Goal: Task Accomplishment & Management: Use online tool/utility

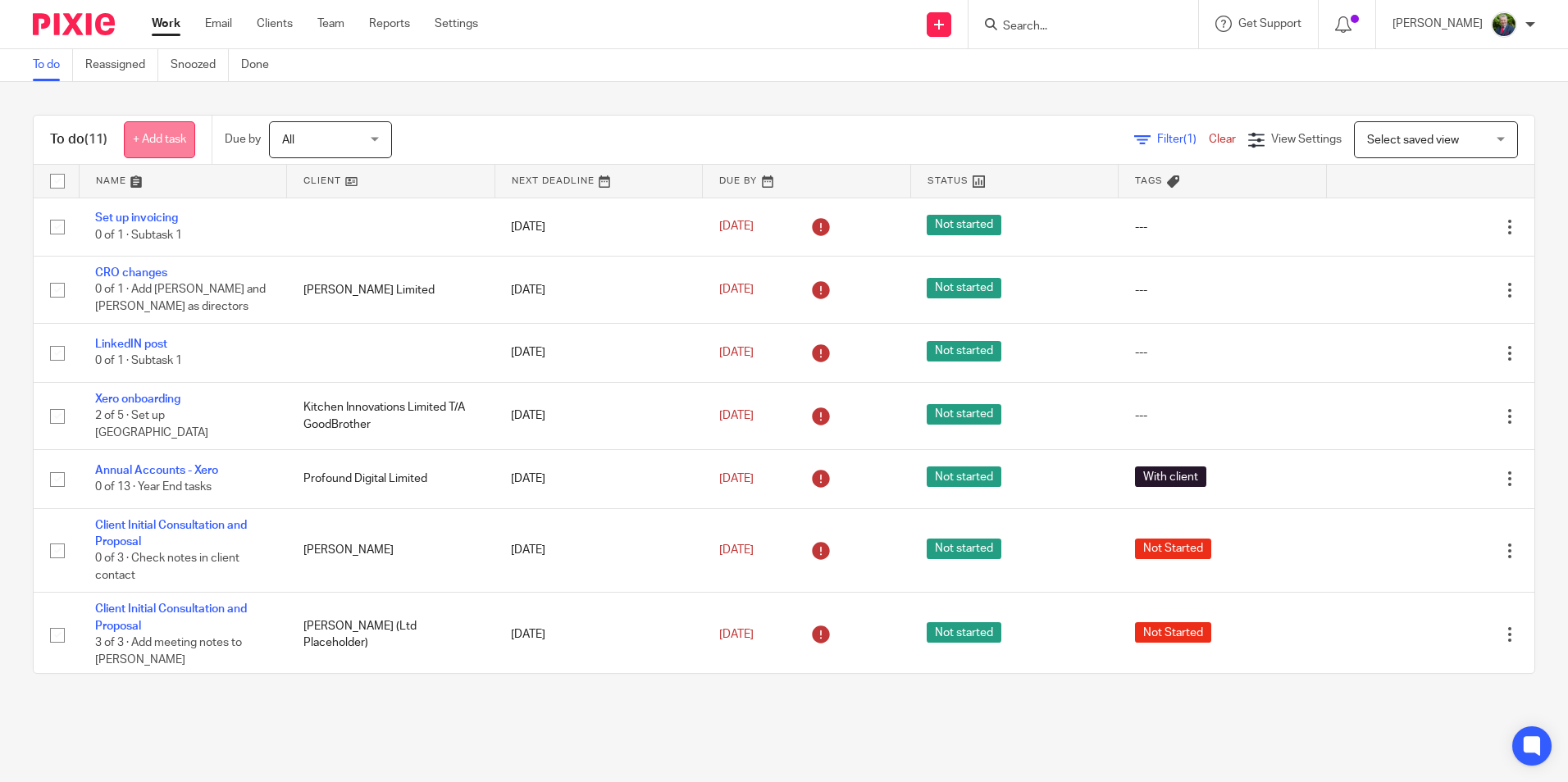
click at [168, 138] on link "+ Add task" at bounding box center [159, 139] width 71 height 37
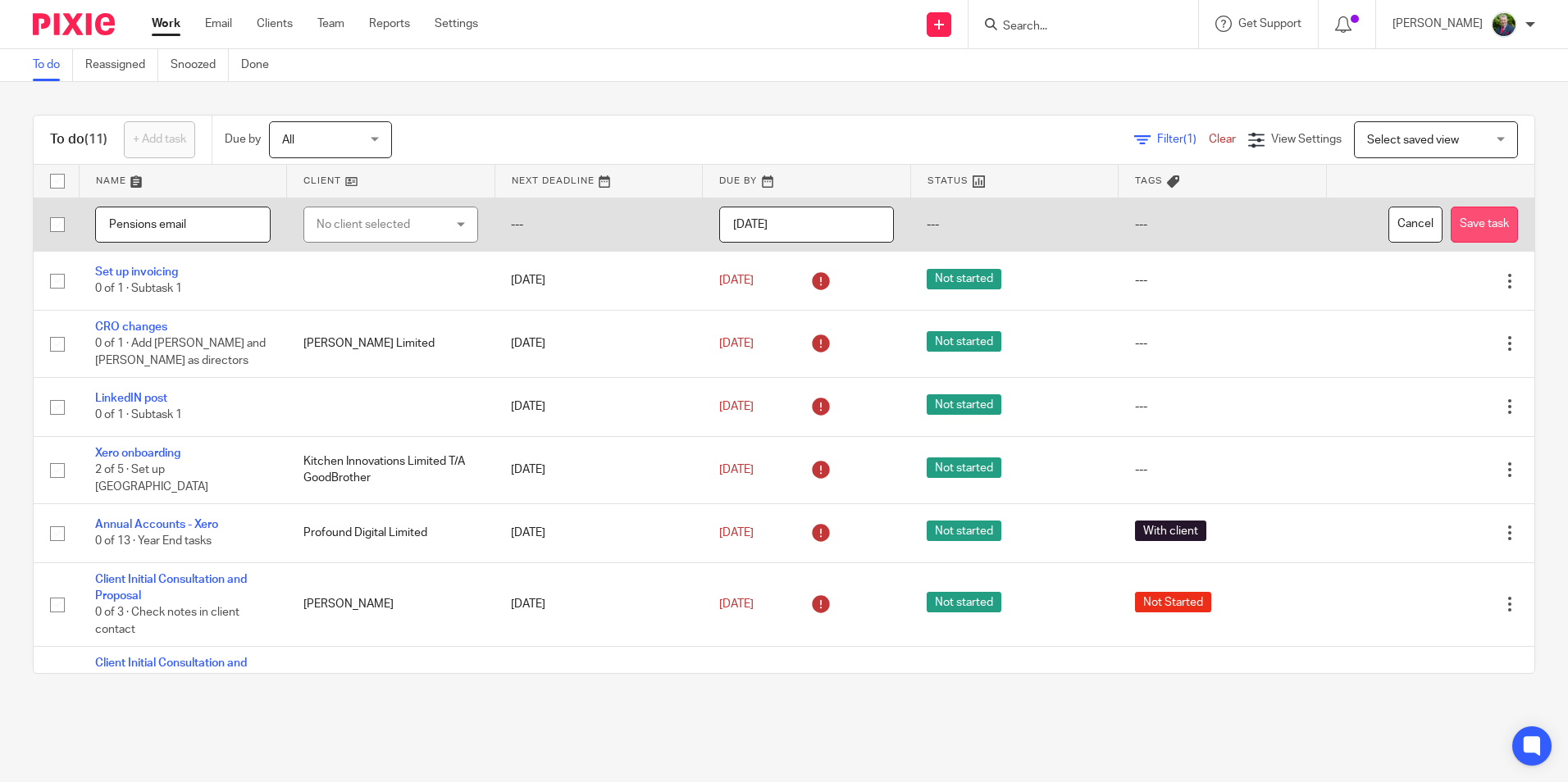
type input "Pensions email"
click at [1456, 218] on button "Save task" at bounding box center [1485, 225] width 67 height 37
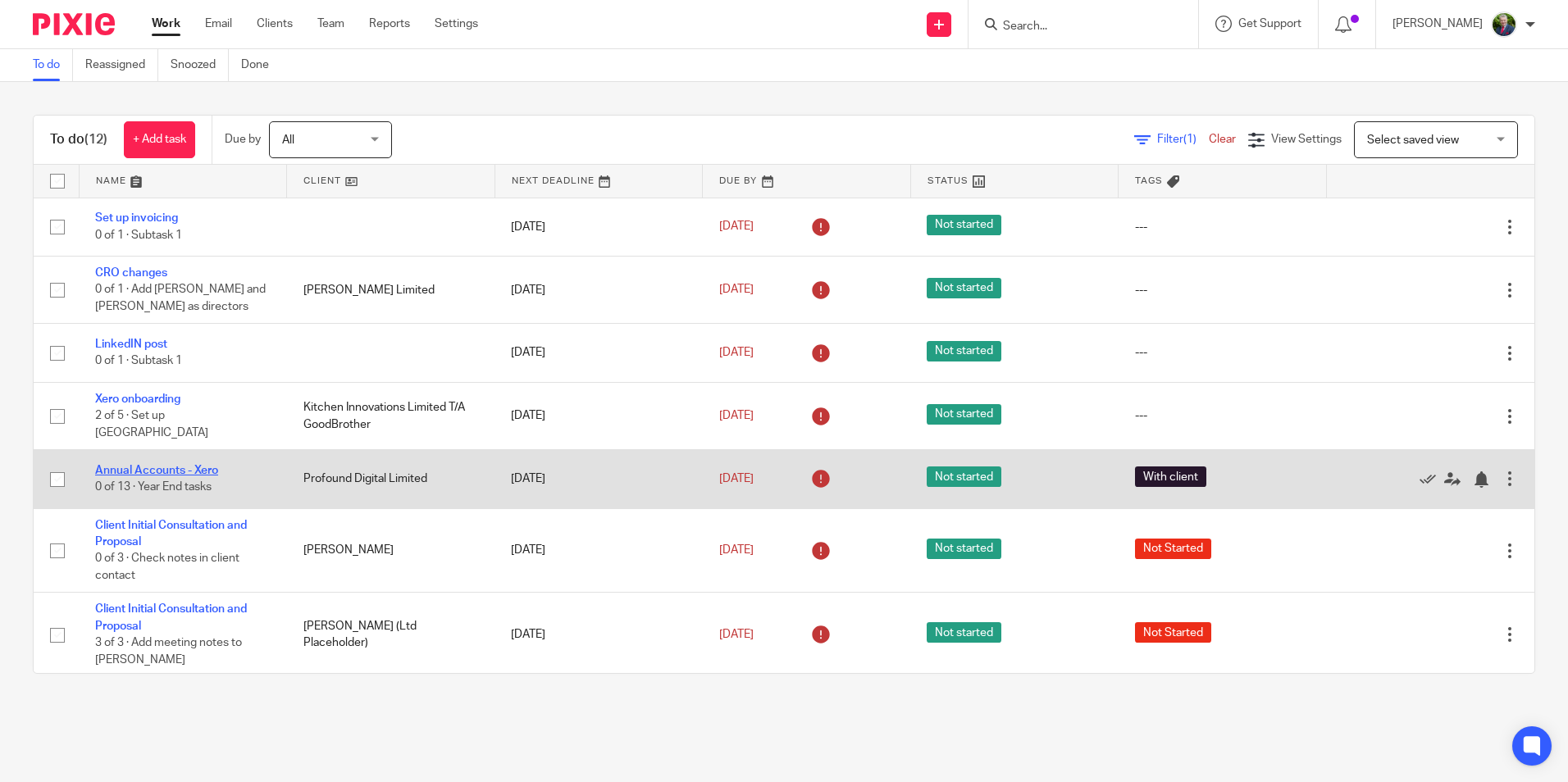
click at [198, 465] on link "Annual Accounts - Xero" at bounding box center [157, 470] width 123 height 11
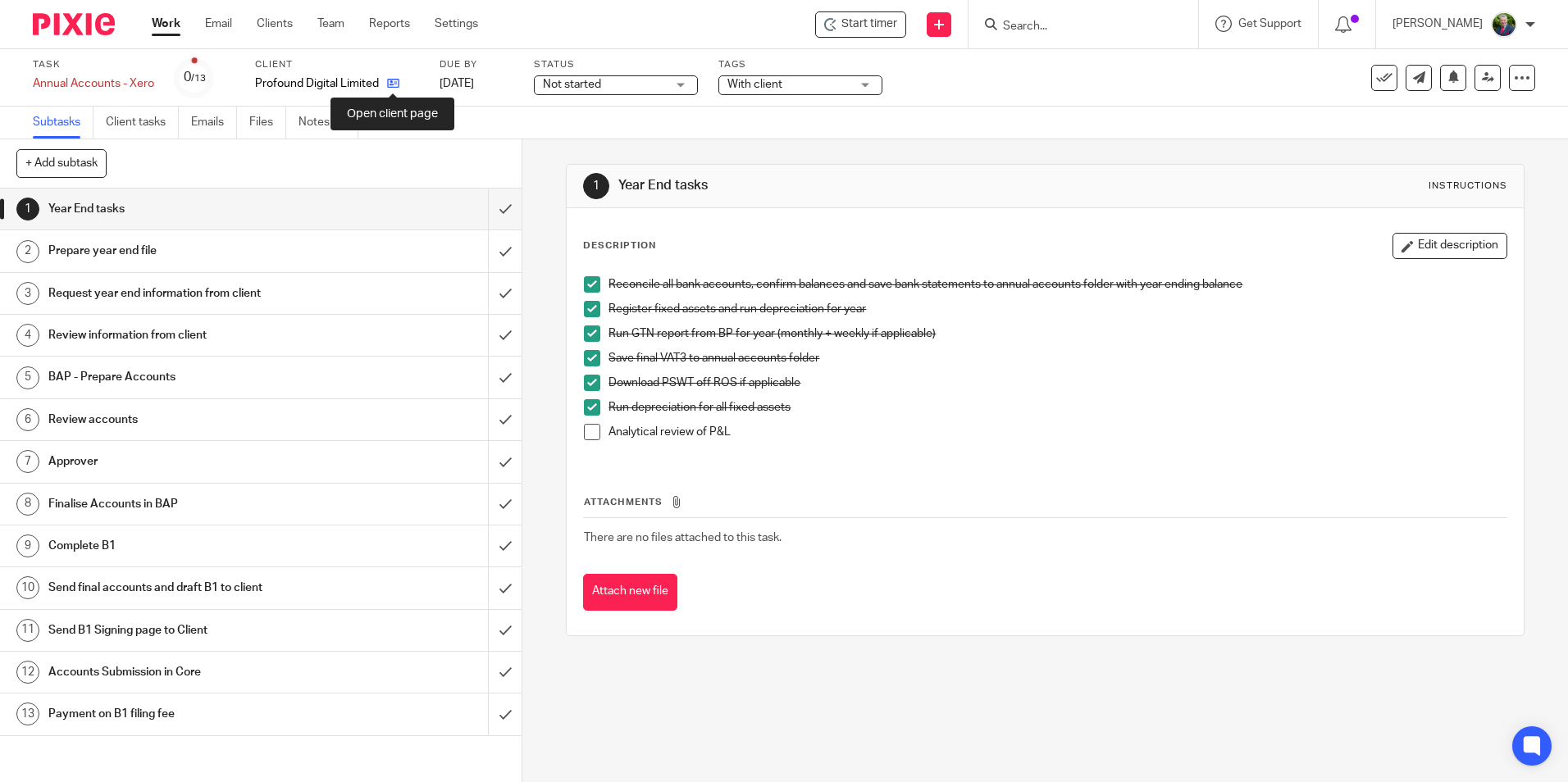
click at [393, 80] on icon at bounding box center [393, 83] width 12 height 12
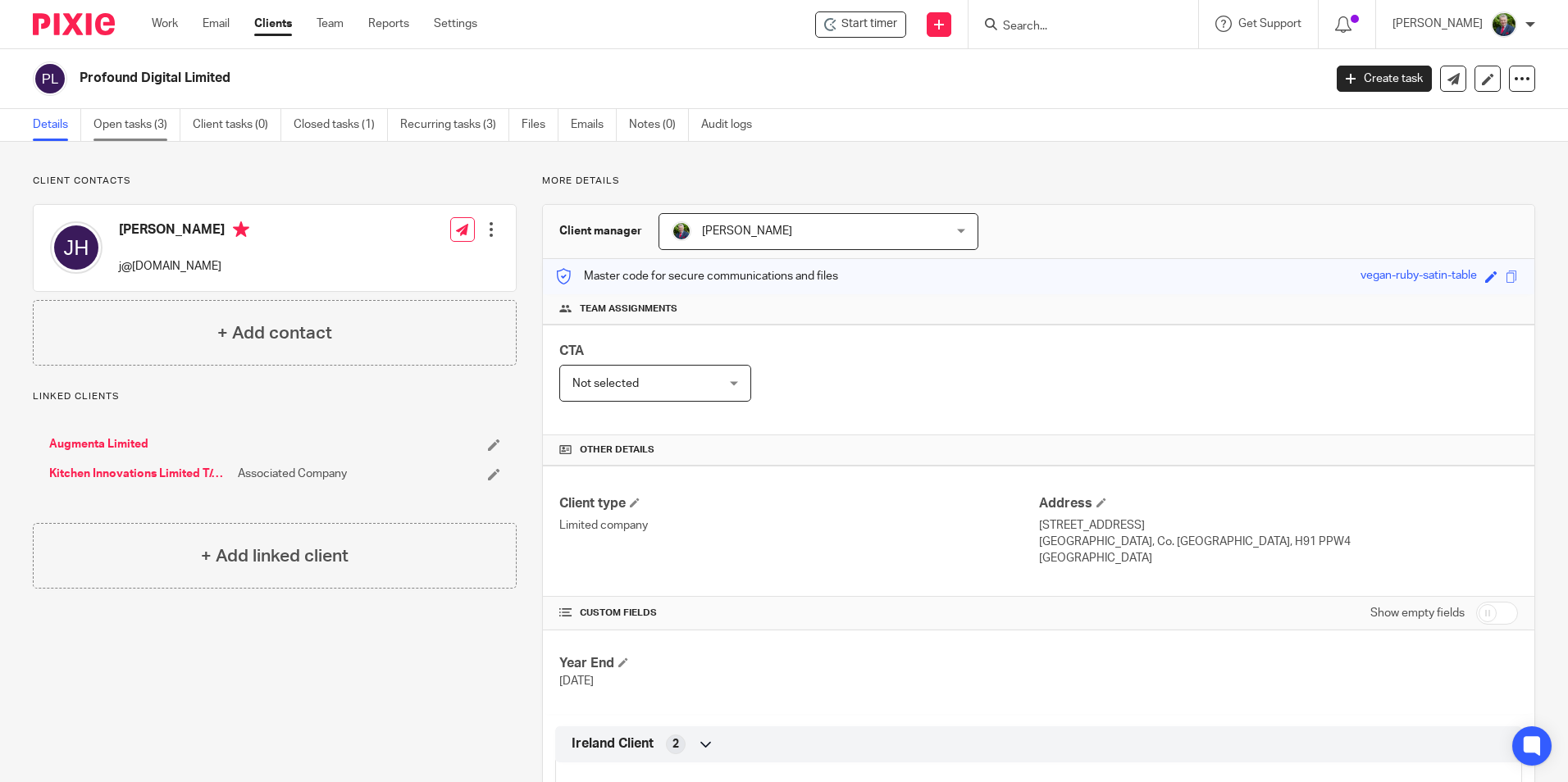
click at [138, 123] on link "Open tasks (3)" at bounding box center [137, 125] width 87 height 32
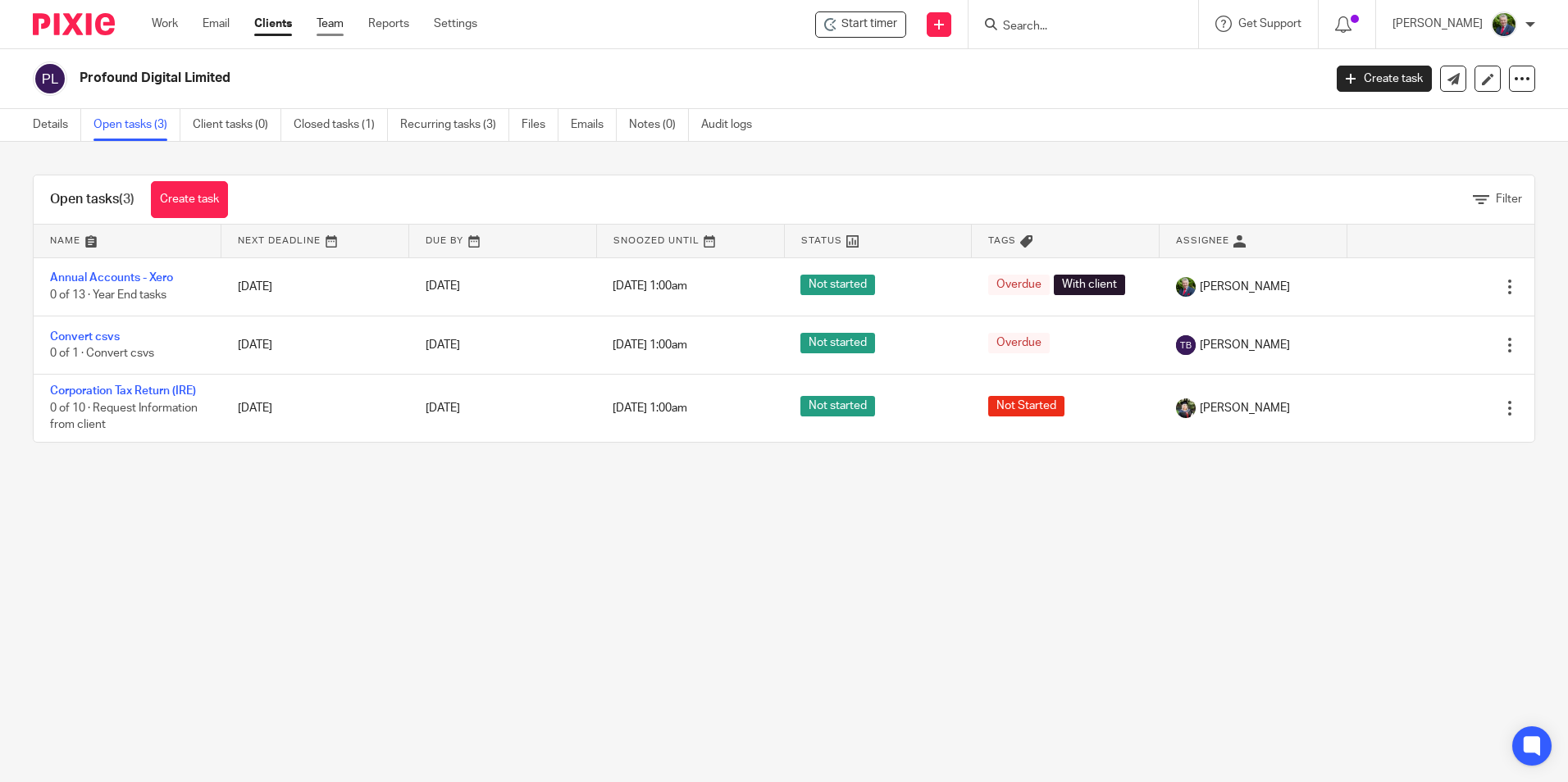
click at [344, 23] on link "Team" at bounding box center [330, 23] width 27 height 16
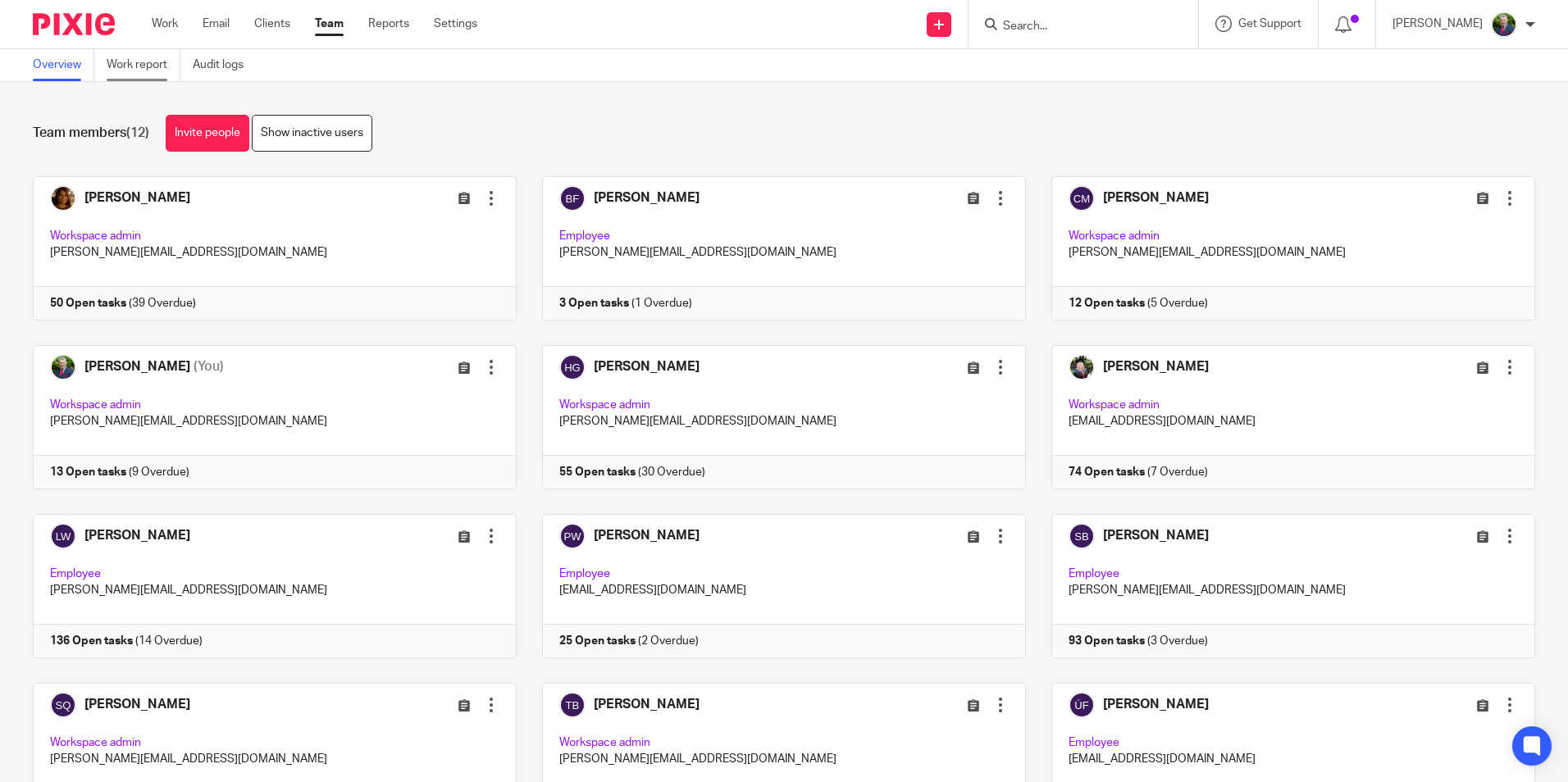
click at [159, 61] on link "Work report" at bounding box center [143, 65] width 74 height 32
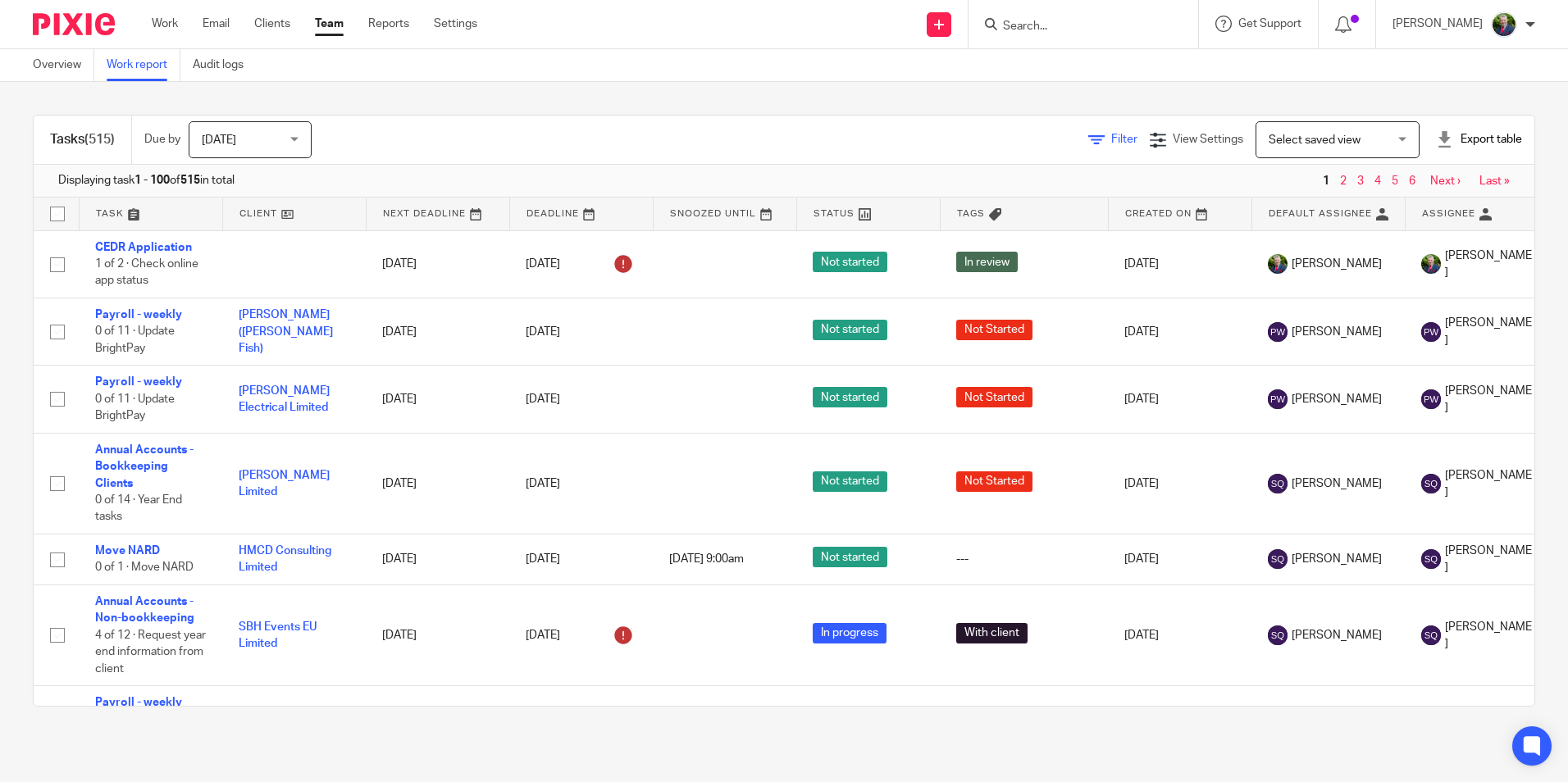
click at [1111, 142] on span "Filter" at bounding box center [1124, 138] width 26 height 11
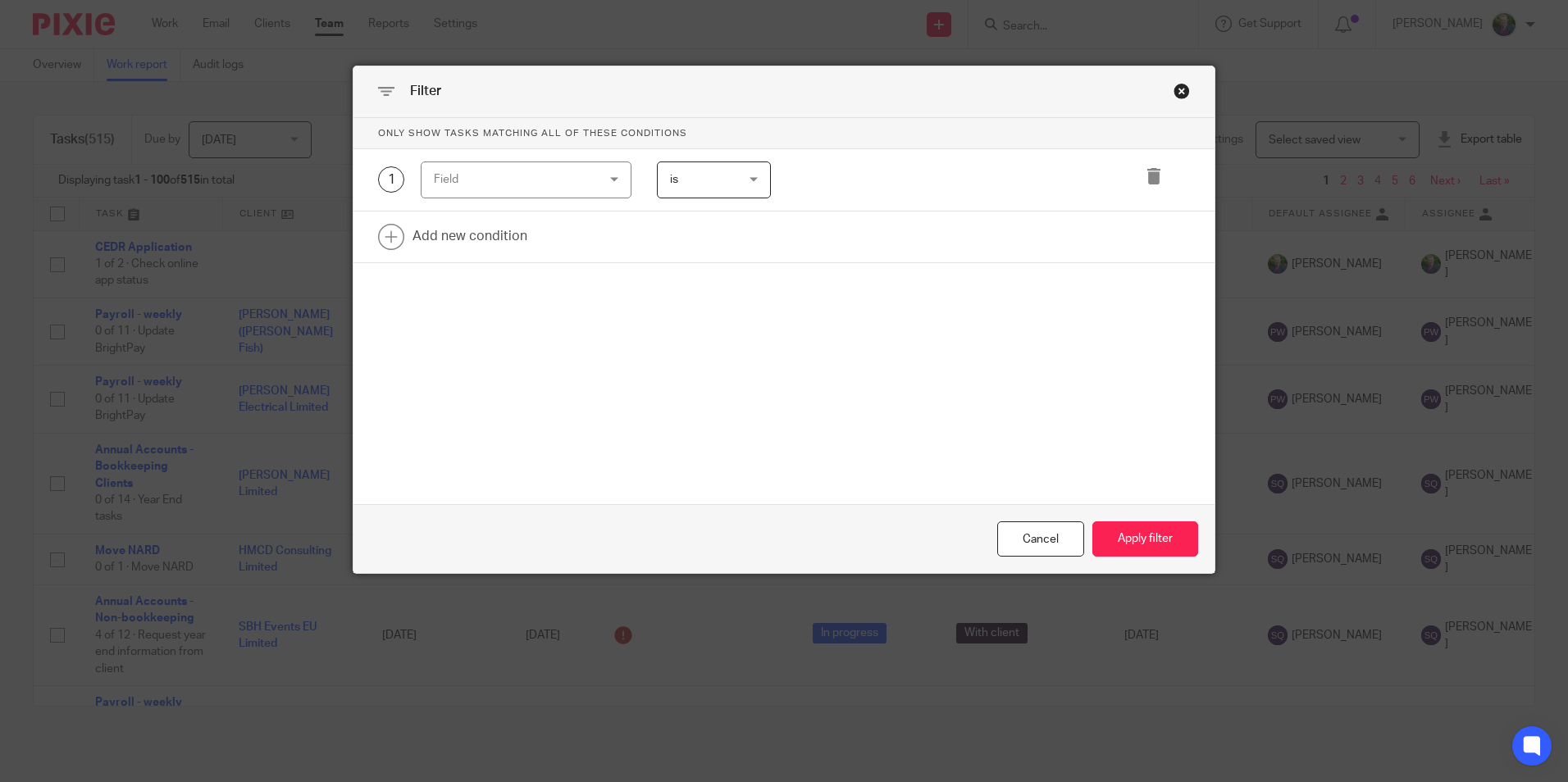
click at [560, 186] on div "Field" at bounding box center [512, 180] width 157 height 35
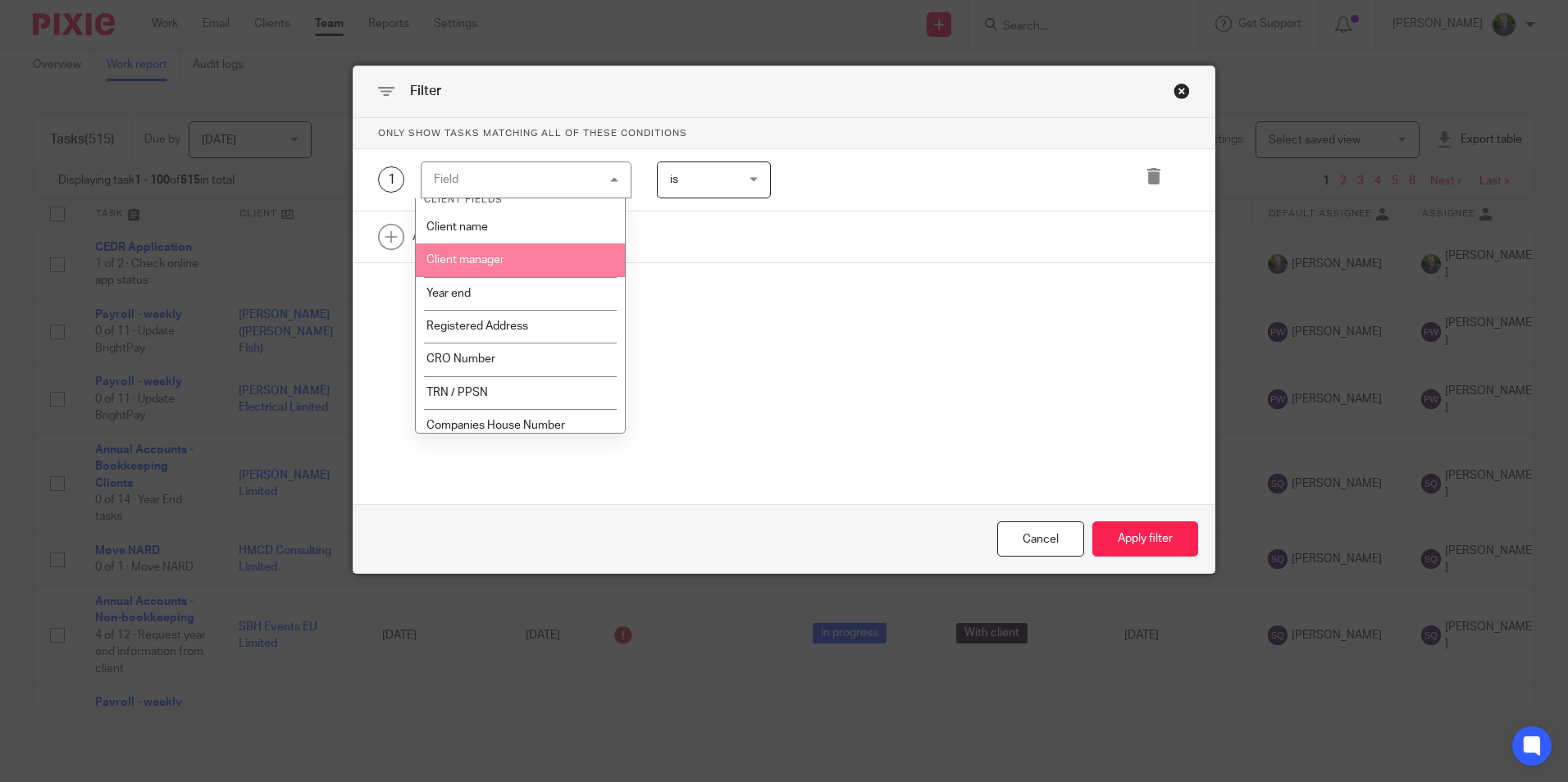
scroll to position [492, 0]
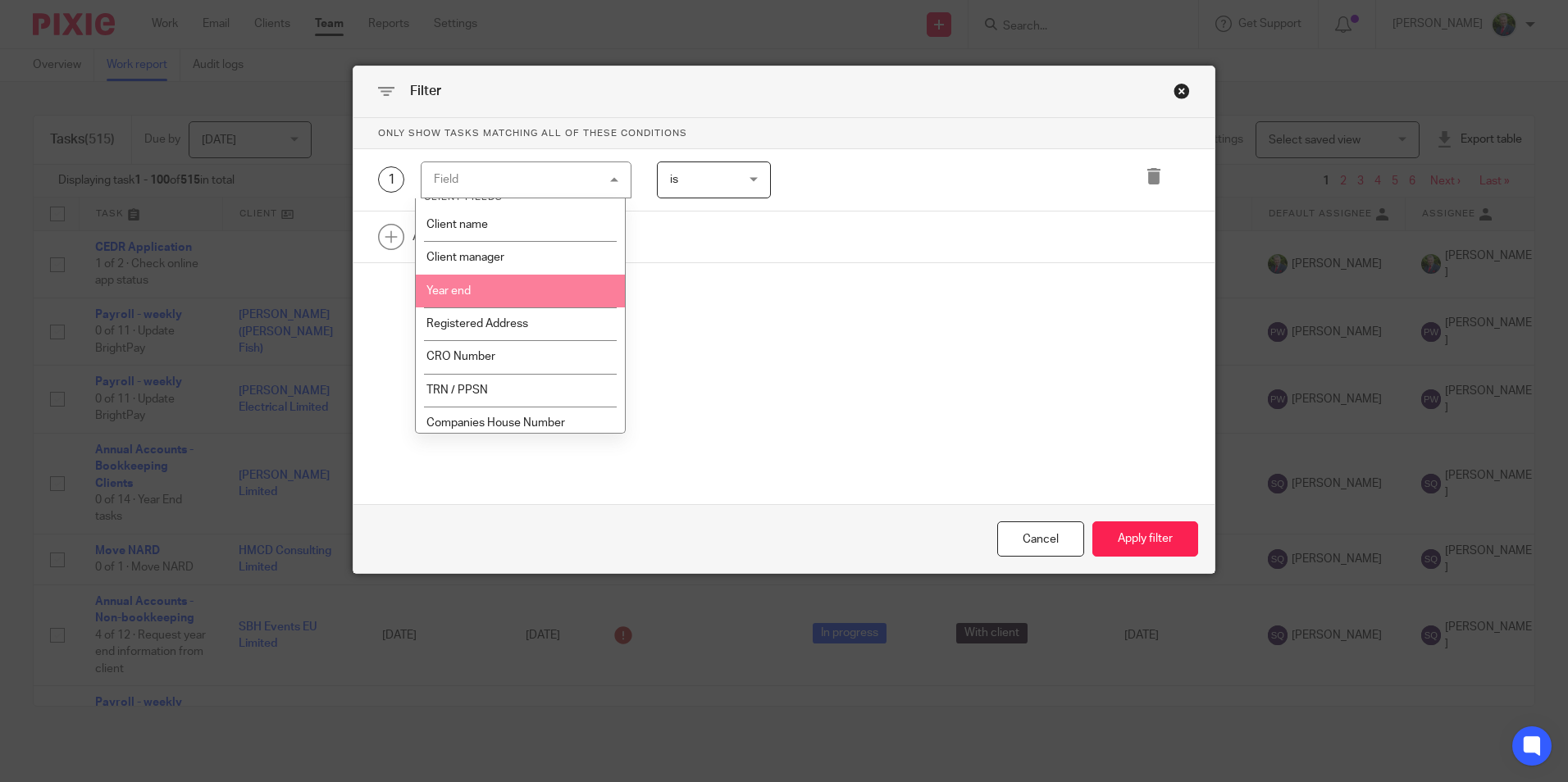
click at [463, 298] on li "Year end" at bounding box center [520, 291] width 209 height 33
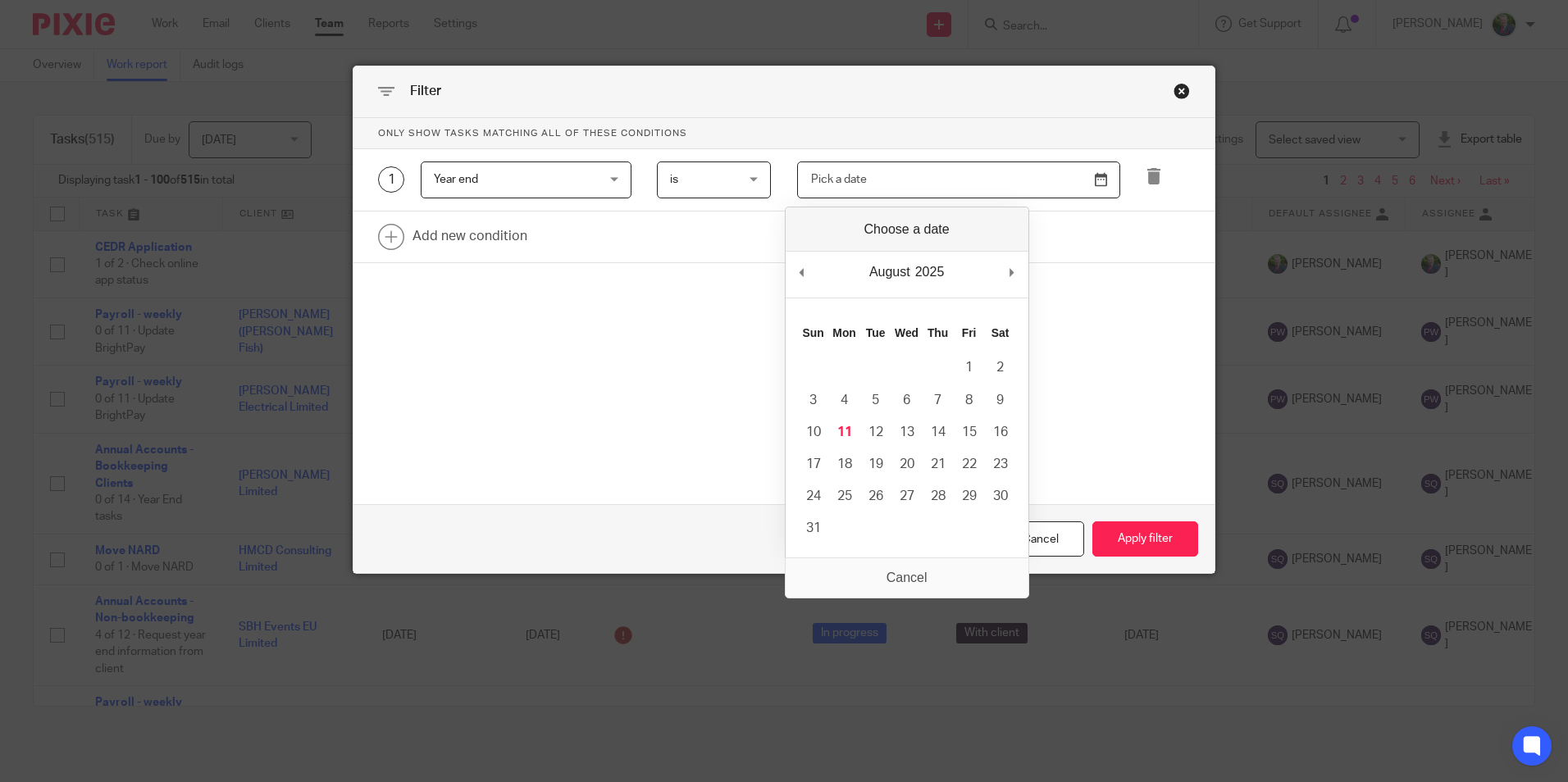
click at [937, 183] on input "Use the arrow keys to pick a date" at bounding box center [958, 180] width 323 height 37
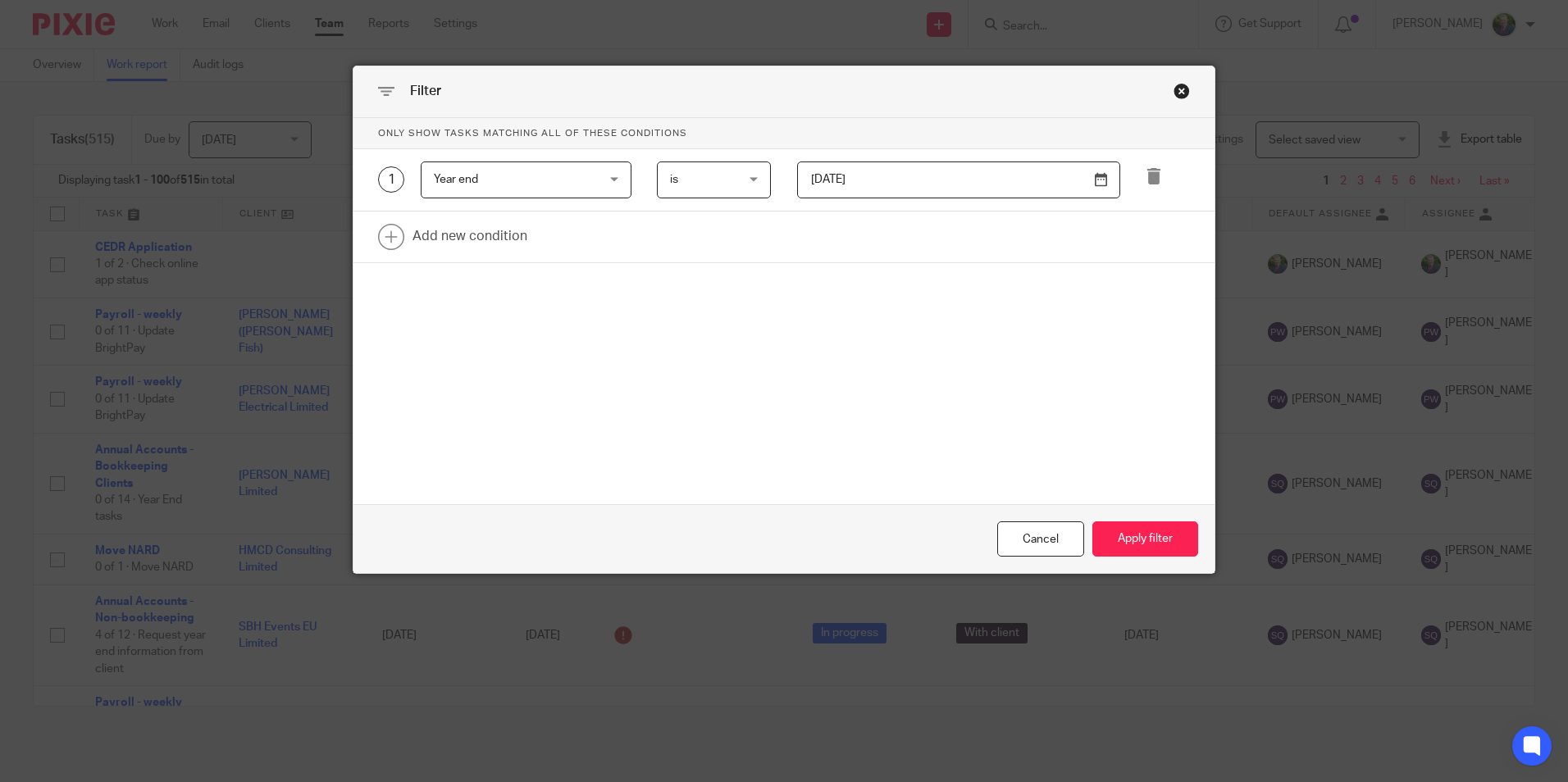
click at [738, 189] on span "is" at bounding box center [710, 180] width 80 height 35
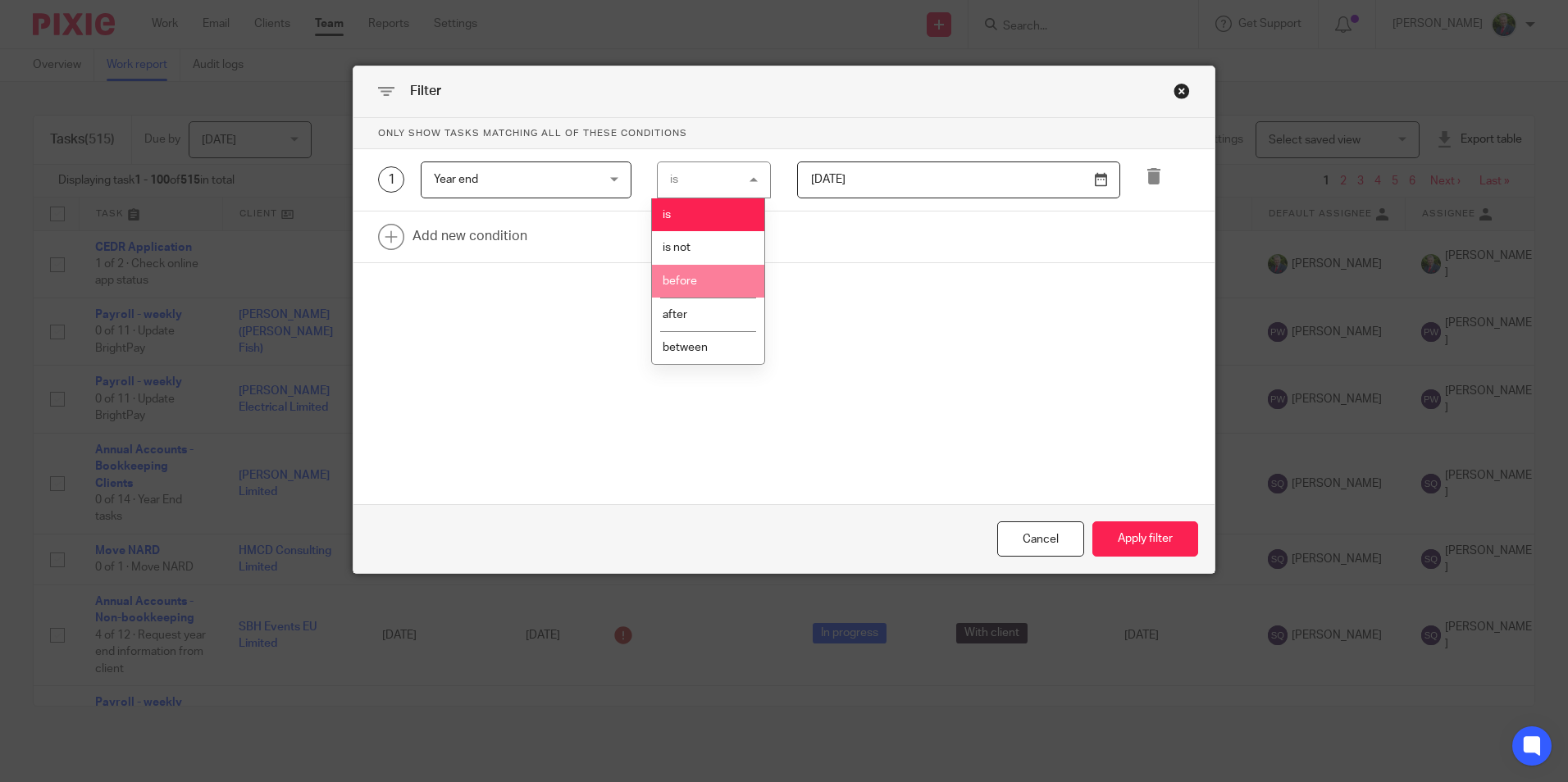
click at [696, 286] on span "before" at bounding box center [680, 280] width 35 height 11
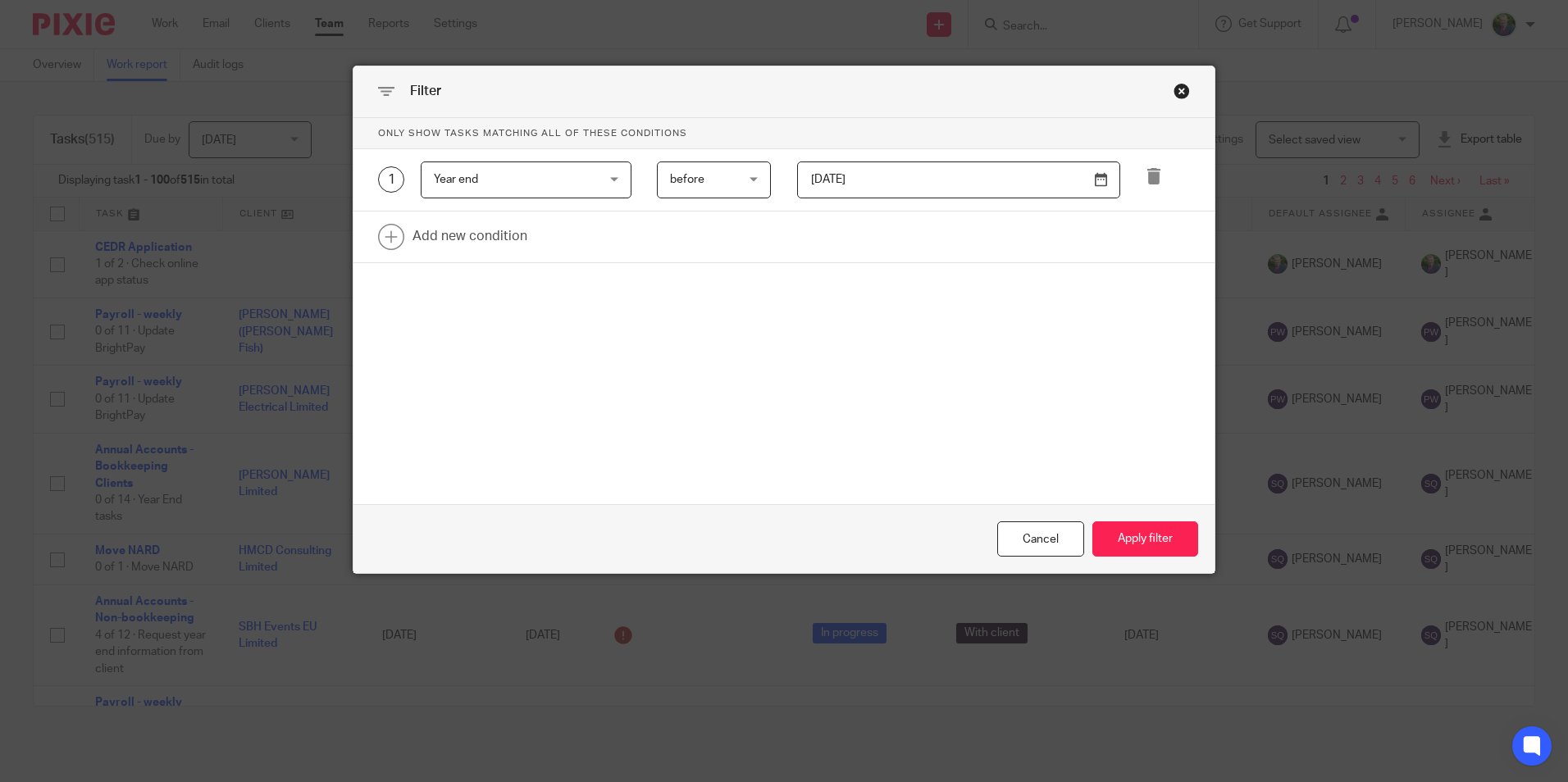
click at [871, 177] on input "2024-12-31" at bounding box center [958, 180] width 323 height 37
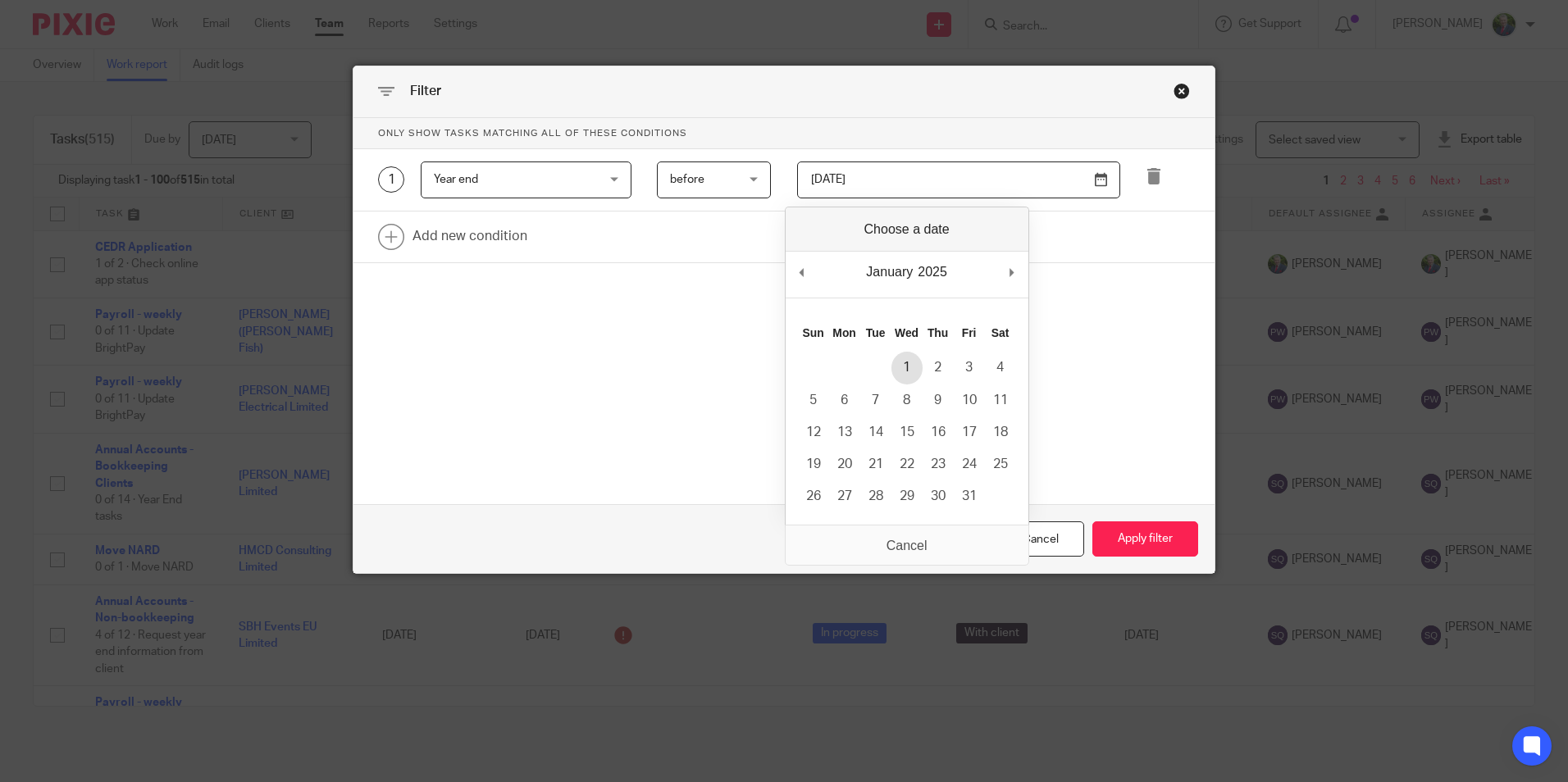
type input "[DATE]"
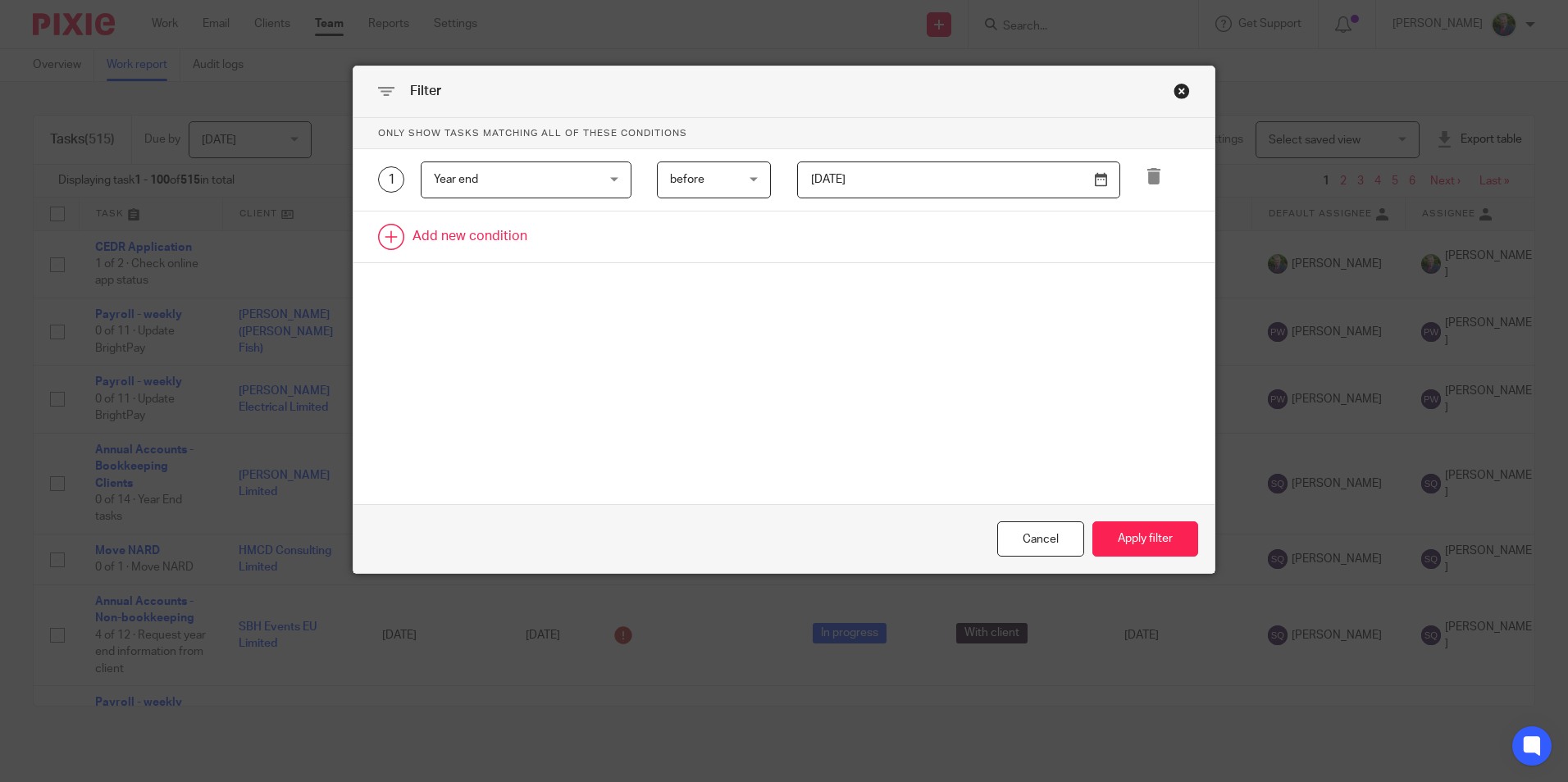
click at [495, 236] on link at bounding box center [783, 237] width 861 height 51
click at [537, 259] on div "Field" at bounding box center [526, 242] width 211 height 37
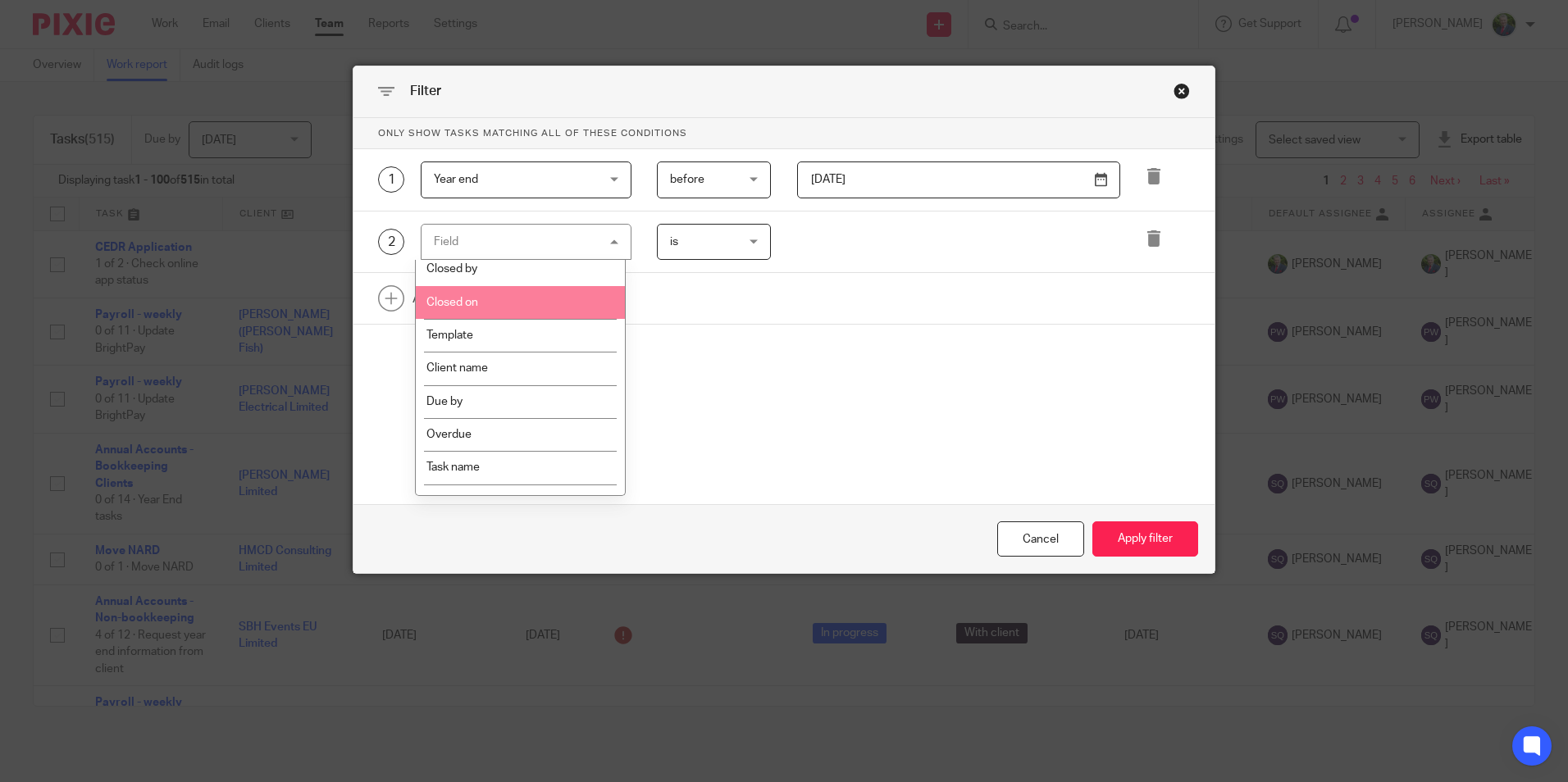
scroll to position [246, 0]
click at [445, 320] on li "Template" at bounding box center [520, 331] width 209 height 33
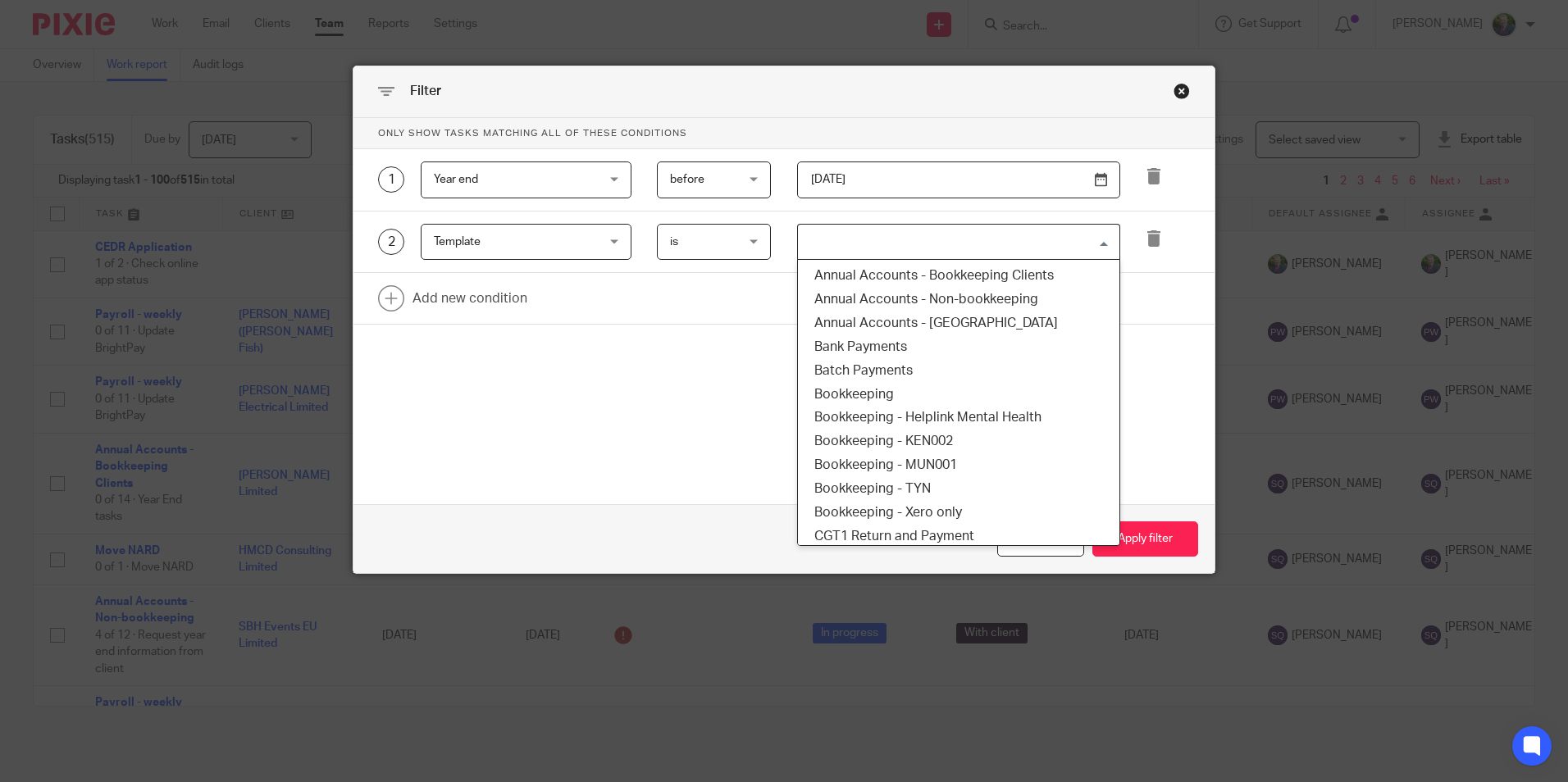
click at [952, 234] on input "Search for option" at bounding box center [954, 241] width 311 height 29
click at [923, 299] on li "Annual Accounts - Non-bookkeeping" at bounding box center [959, 299] width 322 height 23
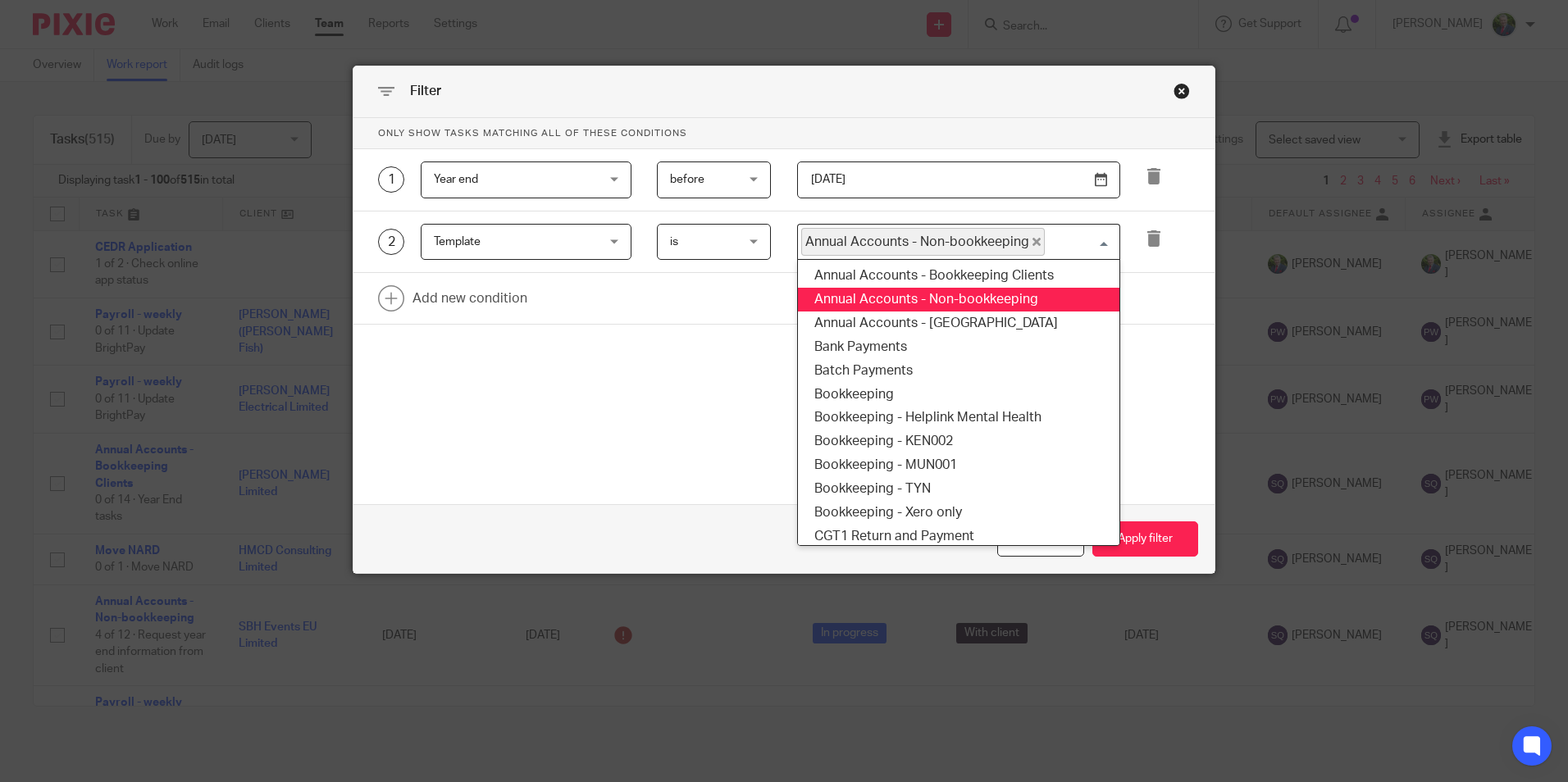
click at [1064, 242] on input "Search for option" at bounding box center [1078, 241] width 64 height 29
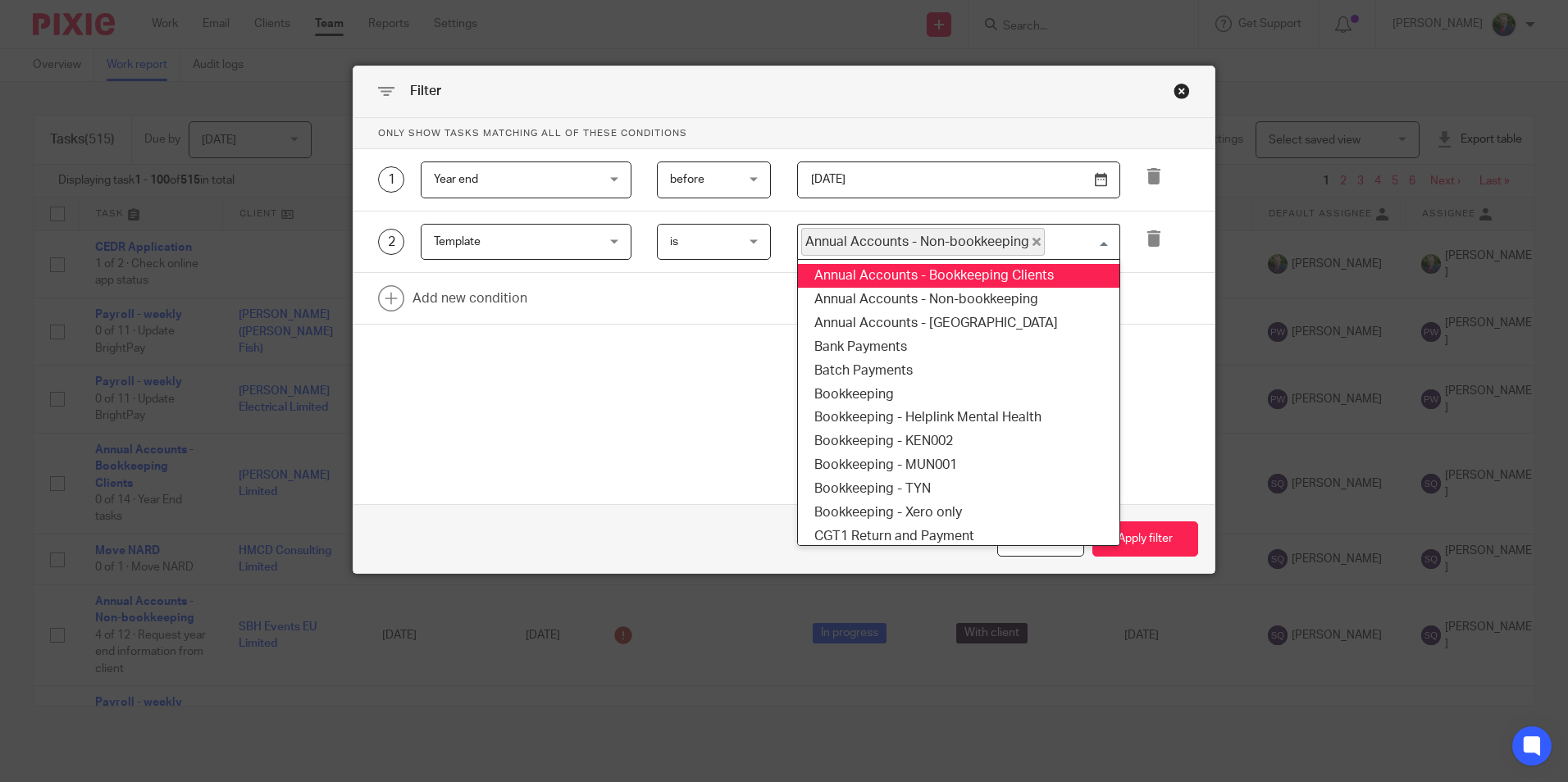
click at [959, 272] on li "Annual Accounts - Bookkeeping Clients" at bounding box center [959, 275] width 322 height 23
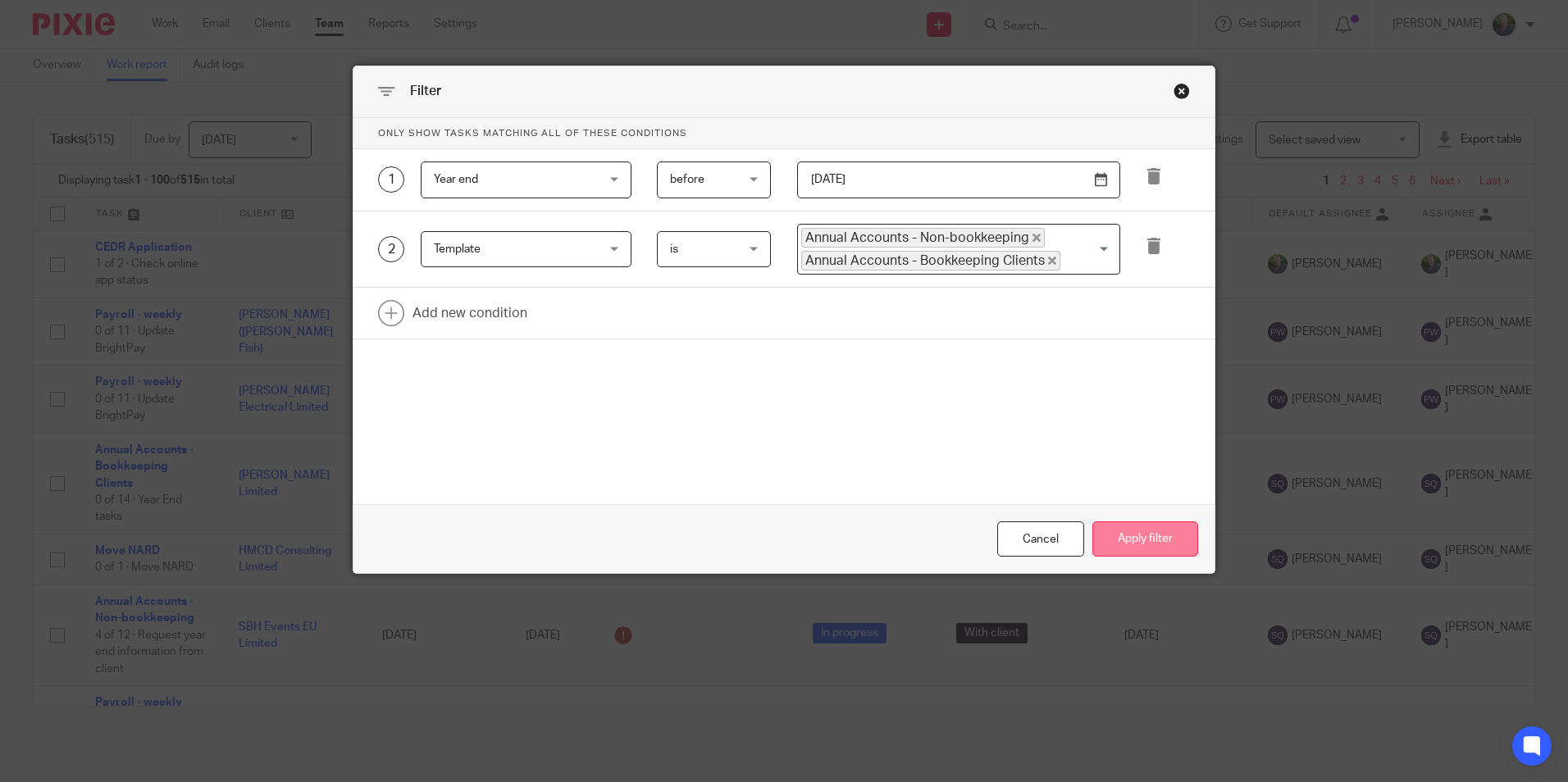
click at [1151, 540] on button "Apply filter" at bounding box center [1145, 539] width 106 height 35
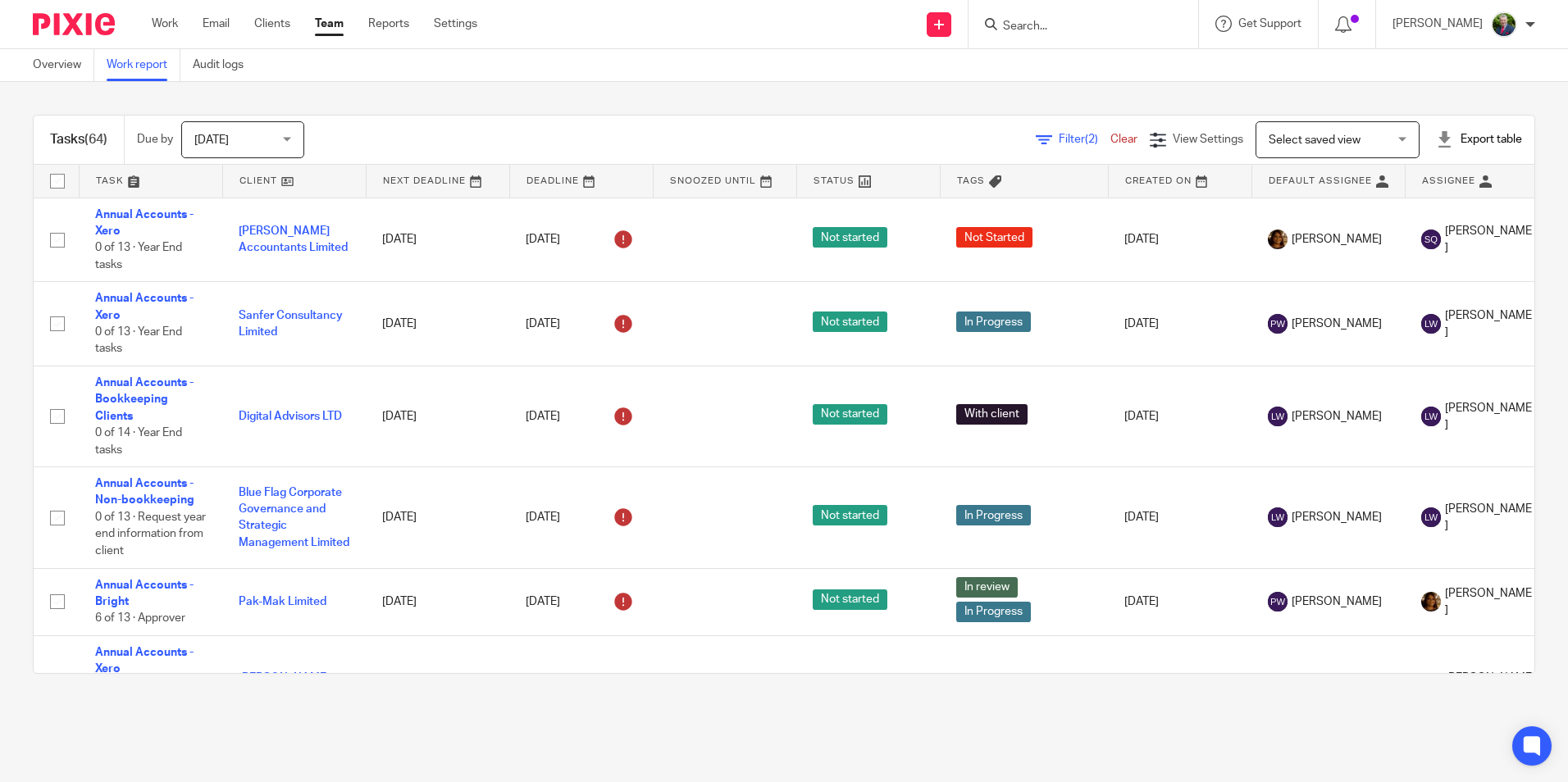
click at [1058, 140] on span "Filter (2)" at bounding box center [1084, 138] width 52 height 11
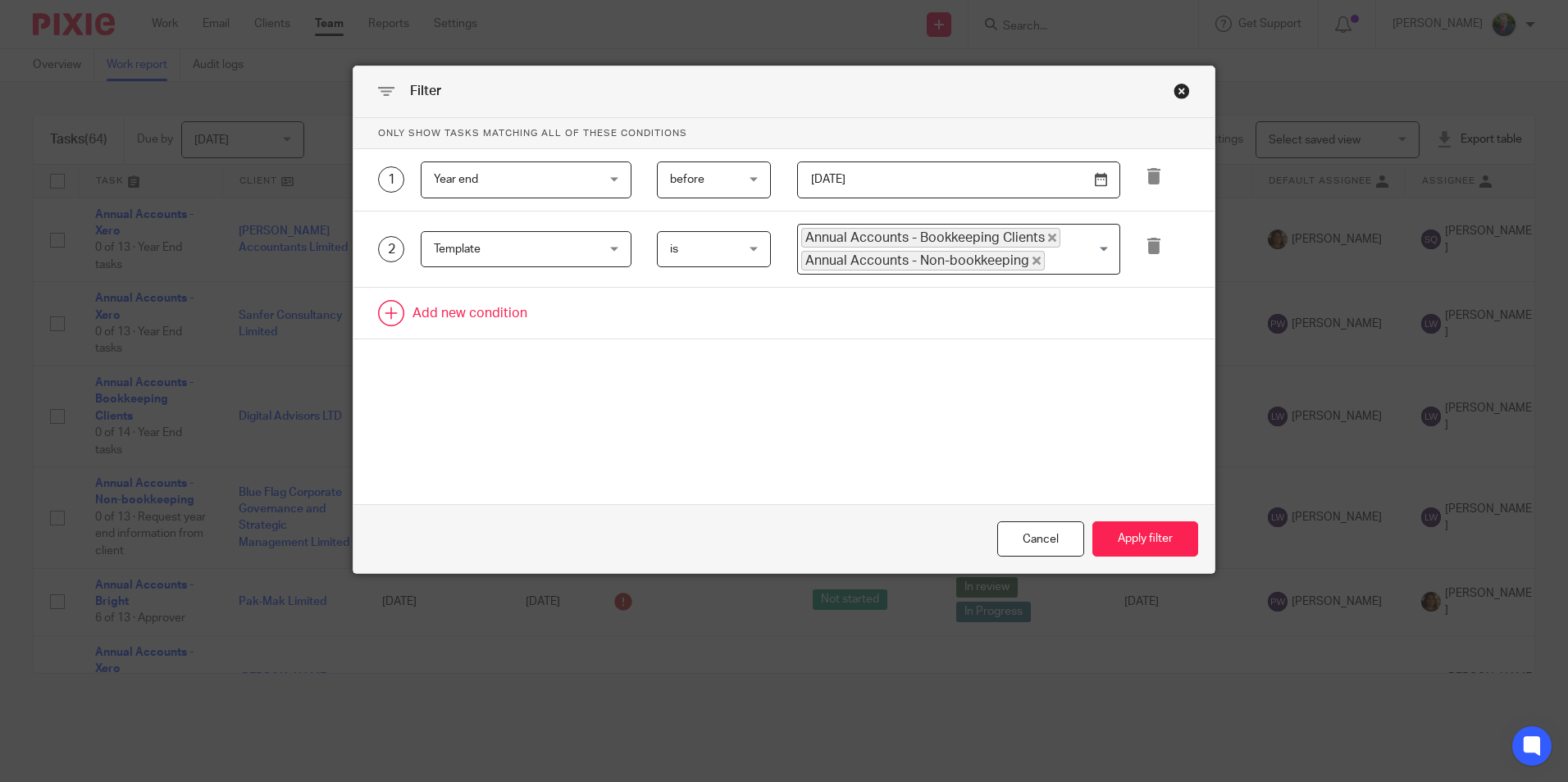
click at [482, 307] on link at bounding box center [783, 313] width 861 height 51
click at [472, 330] on div "Field" at bounding box center [512, 318] width 157 height 35
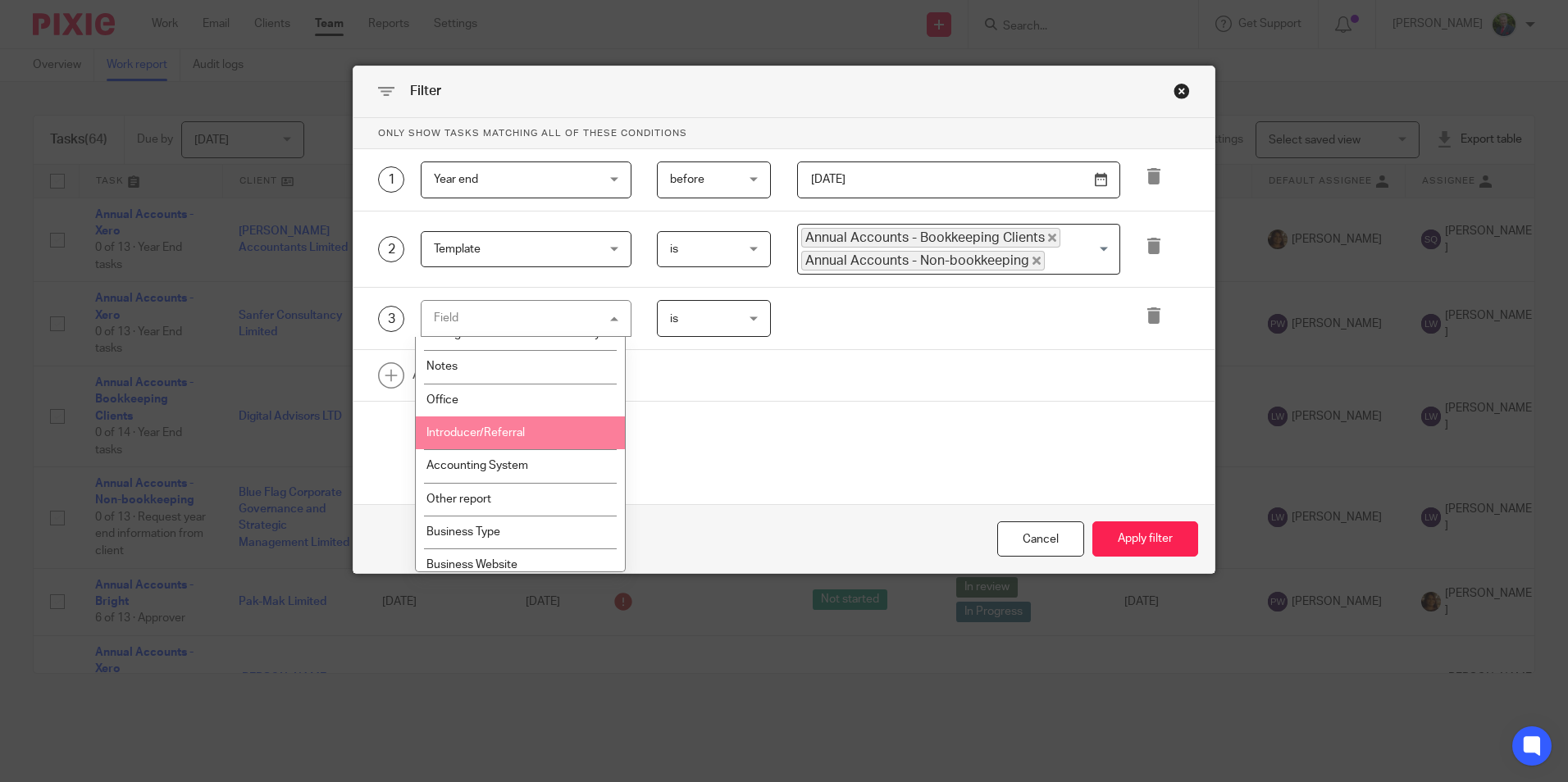
scroll to position [1311, 0]
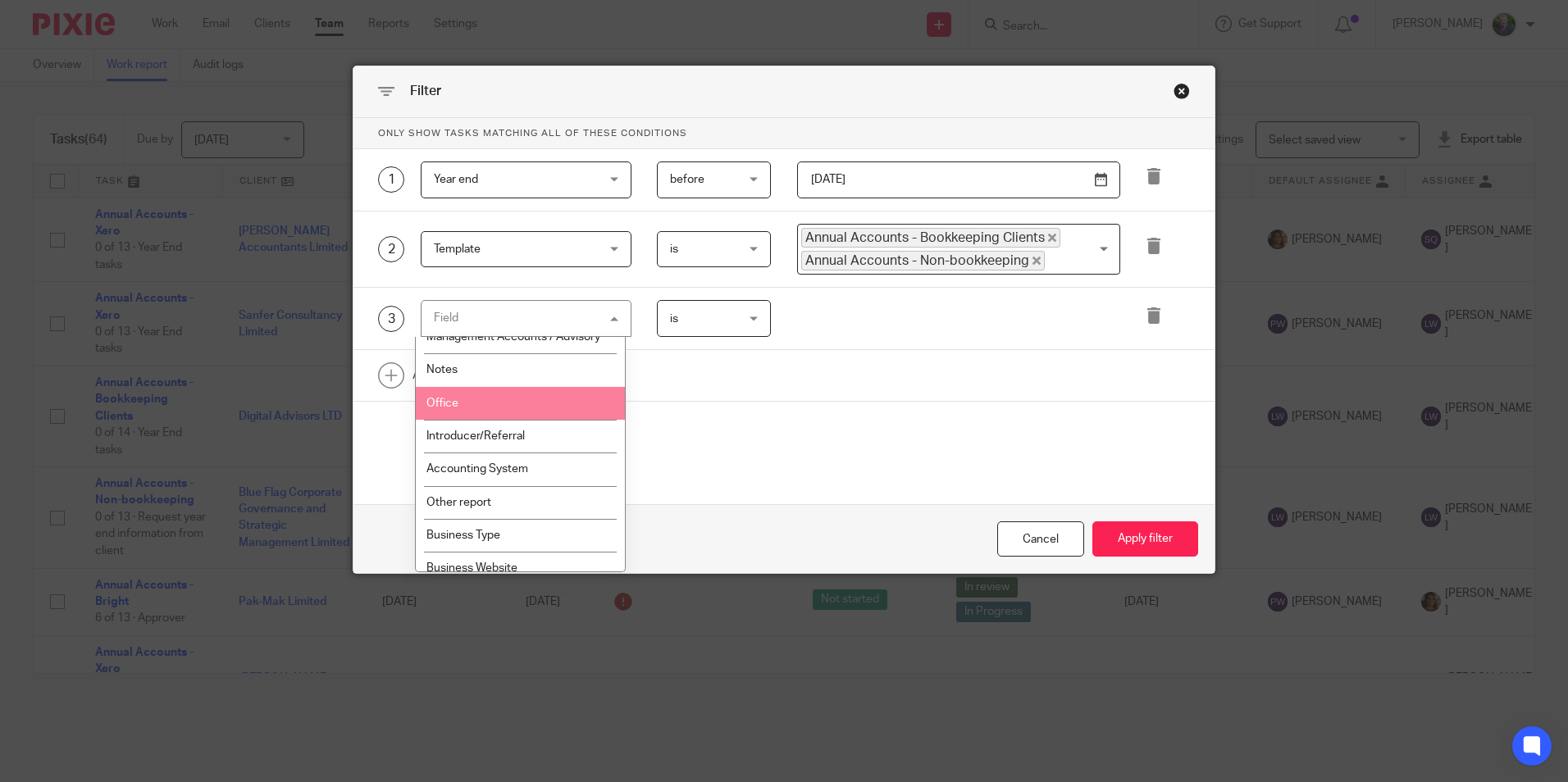
click at [450, 401] on li "Office" at bounding box center [520, 403] width 209 height 33
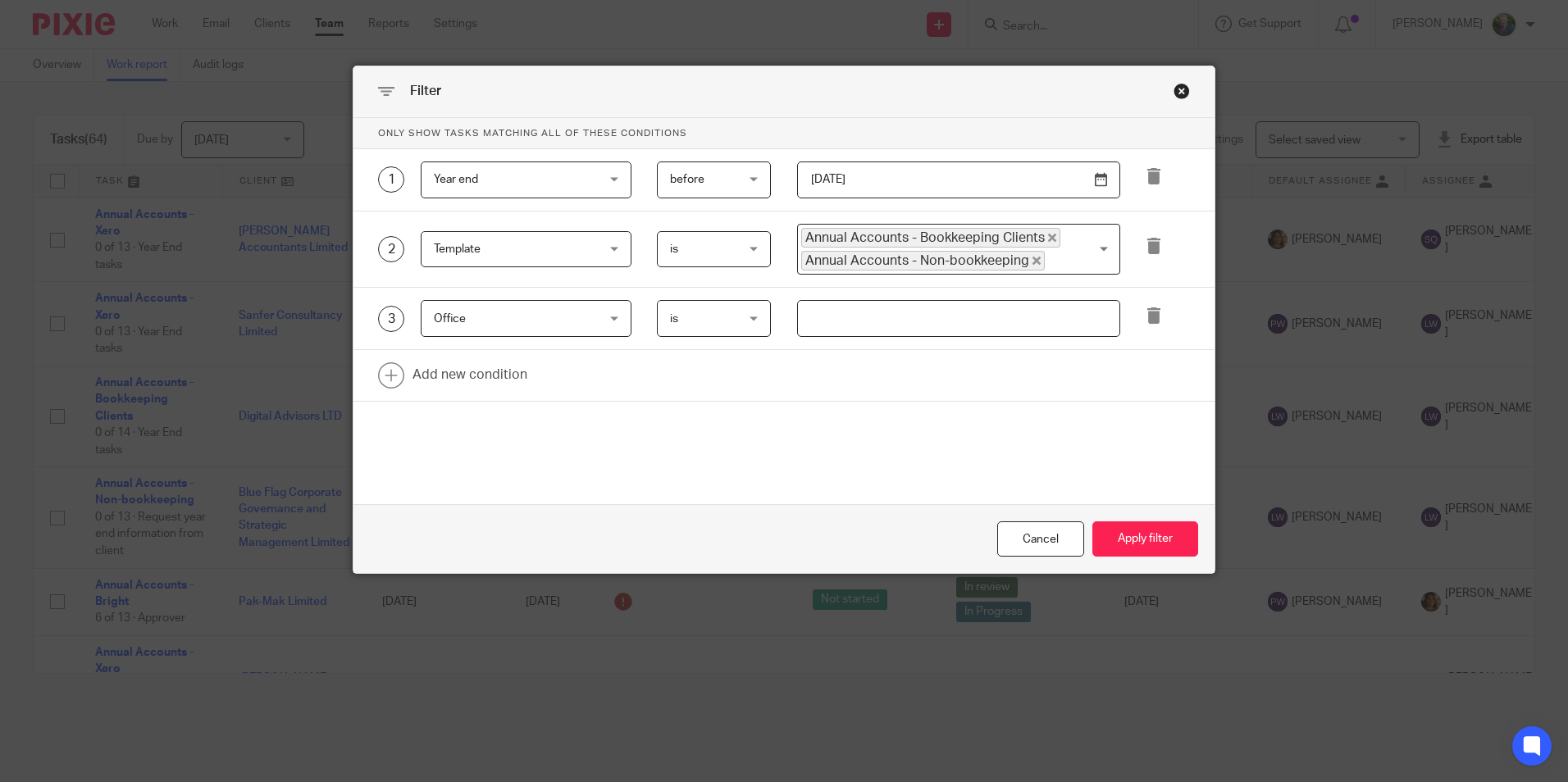
click at [845, 329] on input "text" at bounding box center [958, 318] width 323 height 37
type input "[GEOGRAPHIC_DATA]"
click at [1148, 542] on button "Apply filter" at bounding box center [1145, 539] width 106 height 35
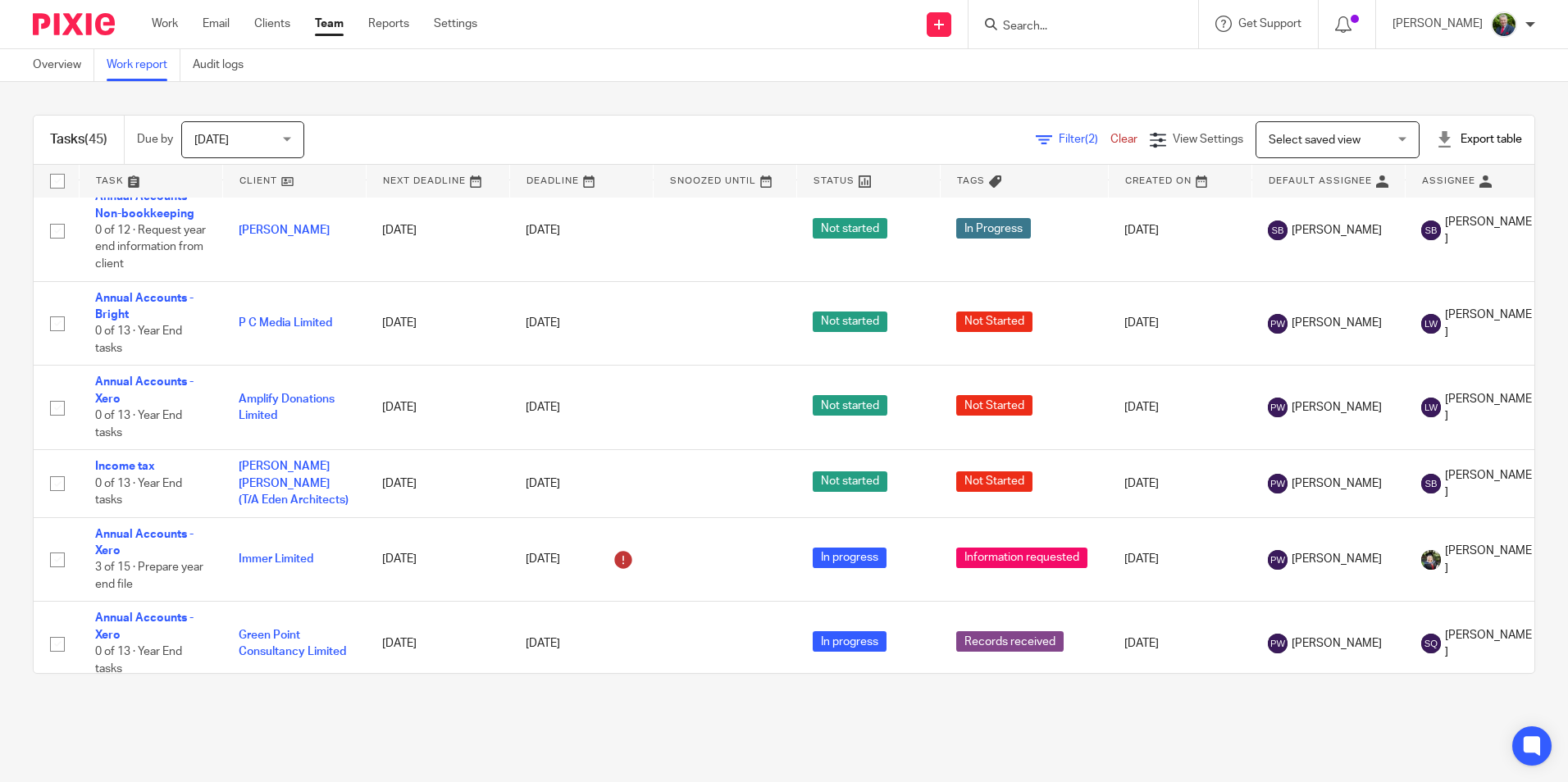
scroll to position [2954, 0]
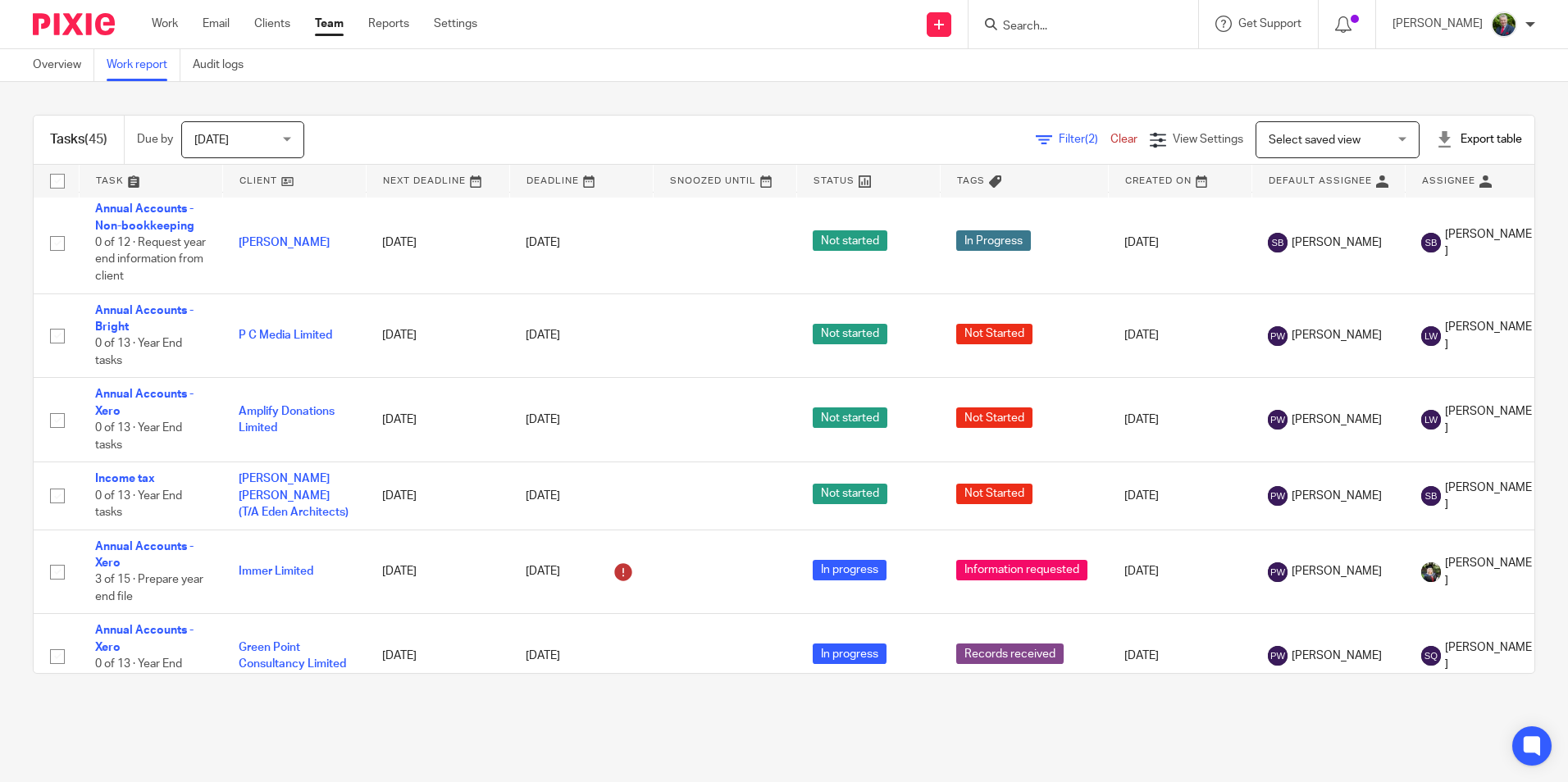
click at [1043, 146] on div "Filter (2) Clear" at bounding box center [1093, 140] width 114 height 17
click at [1058, 138] on span "Filter (2)" at bounding box center [1084, 138] width 52 height 11
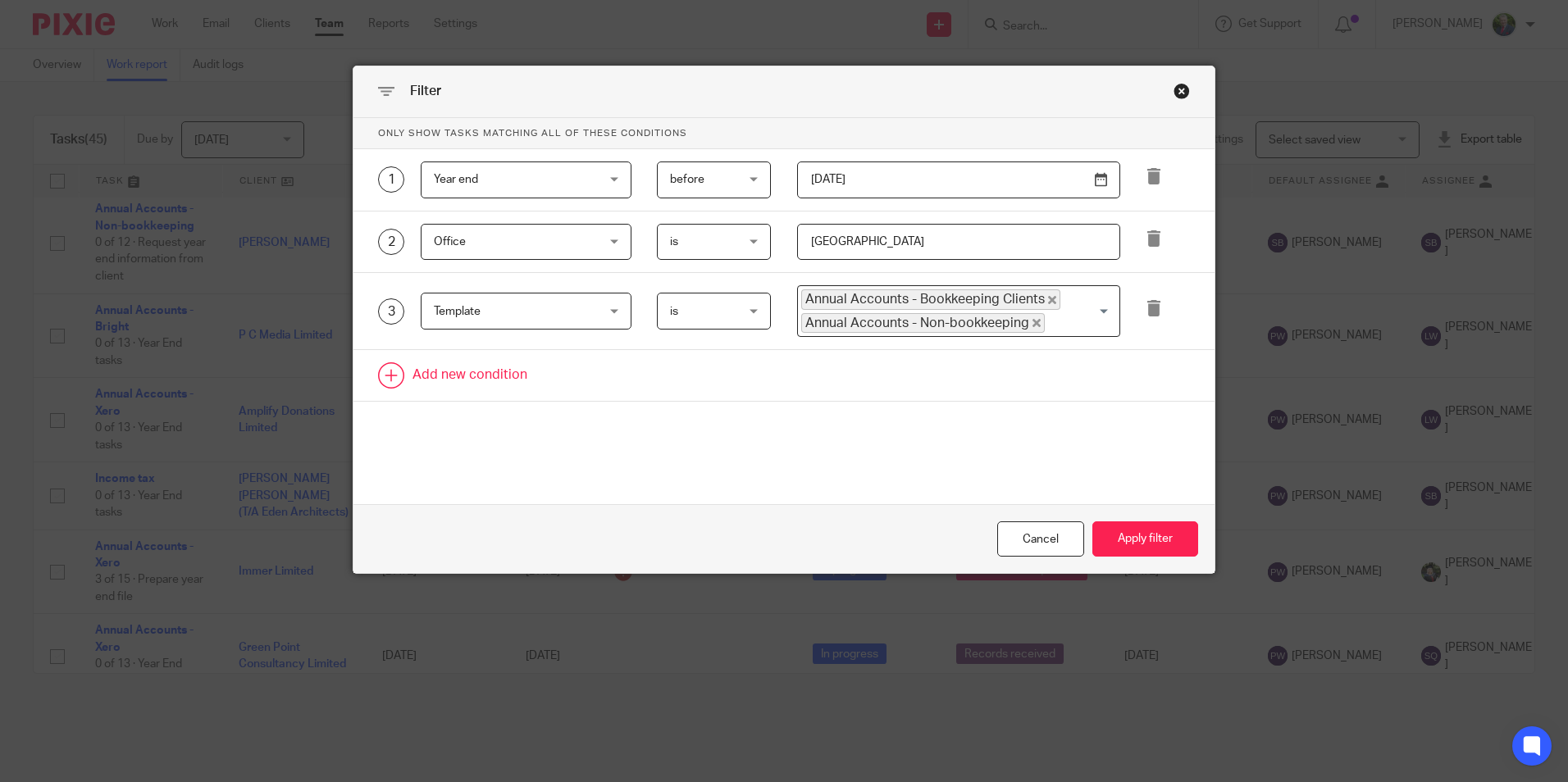
click at [474, 373] on link at bounding box center [783, 375] width 861 height 51
click at [461, 390] on div "Field" at bounding box center [512, 381] width 157 height 35
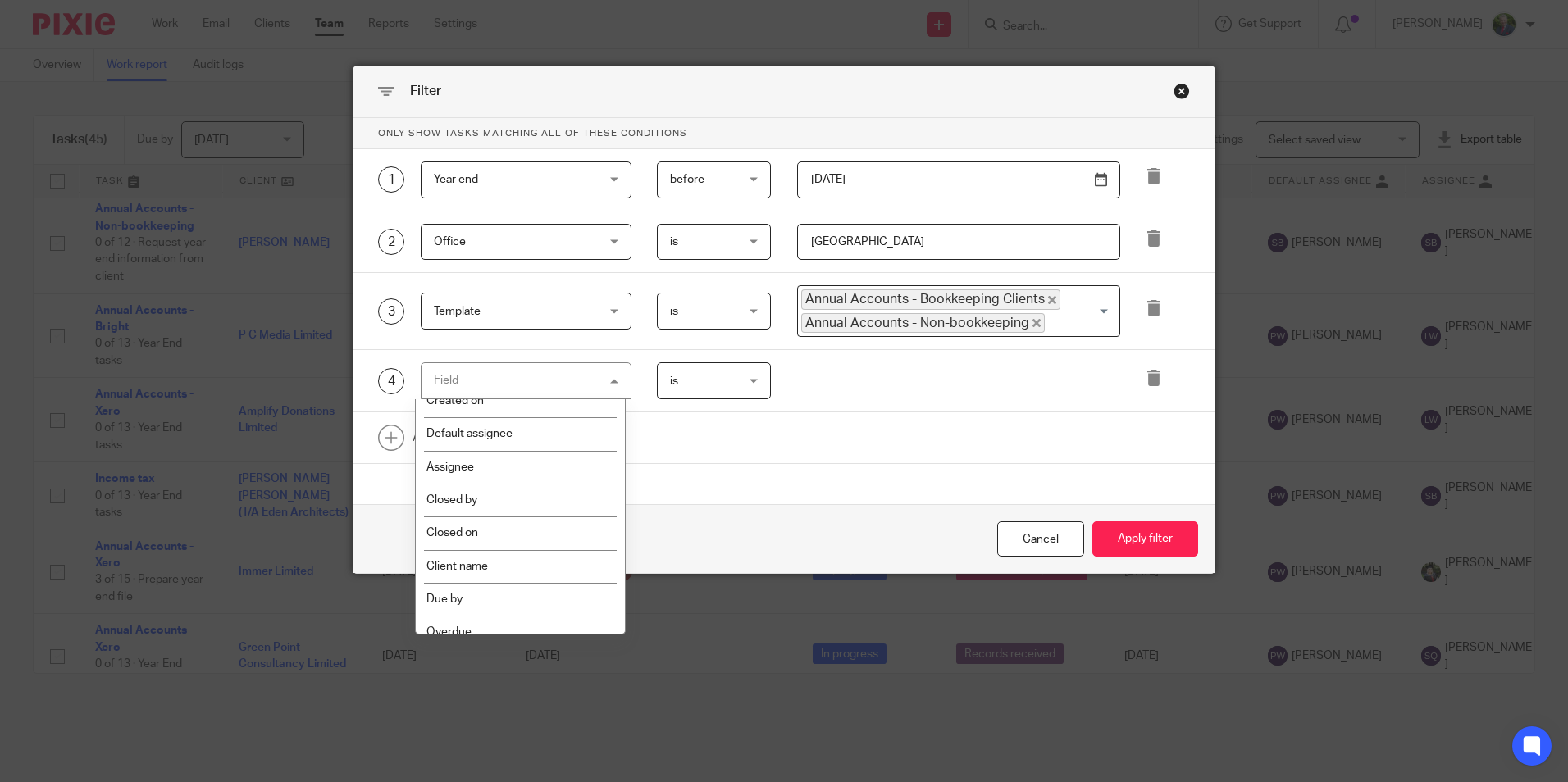
scroll to position [164, 0]
click at [472, 458] on li "Assignee" at bounding box center [520, 453] width 209 height 33
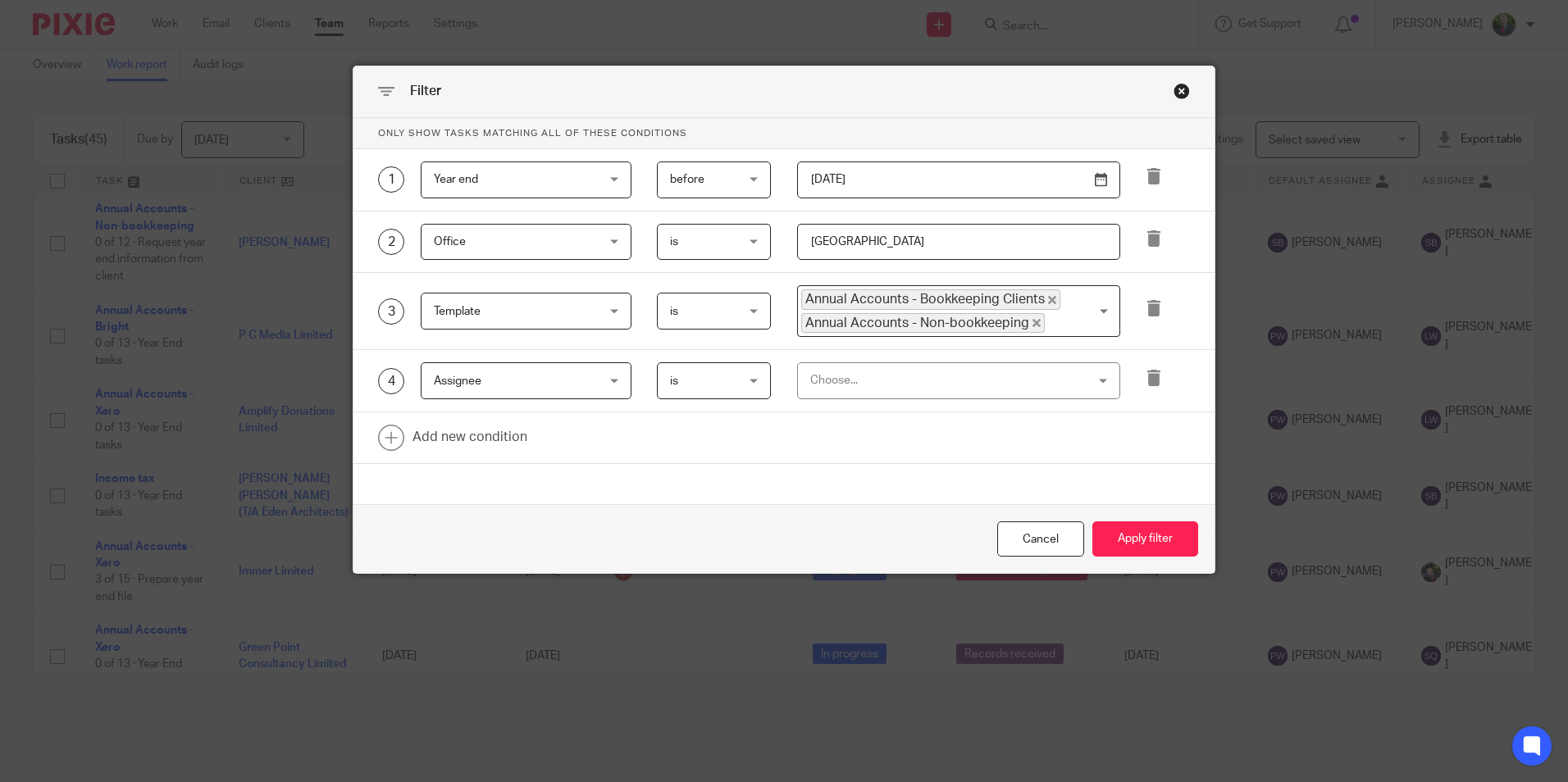
click at [864, 382] on div "Choose..." at bounding box center [934, 381] width 247 height 35
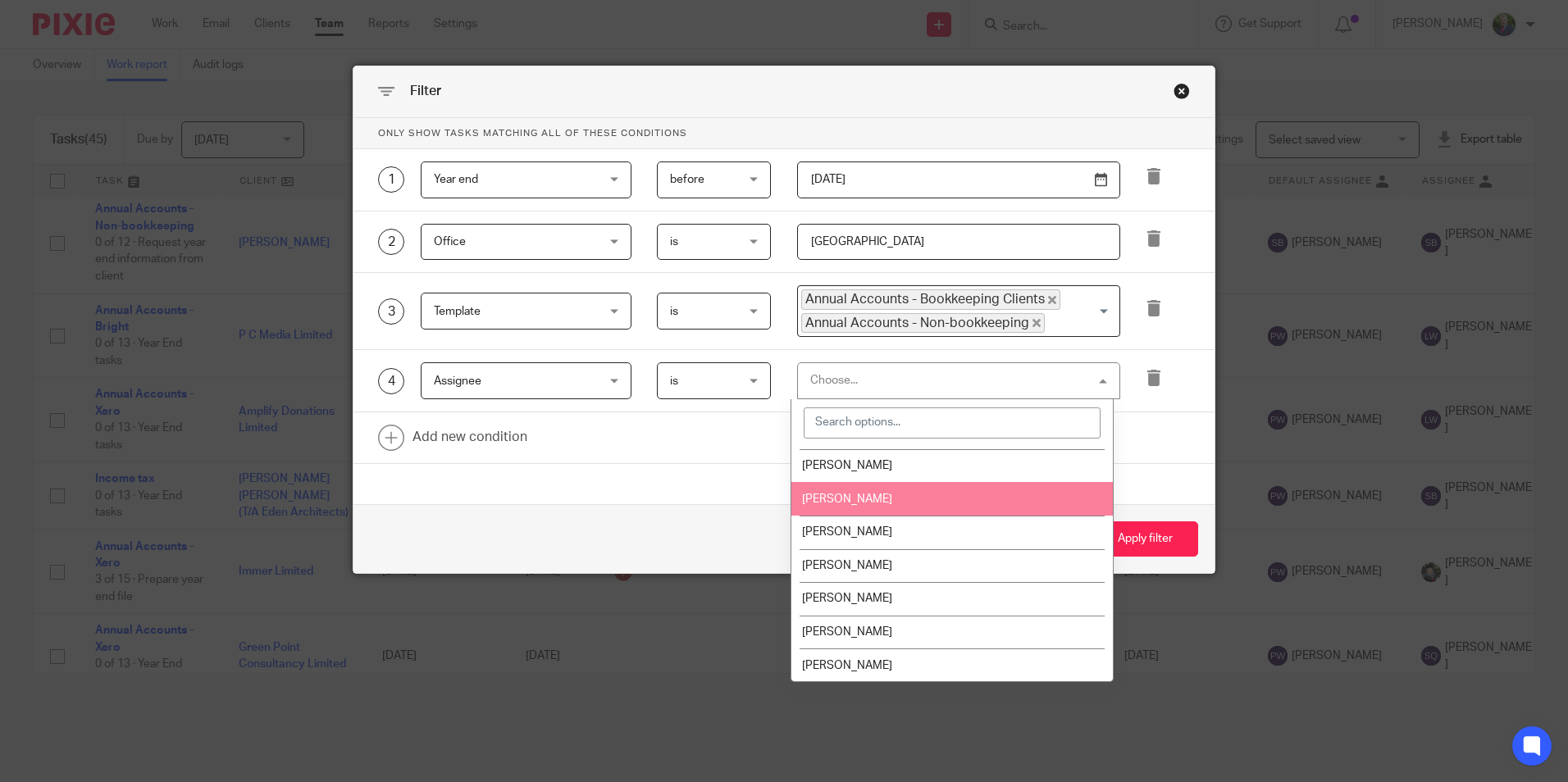
scroll to position [164, 0]
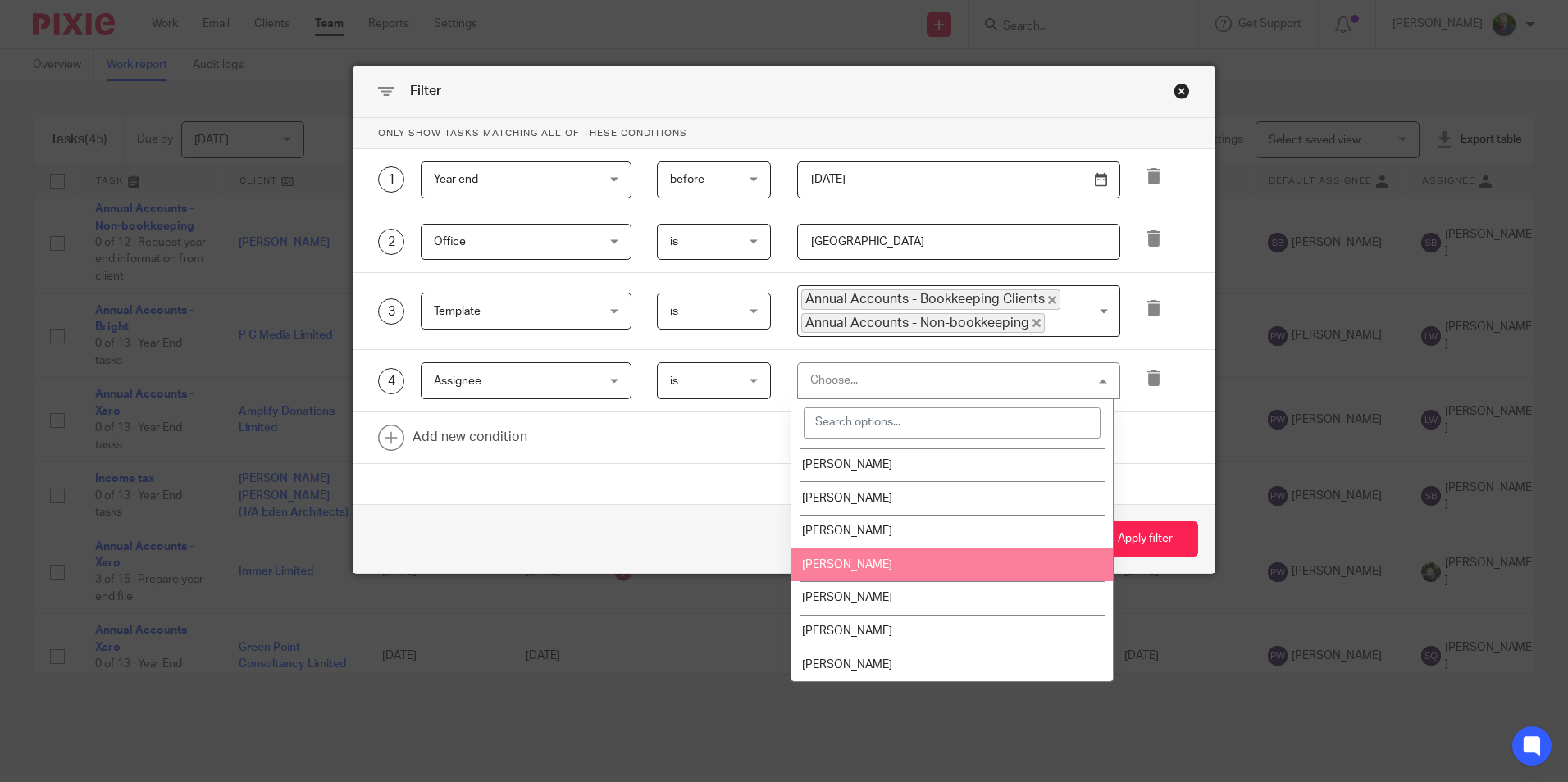
click at [842, 567] on span "[PERSON_NAME]" at bounding box center [847, 564] width 90 height 11
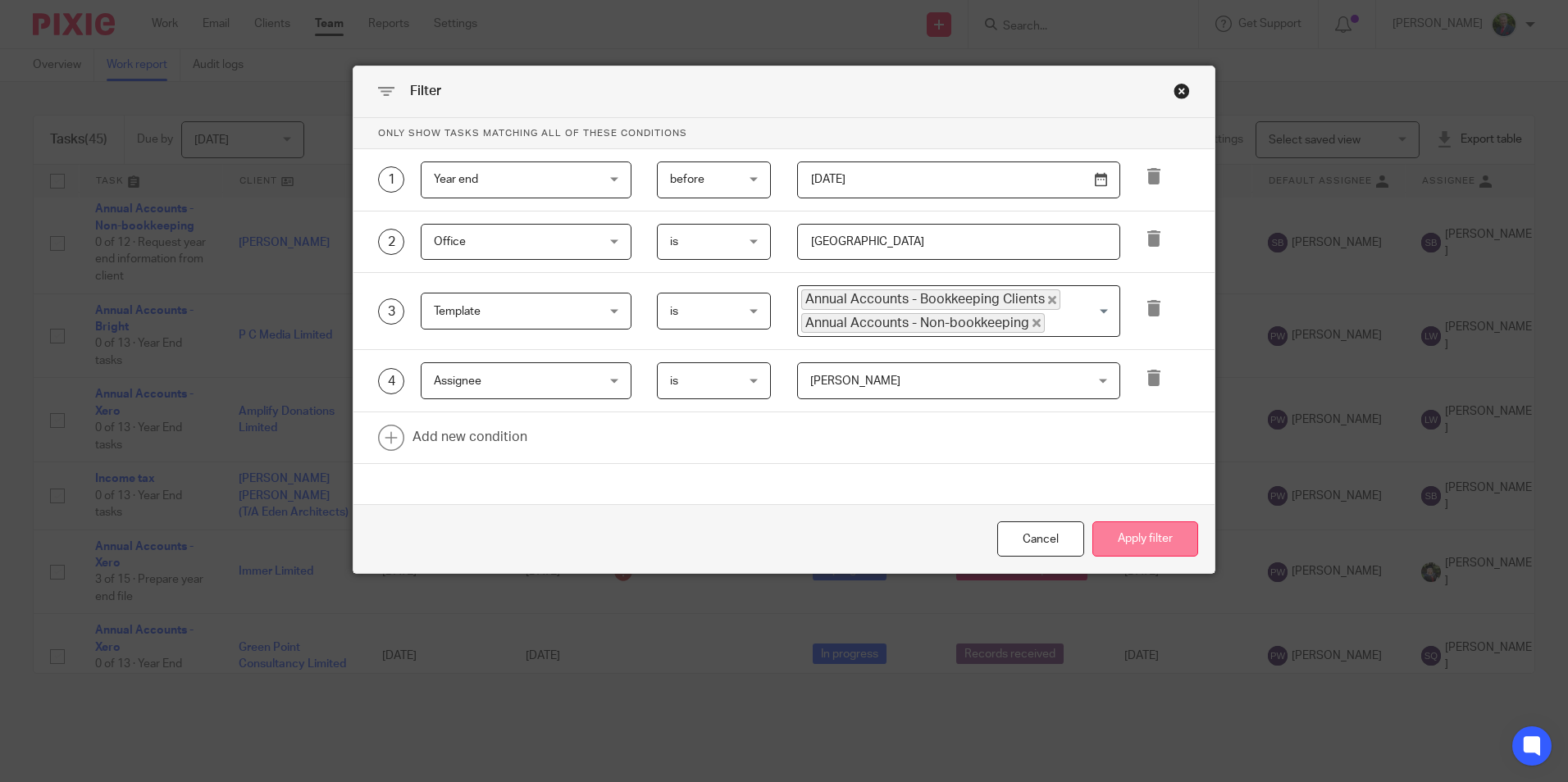
click at [1131, 541] on button "Apply filter" at bounding box center [1145, 539] width 106 height 35
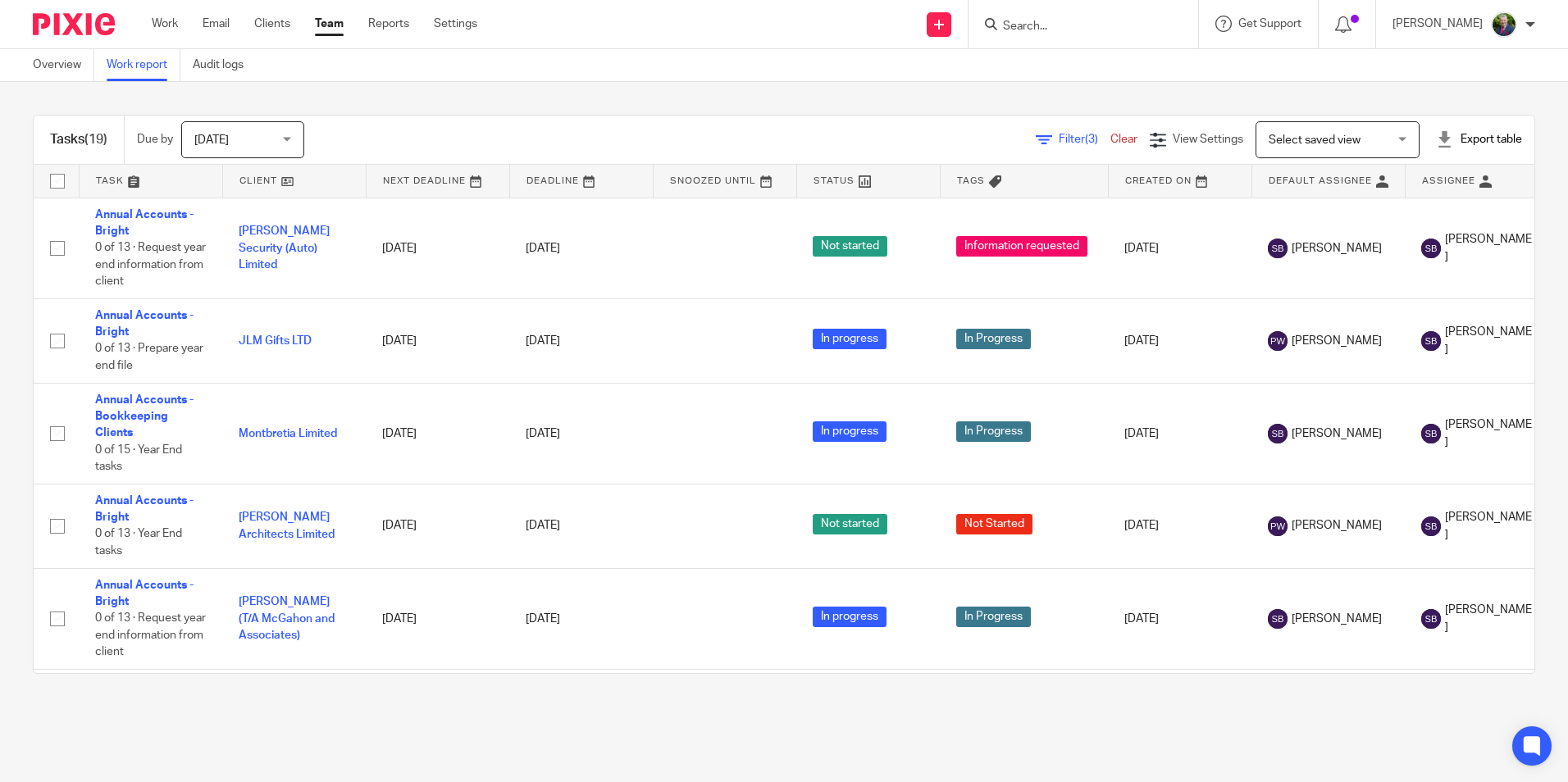
click at [1058, 142] on span "Filter (3)" at bounding box center [1084, 138] width 52 height 11
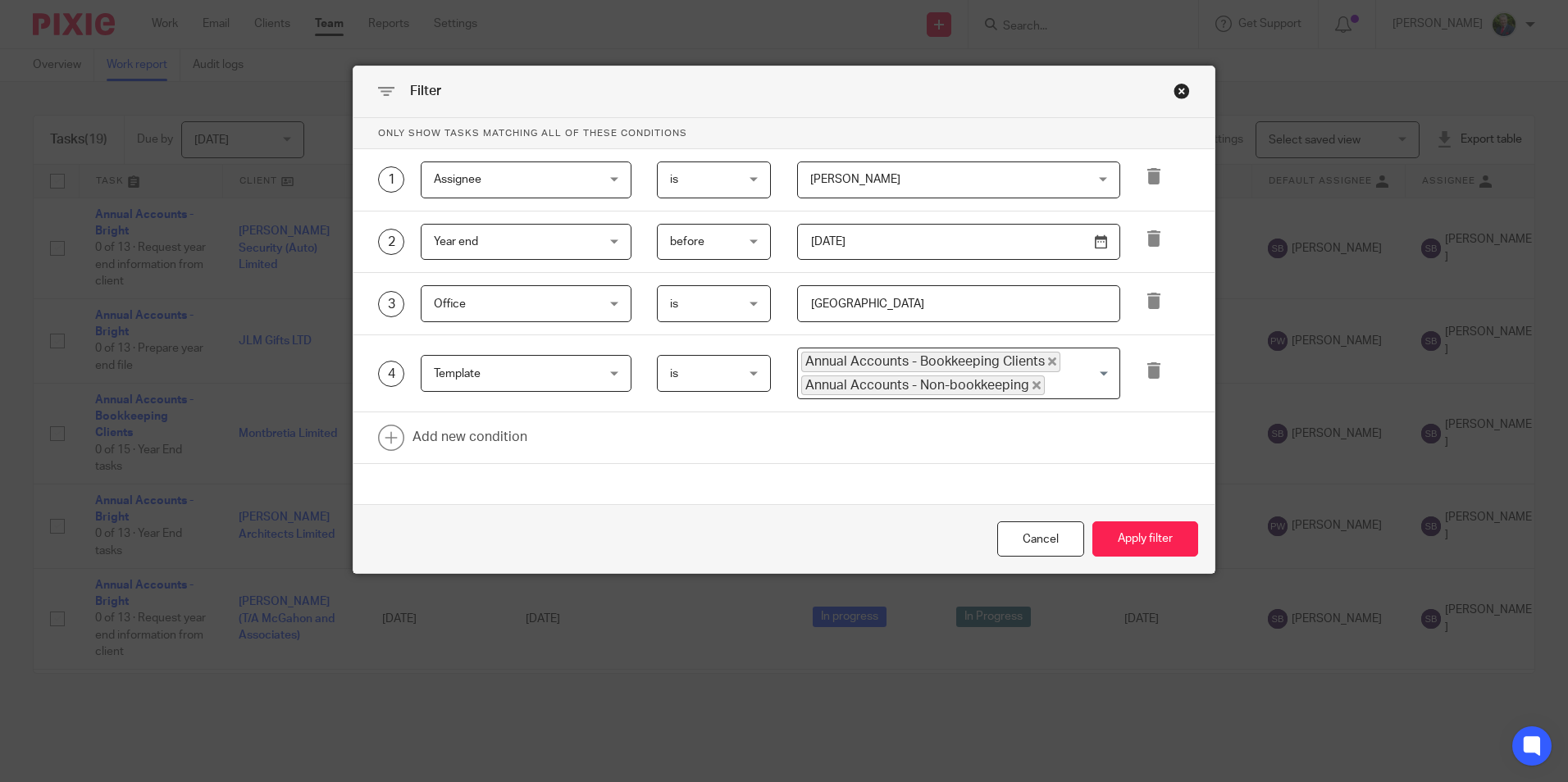
click at [951, 177] on span "[PERSON_NAME]" at bounding box center [934, 180] width 247 height 35
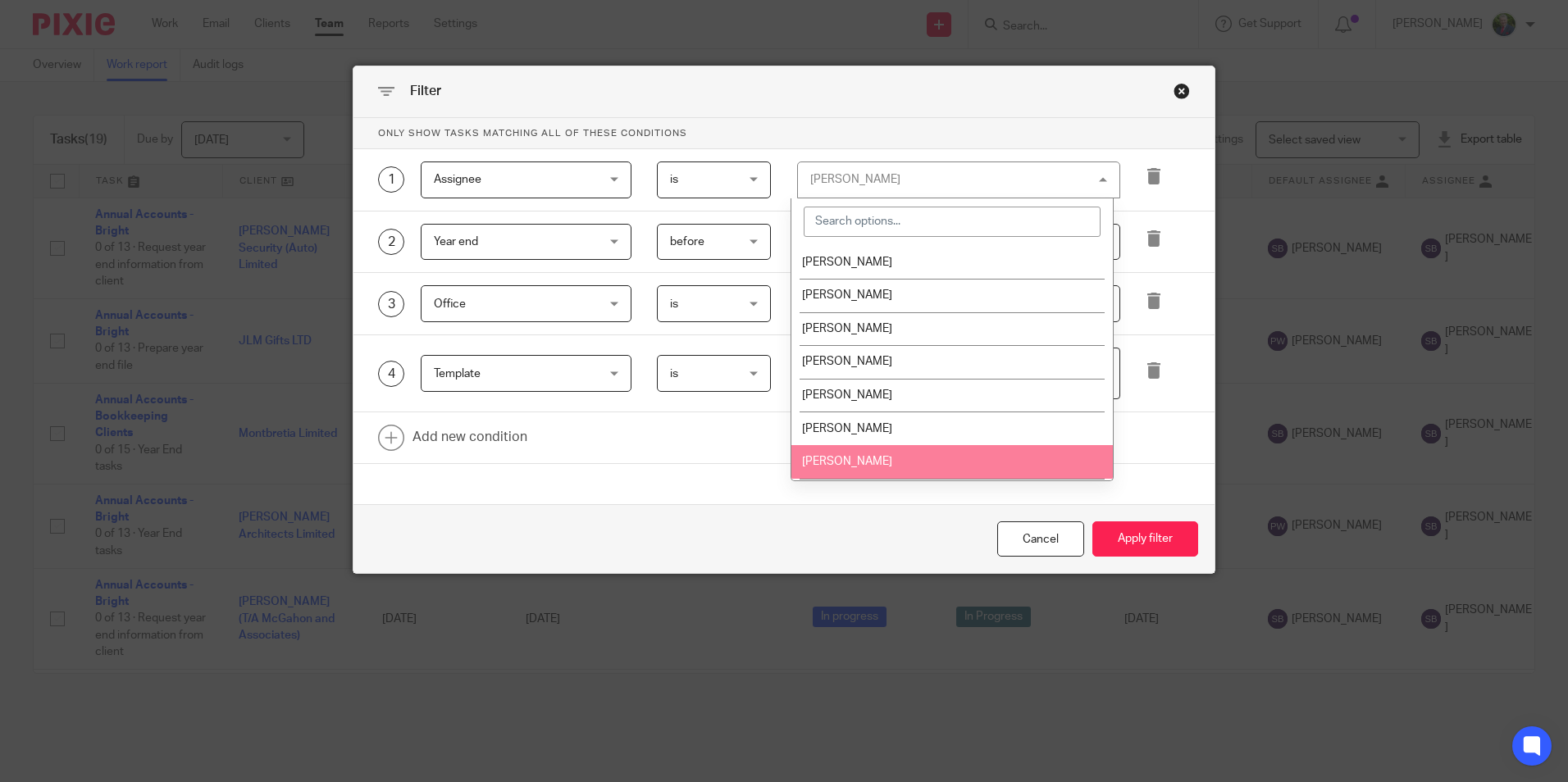
click at [857, 461] on span "[PERSON_NAME]" at bounding box center [847, 461] width 90 height 11
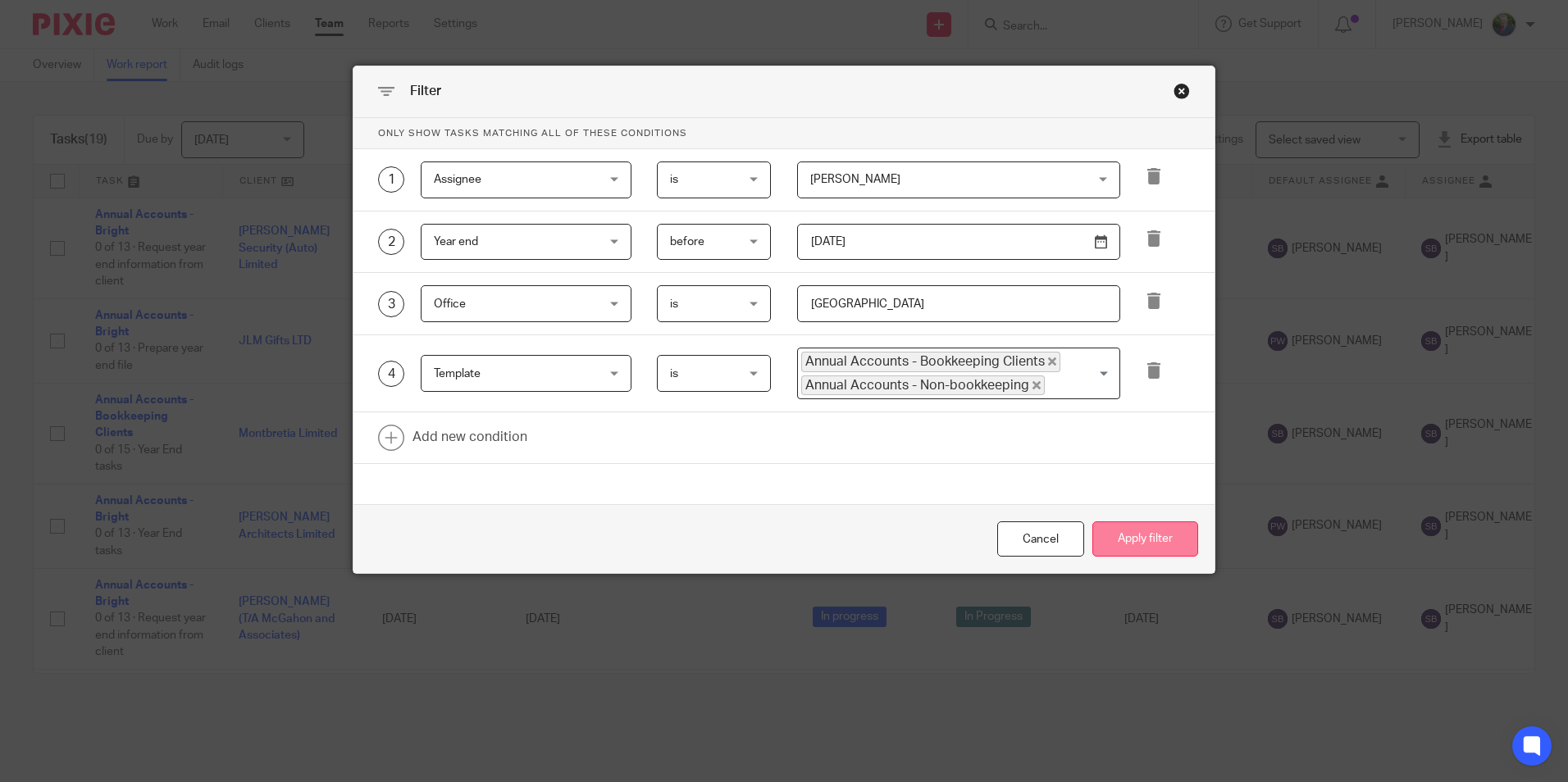
click at [1136, 541] on button "Apply filter" at bounding box center [1145, 539] width 106 height 35
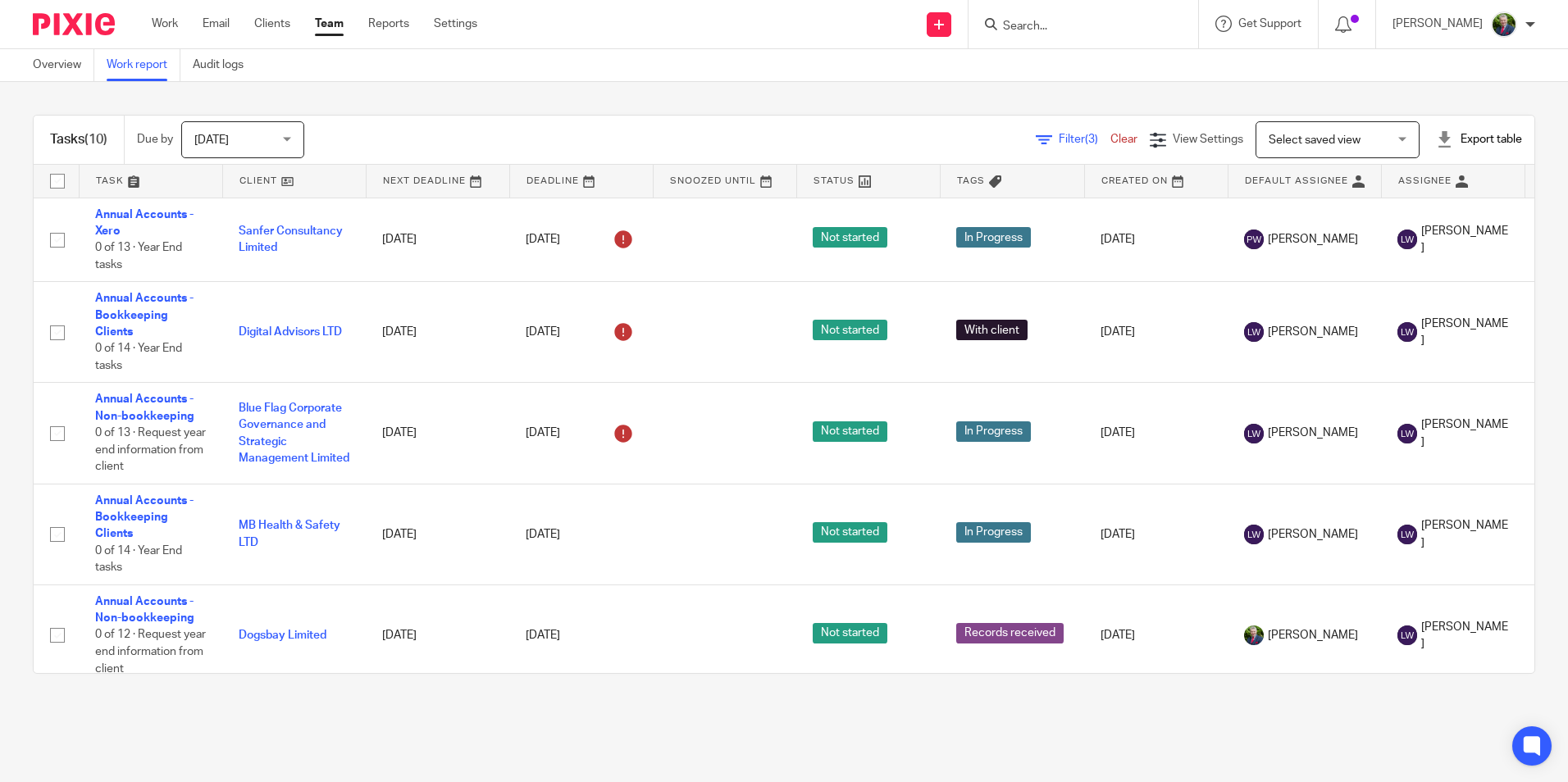
click at [1058, 136] on span "Filter (3)" at bounding box center [1084, 138] width 52 height 11
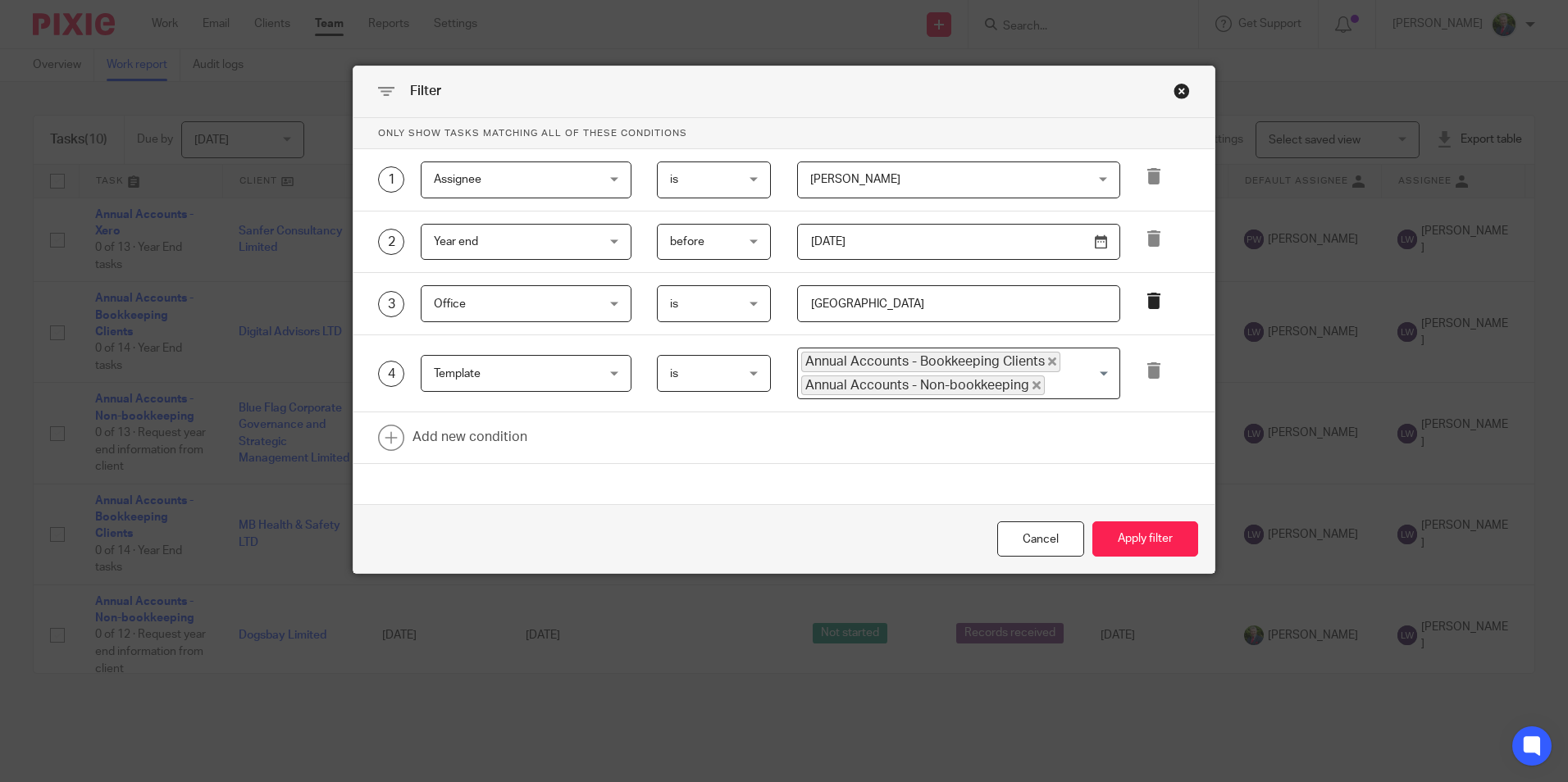
click at [1146, 297] on icon at bounding box center [1154, 300] width 16 height 16
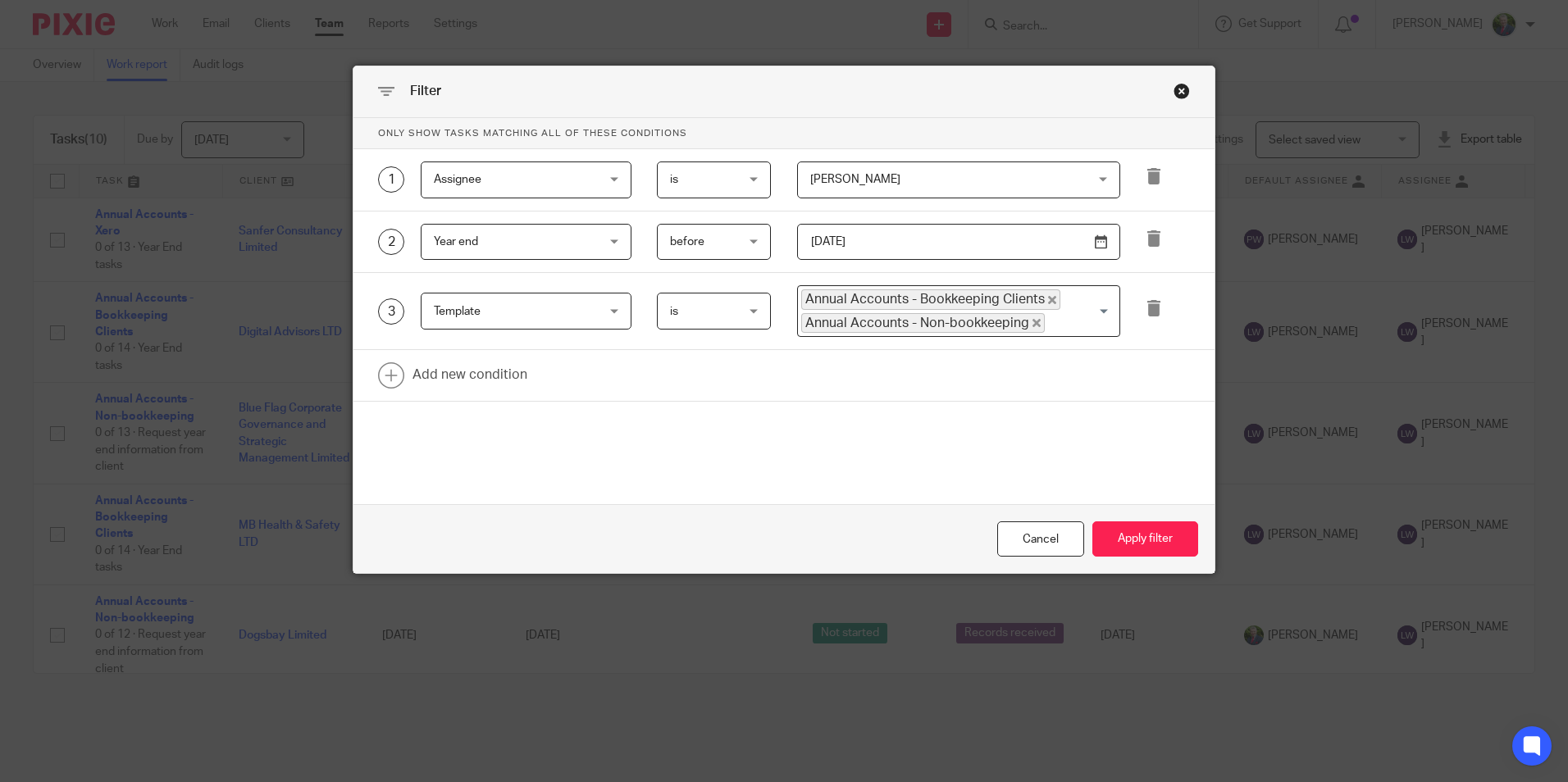
click at [1001, 185] on span "Liam Whelan" at bounding box center [934, 180] width 247 height 35
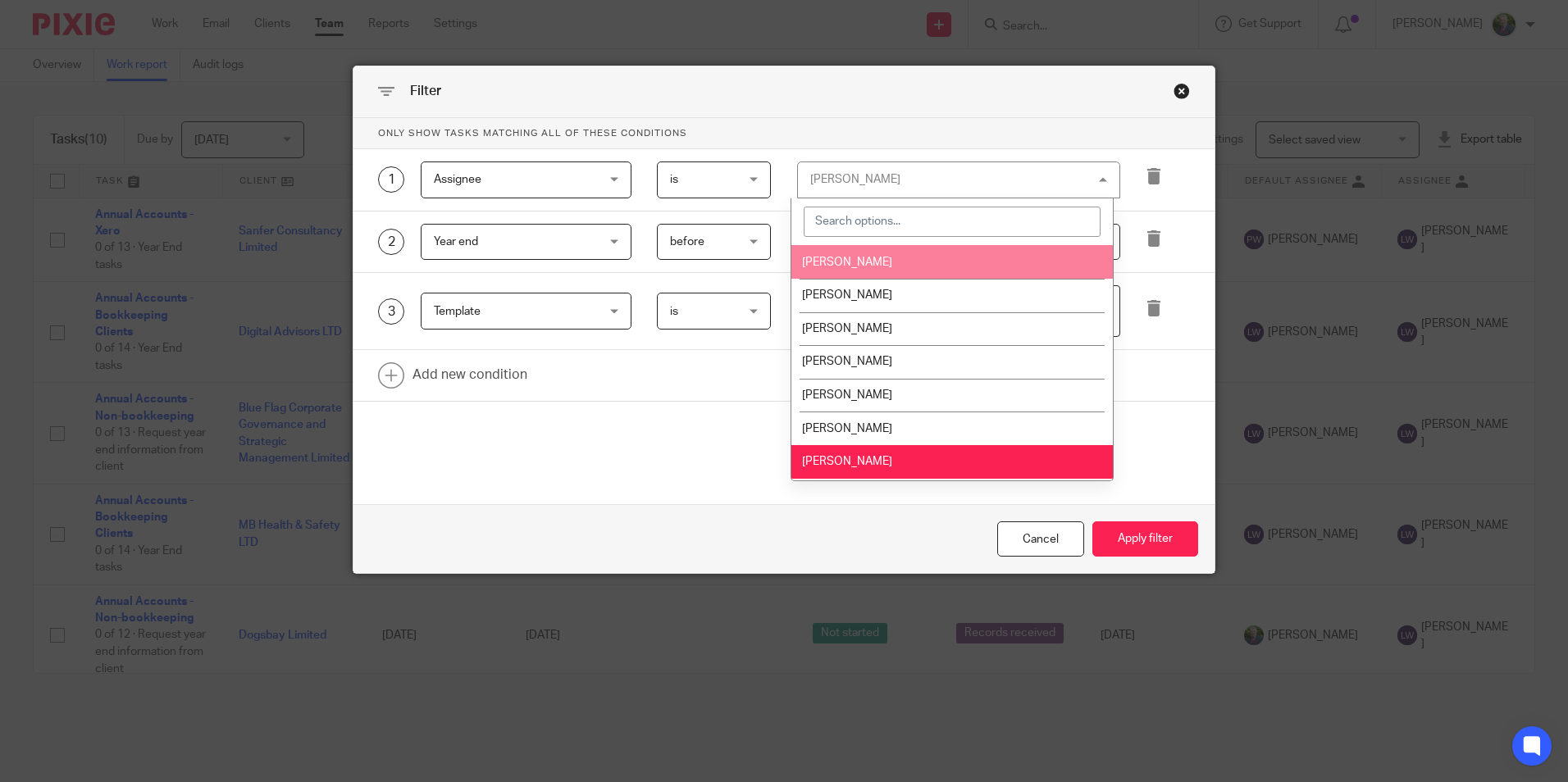
click at [886, 263] on li "[PERSON_NAME]" at bounding box center [953, 261] width 322 height 34
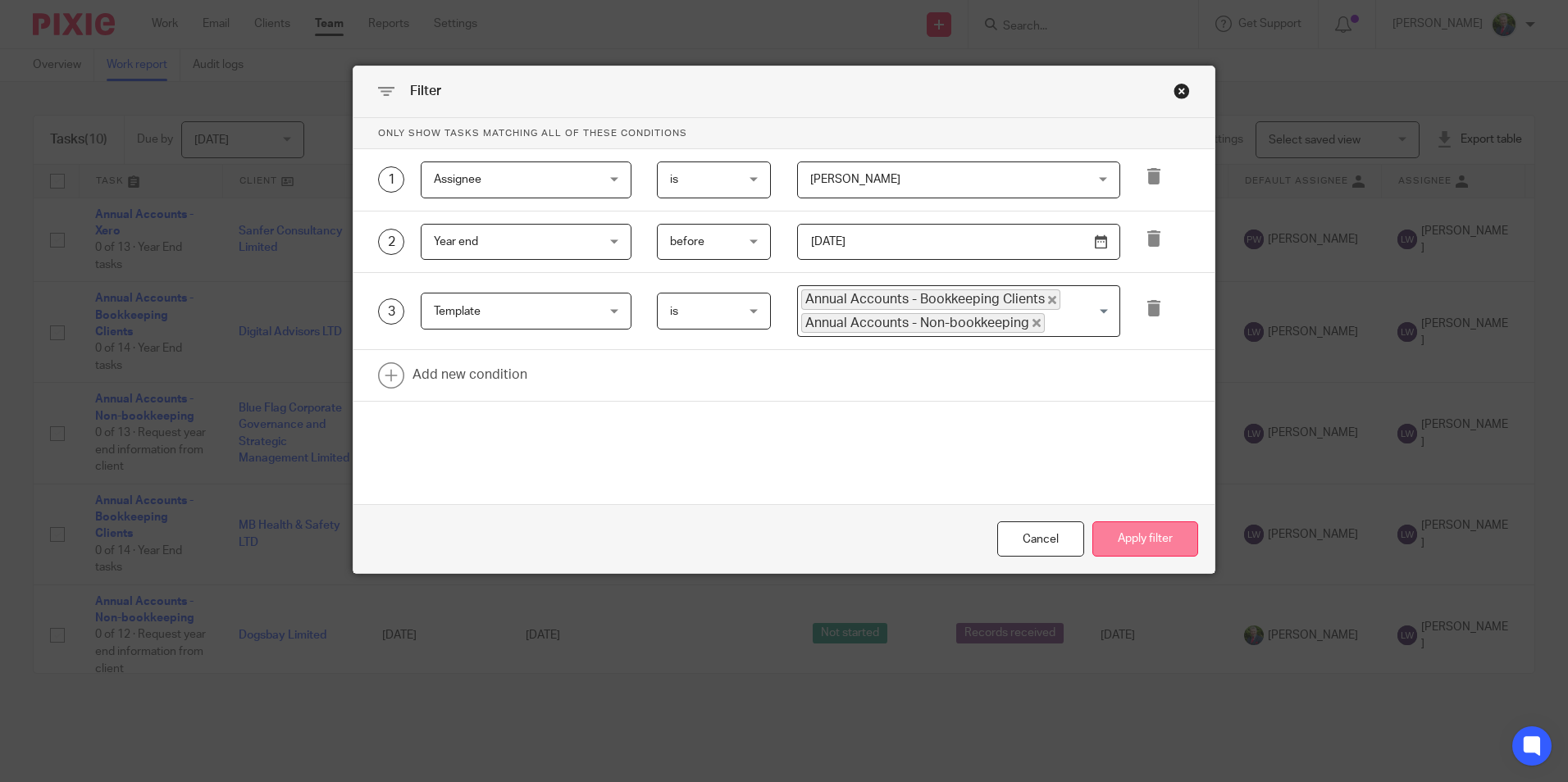
click at [1141, 537] on button "Apply filter" at bounding box center [1145, 539] width 106 height 35
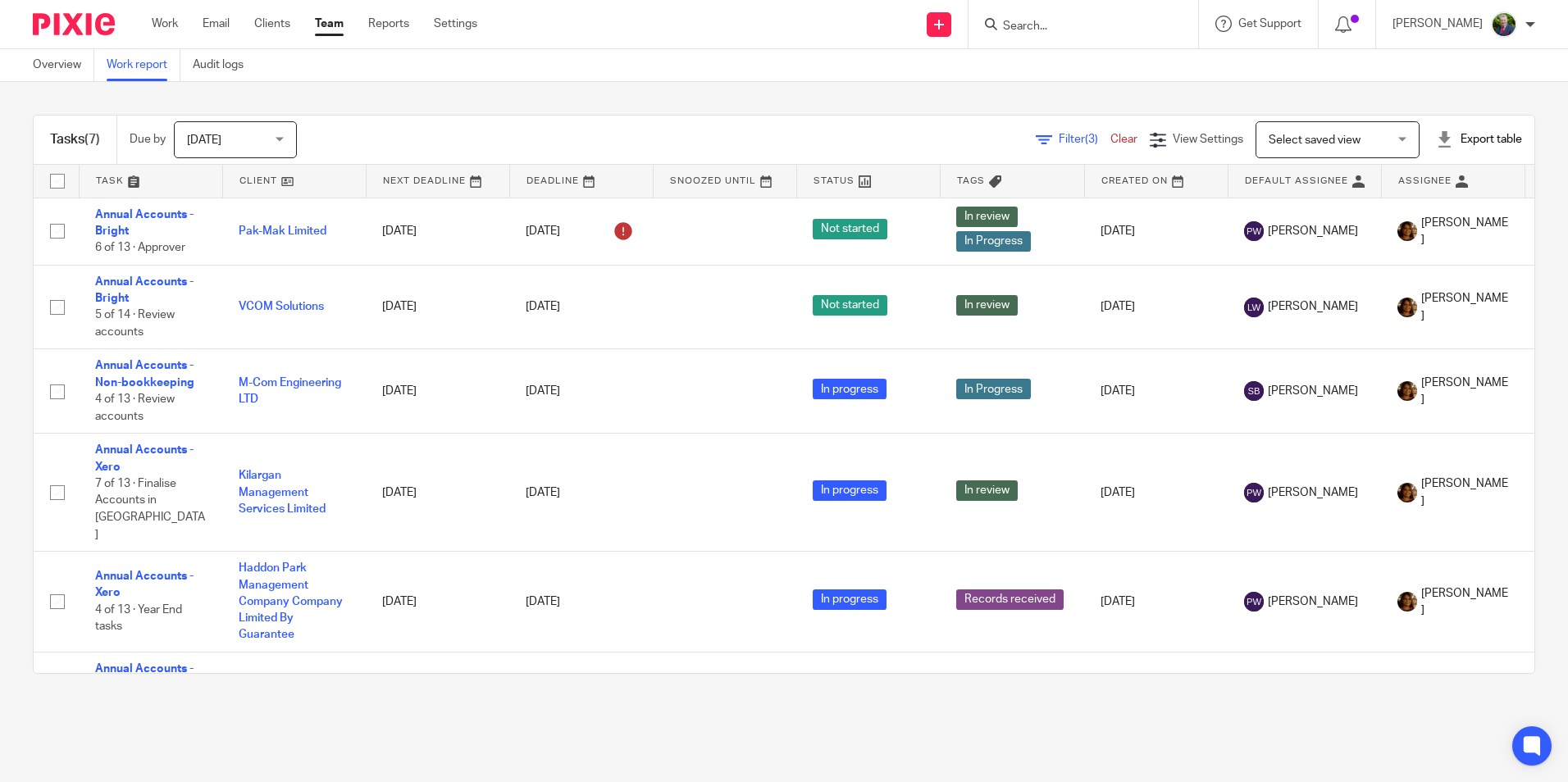
click at [1085, 138] on span "(3)" at bounding box center [1091, 138] width 13 height 11
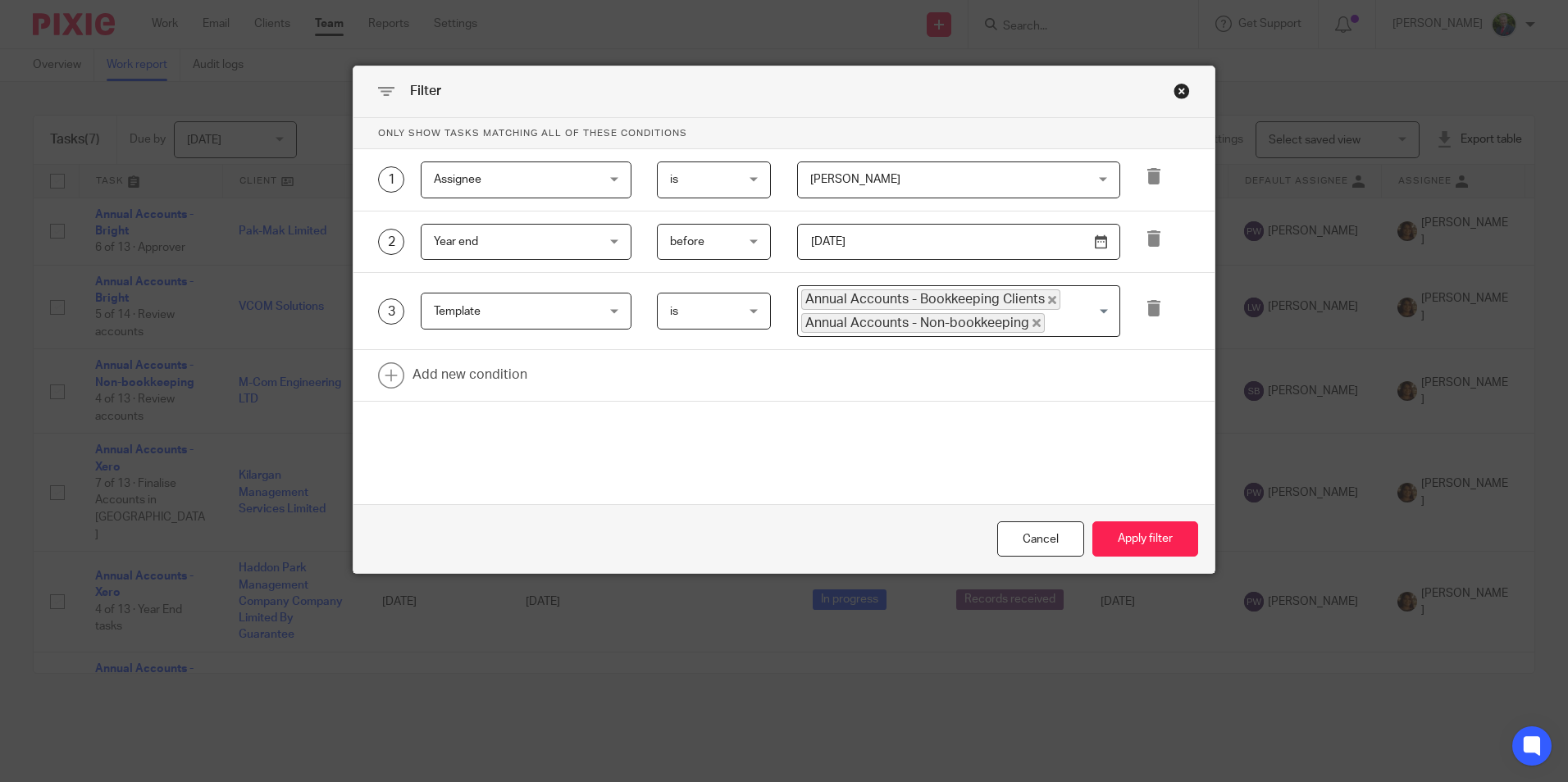
click at [994, 176] on span "[PERSON_NAME]" at bounding box center [934, 180] width 247 height 35
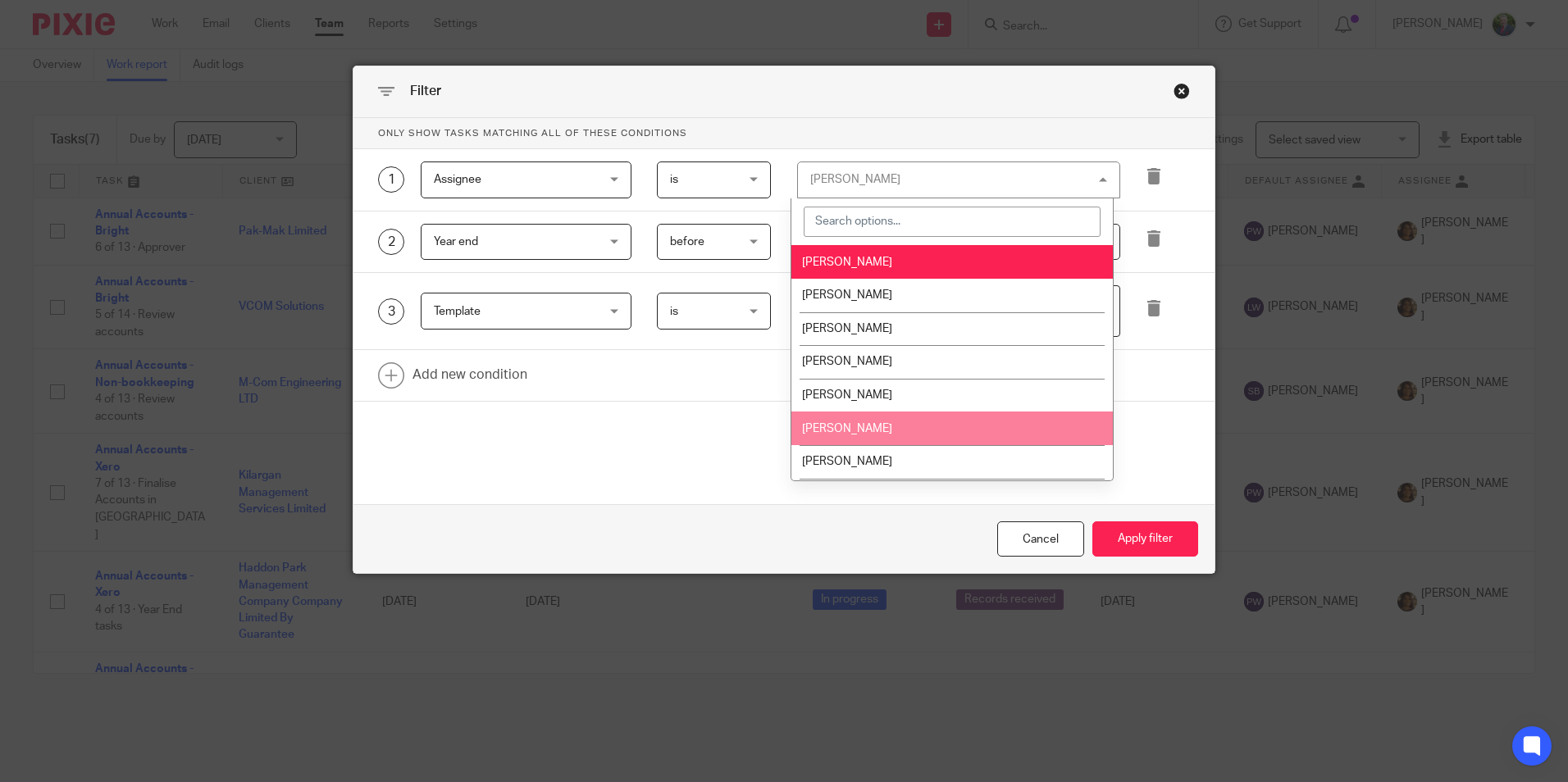
click at [874, 427] on span "[PERSON_NAME]" at bounding box center [847, 428] width 90 height 11
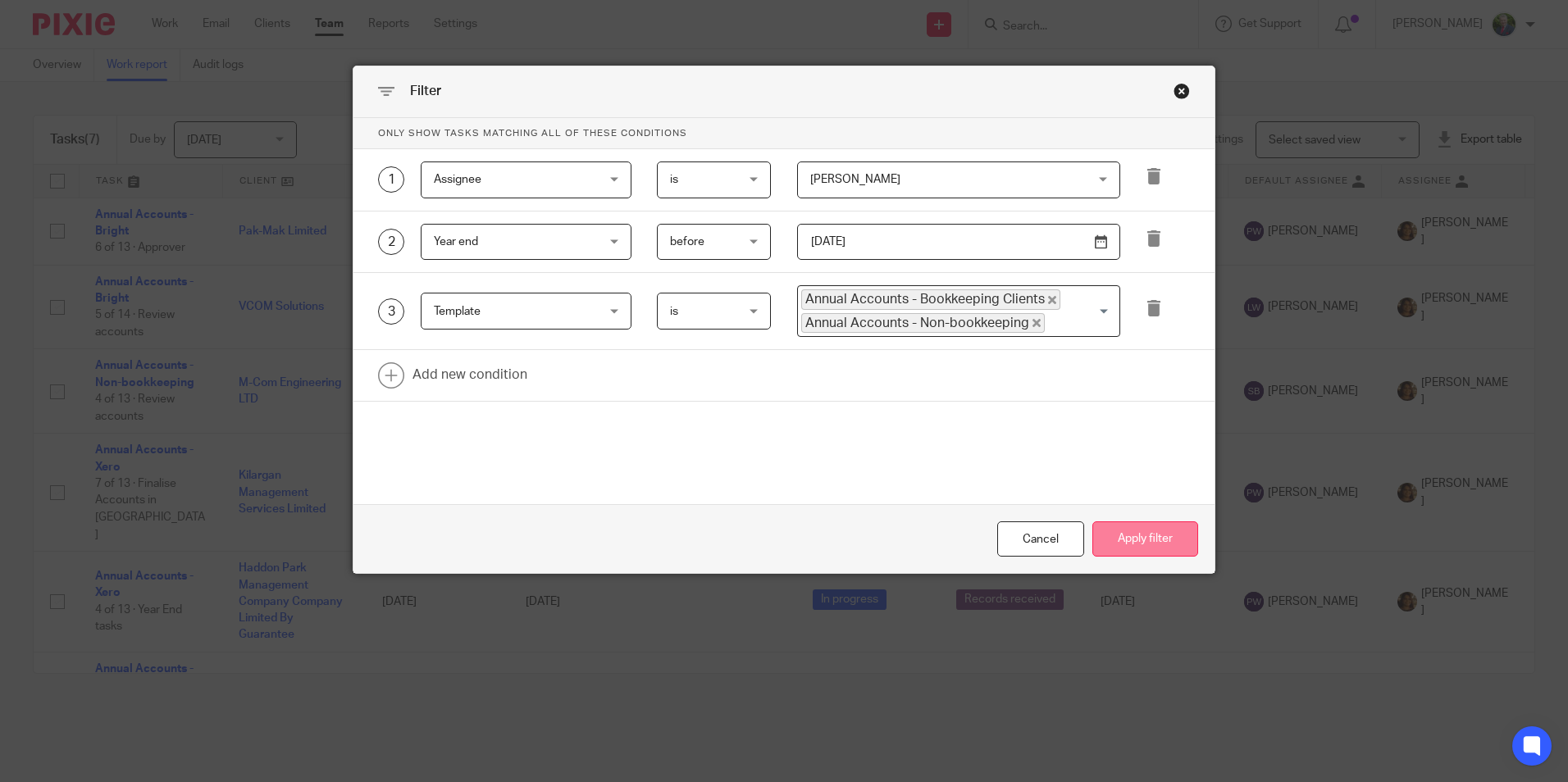
click at [1154, 537] on button "Apply filter" at bounding box center [1145, 539] width 106 height 35
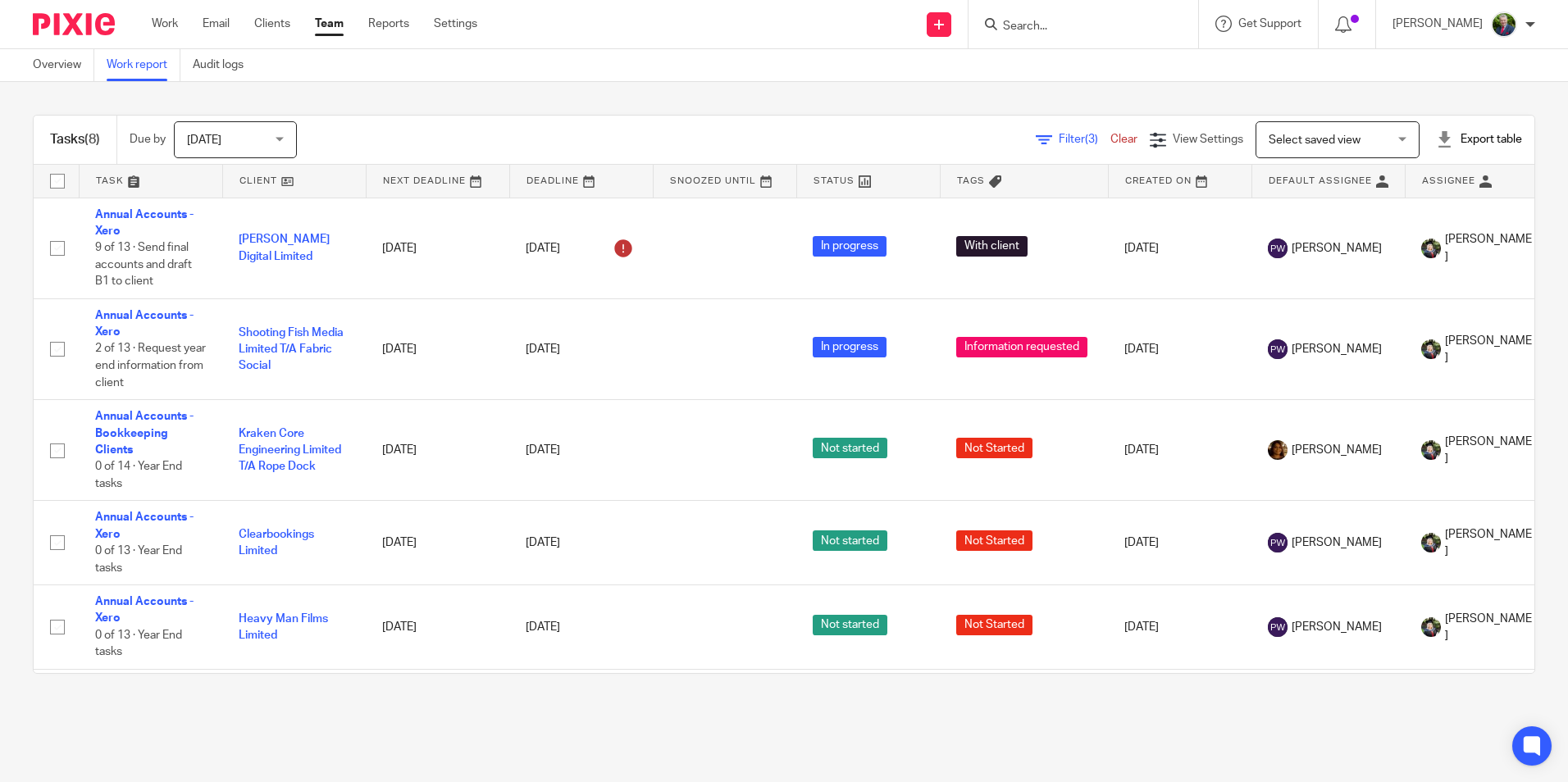
click at [1058, 134] on span "Filter (3)" at bounding box center [1084, 138] width 52 height 11
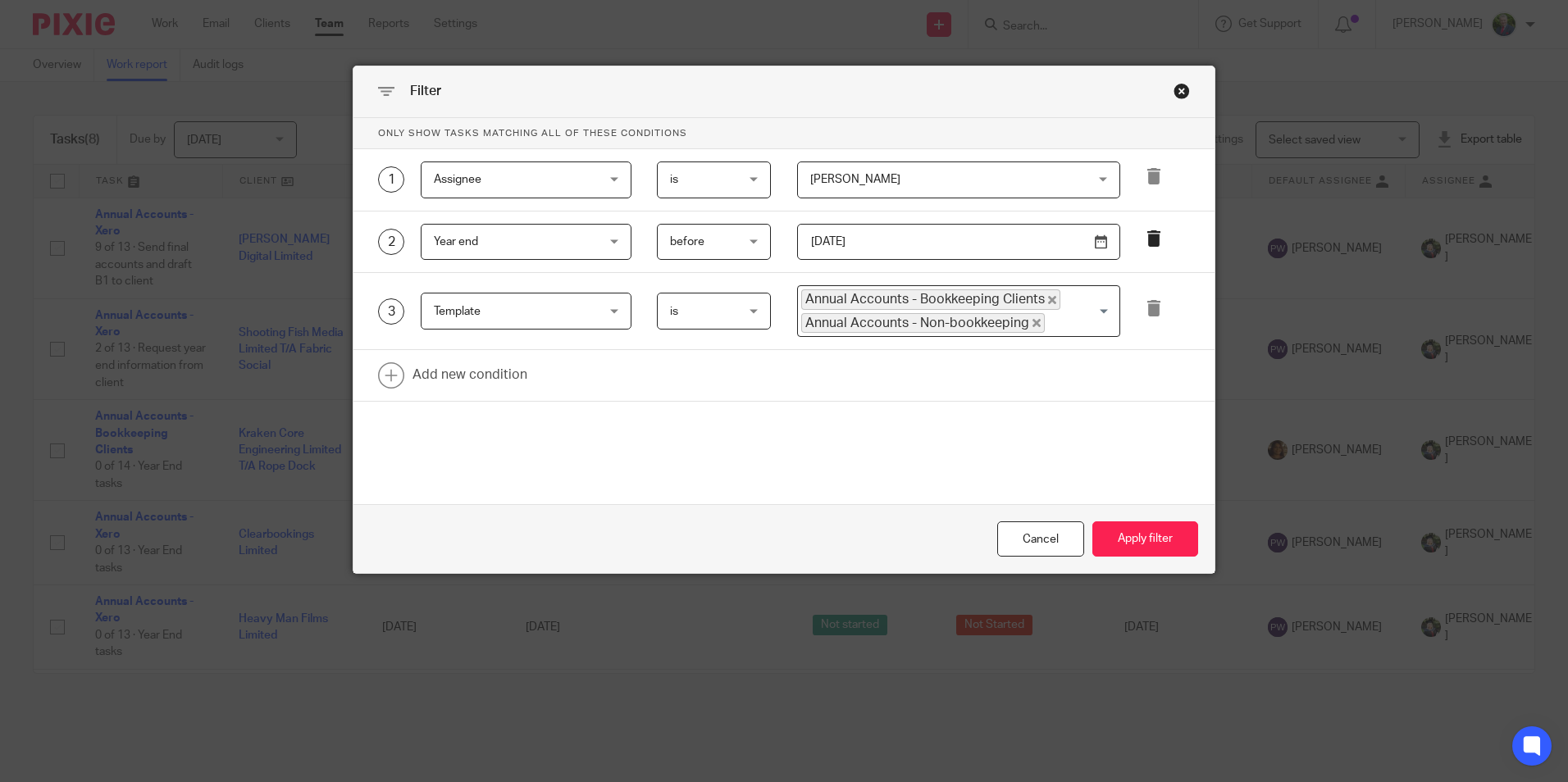
click at [1146, 234] on icon at bounding box center [1154, 238] width 16 height 16
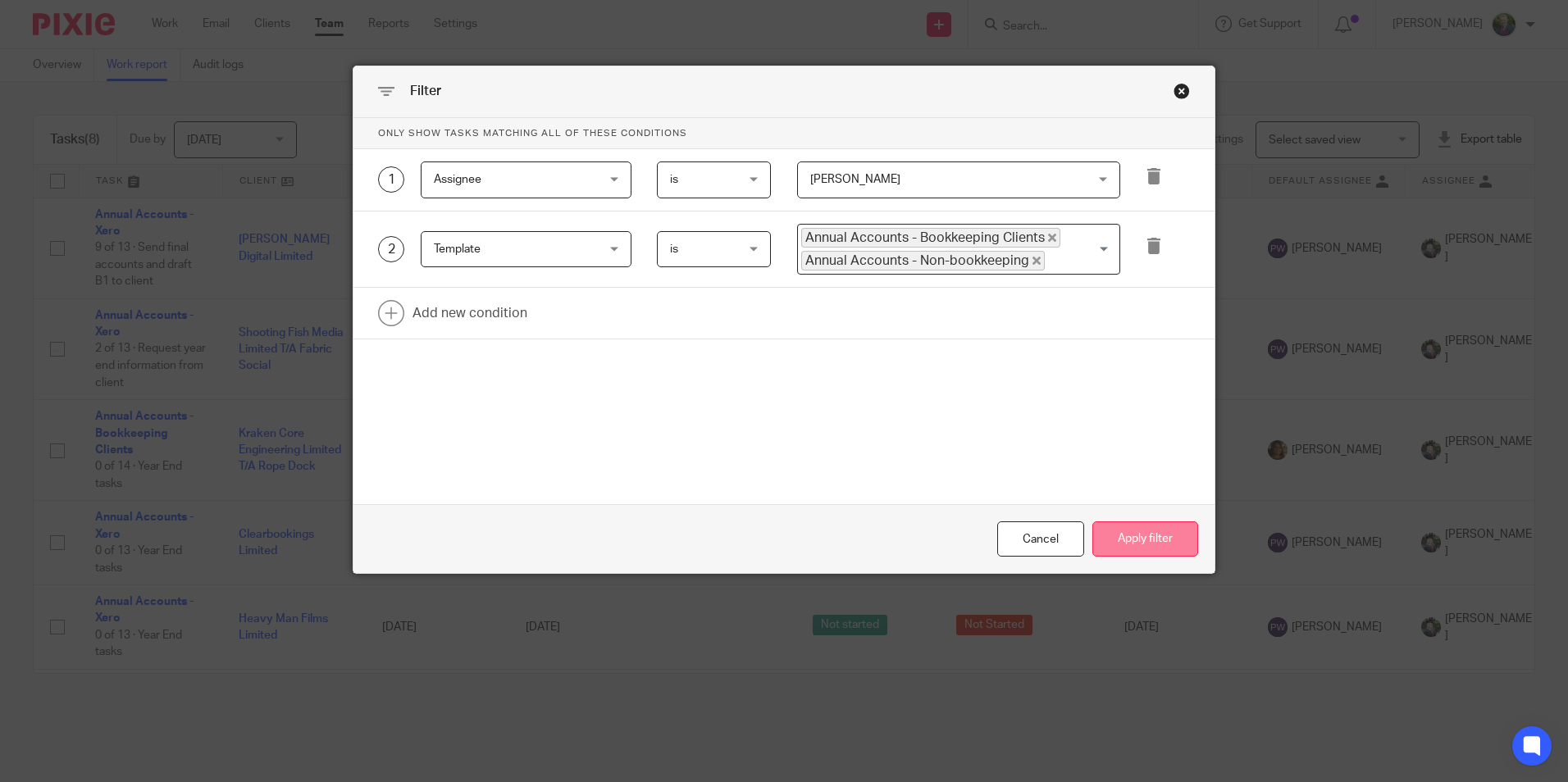
drag, startPoint x: 1123, startPoint y: 533, endPoint x: 1126, endPoint y: 542, distance: 9.5
click at [1124, 541] on button "Apply filter" at bounding box center [1145, 539] width 106 height 35
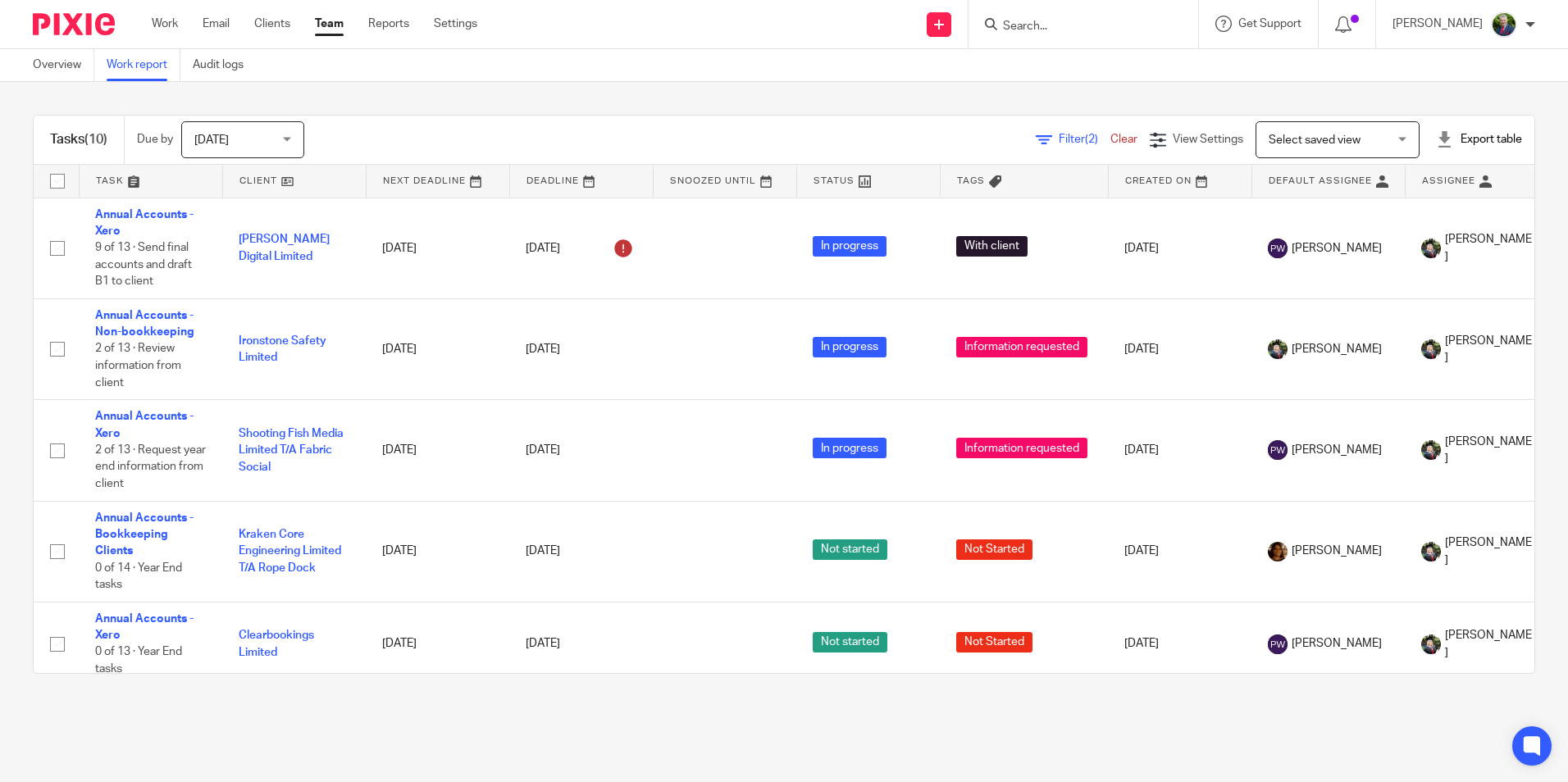
click at [1058, 140] on span "Filter (2)" at bounding box center [1084, 138] width 52 height 11
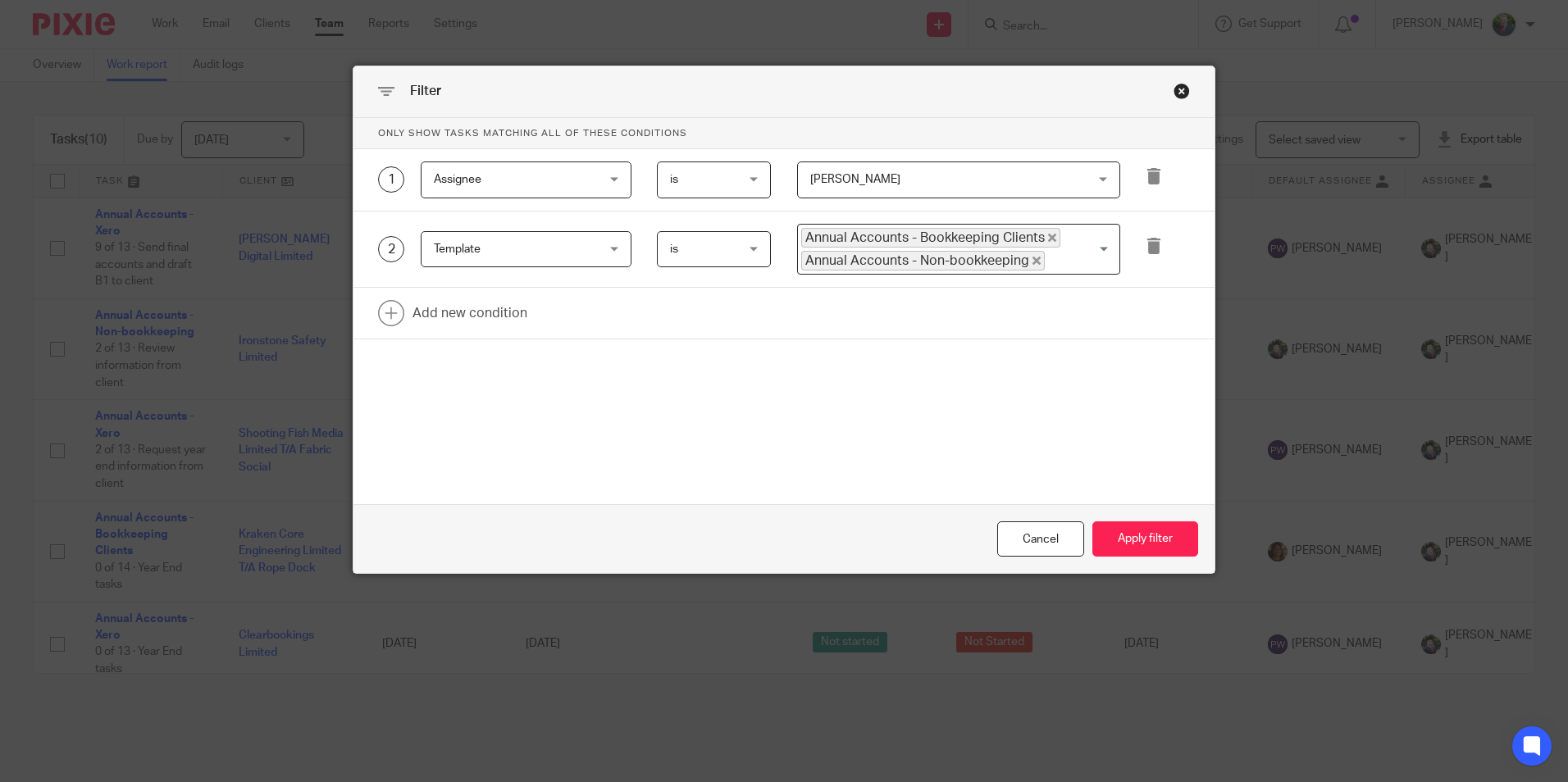
click at [1173, 91] on div "Close this dialog window" at bounding box center [1181, 91] width 16 height 16
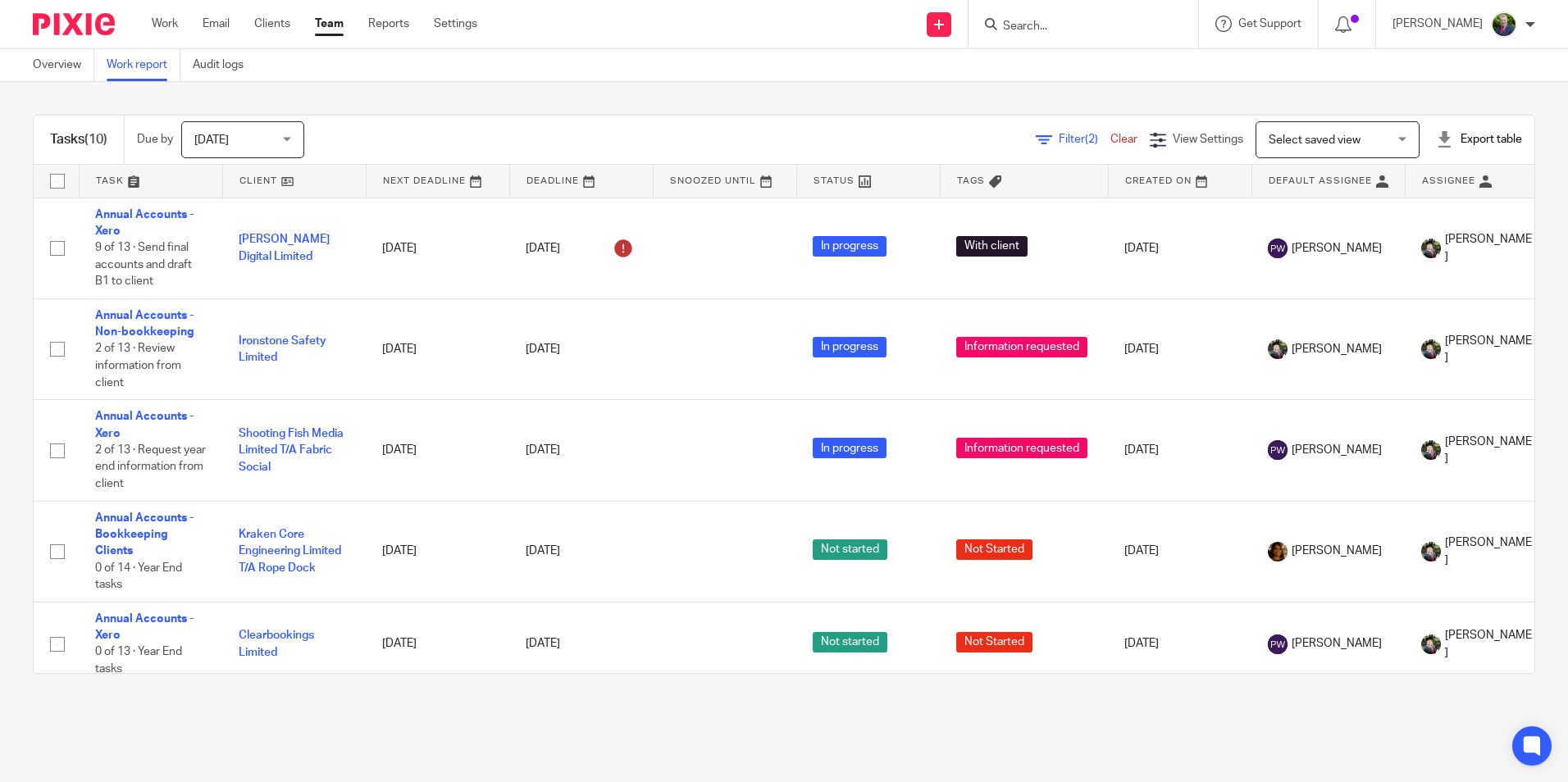
click at [1058, 139] on span "Filter (2)" at bounding box center [1084, 138] width 52 height 11
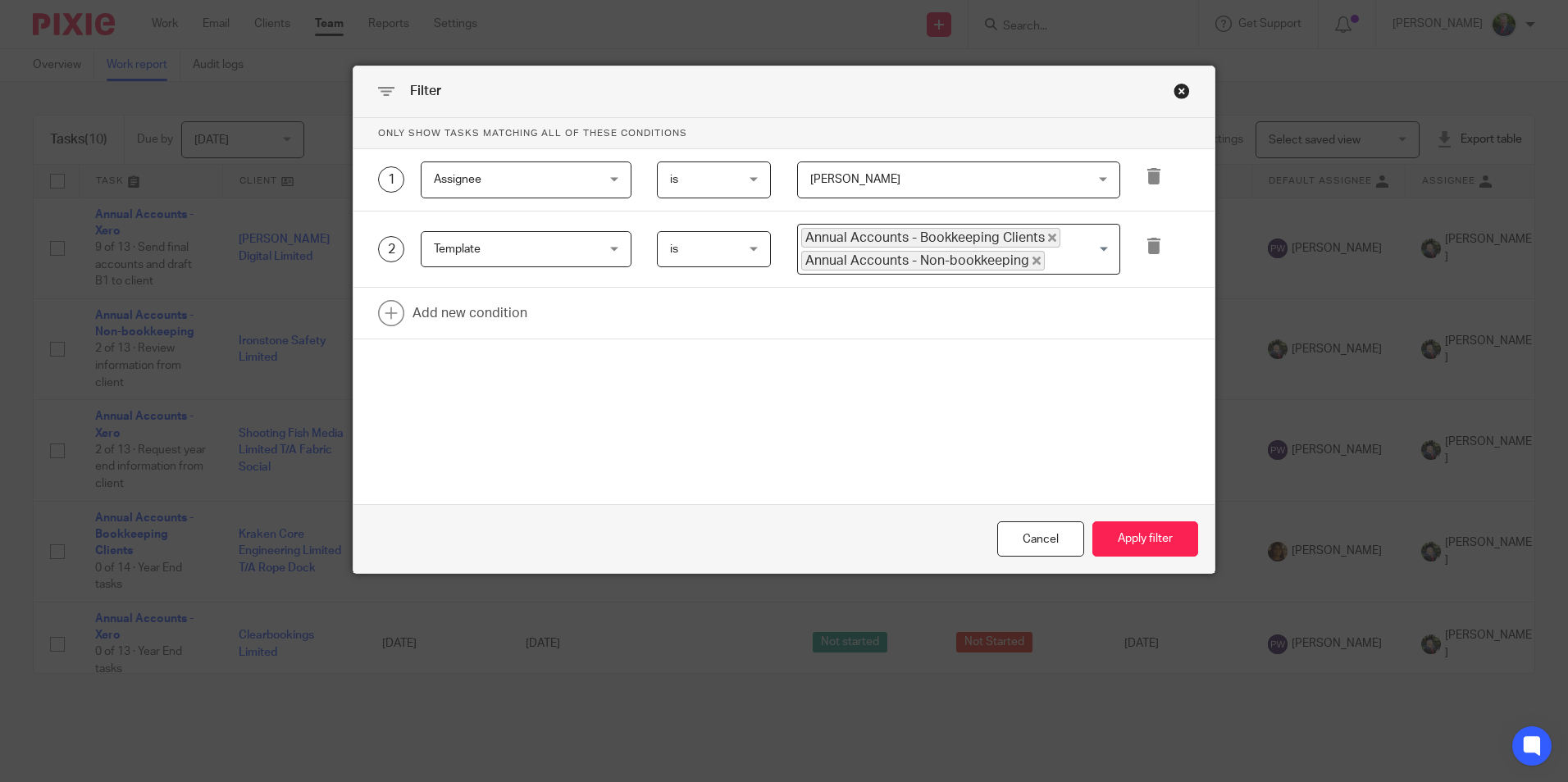
click at [982, 173] on span "[PERSON_NAME]" at bounding box center [934, 180] width 247 height 35
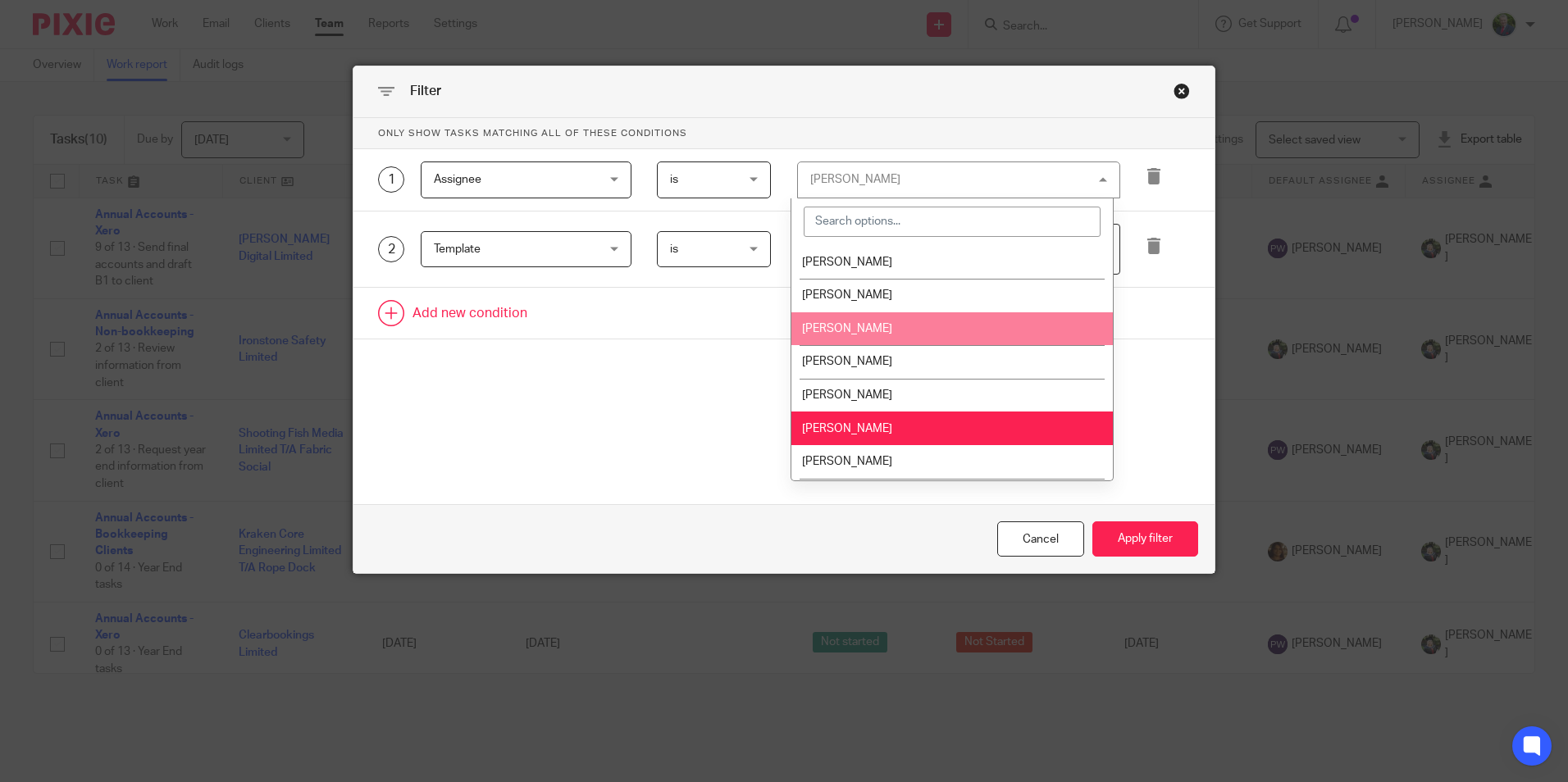
click at [632, 316] on link at bounding box center [783, 313] width 861 height 51
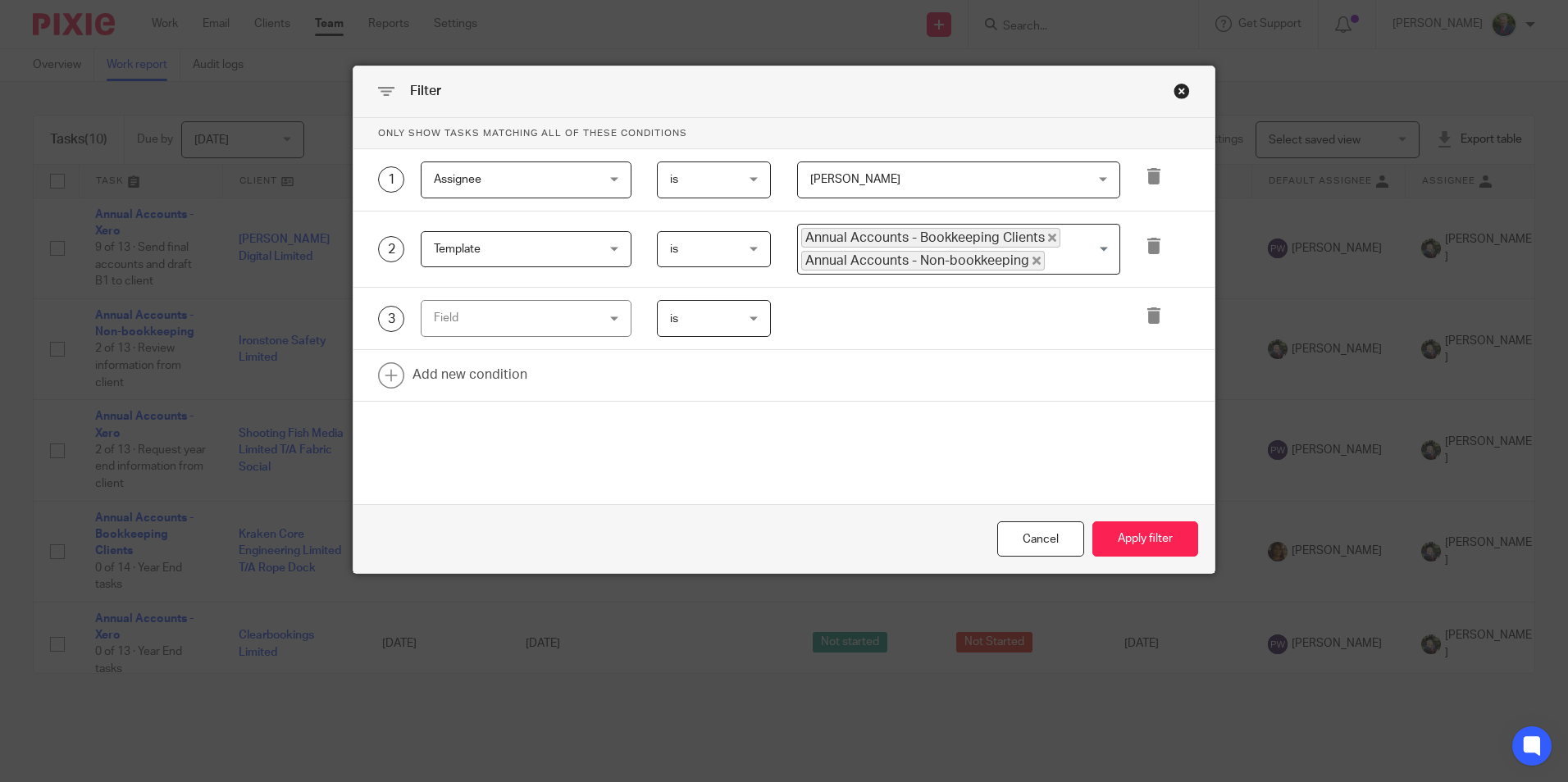
click at [903, 187] on span "[PERSON_NAME]" at bounding box center [934, 180] width 247 height 35
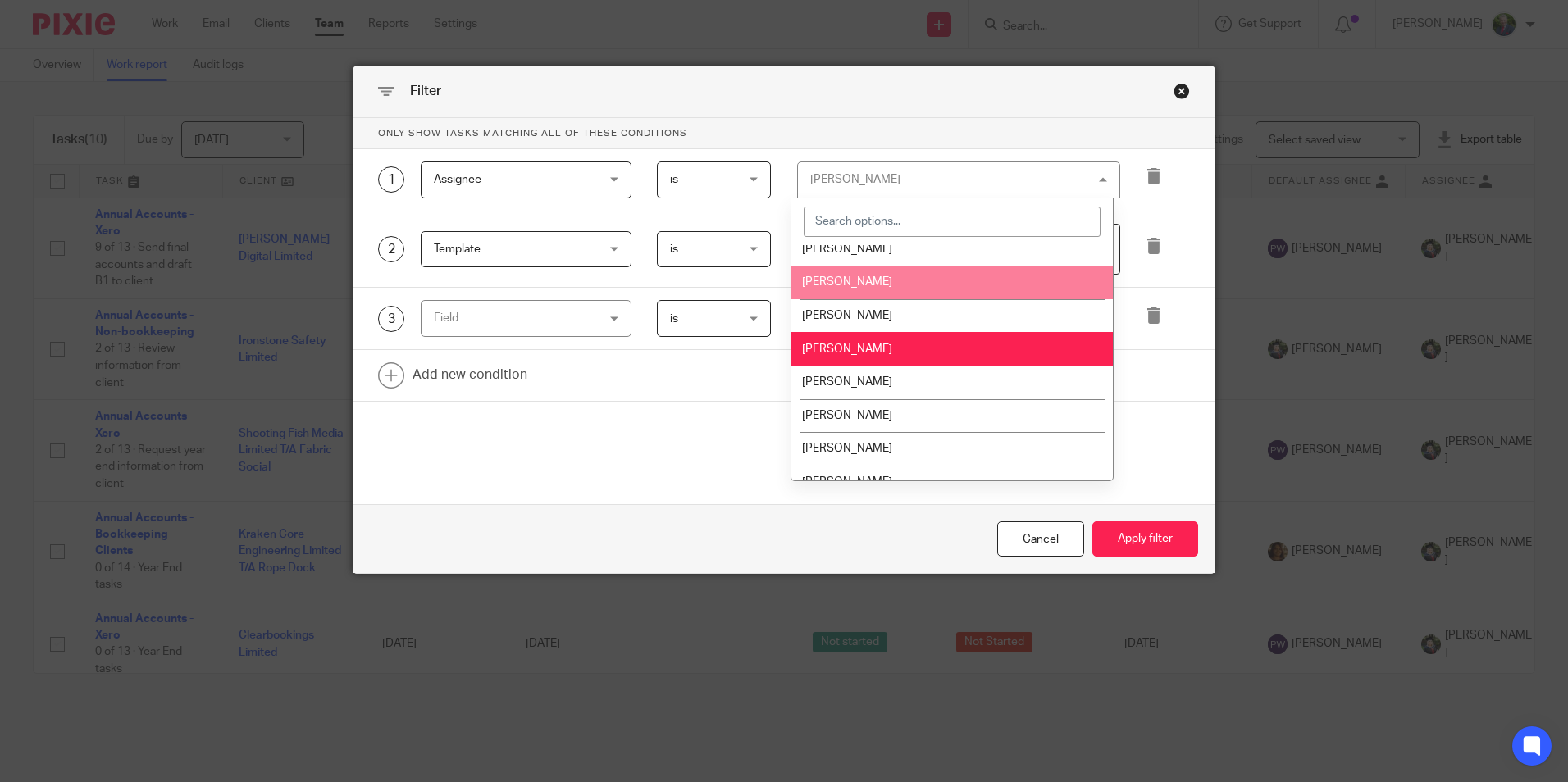
scroll to position [82, 0]
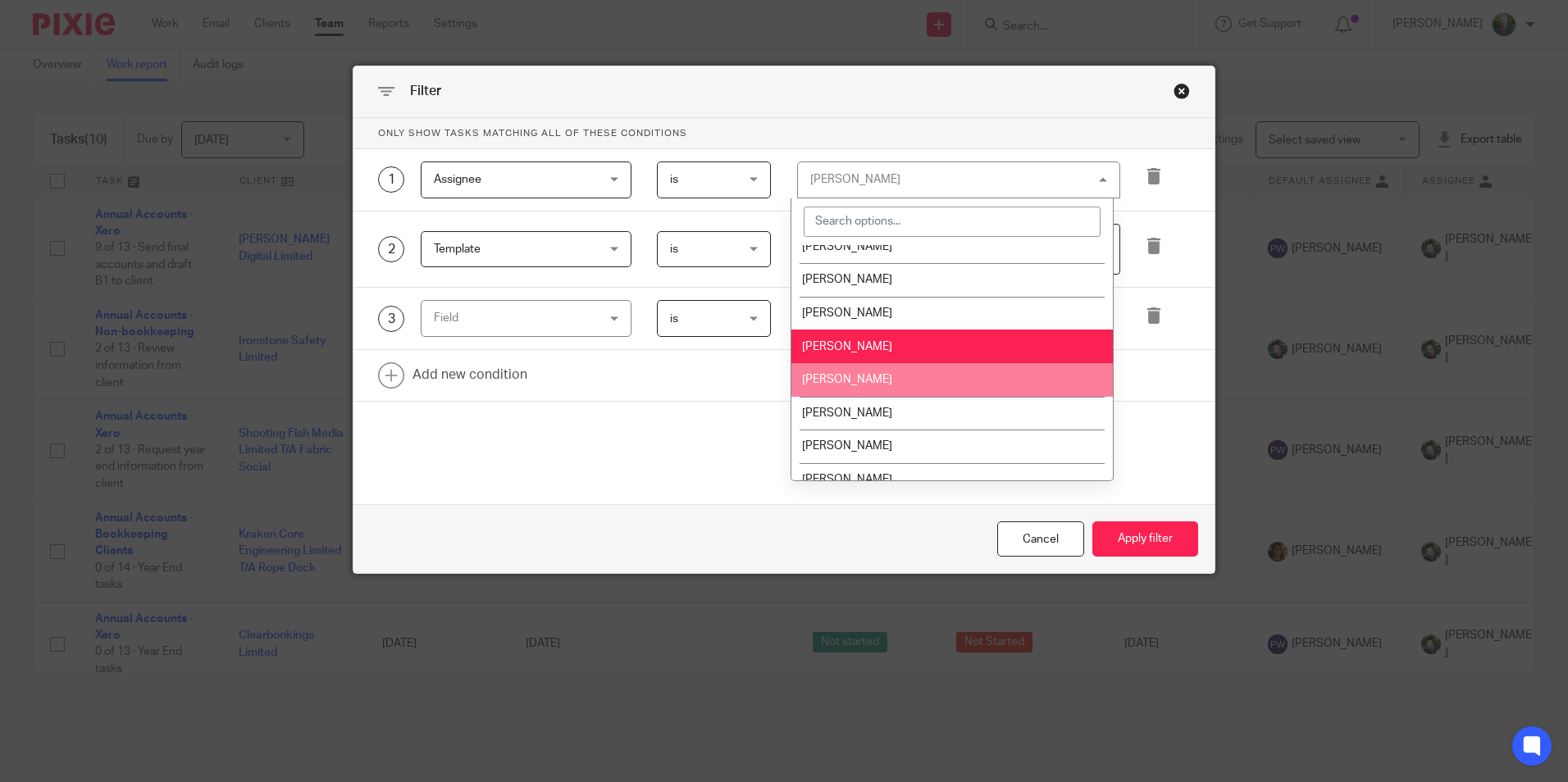
click at [871, 373] on li "[PERSON_NAME]" at bounding box center [953, 380] width 322 height 34
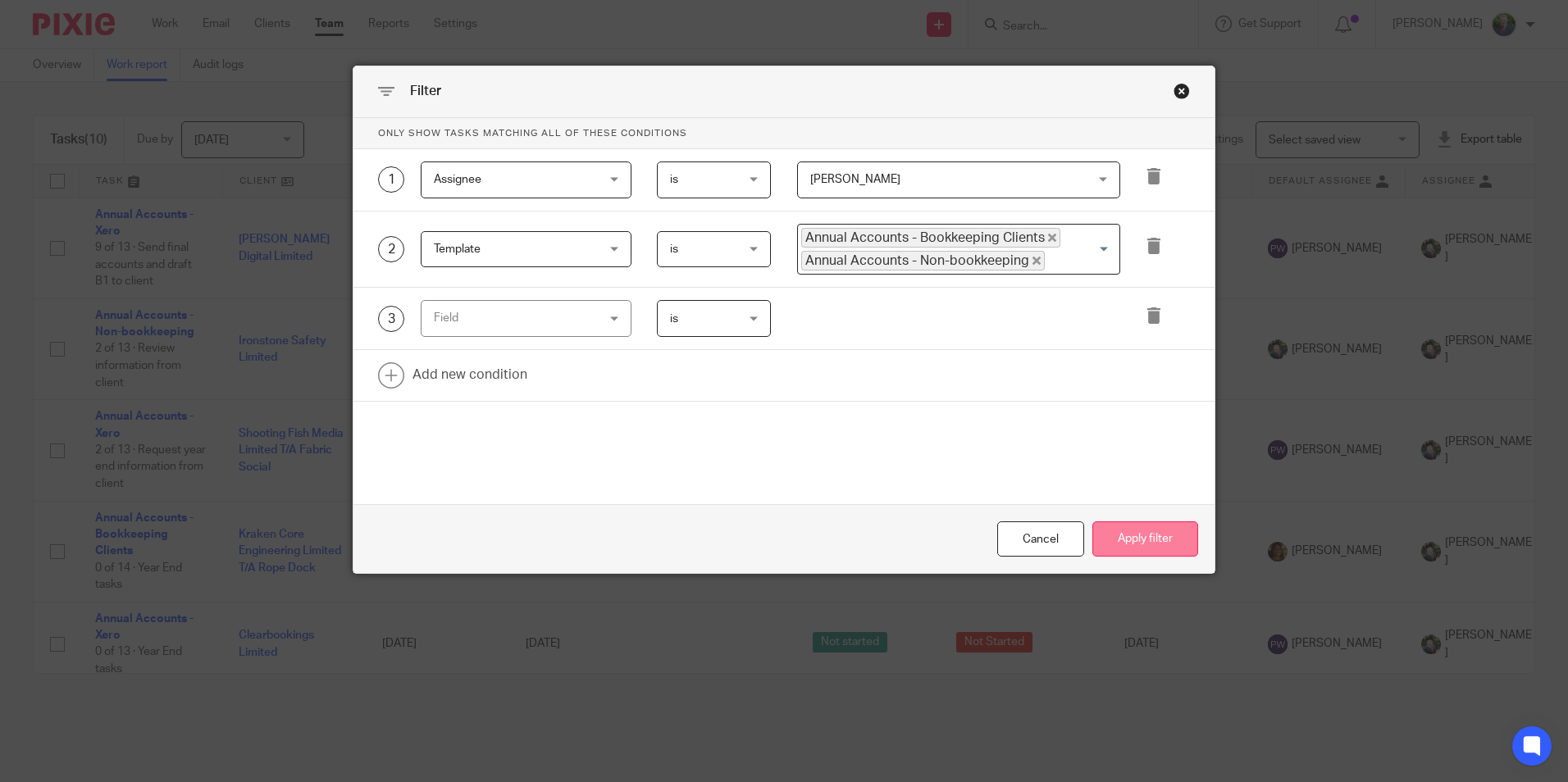
click at [1151, 535] on button "Apply filter" at bounding box center [1145, 539] width 106 height 35
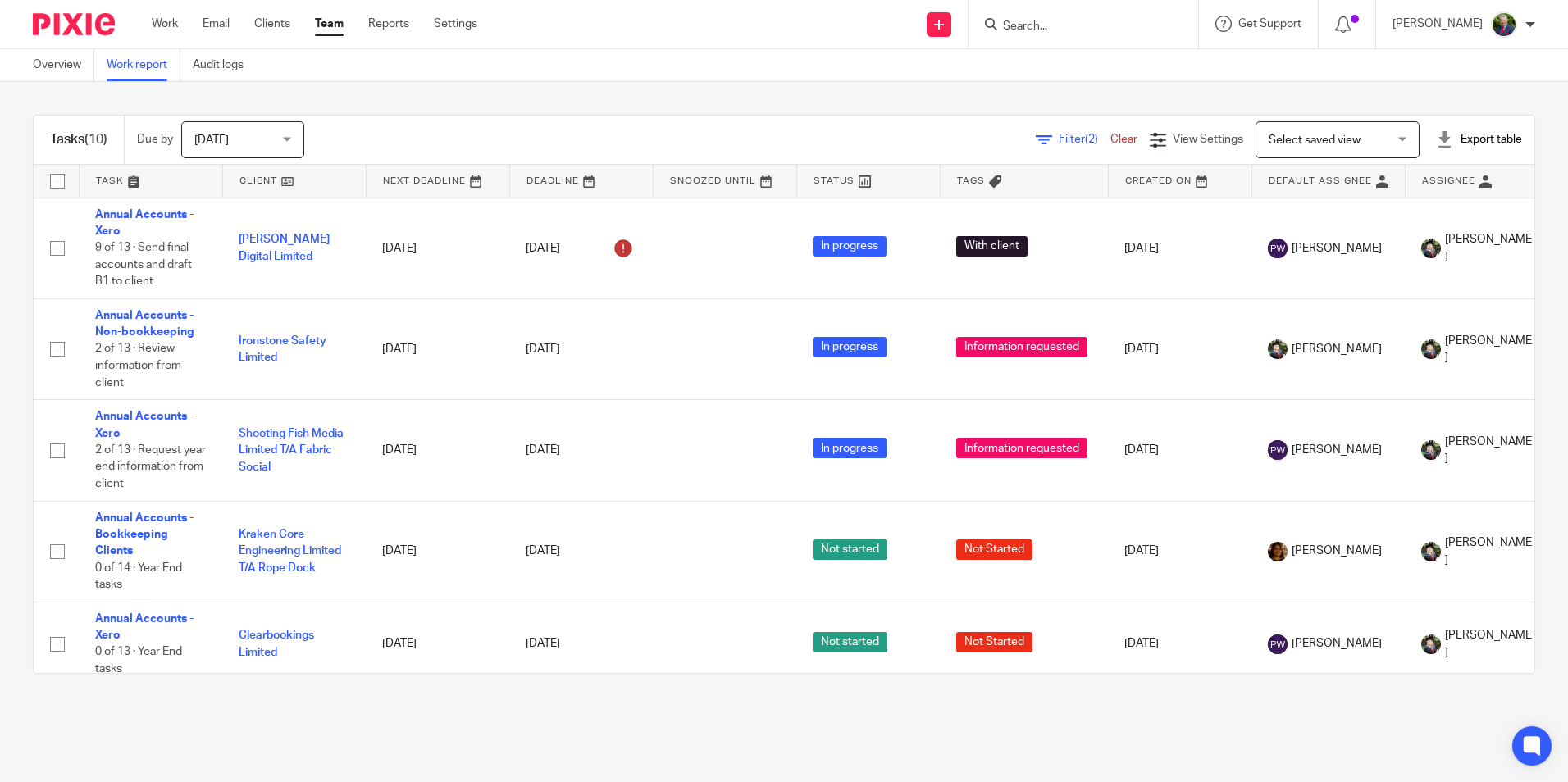
click at [1104, 33] on input "Search" at bounding box center [1075, 27] width 148 height 15
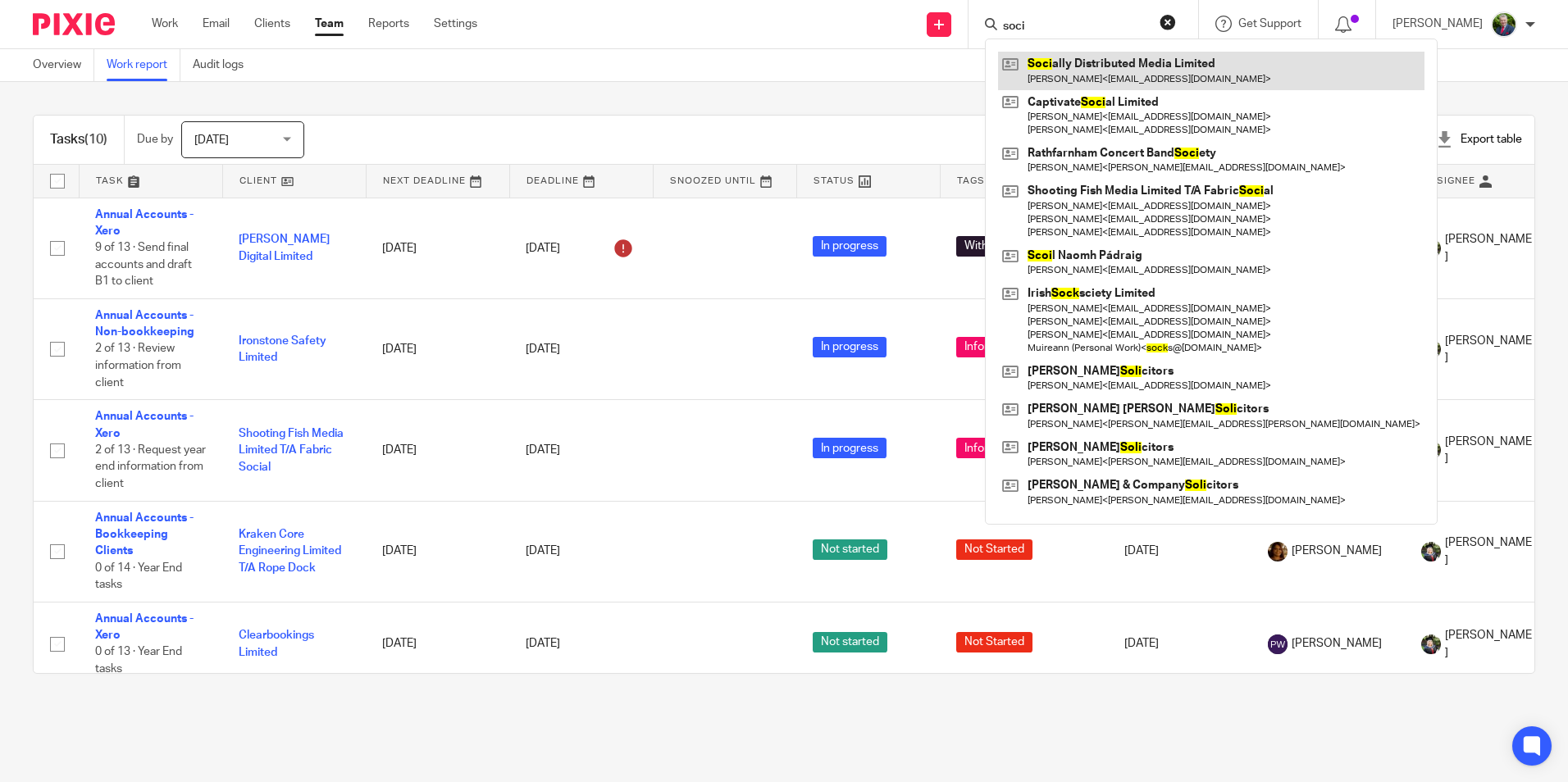
type input "soci"
click at [1113, 59] on link at bounding box center [1211, 71] width 427 height 38
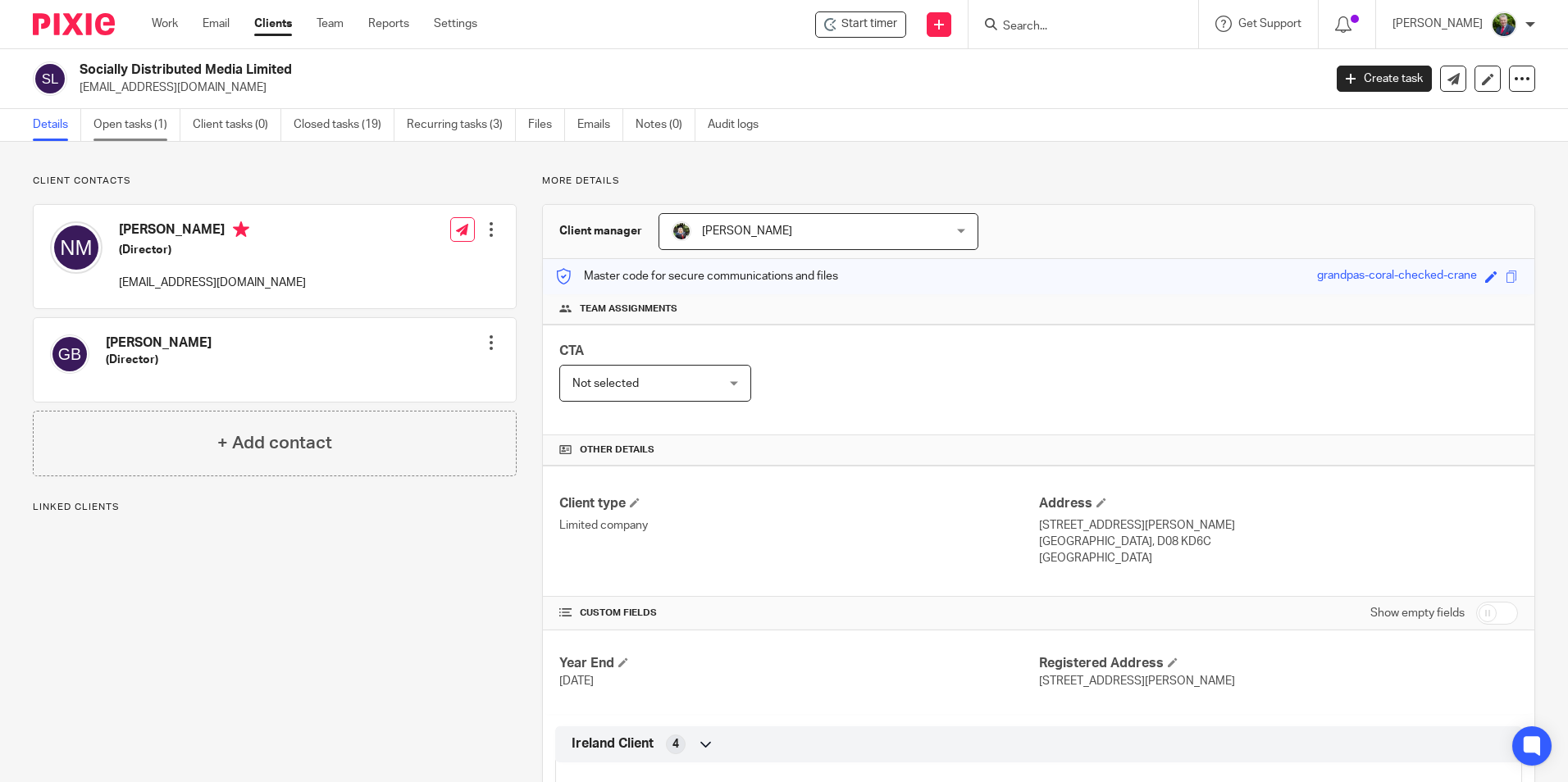
click at [130, 119] on link "Open tasks (1)" at bounding box center [137, 125] width 87 height 32
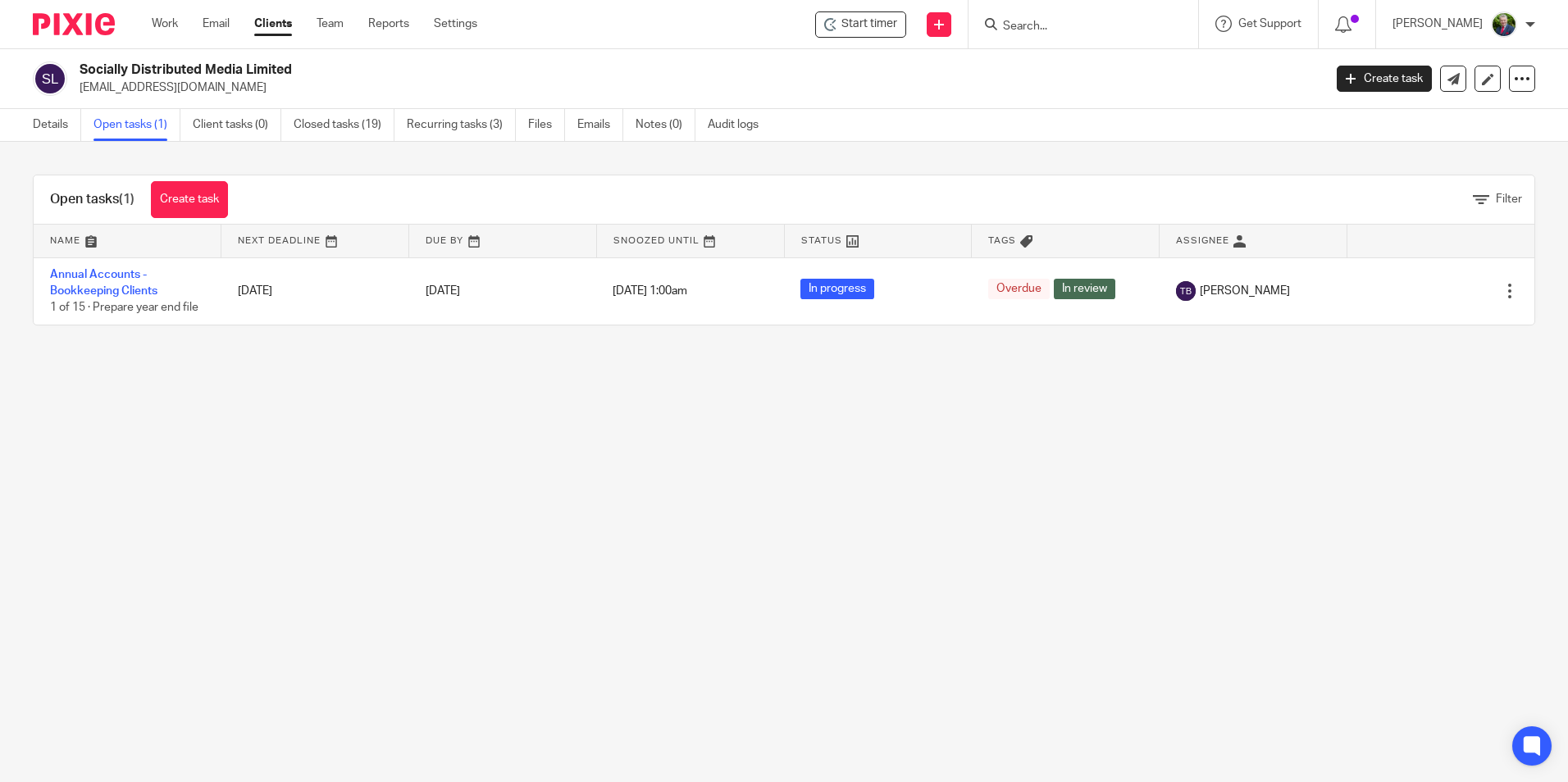
click at [1050, 26] on input "Search" at bounding box center [1075, 27] width 148 height 15
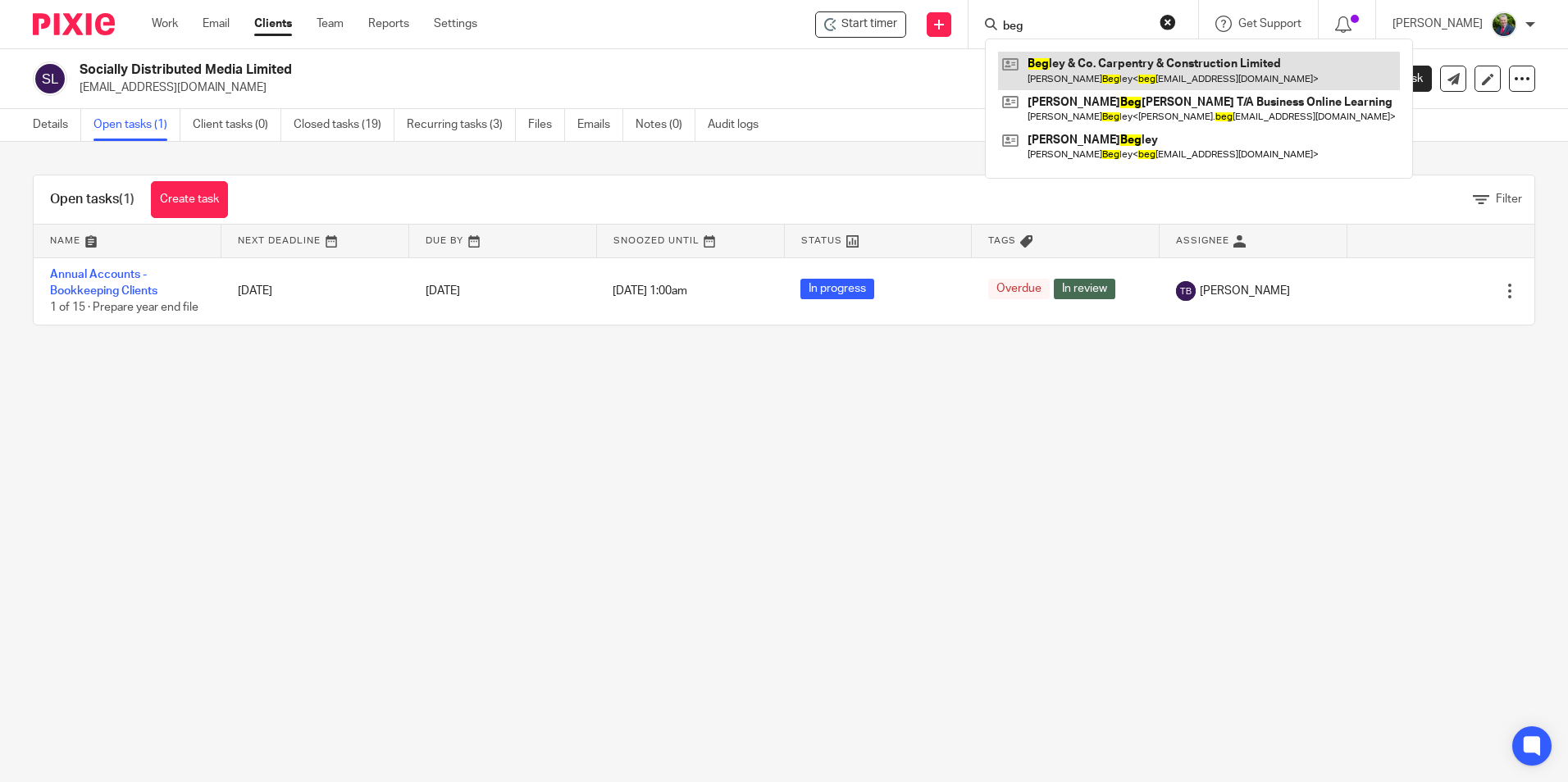
type input "beg"
click at [1132, 62] on link at bounding box center [1198, 71] width 402 height 38
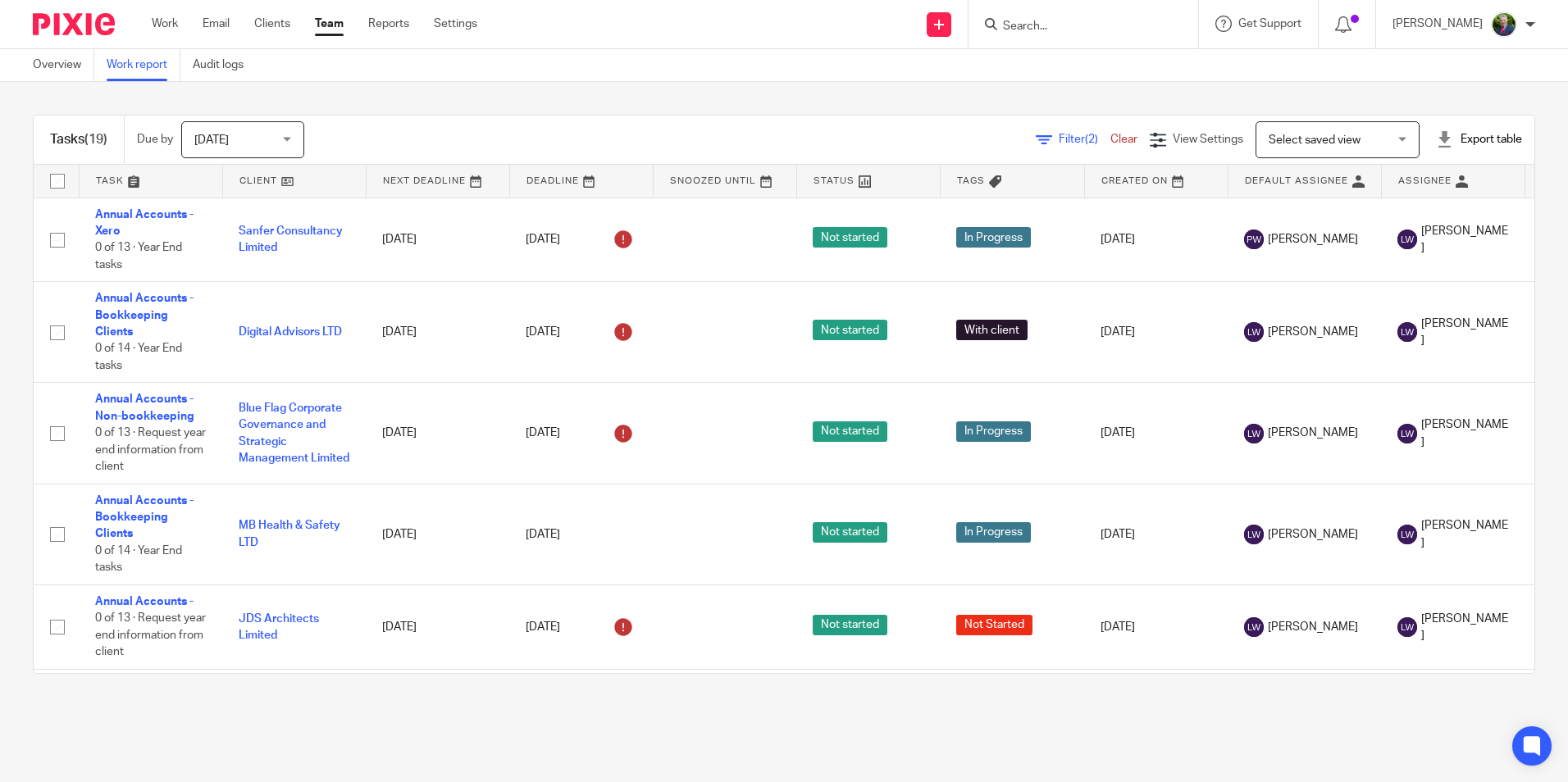
click at [1036, 141] on link "Filter (2)" at bounding box center [1073, 138] width 74 height 11
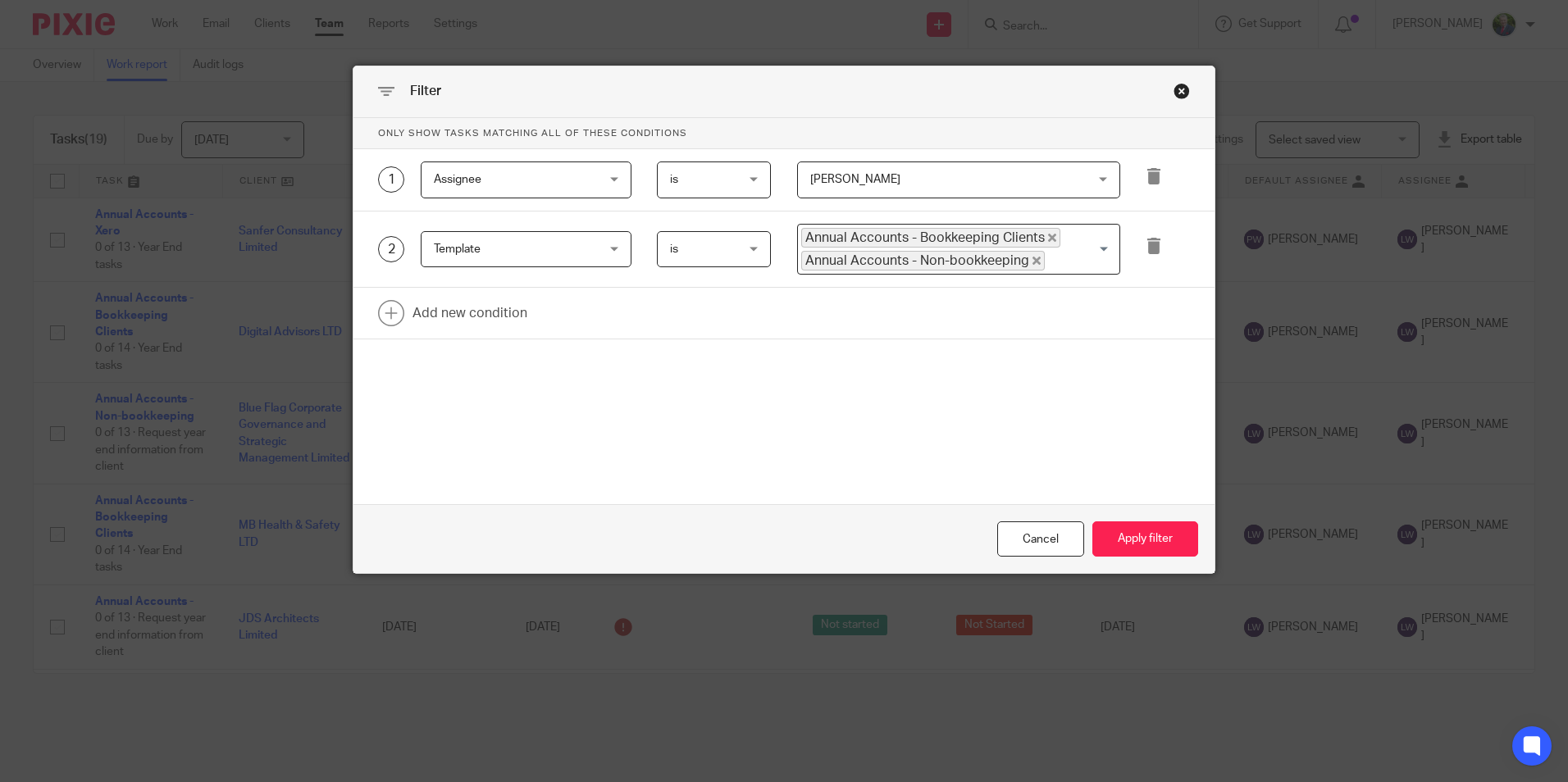
click at [956, 176] on span "[PERSON_NAME]" at bounding box center [934, 180] width 247 height 35
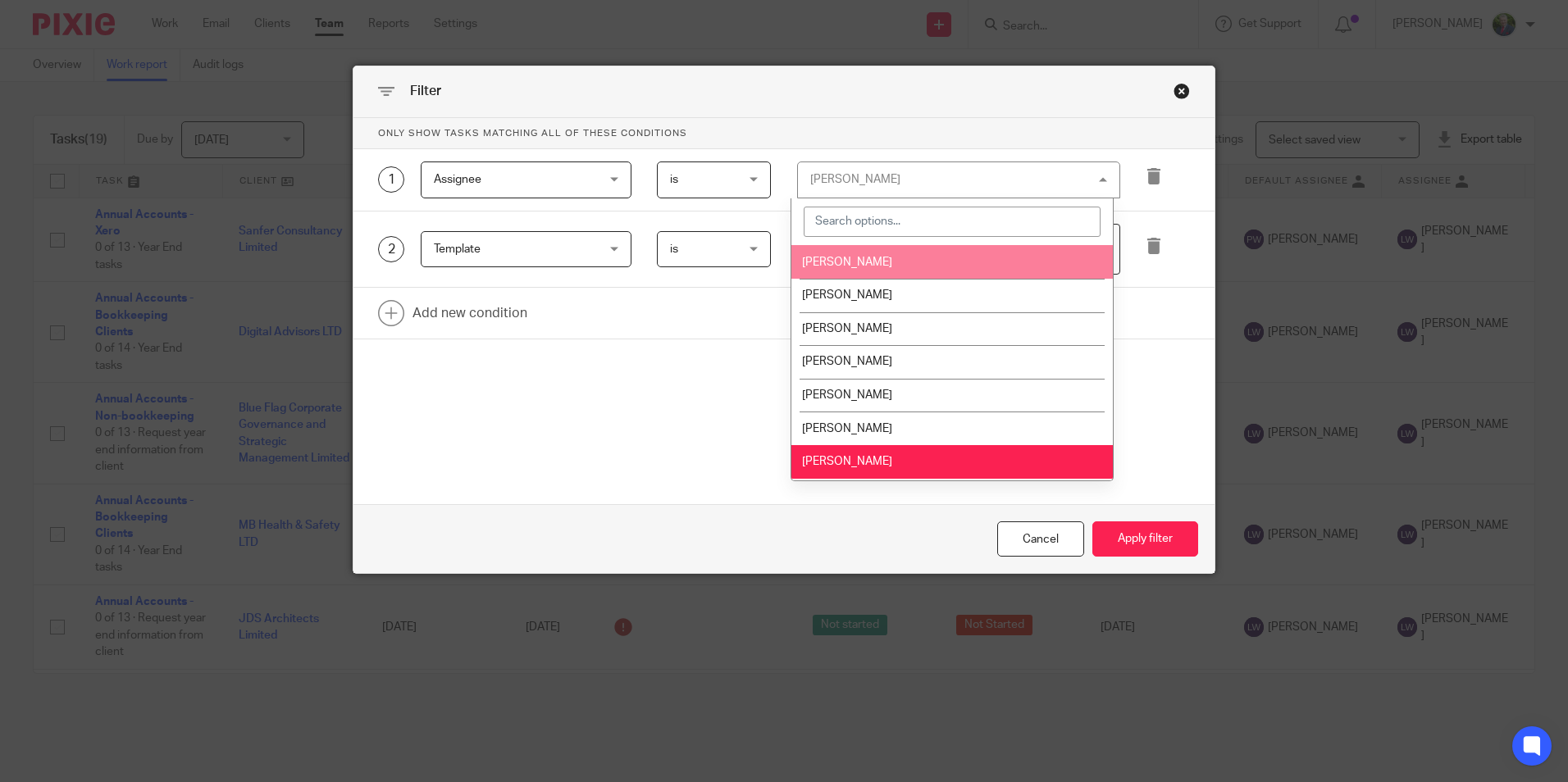
click at [871, 257] on span "[PERSON_NAME]" at bounding box center [847, 262] width 90 height 11
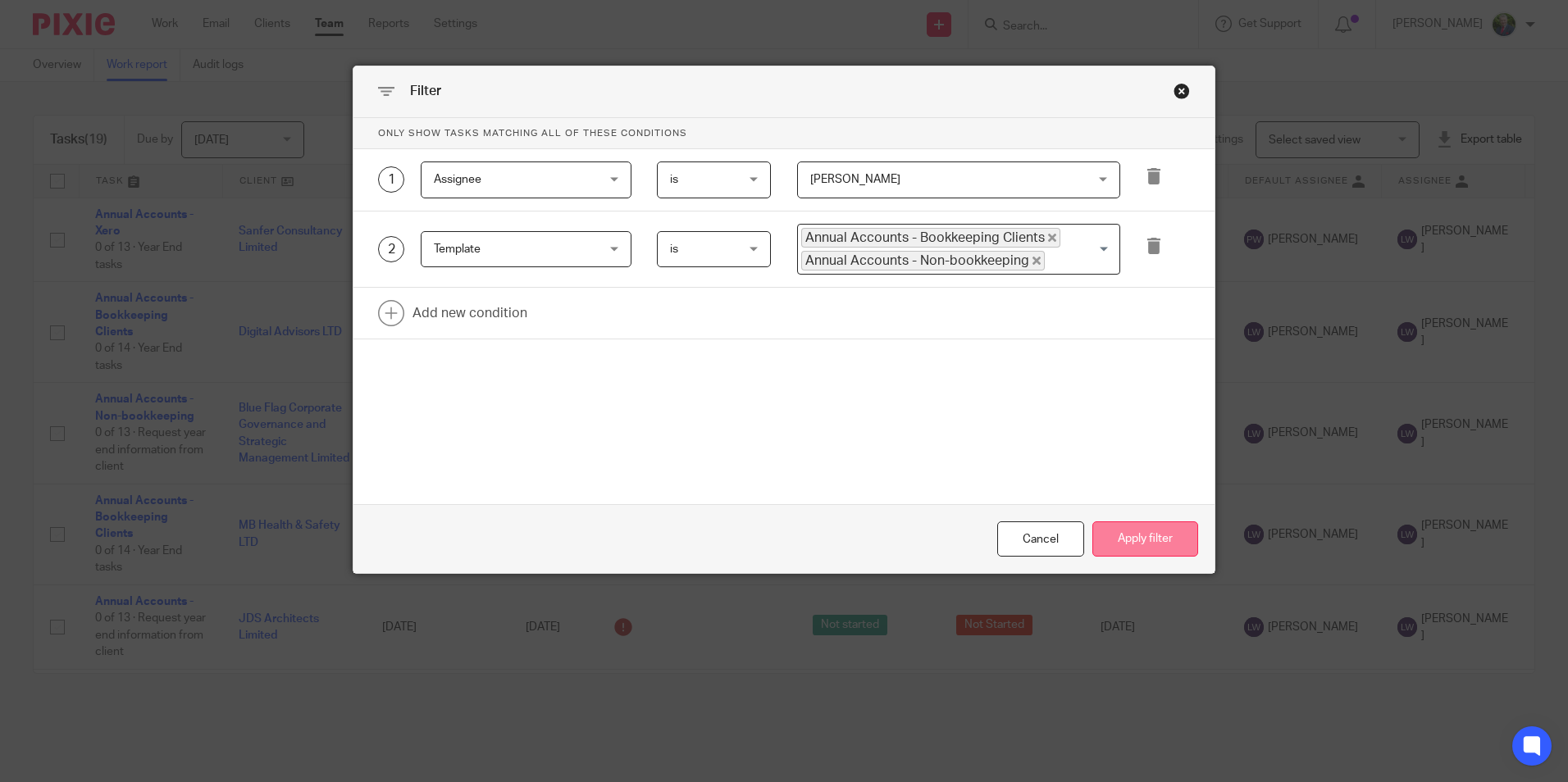
click at [1132, 535] on button "Apply filter" at bounding box center [1145, 539] width 106 height 35
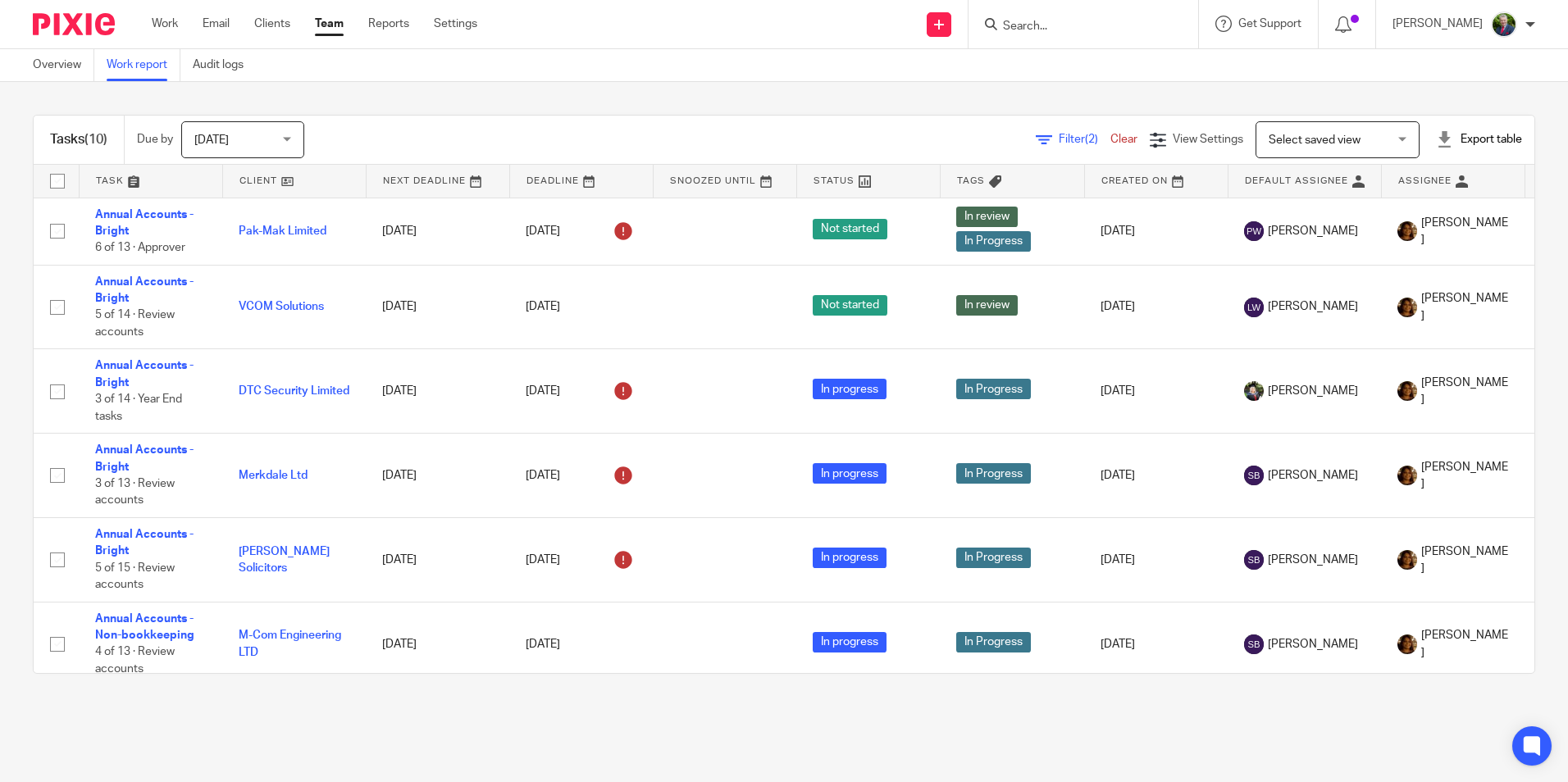
click at [1058, 142] on span "Filter (2)" at bounding box center [1084, 138] width 52 height 11
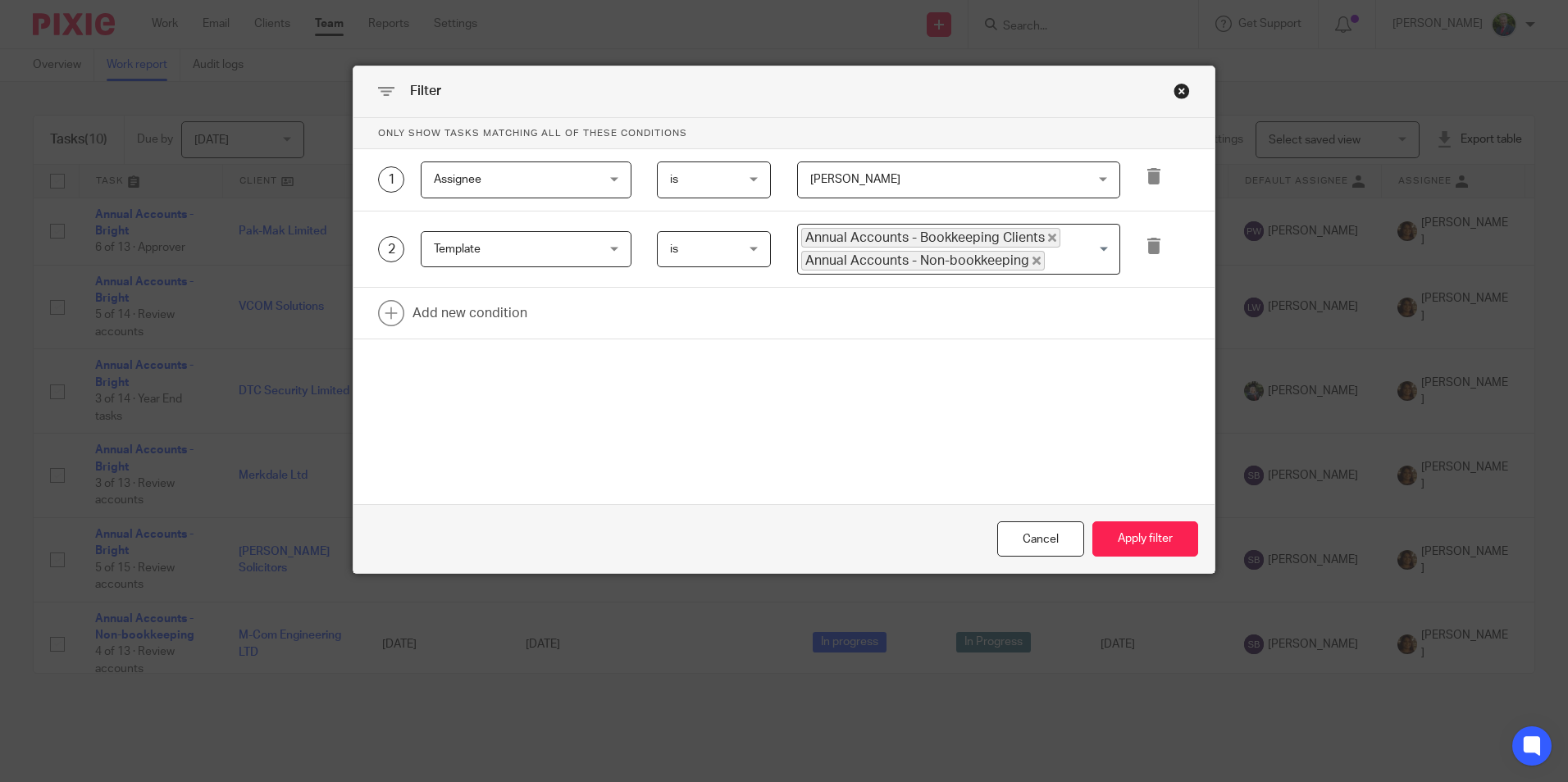
click at [1012, 196] on span "[PERSON_NAME]" at bounding box center [934, 180] width 247 height 35
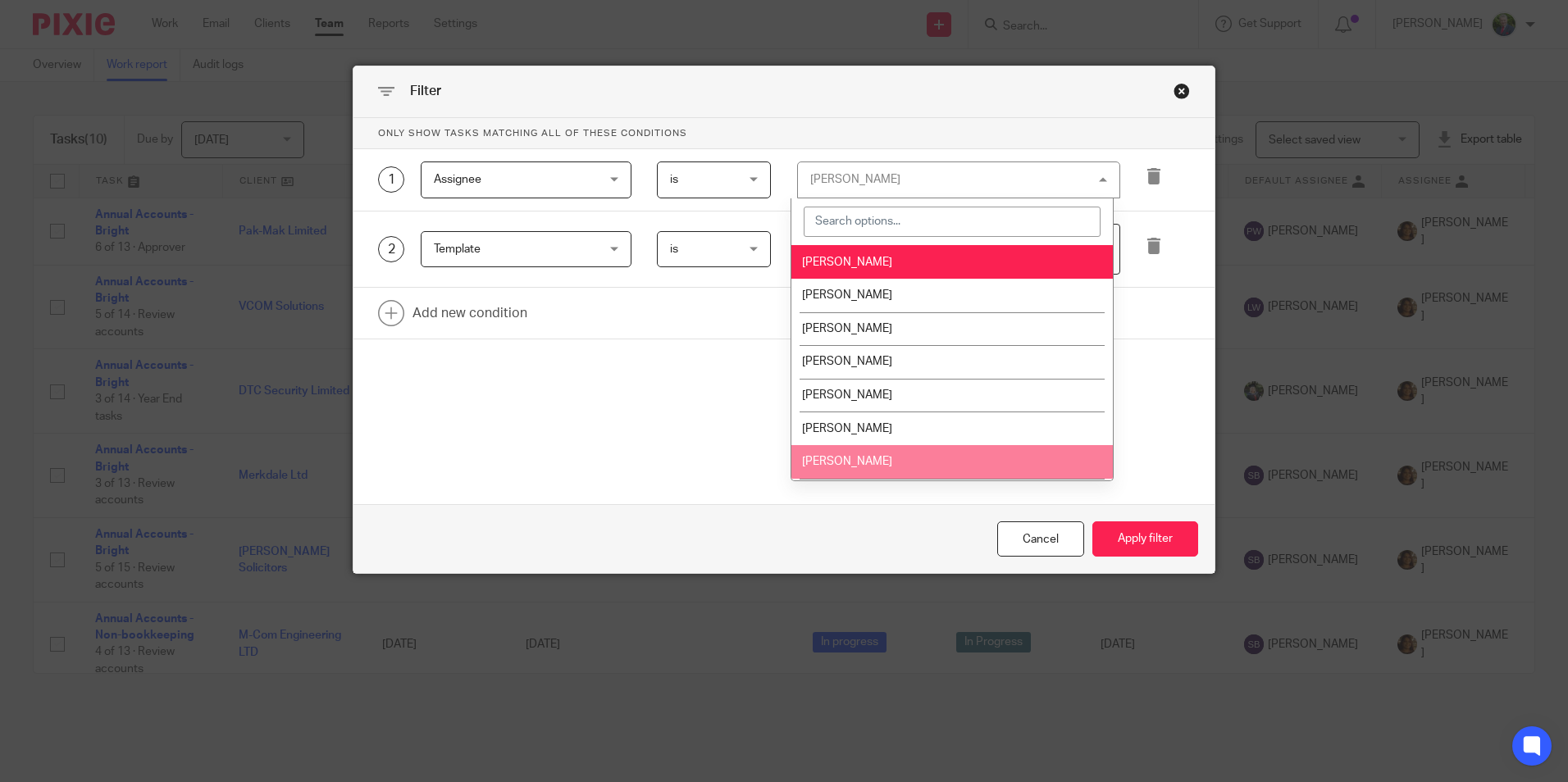
click at [861, 459] on span "[PERSON_NAME]" at bounding box center [847, 461] width 90 height 11
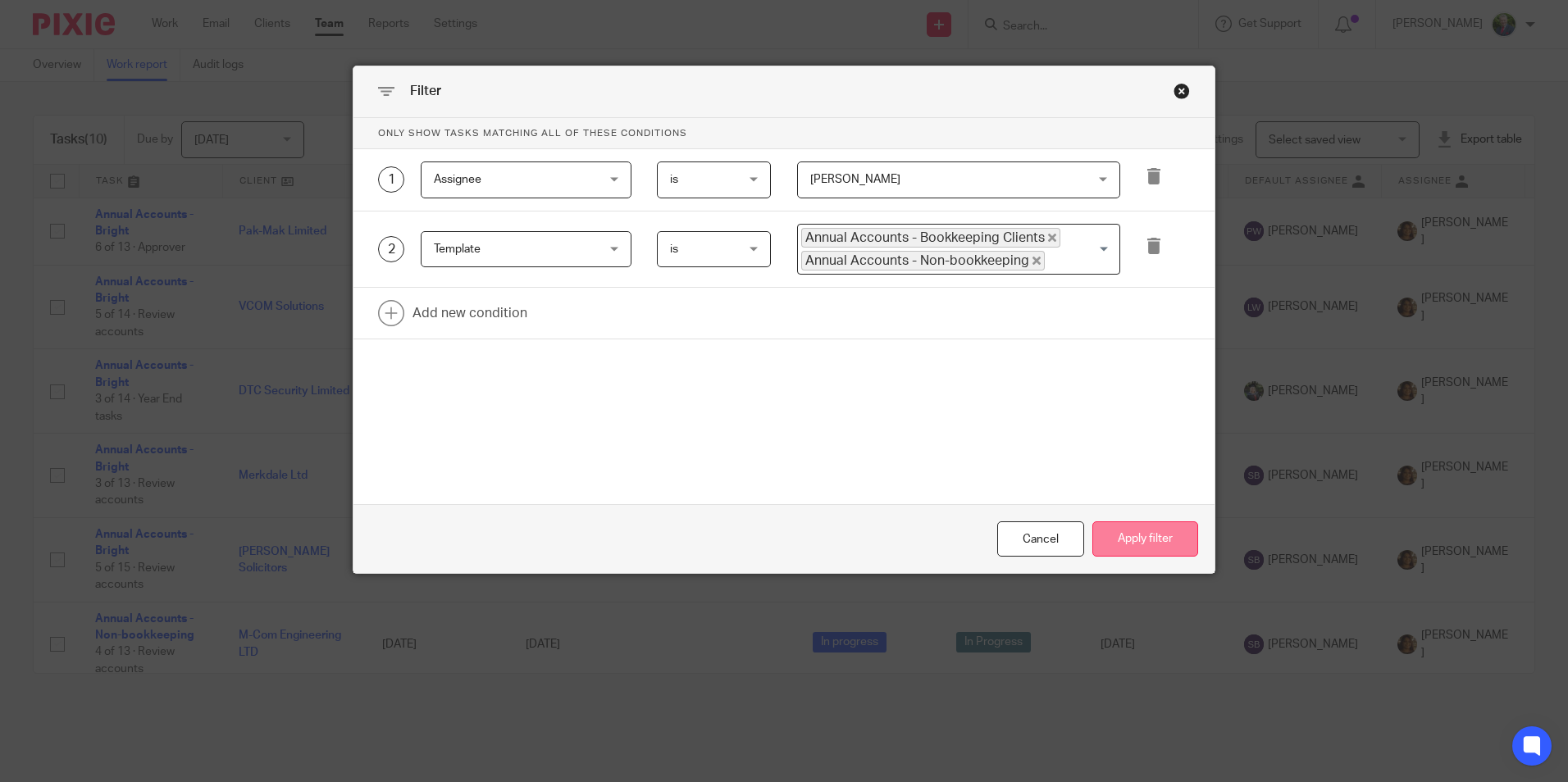
click at [1154, 538] on button "Apply filter" at bounding box center [1145, 539] width 106 height 35
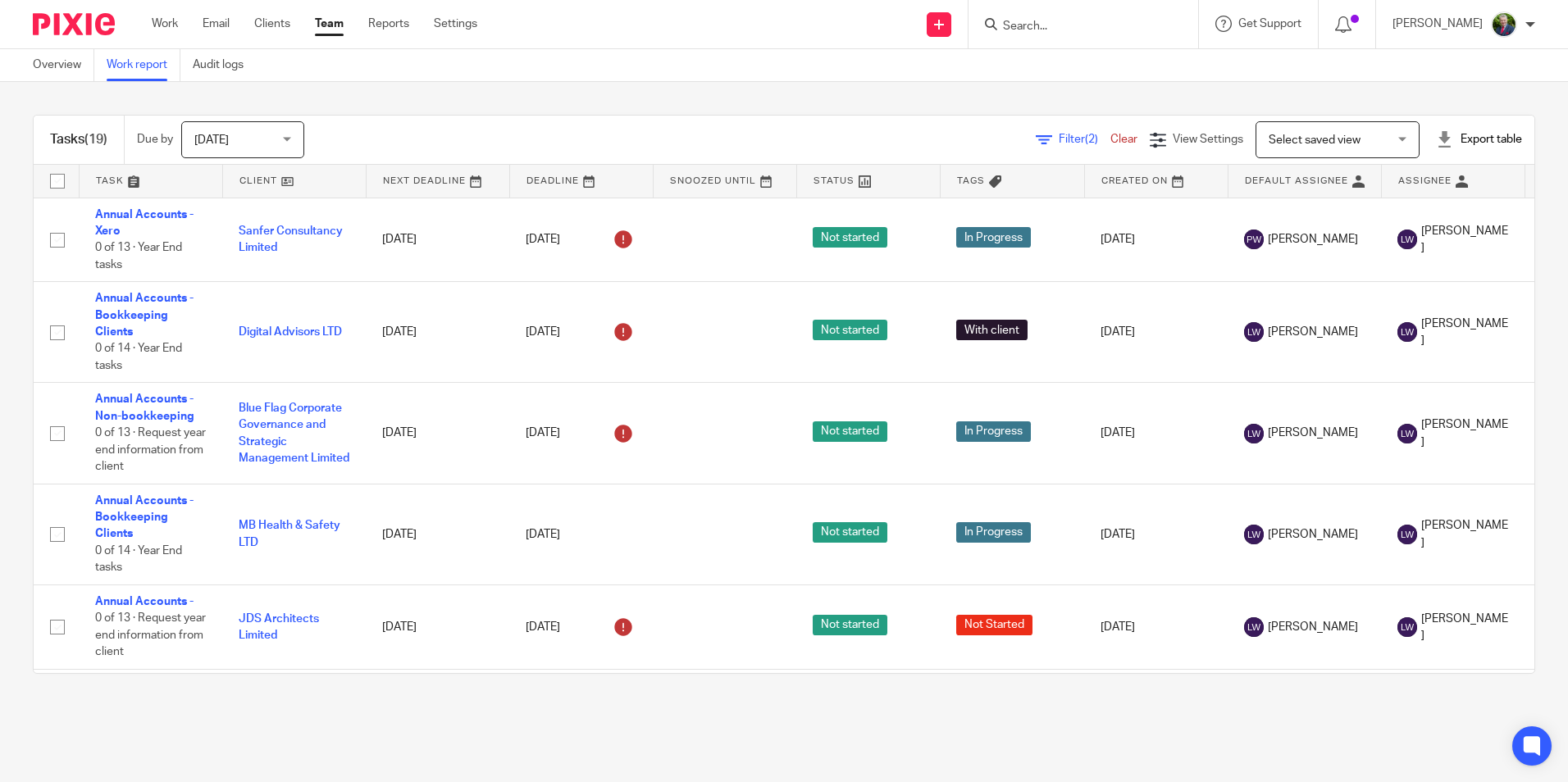
drag, startPoint x: 1255, startPoint y: 176, endPoint x: 769, endPoint y: 123, distance: 488.9
click at [769, 123] on div "Filter (2) Clear View Settings View Settings (2) Filters Clear Save Manage save…" at bounding box center [934, 139] width 1201 height 37
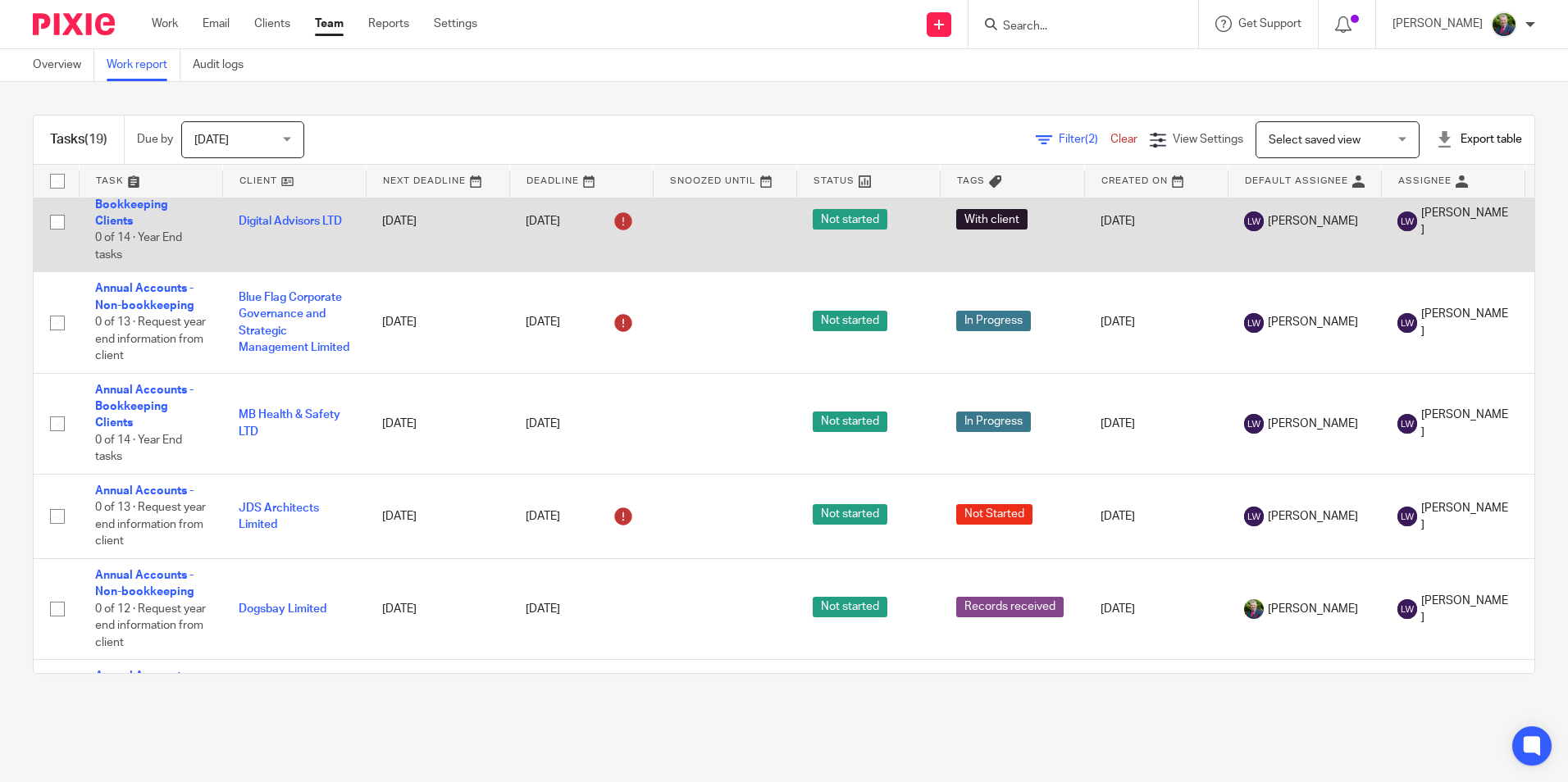
scroll to position [82, 0]
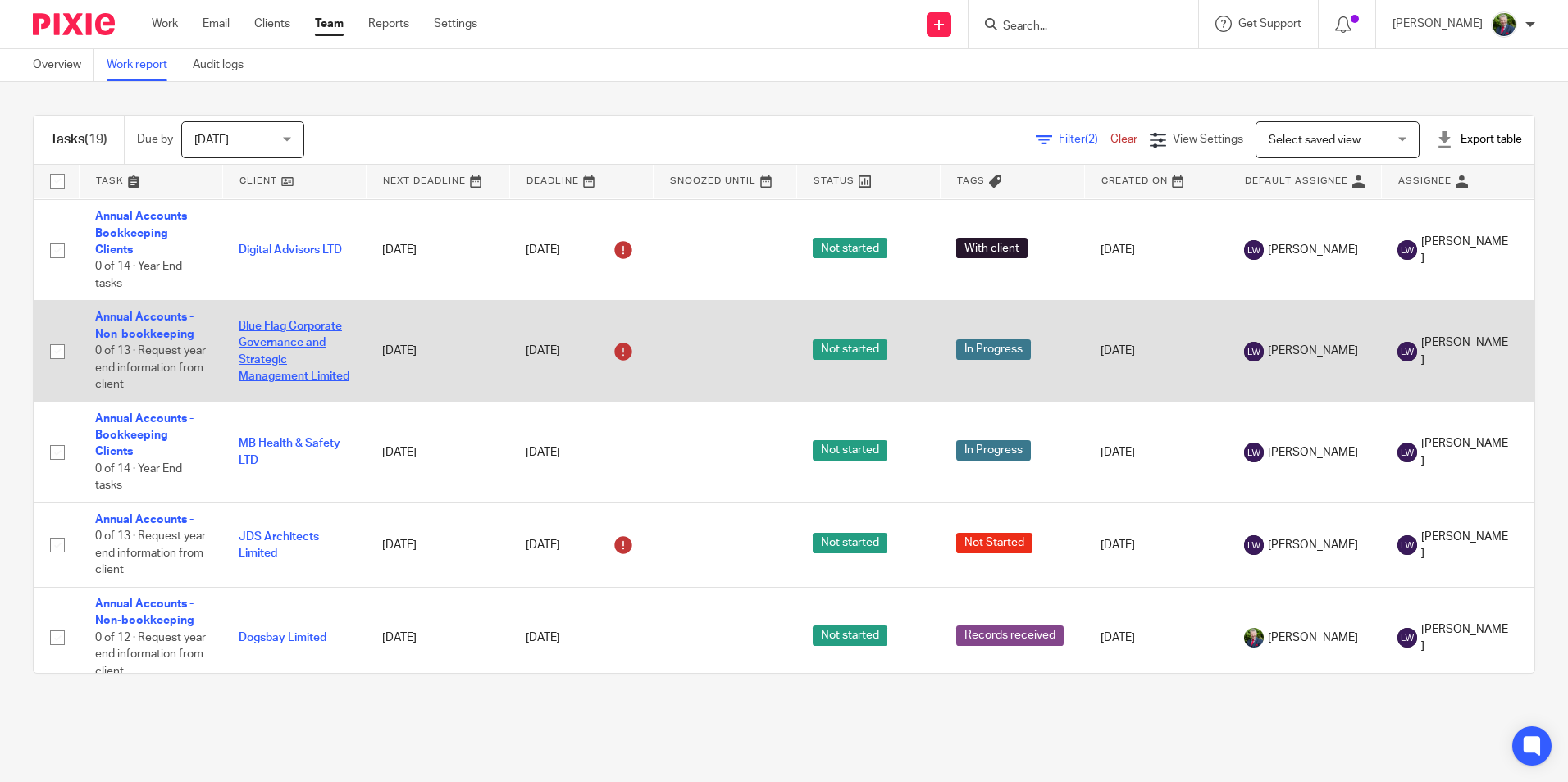
click at [269, 334] on link "Blue Flag Corporate Governance and Strategic Management Limited" at bounding box center [294, 351] width 111 height 61
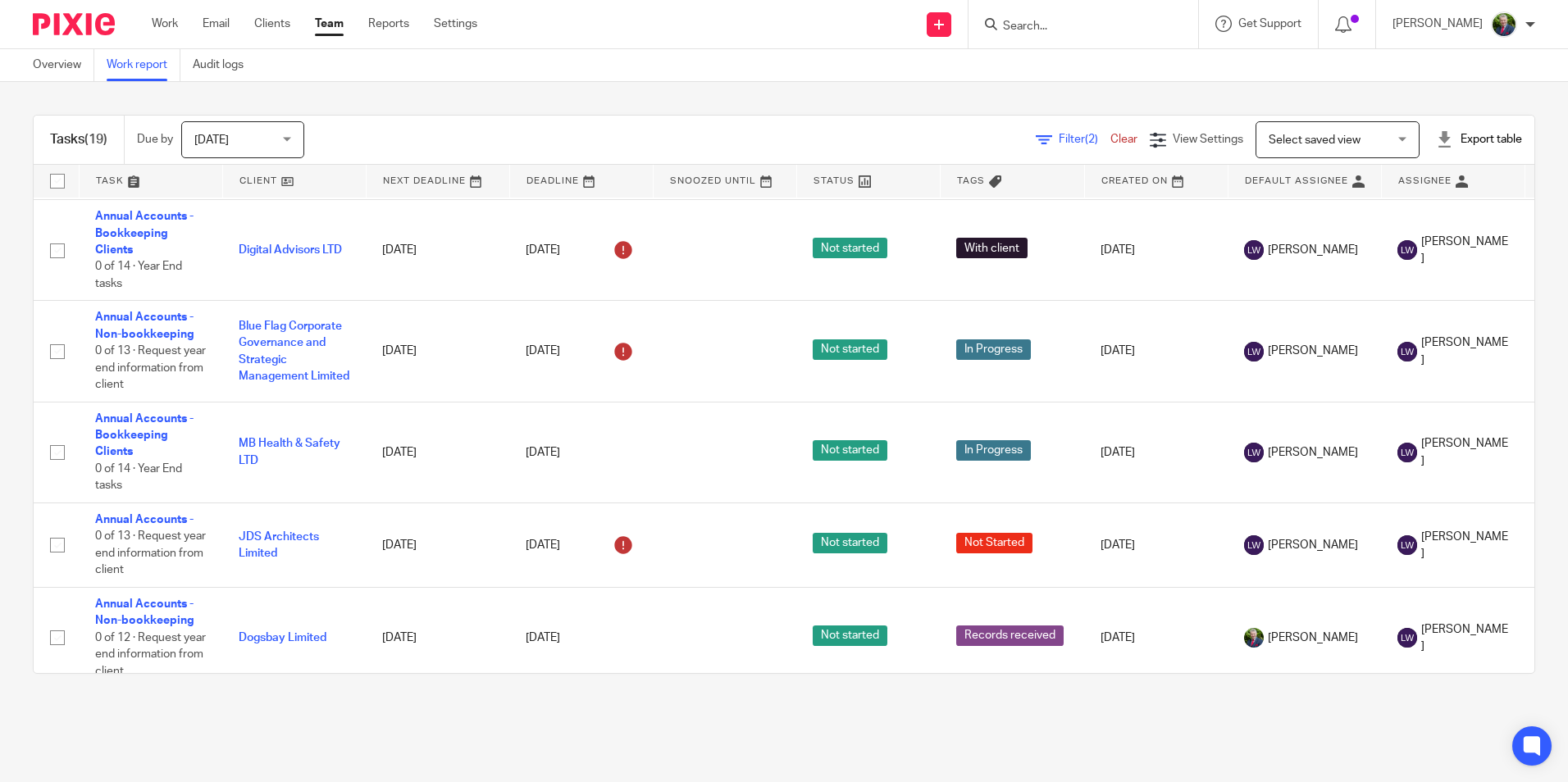
click at [1058, 137] on span "Filter (2)" at bounding box center [1084, 138] width 52 height 11
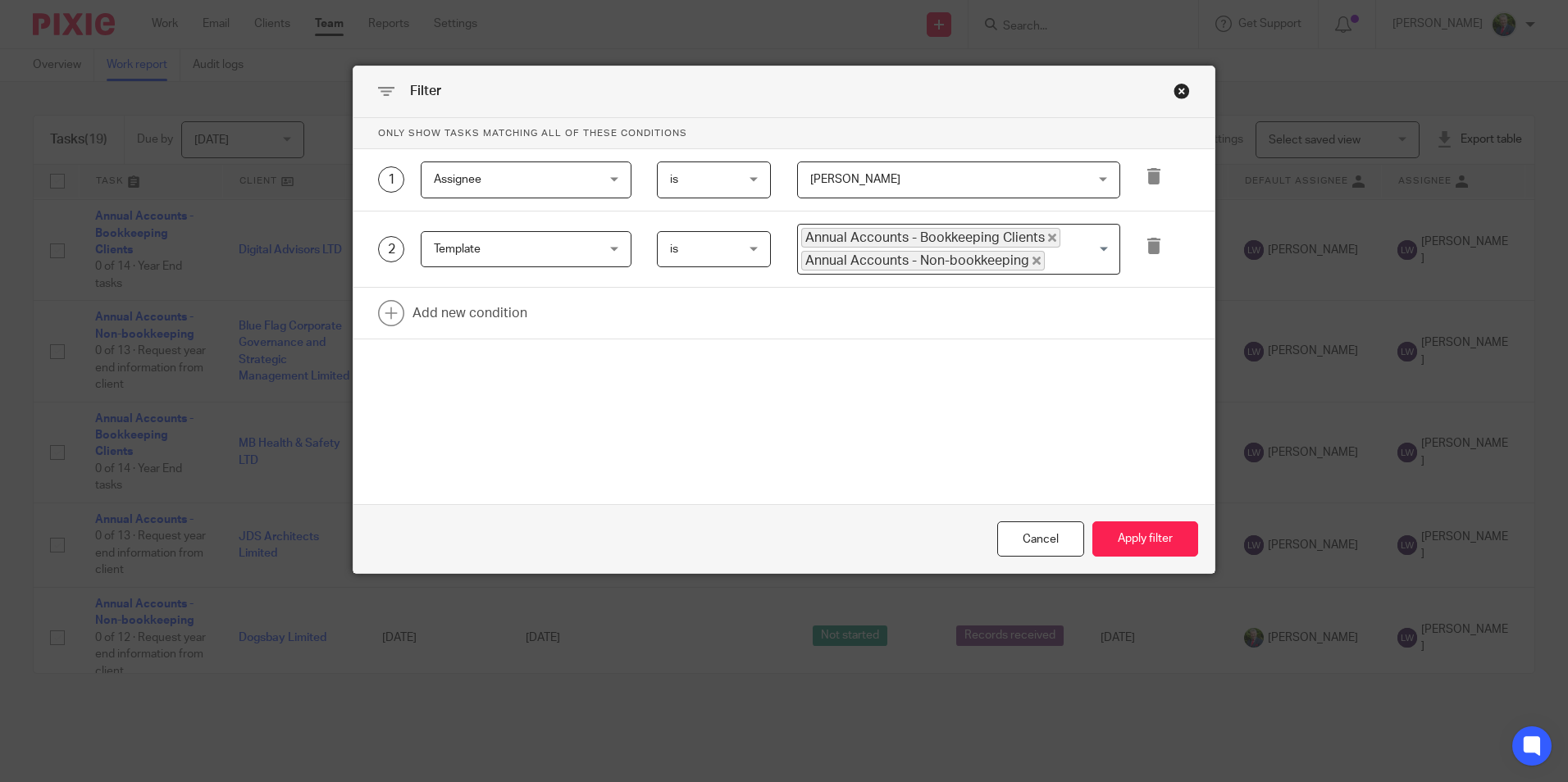
click at [1010, 185] on span "[PERSON_NAME]" at bounding box center [934, 180] width 247 height 35
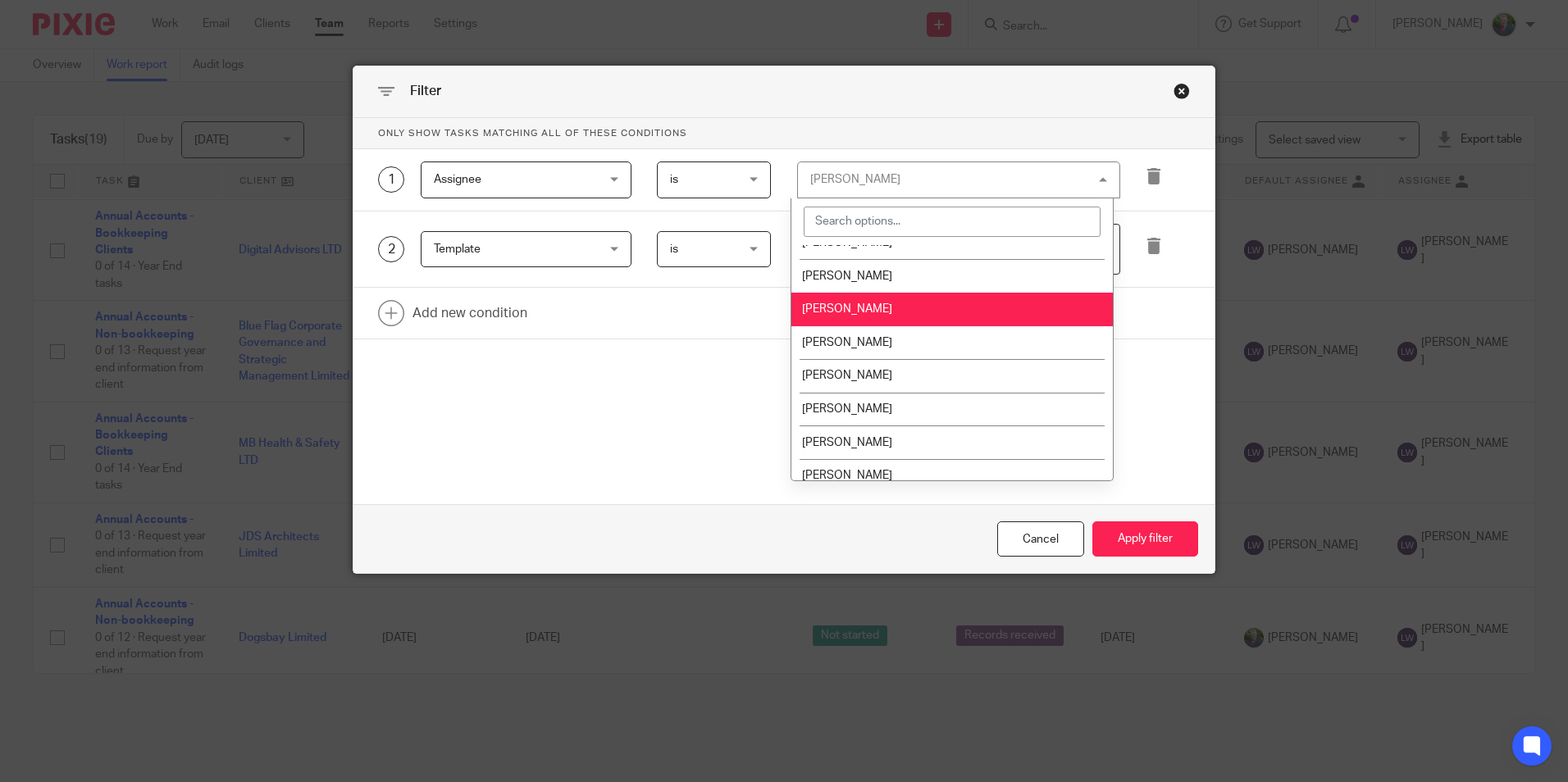
scroll to position [164, 0]
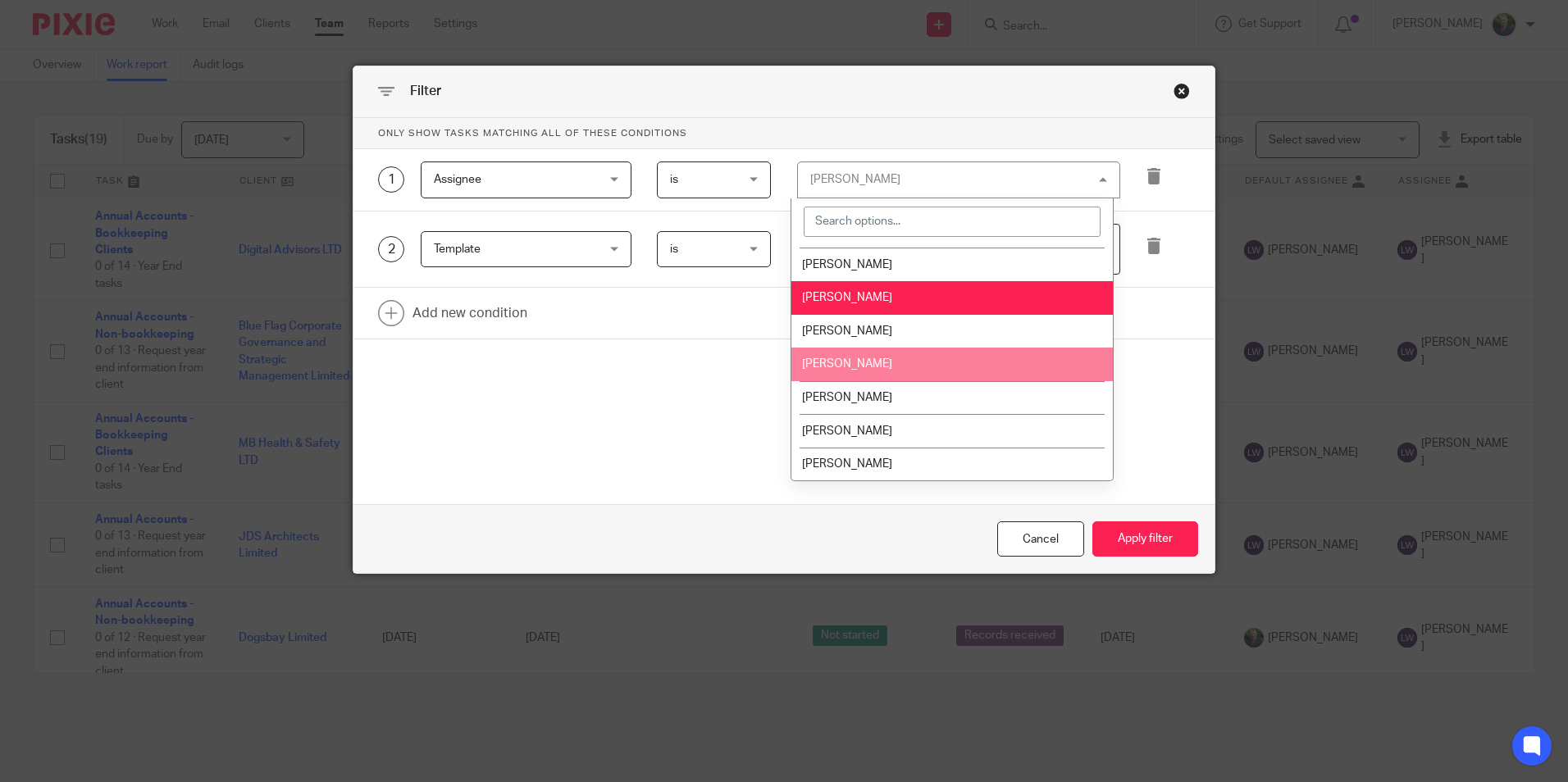
click at [896, 367] on li "[PERSON_NAME]" at bounding box center [953, 364] width 322 height 34
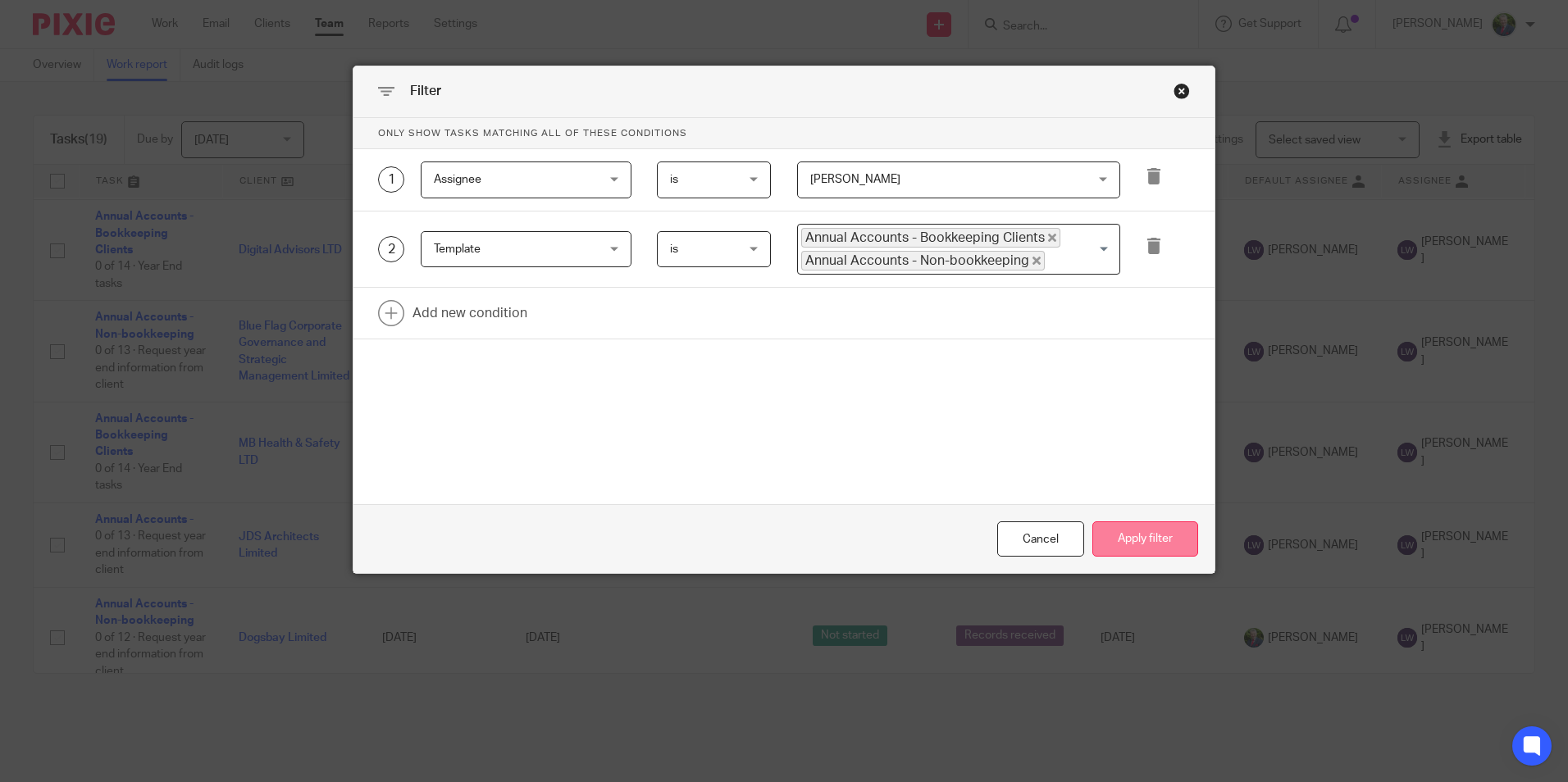
click at [1160, 536] on button "Apply filter" at bounding box center [1145, 539] width 106 height 35
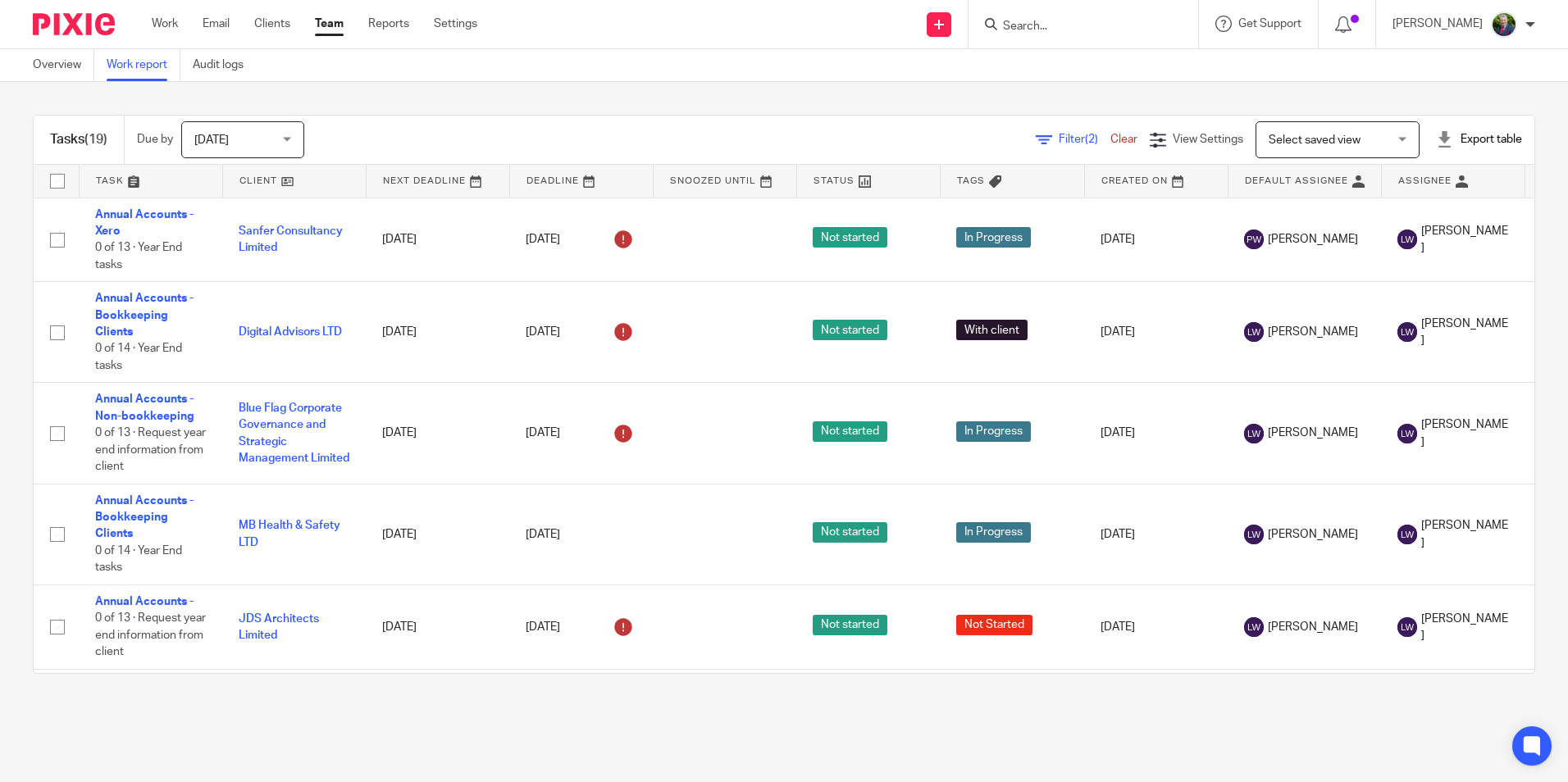
click at [1058, 138] on span "Filter (2)" at bounding box center [1084, 138] width 52 height 11
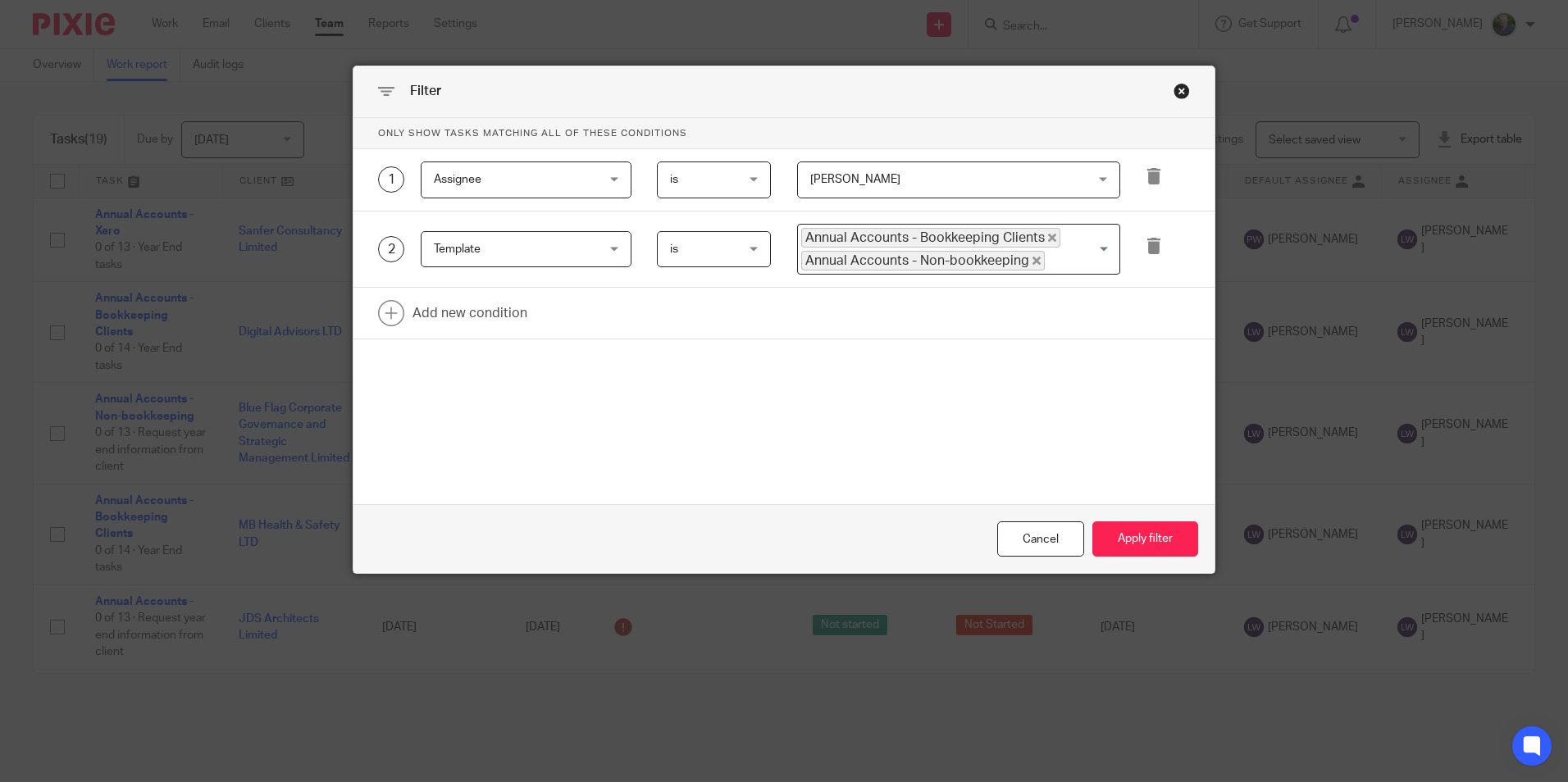
click at [1051, 171] on span "[PERSON_NAME]" at bounding box center [934, 180] width 247 height 35
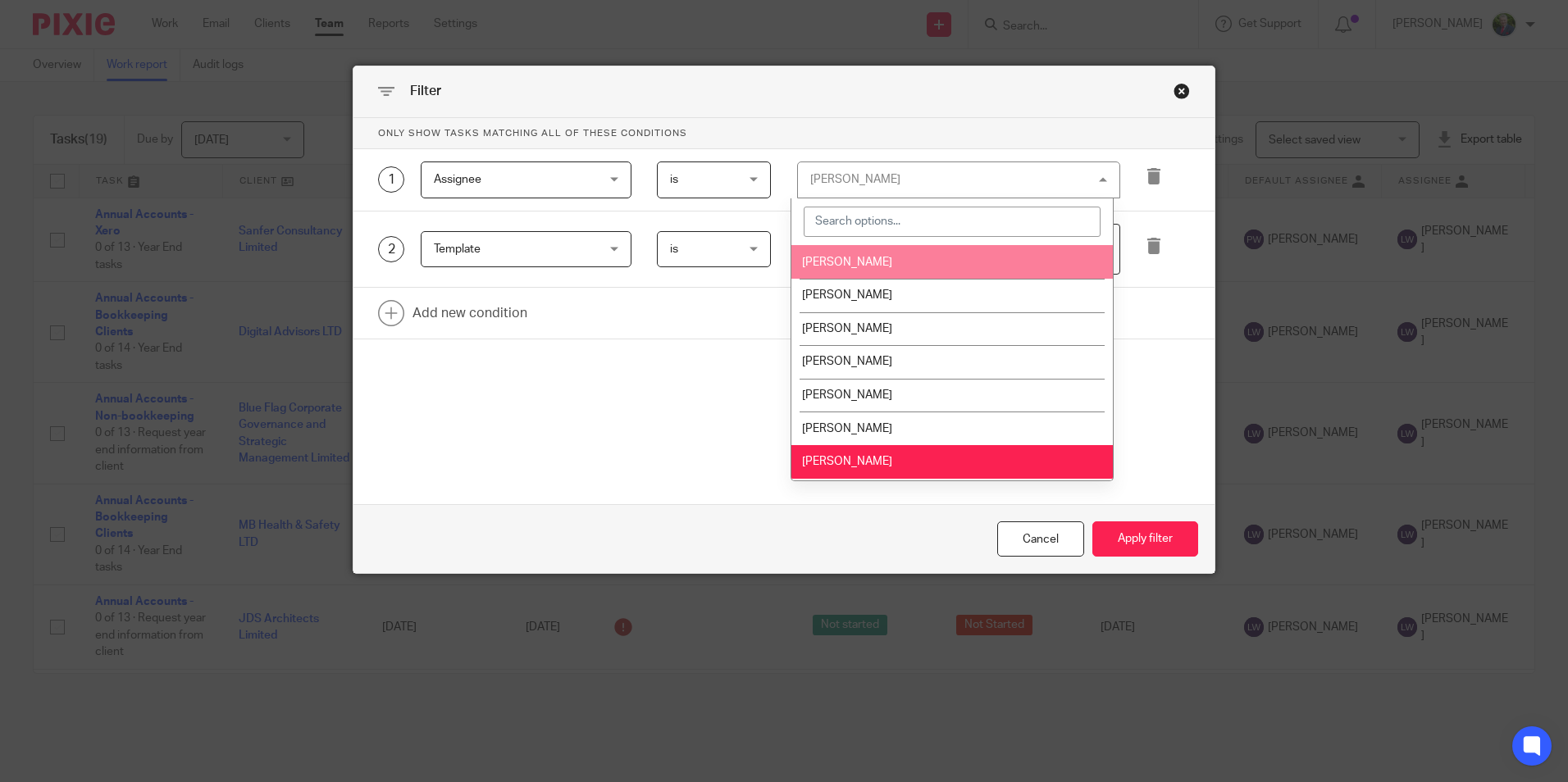
click at [965, 272] on li "[PERSON_NAME]" at bounding box center [953, 261] width 322 height 34
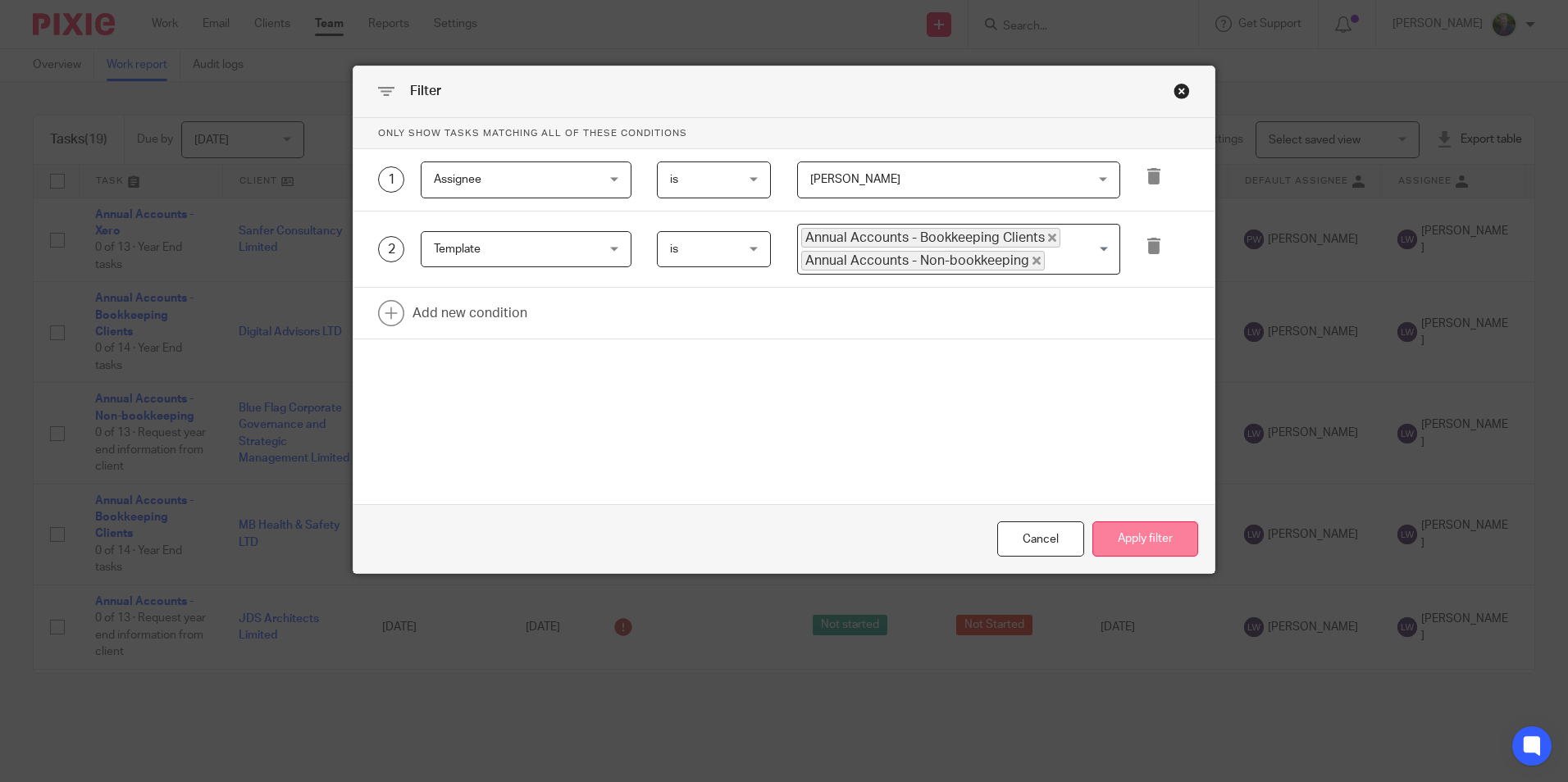
click at [1121, 535] on button "Apply filter" at bounding box center [1145, 539] width 106 height 35
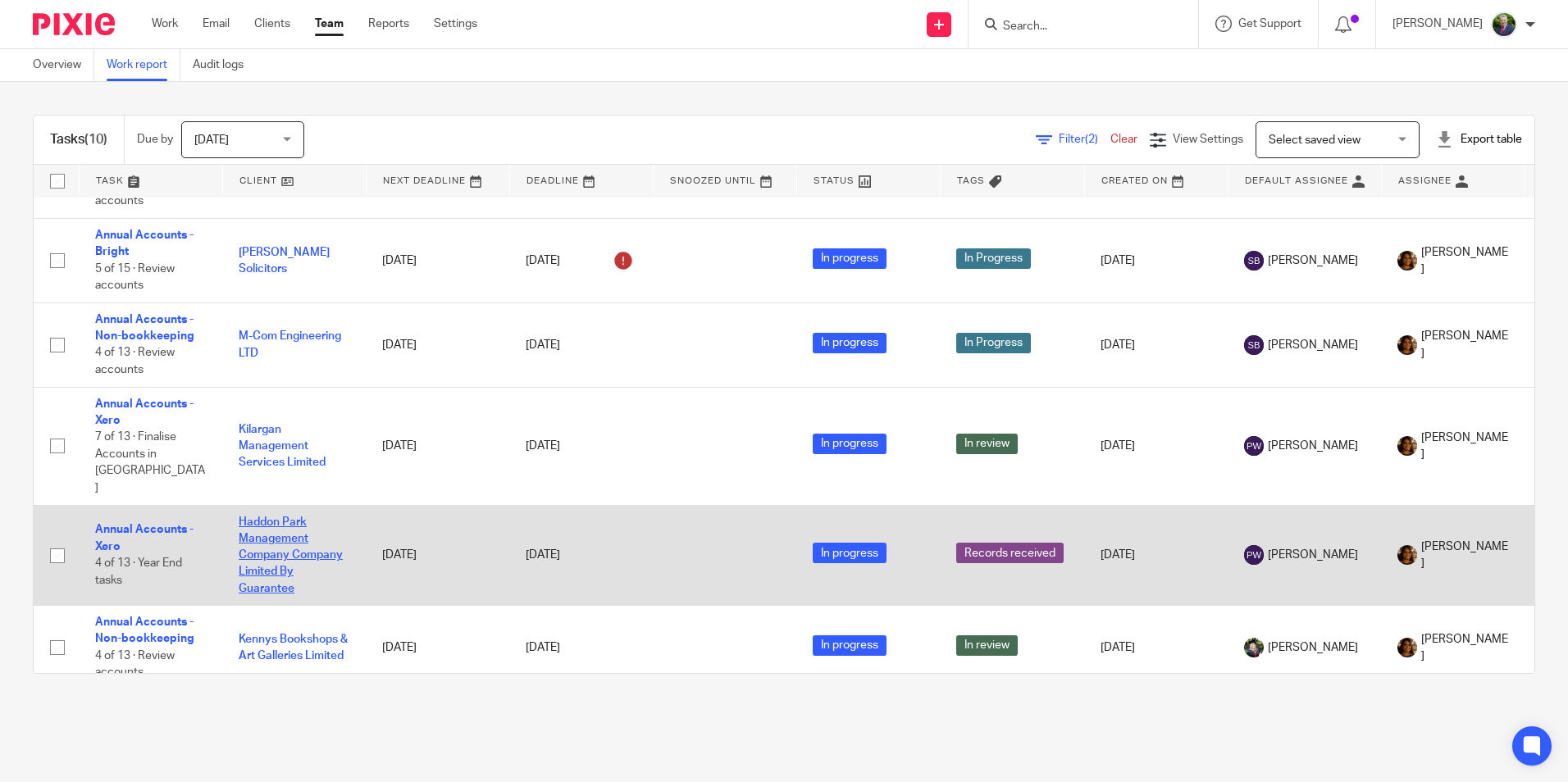
scroll to position [297, 0]
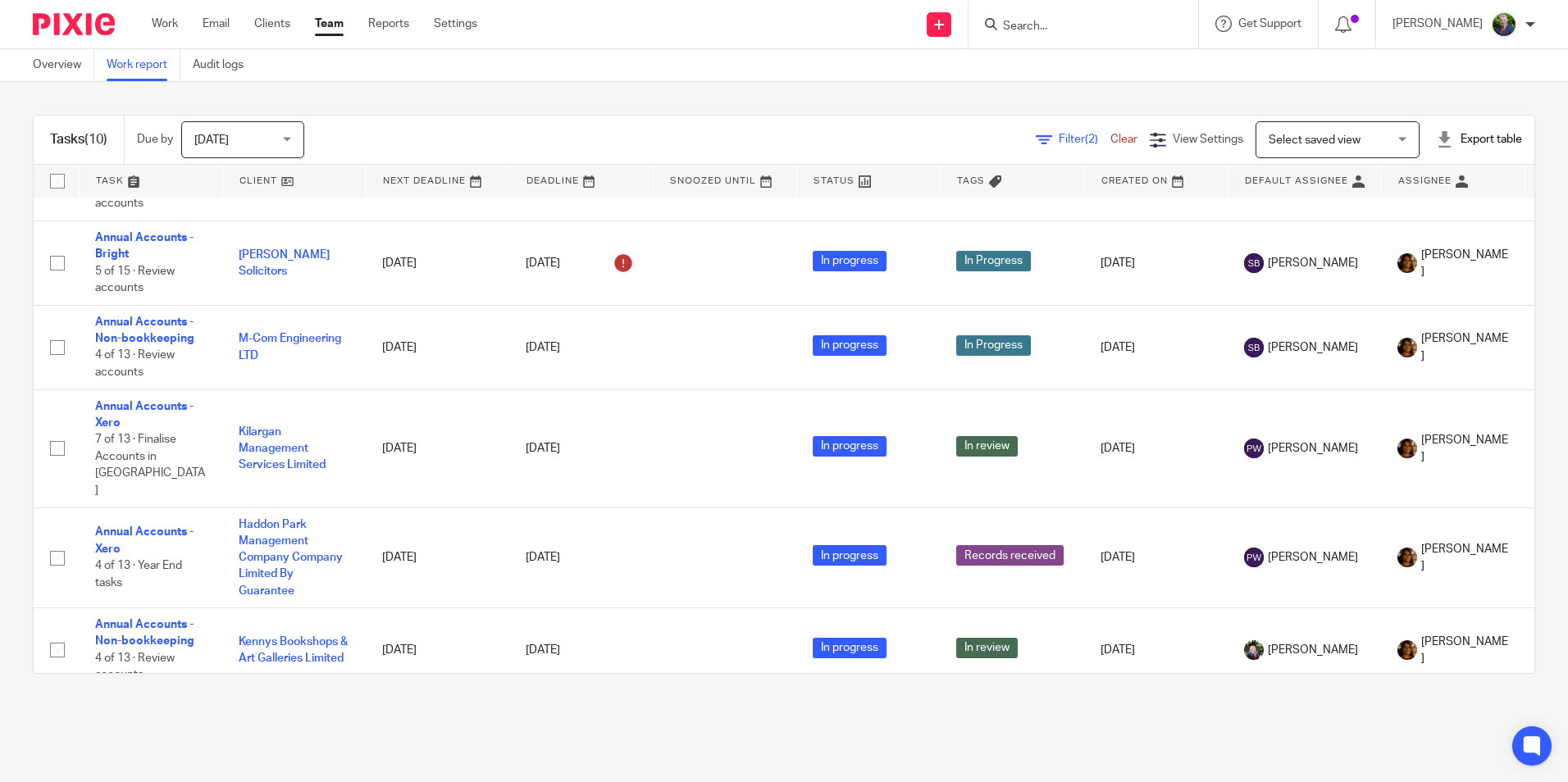
click at [1058, 144] on span "Filter (2)" at bounding box center [1084, 138] width 52 height 11
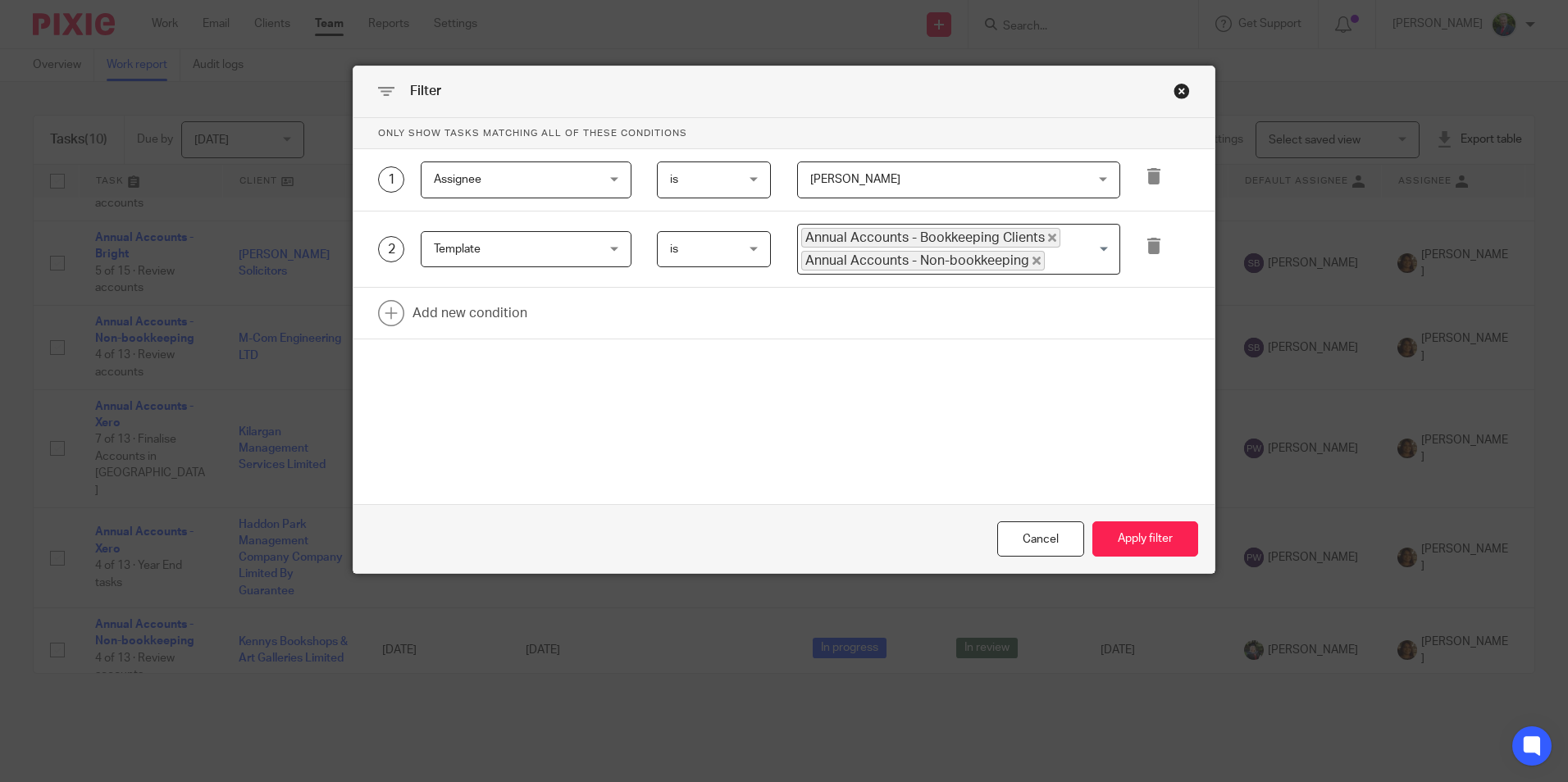
click at [918, 172] on span "[PERSON_NAME]" at bounding box center [934, 180] width 247 height 35
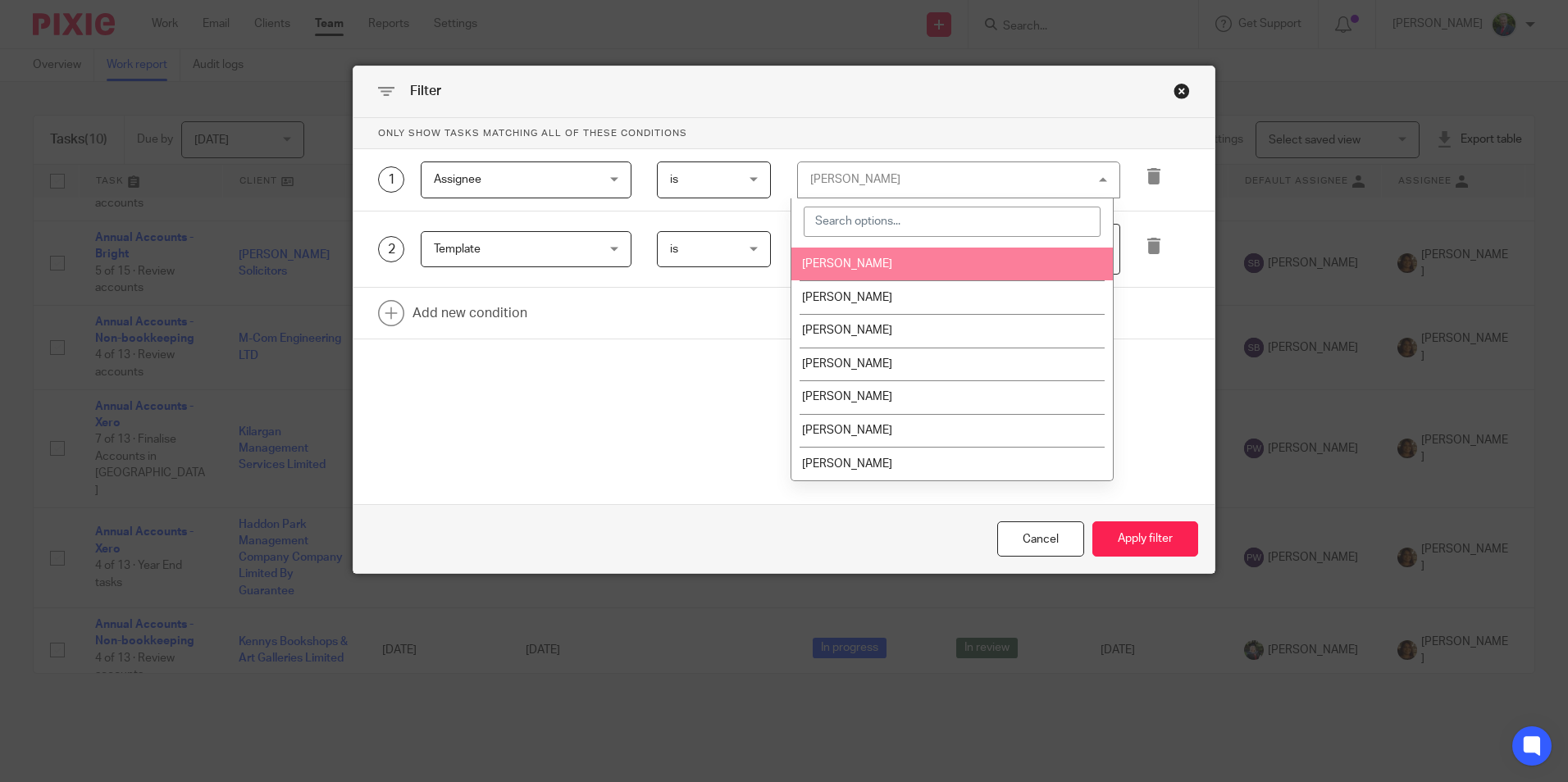
scroll to position [164, 0]
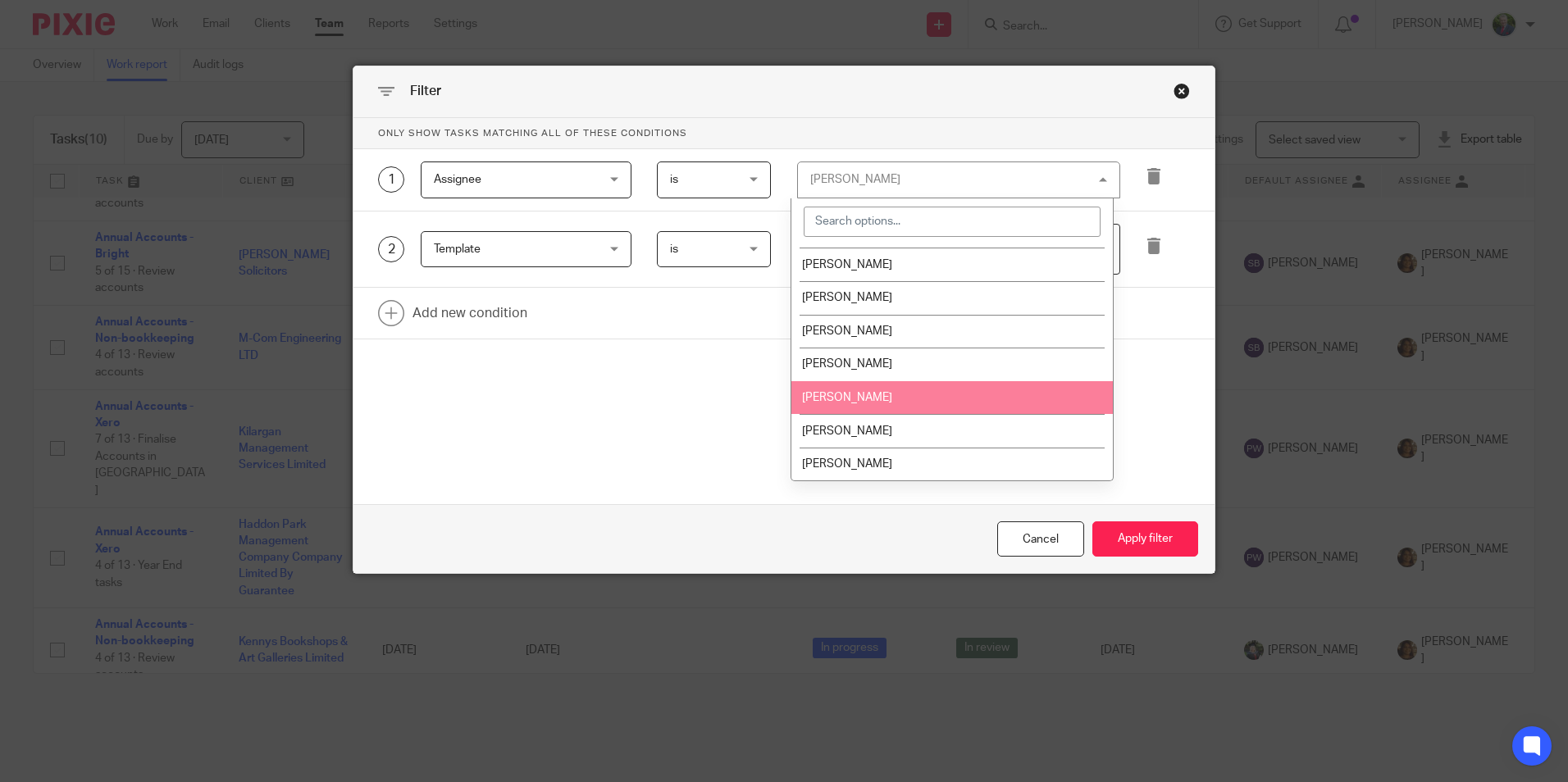
click at [886, 396] on li "[PERSON_NAME]" at bounding box center [953, 398] width 322 height 34
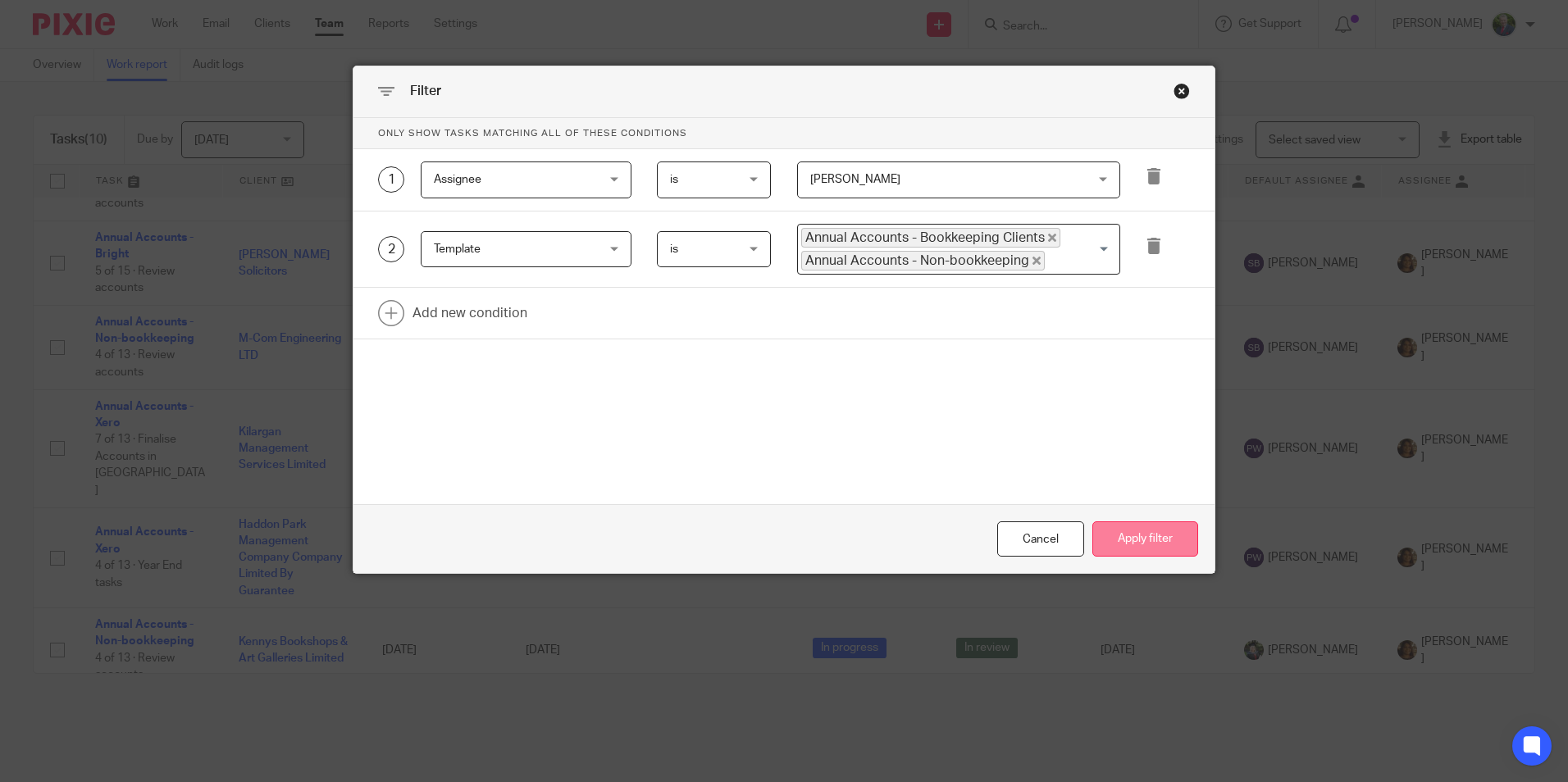
click at [1140, 529] on button "Apply filter" at bounding box center [1145, 539] width 106 height 35
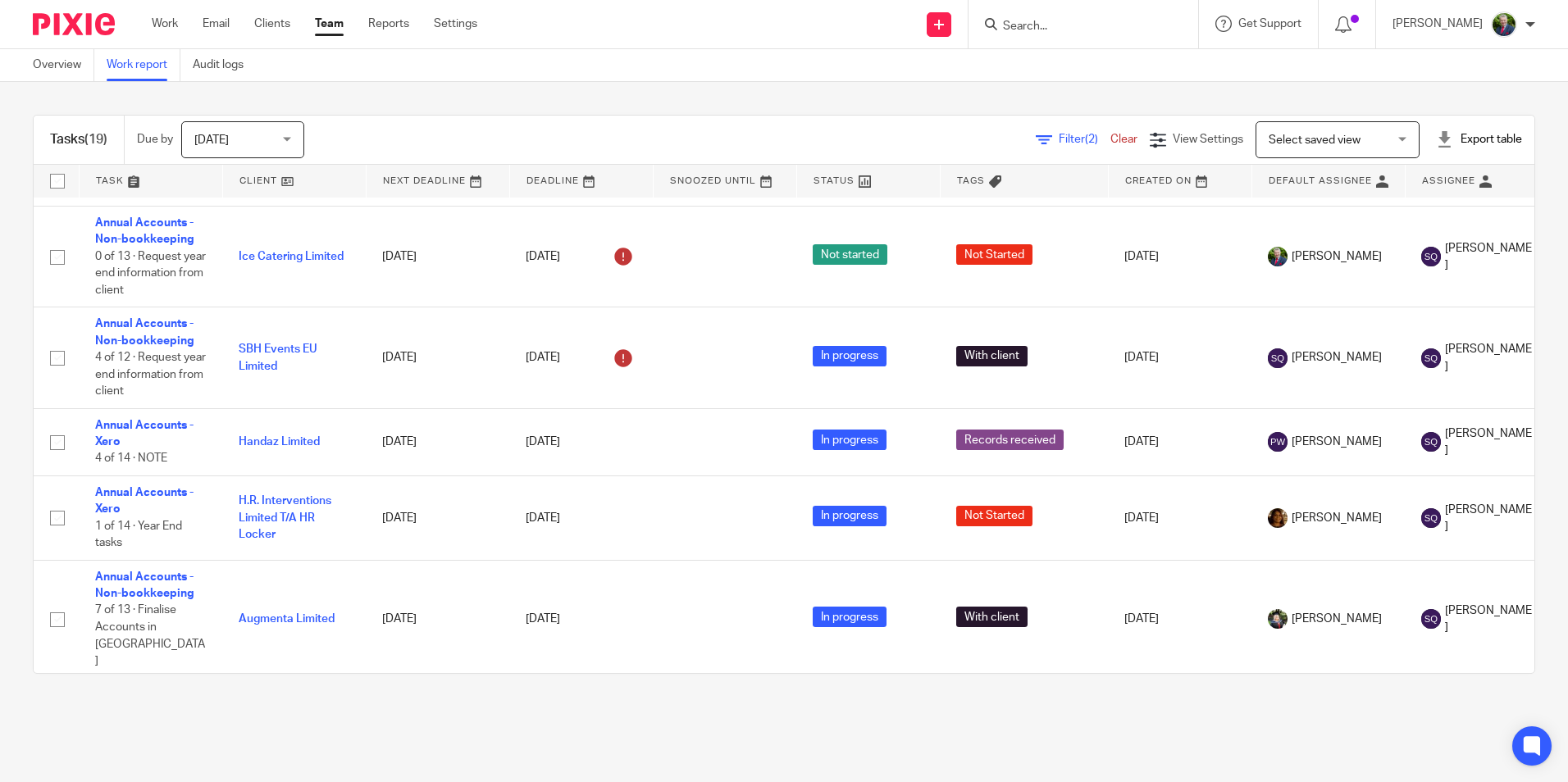
scroll to position [824, 0]
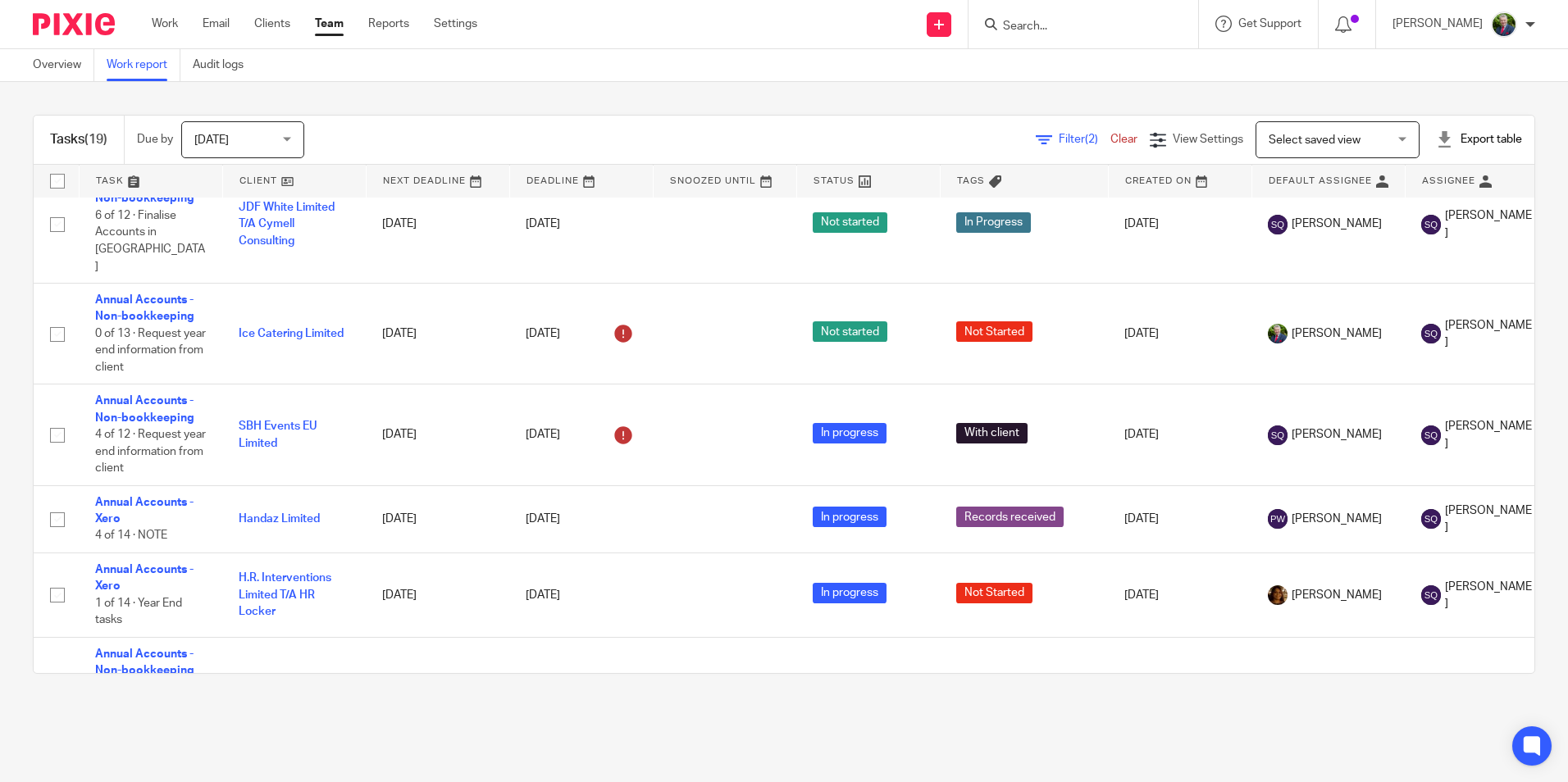
click at [1058, 140] on span "Filter (2)" at bounding box center [1084, 138] width 52 height 11
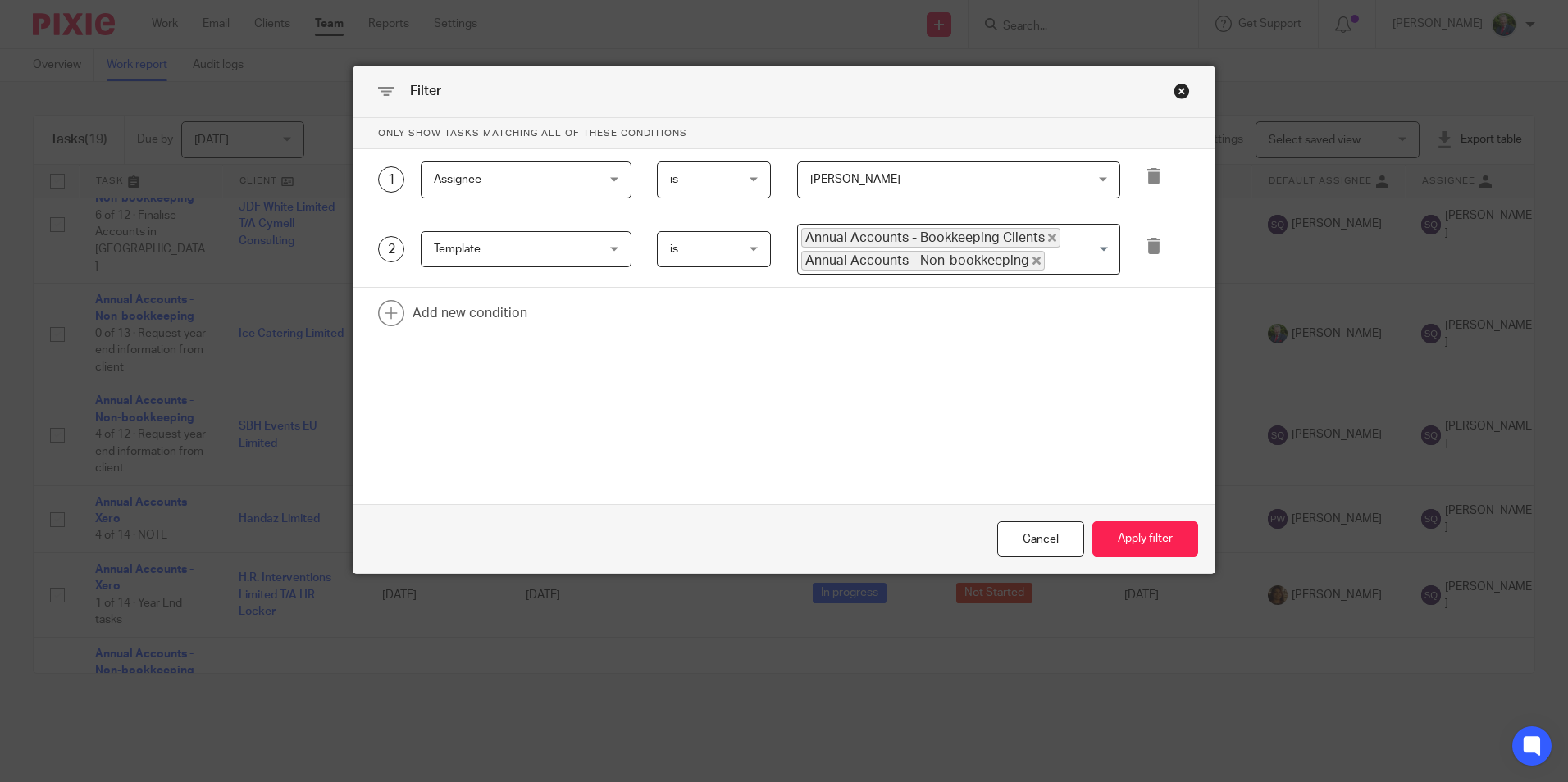
click at [1001, 180] on span "[PERSON_NAME]" at bounding box center [934, 180] width 247 height 35
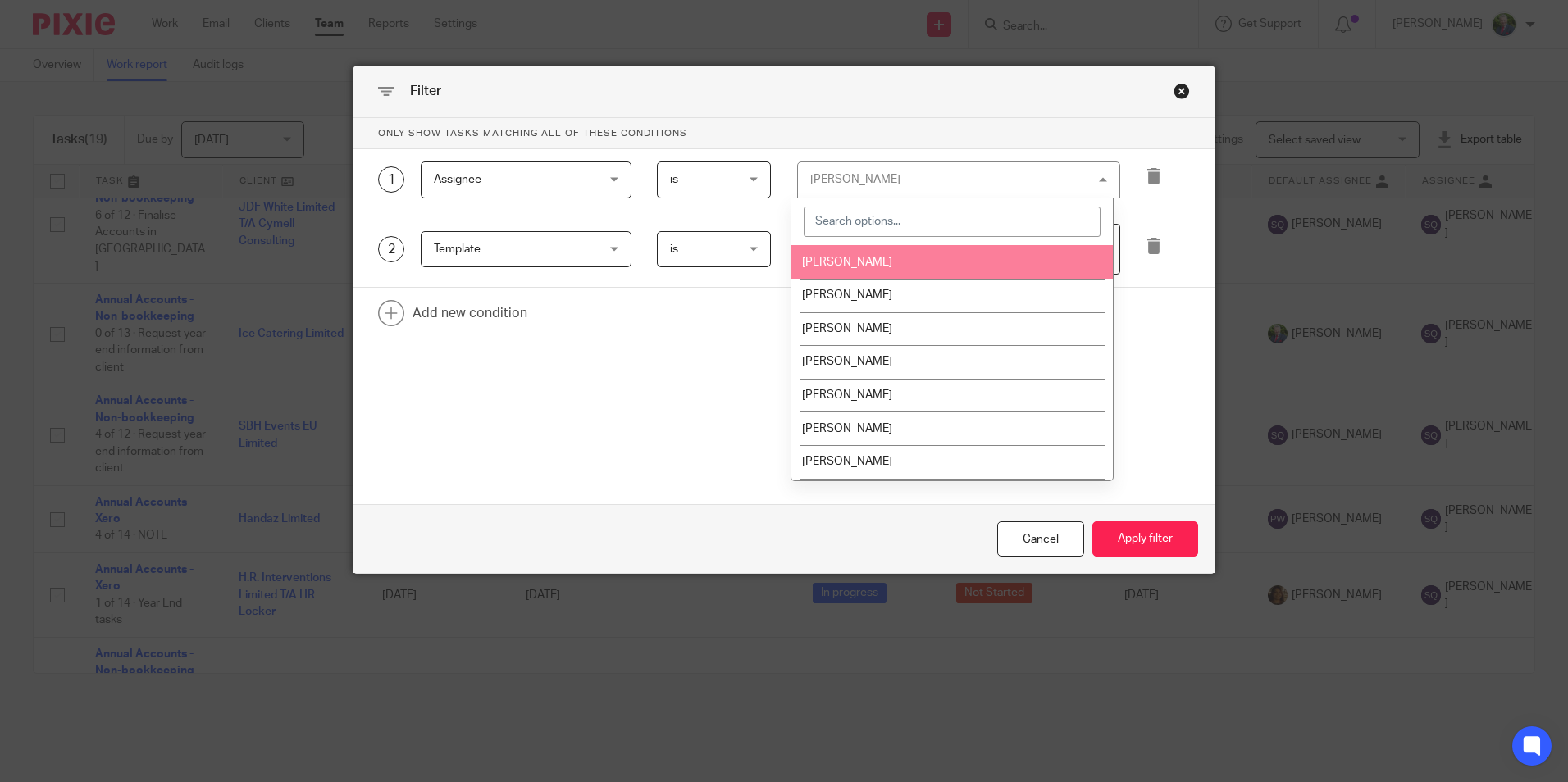
click at [864, 264] on span "[PERSON_NAME]" at bounding box center [847, 262] width 90 height 11
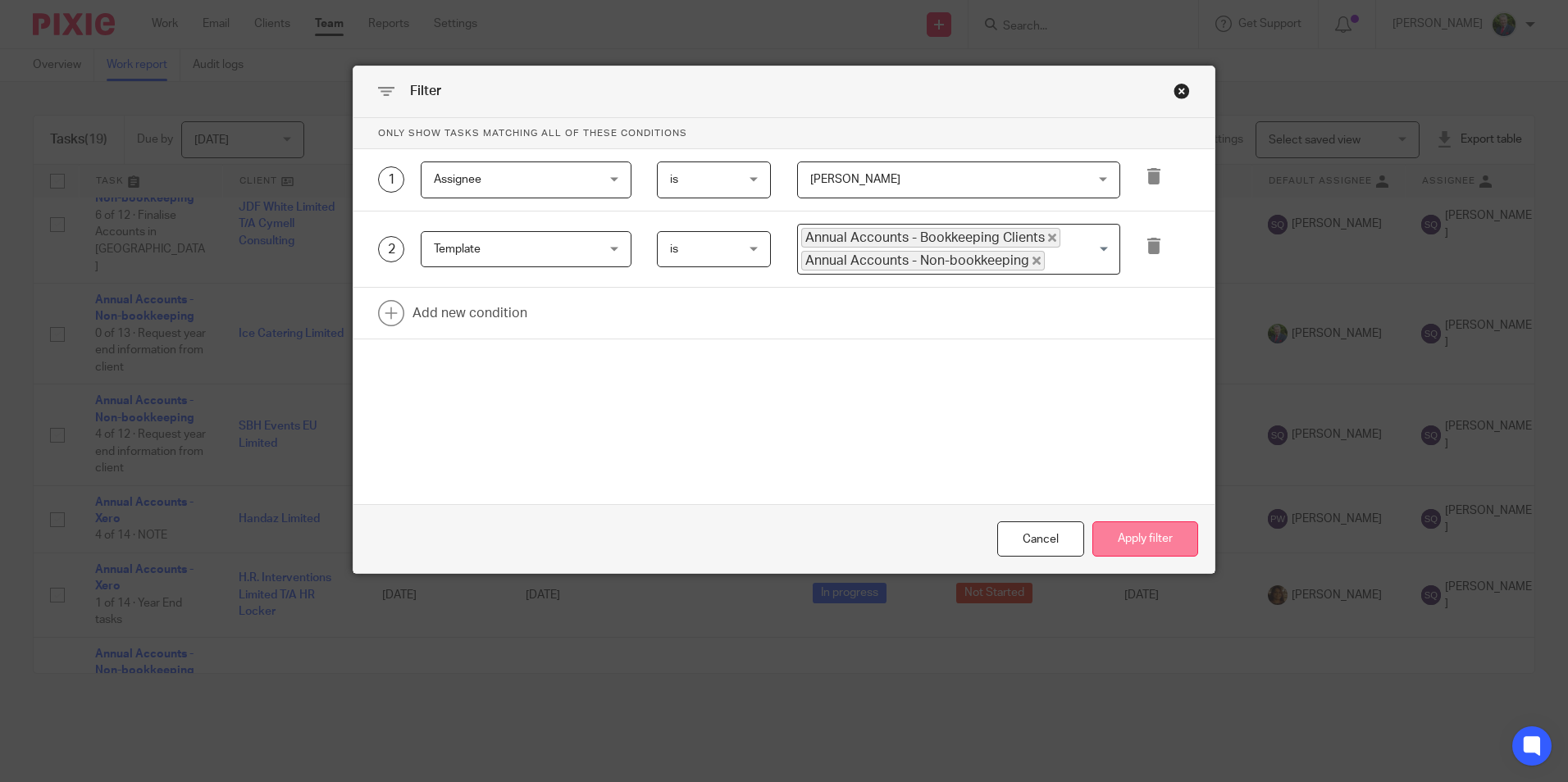
click at [1141, 546] on button "Apply filter" at bounding box center [1145, 539] width 106 height 35
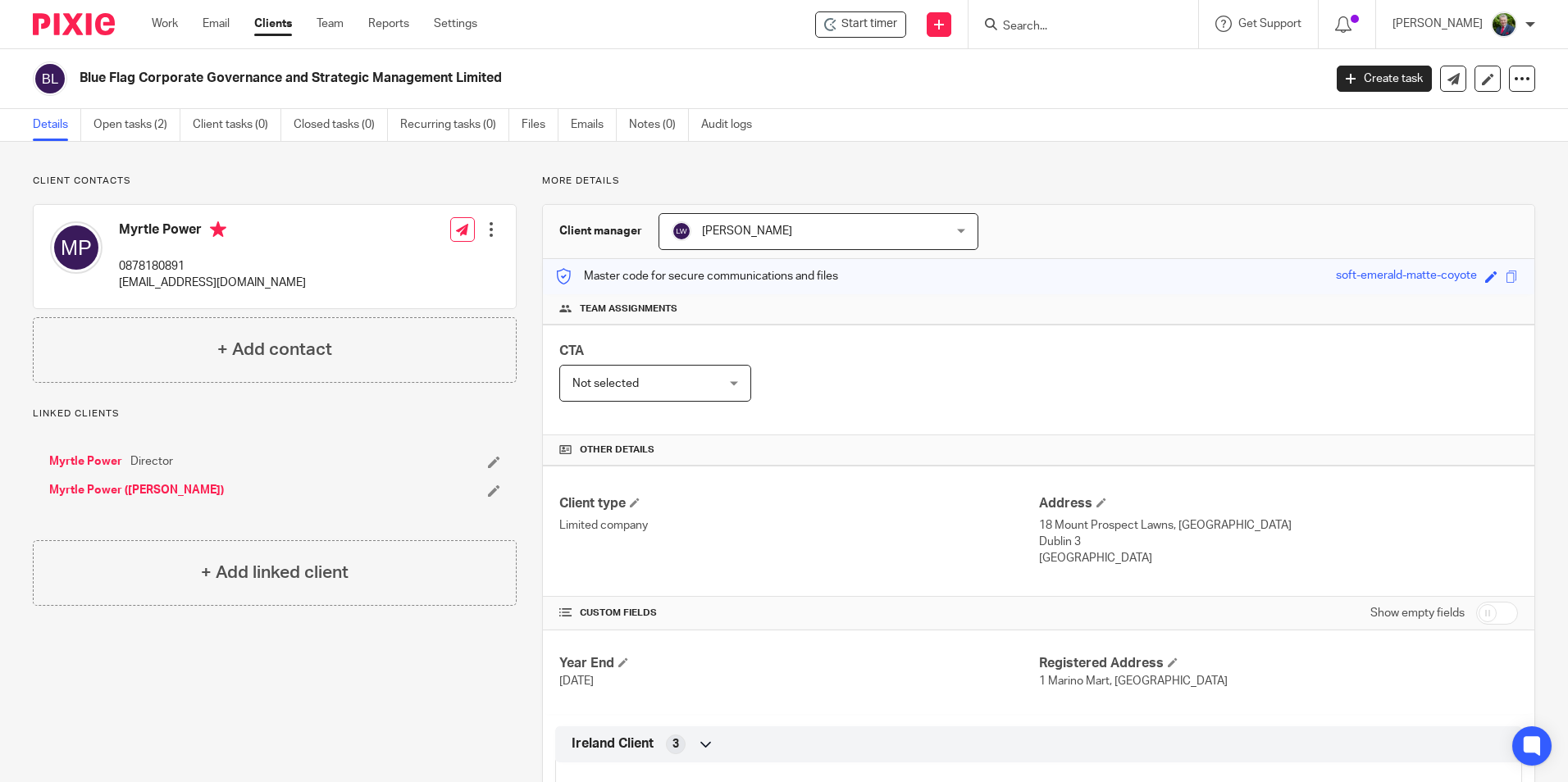
click at [1098, 25] on input "Search" at bounding box center [1075, 27] width 148 height 15
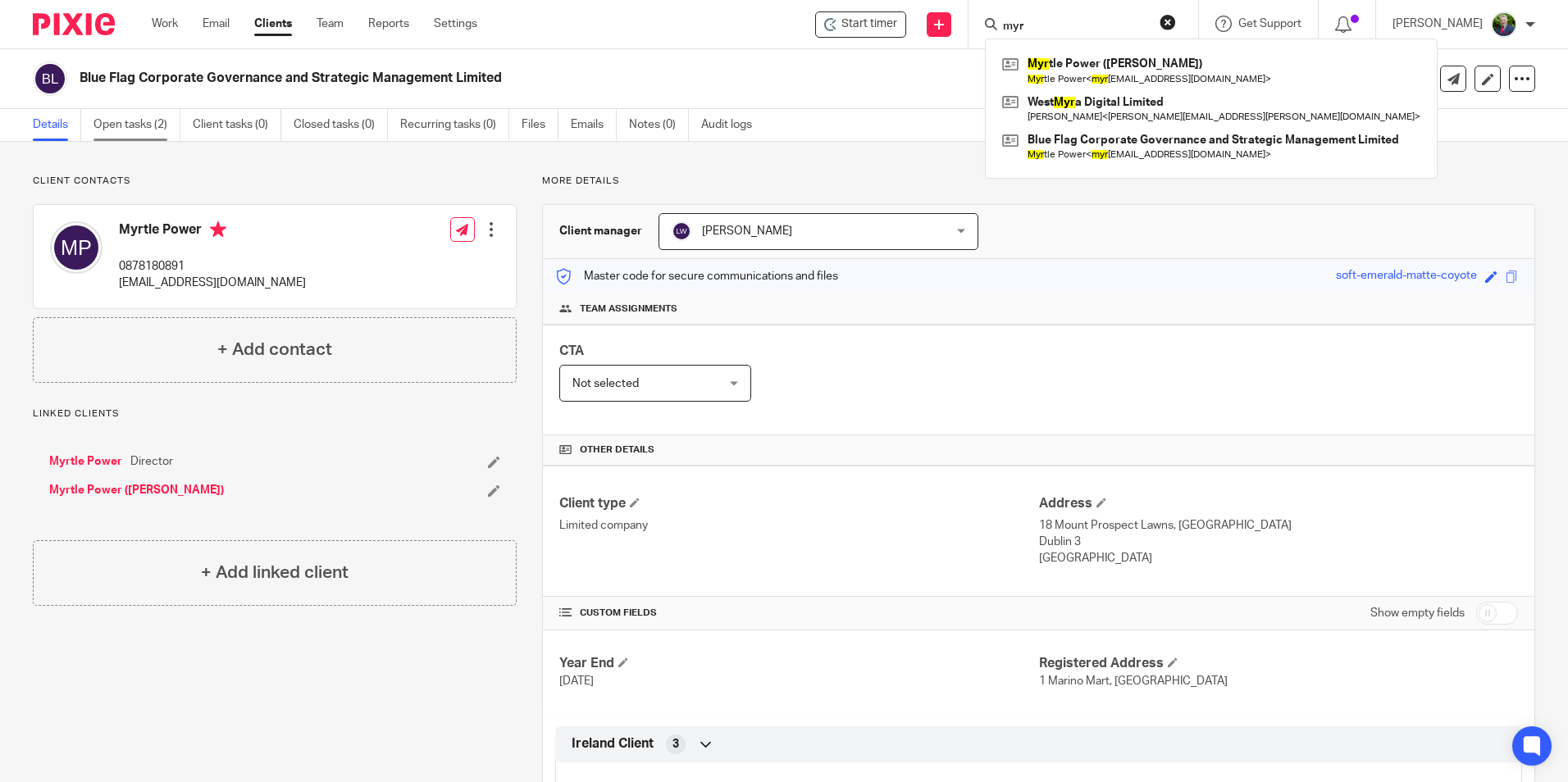
type input "myr"
click at [145, 126] on link "Open tasks (2)" at bounding box center [137, 125] width 87 height 32
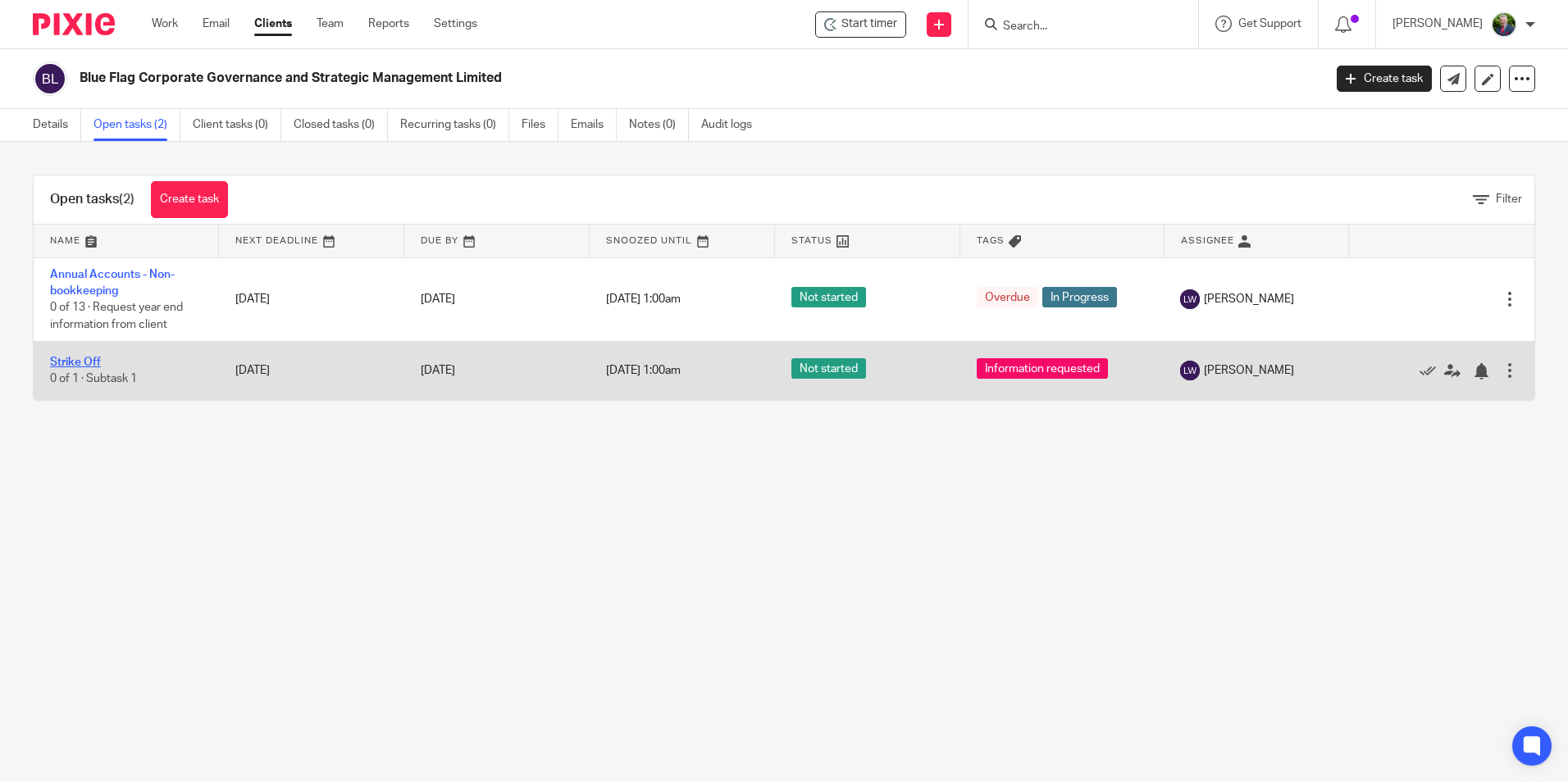
click at [89, 359] on link "Strike Off" at bounding box center [75, 362] width 51 height 11
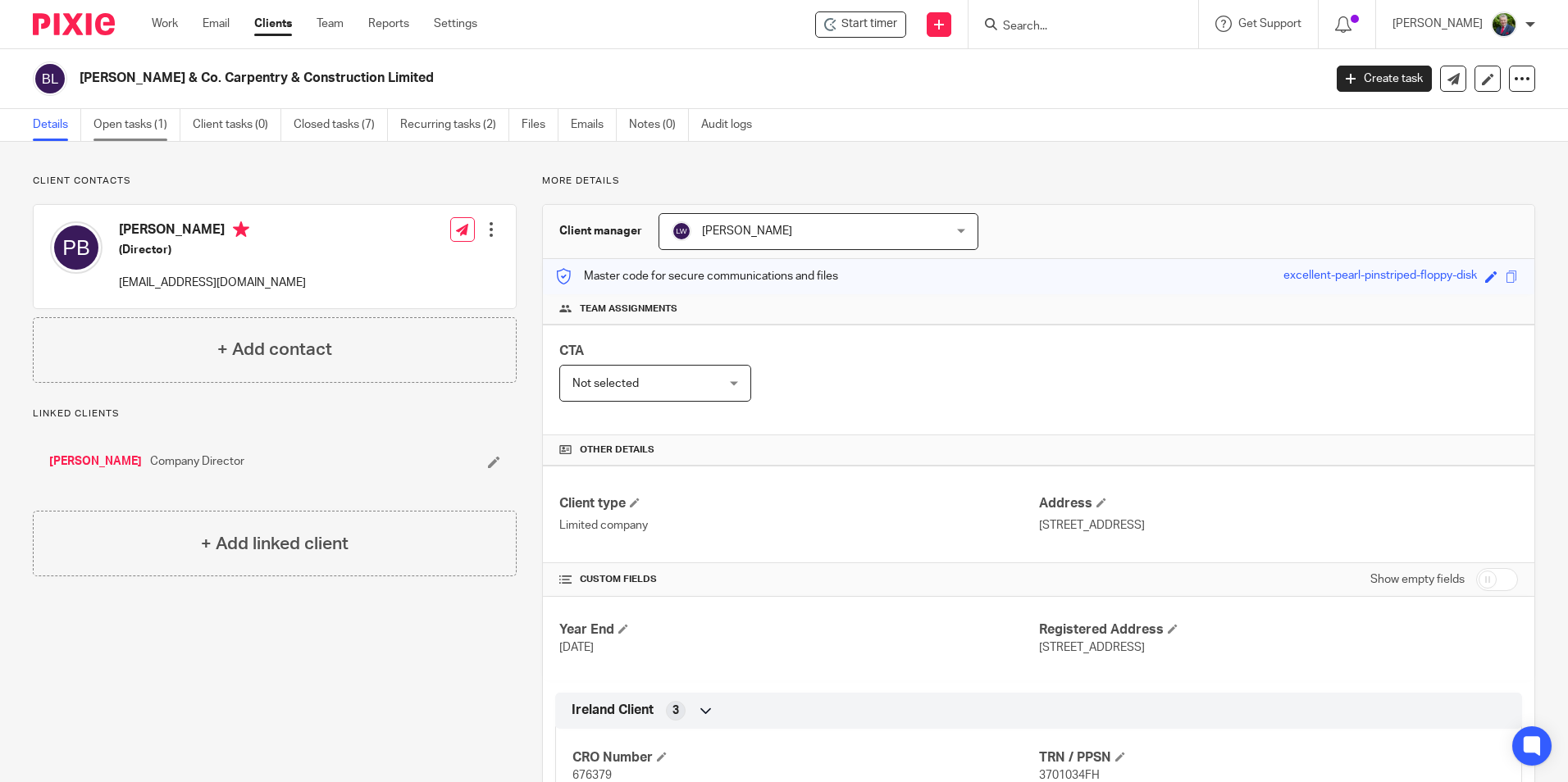
click at [150, 130] on link "Open tasks (1)" at bounding box center [137, 125] width 87 height 32
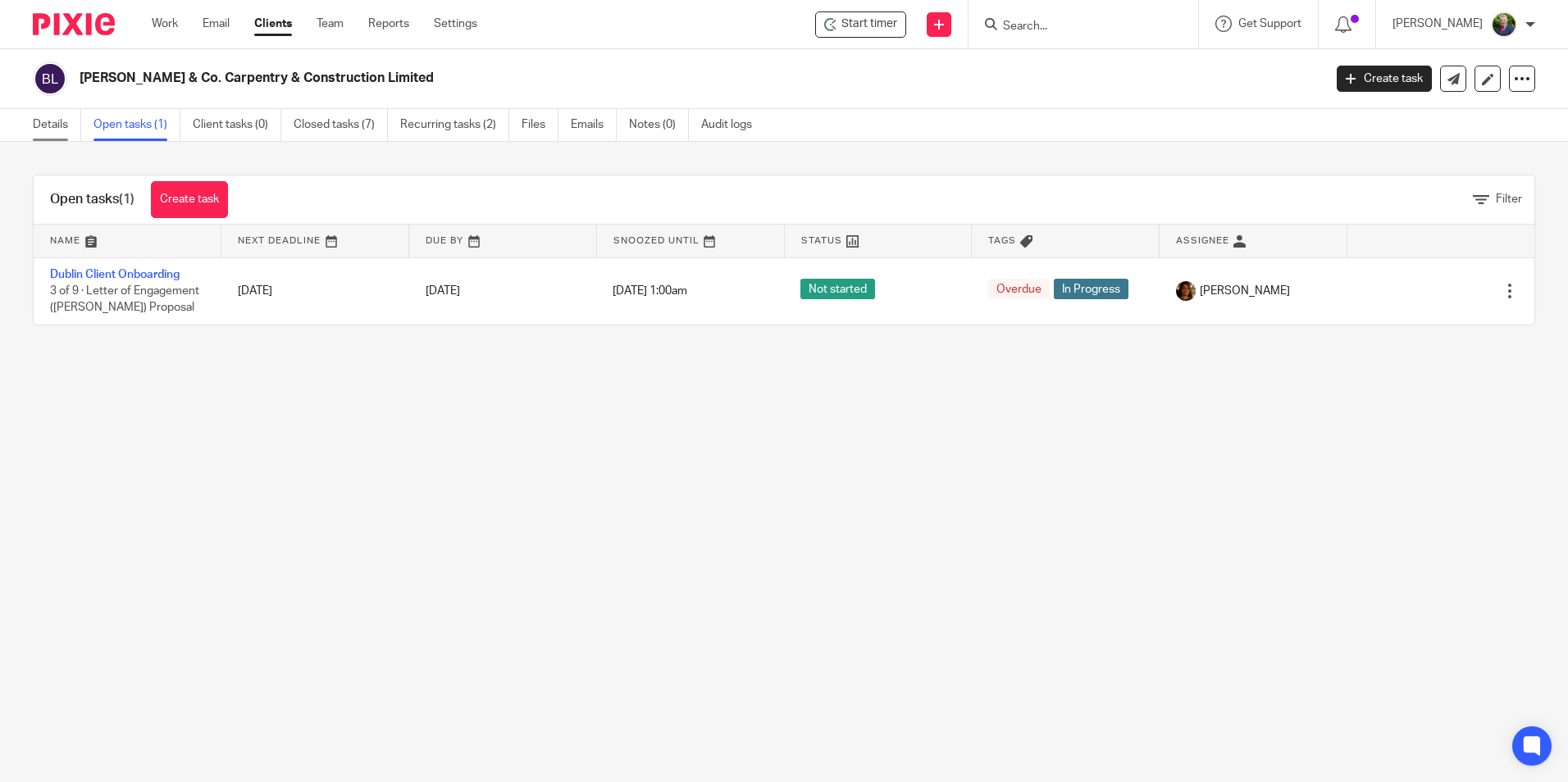
click at [59, 128] on link "Details" at bounding box center [57, 125] width 48 height 32
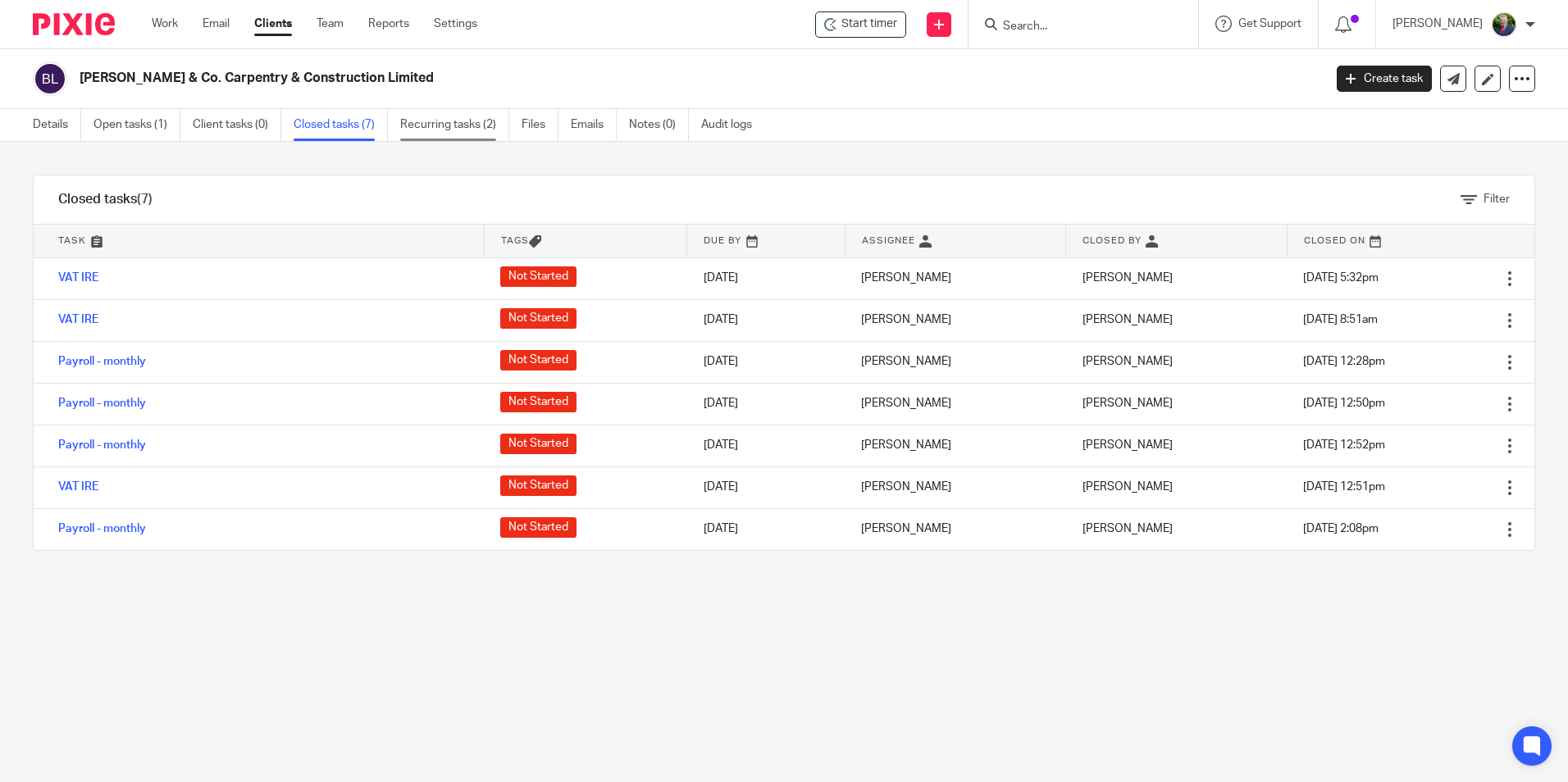
click at [461, 126] on link "Recurring tasks (2)" at bounding box center [454, 125] width 109 height 32
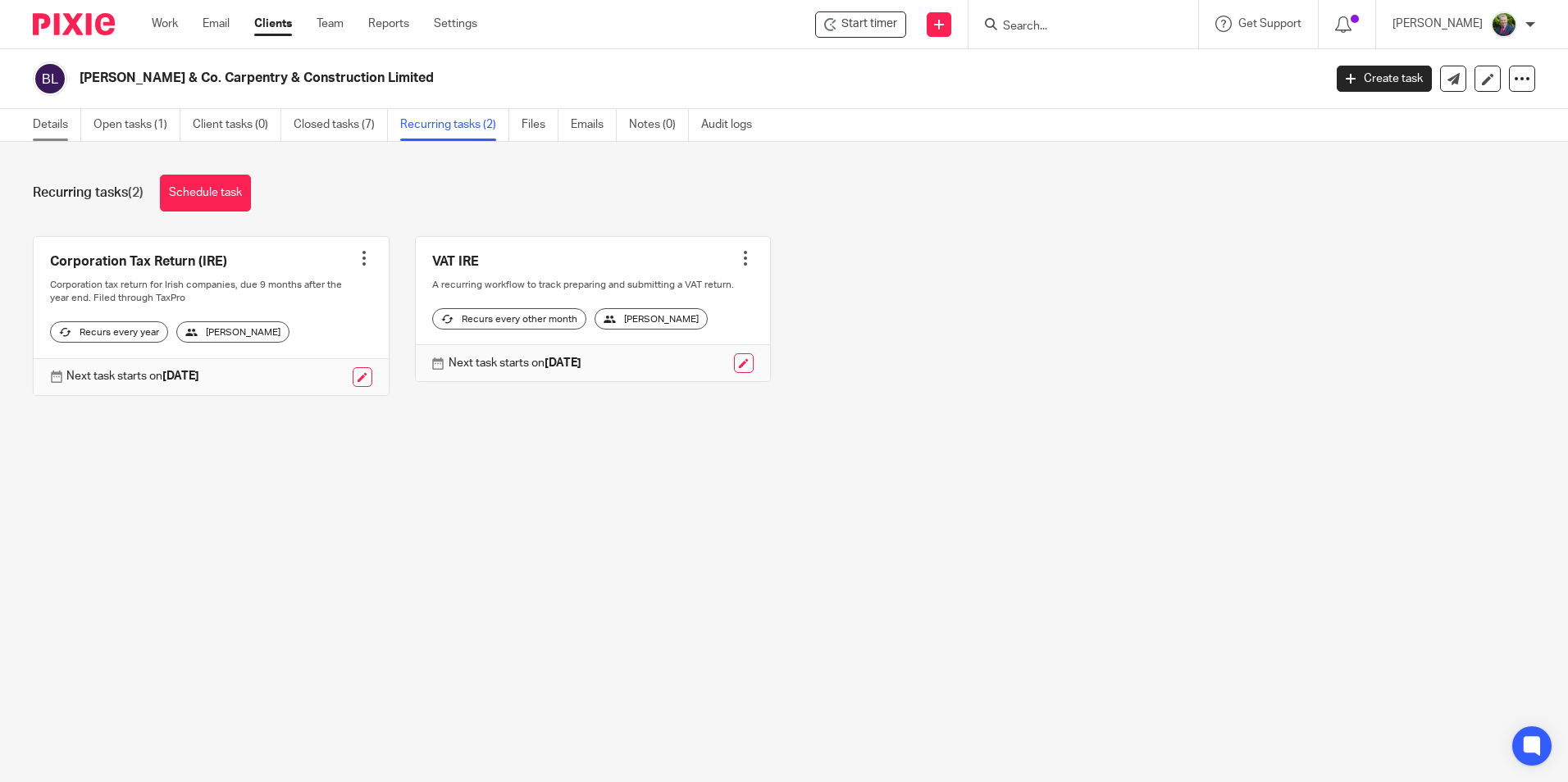
click at [41, 123] on link "Details" at bounding box center [57, 125] width 48 height 32
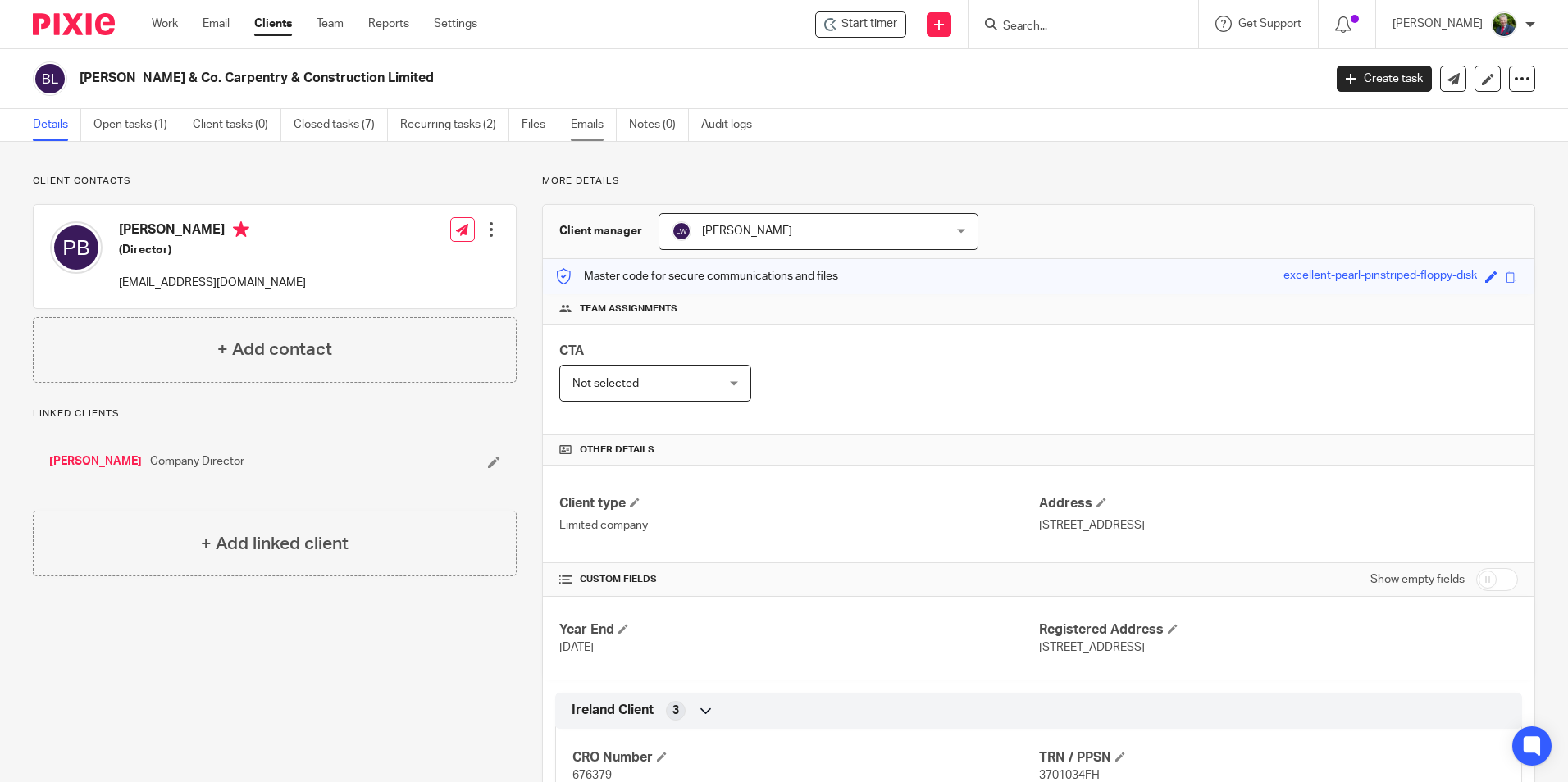
click at [602, 125] on link "Emails" at bounding box center [594, 125] width 46 height 32
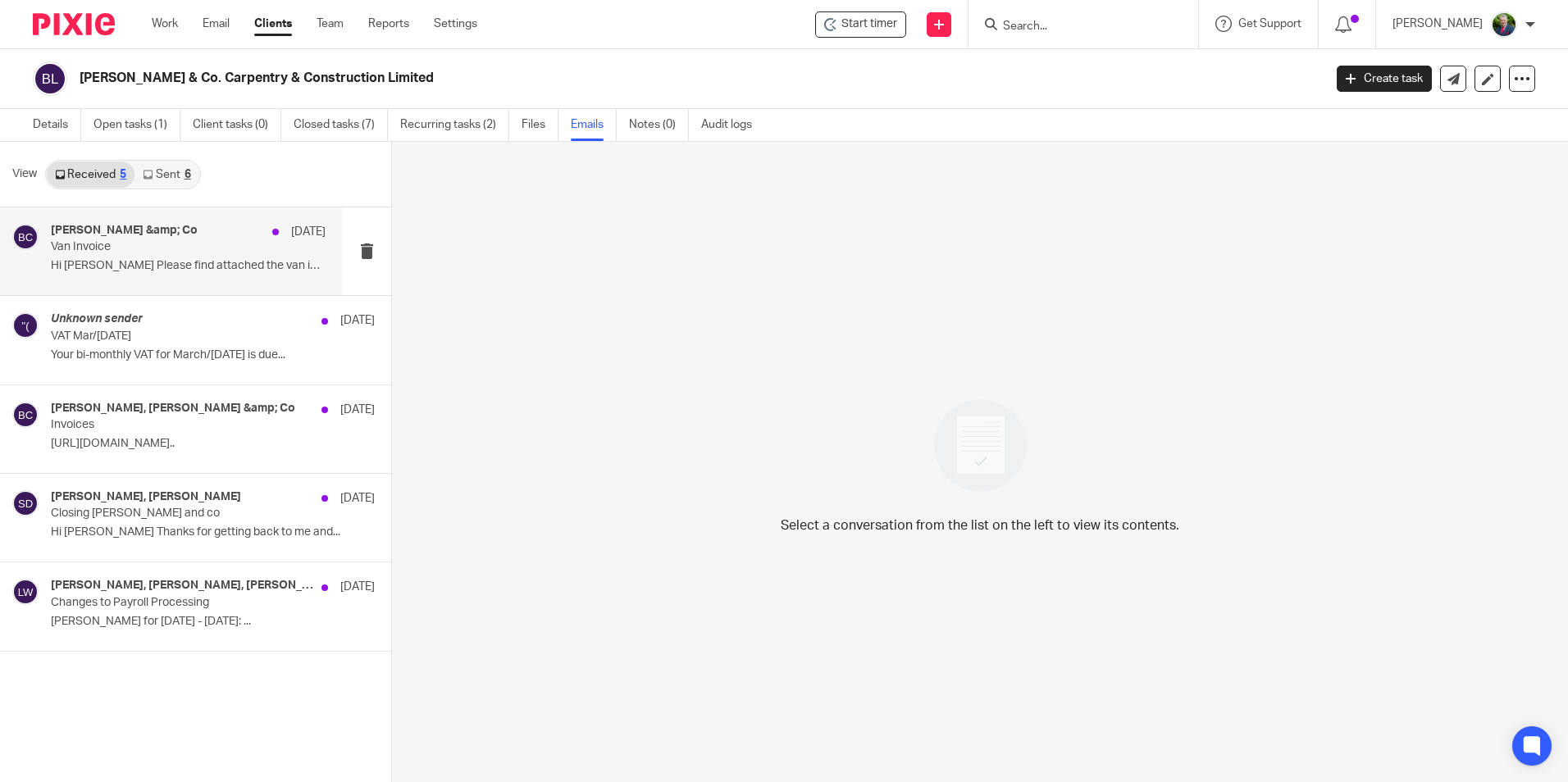
click at [170, 256] on div "[PERSON_NAME] &amp; Co [DATE] Van Invoice Hi [PERSON_NAME] Please find attached…" at bounding box center [188, 251] width 274 height 54
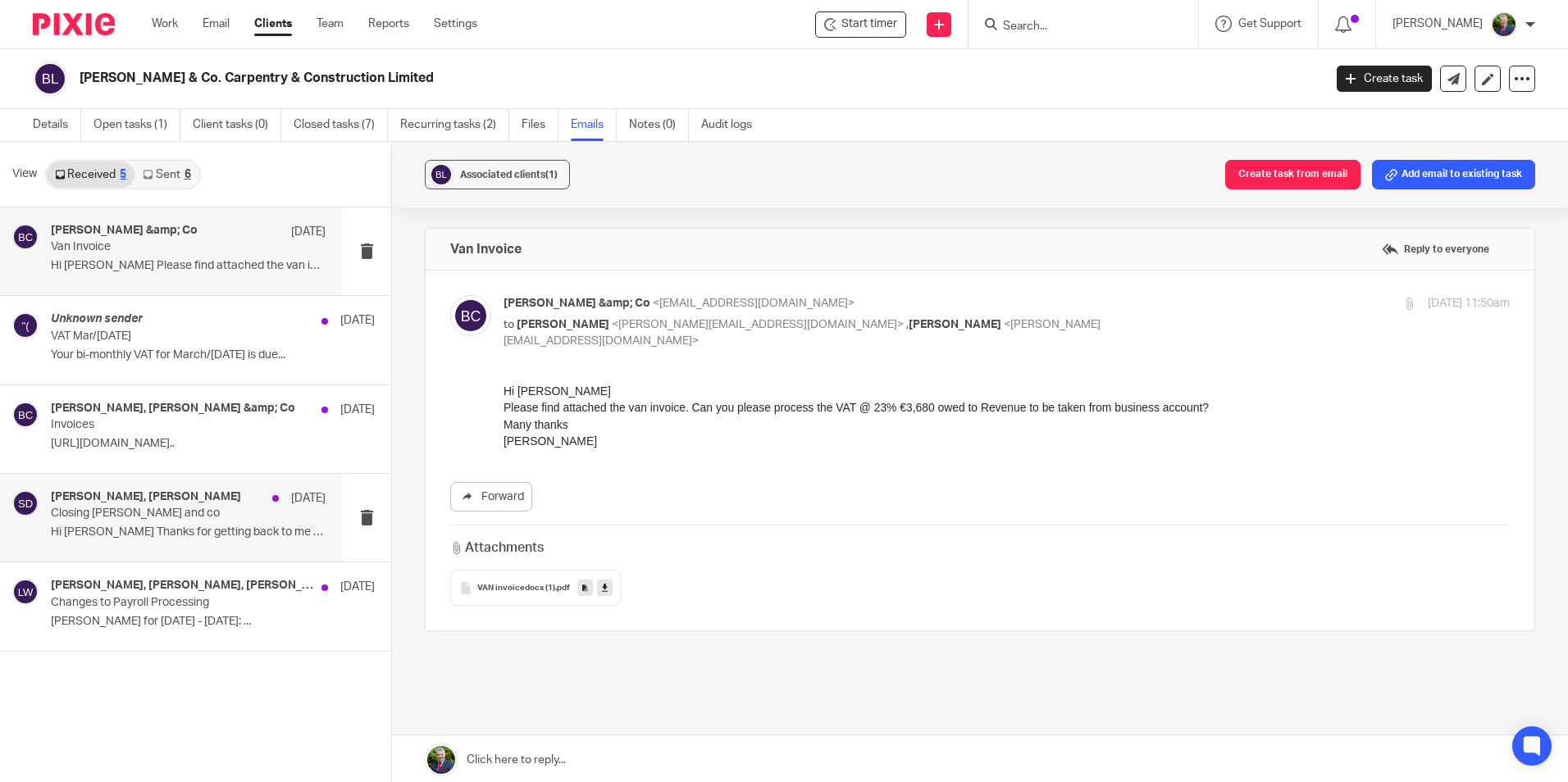
click at [155, 515] on p "Closing [PERSON_NAME] and co" at bounding box center [161, 514] width 220 height 14
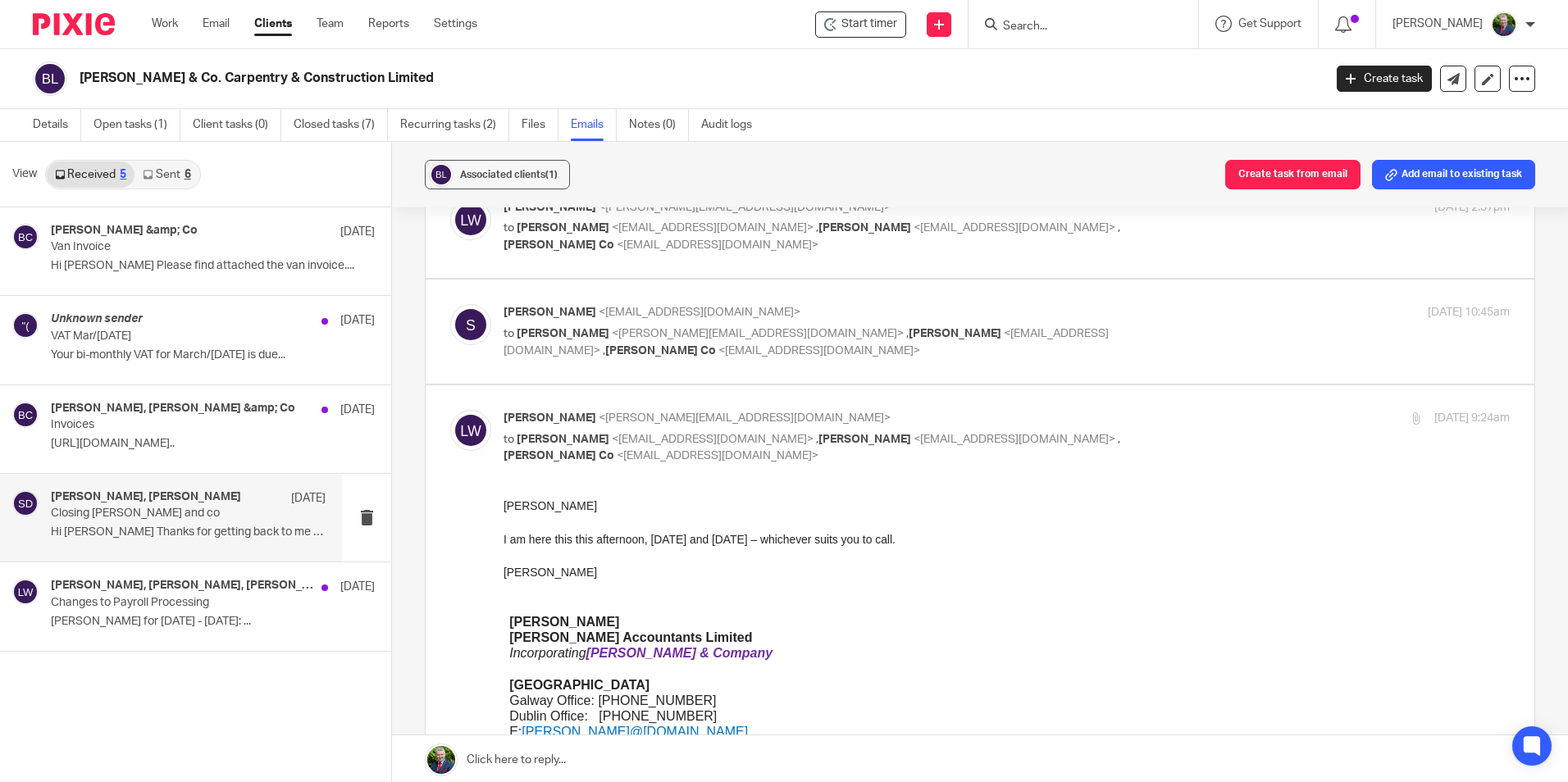
scroll to position [147, 0]
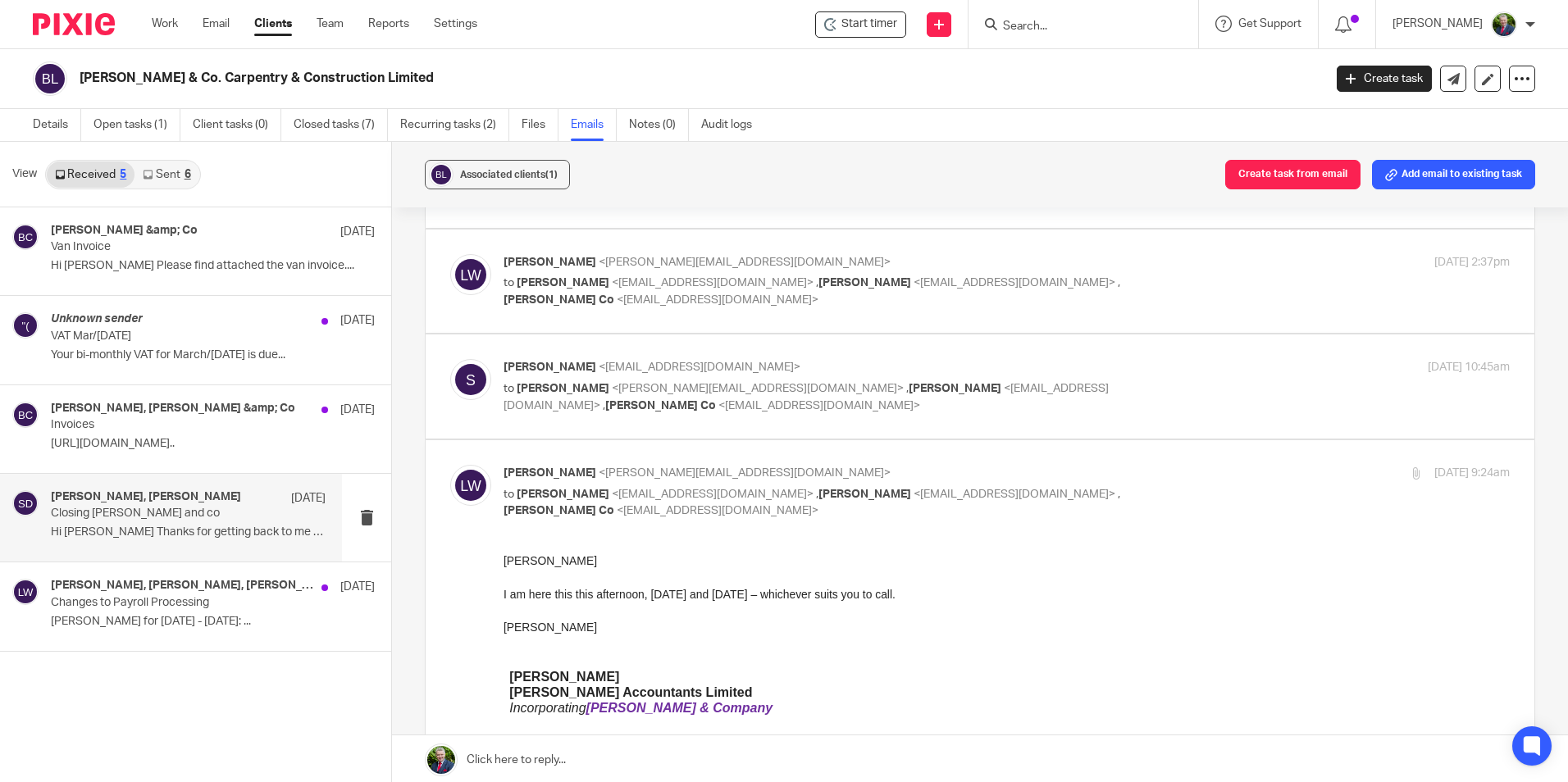
click at [1109, 424] on label at bounding box center [980, 387] width 1109 height 104
click at [450, 359] on input "checkbox" at bounding box center [449, 358] width 1 height 1
checkbox input "true"
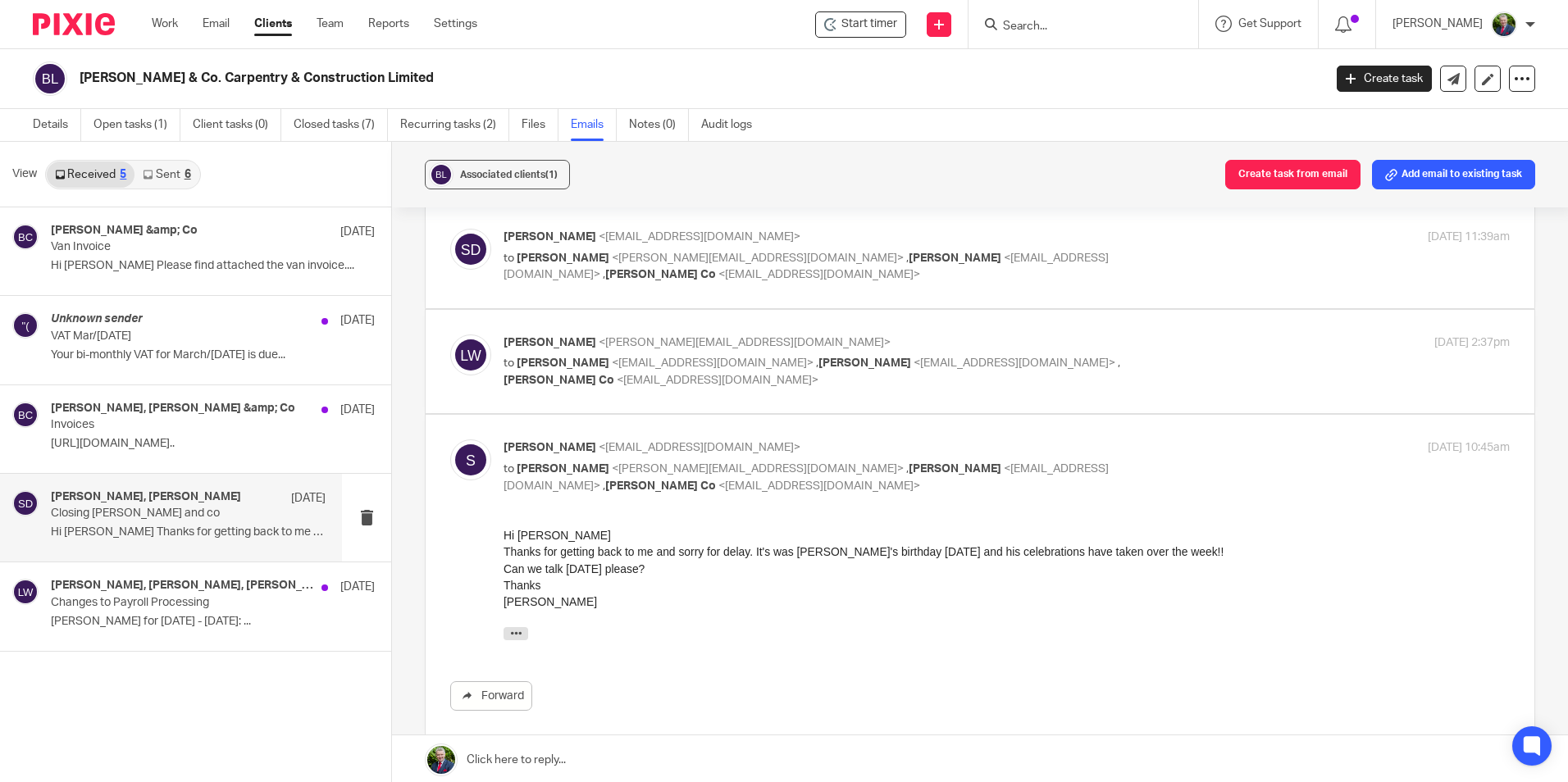
scroll to position [65, 0]
click at [1146, 374] on p "to susan o driscoll <susanodriscoll13@gmail.com> , Peter Begley <peterbegley25@…" at bounding box center [839, 373] width 671 height 34
checkbox input "true"
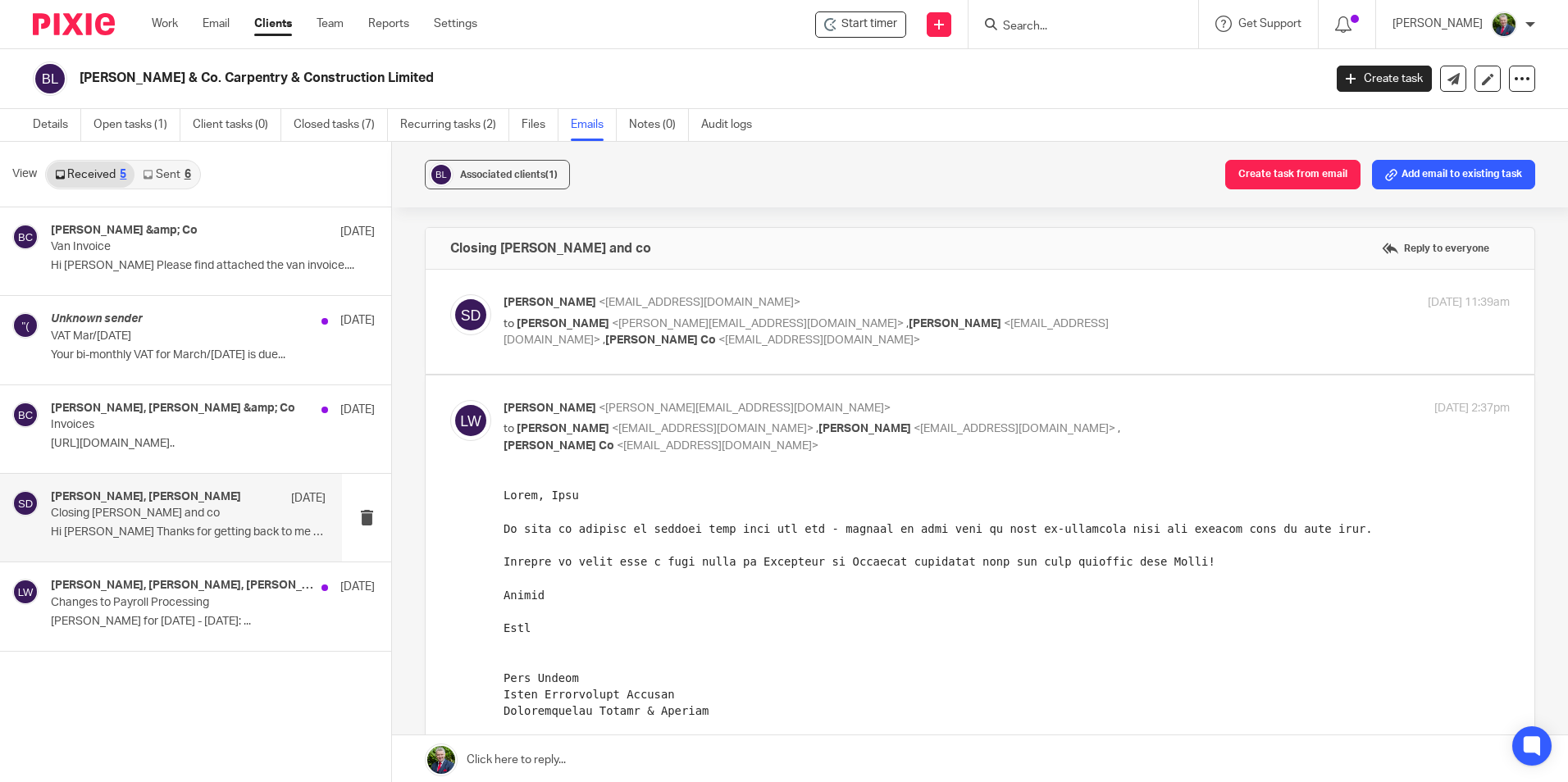
scroll to position [0, 0]
click at [1162, 337] on div "susan o driscoll <susanodriscoll13@gmail.com> to Liam Whelan <liam@sheilaccount…" at bounding box center [1006, 322] width 1006 height 54
checkbox input "true"
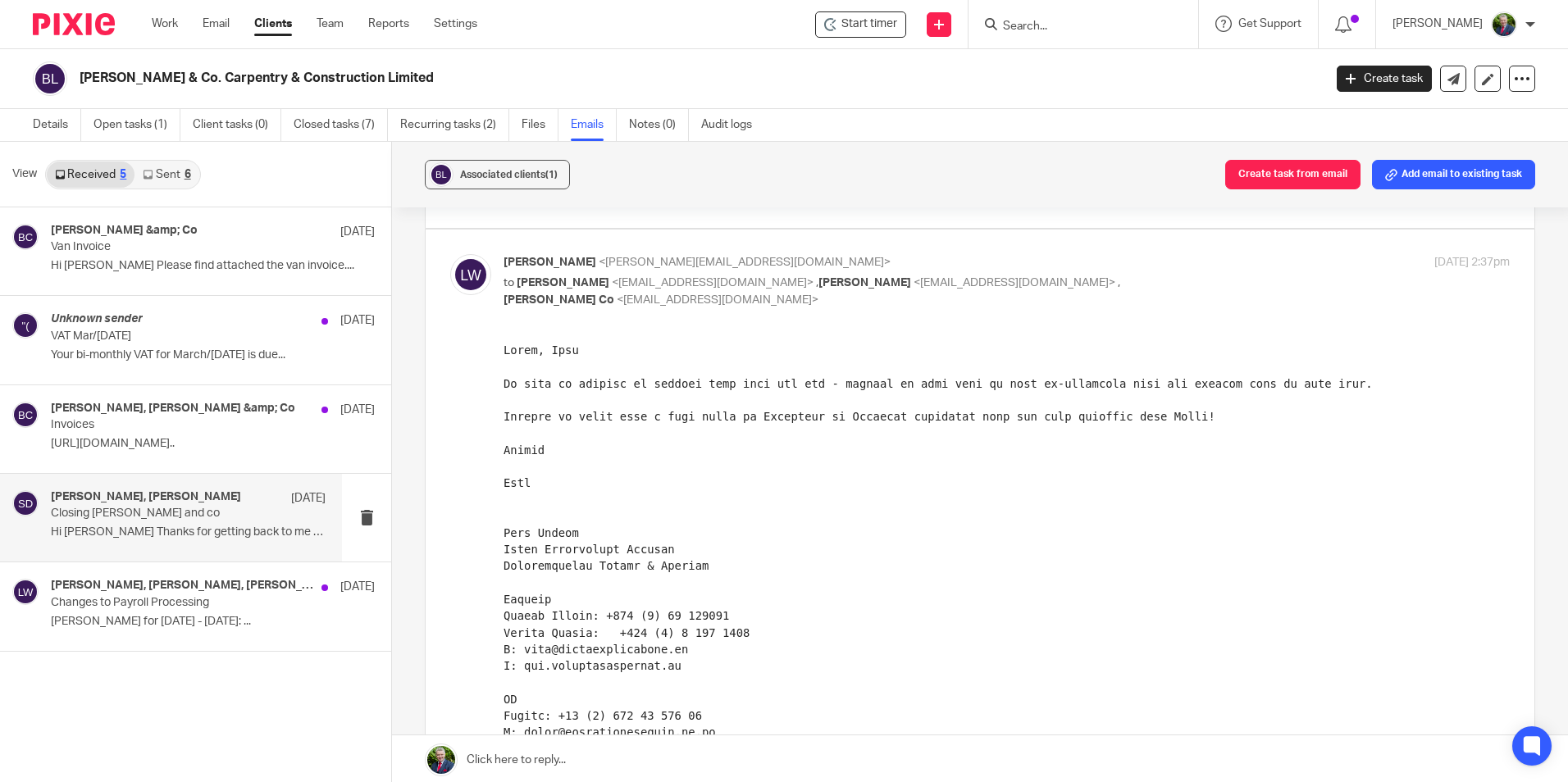
scroll to position [410, 0]
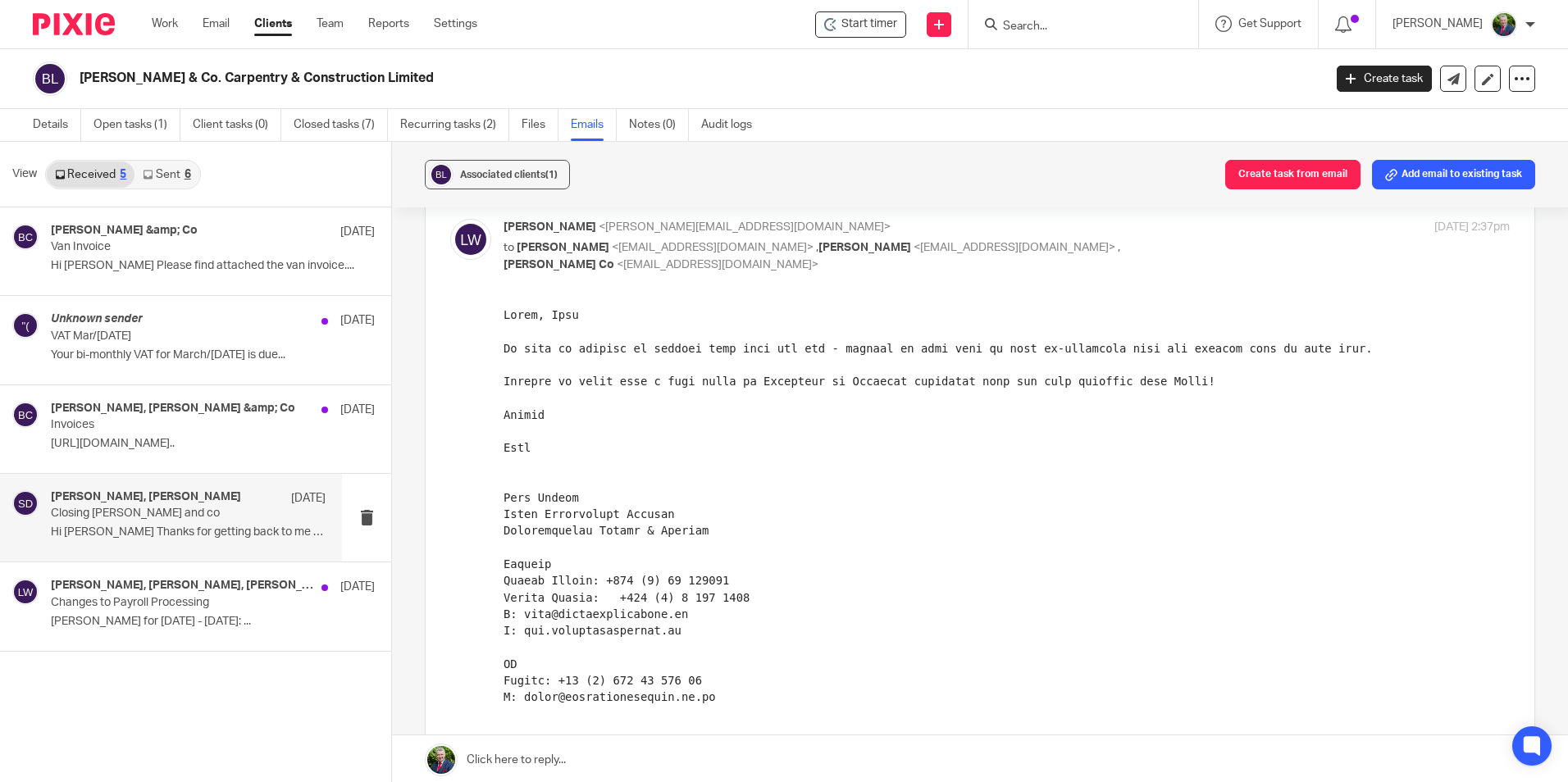
click at [1111, 27] on input "Search" at bounding box center [1075, 27] width 148 height 15
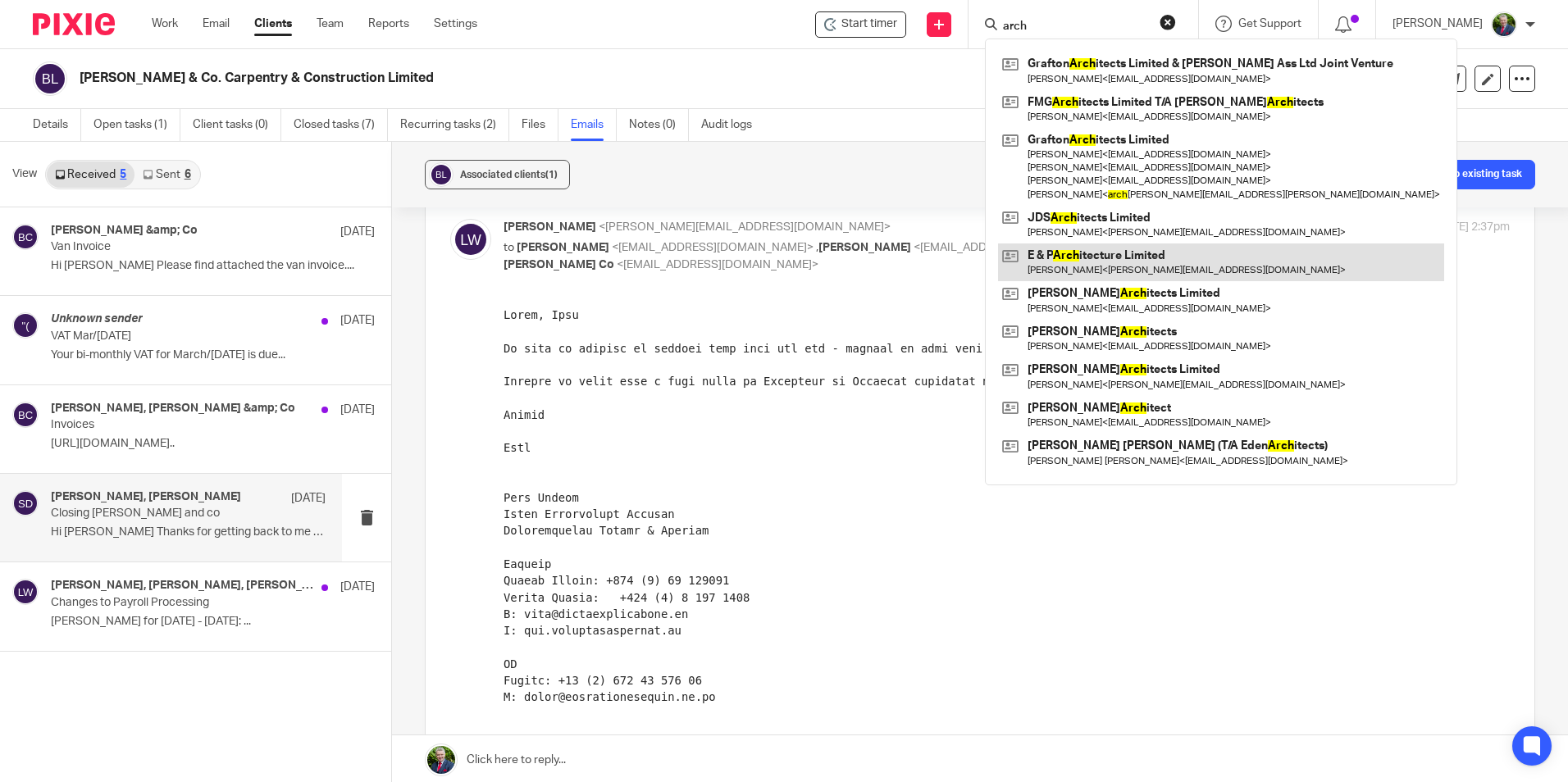
type input "arch"
click at [1116, 258] on link at bounding box center [1221, 262] width 447 height 38
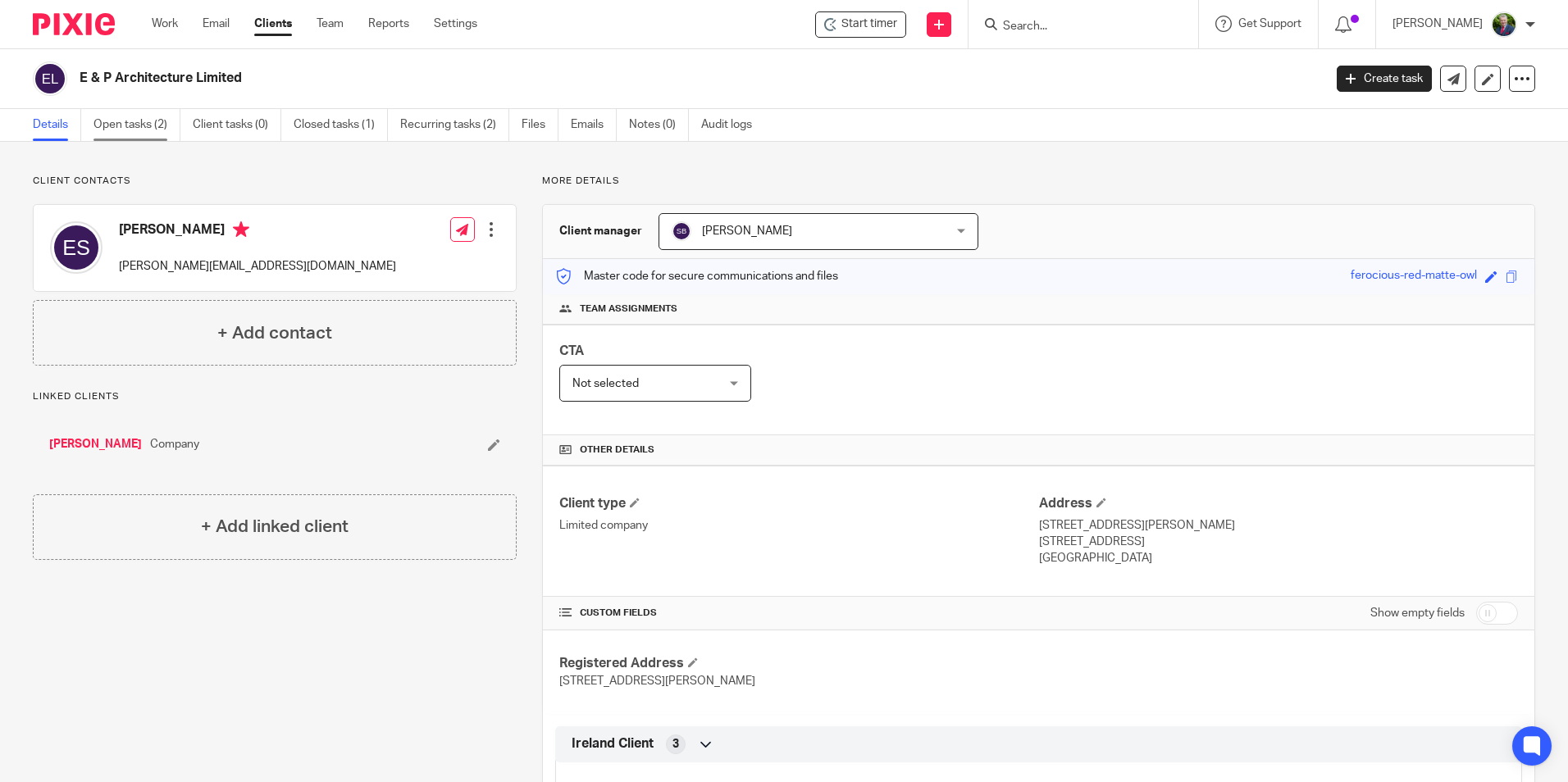
click at [130, 125] on link "Open tasks (2)" at bounding box center [137, 125] width 87 height 32
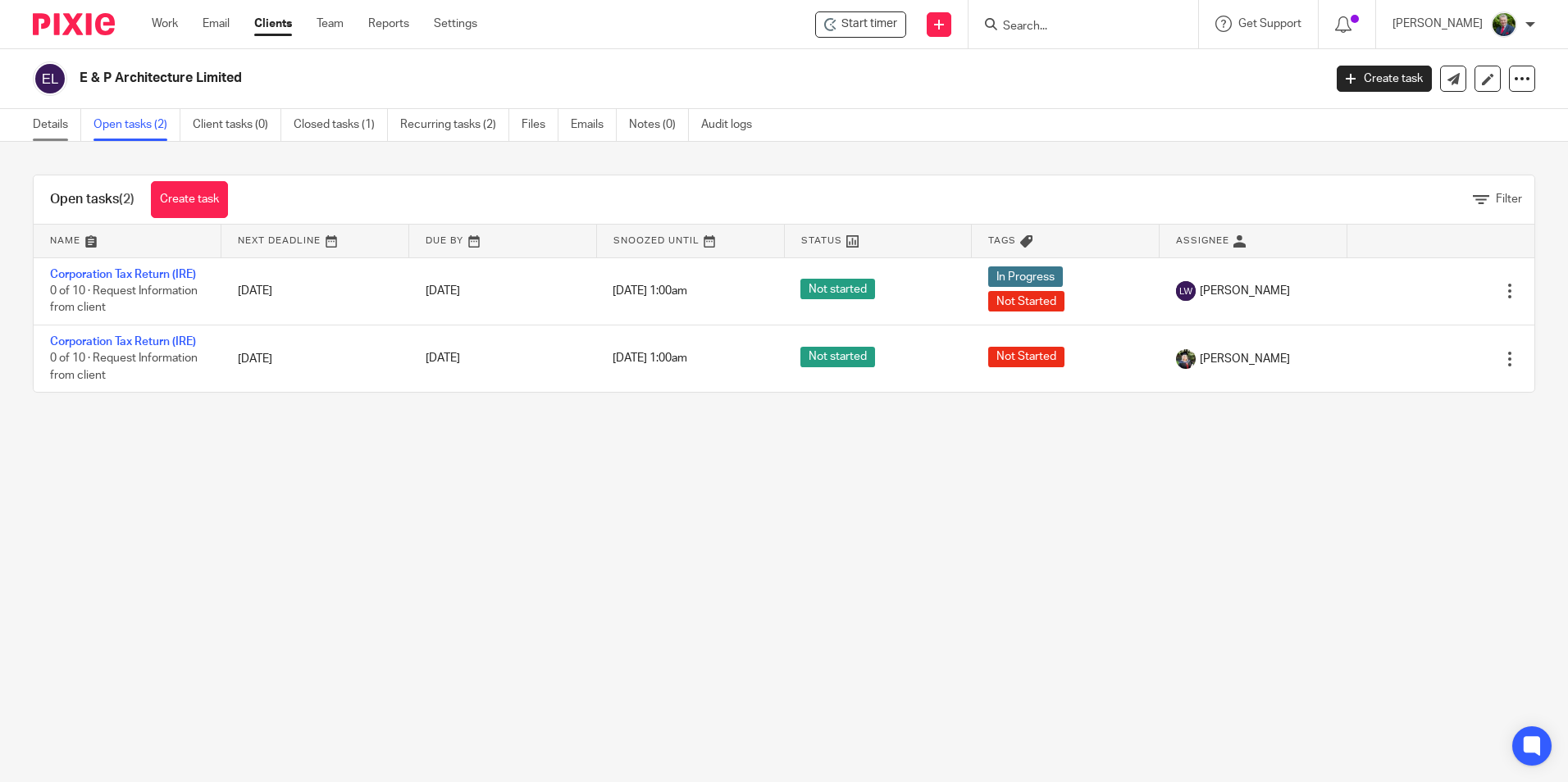
click at [48, 125] on link "Details" at bounding box center [57, 125] width 48 height 32
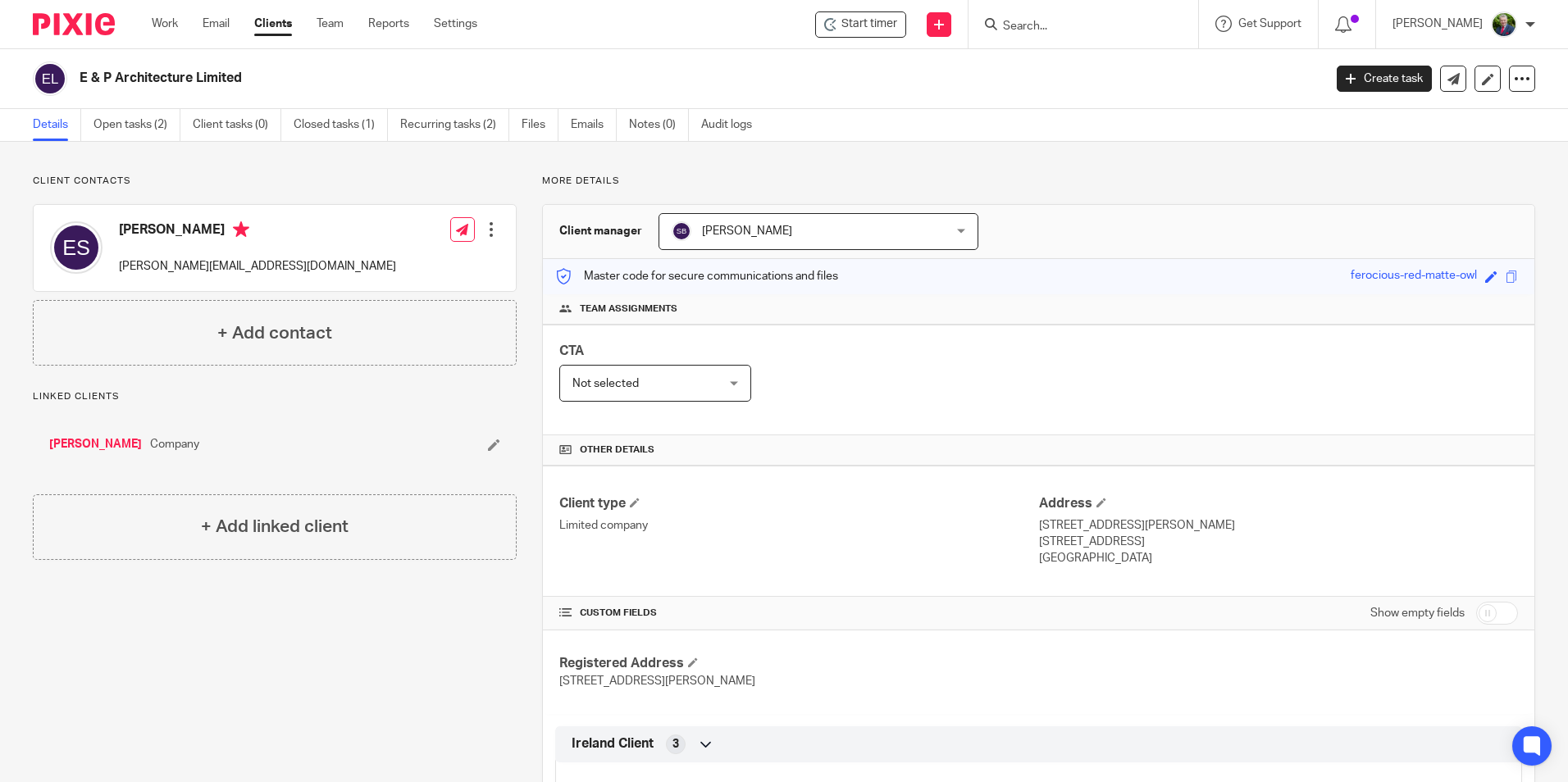
click at [328, 121] on link "Closed tasks (1)" at bounding box center [340, 125] width 94 height 32
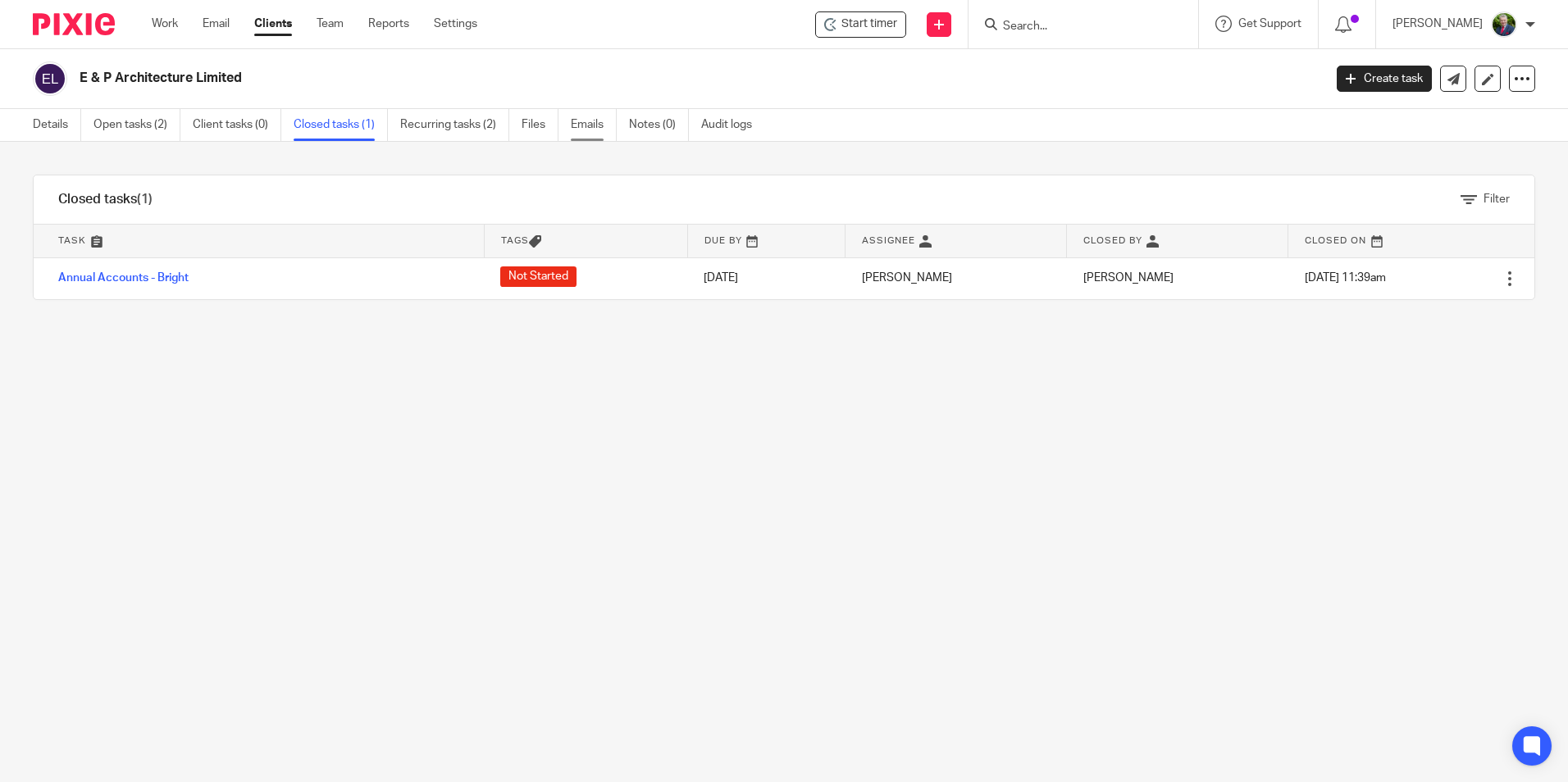
click at [585, 123] on link "Emails" at bounding box center [594, 125] width 46 height 32
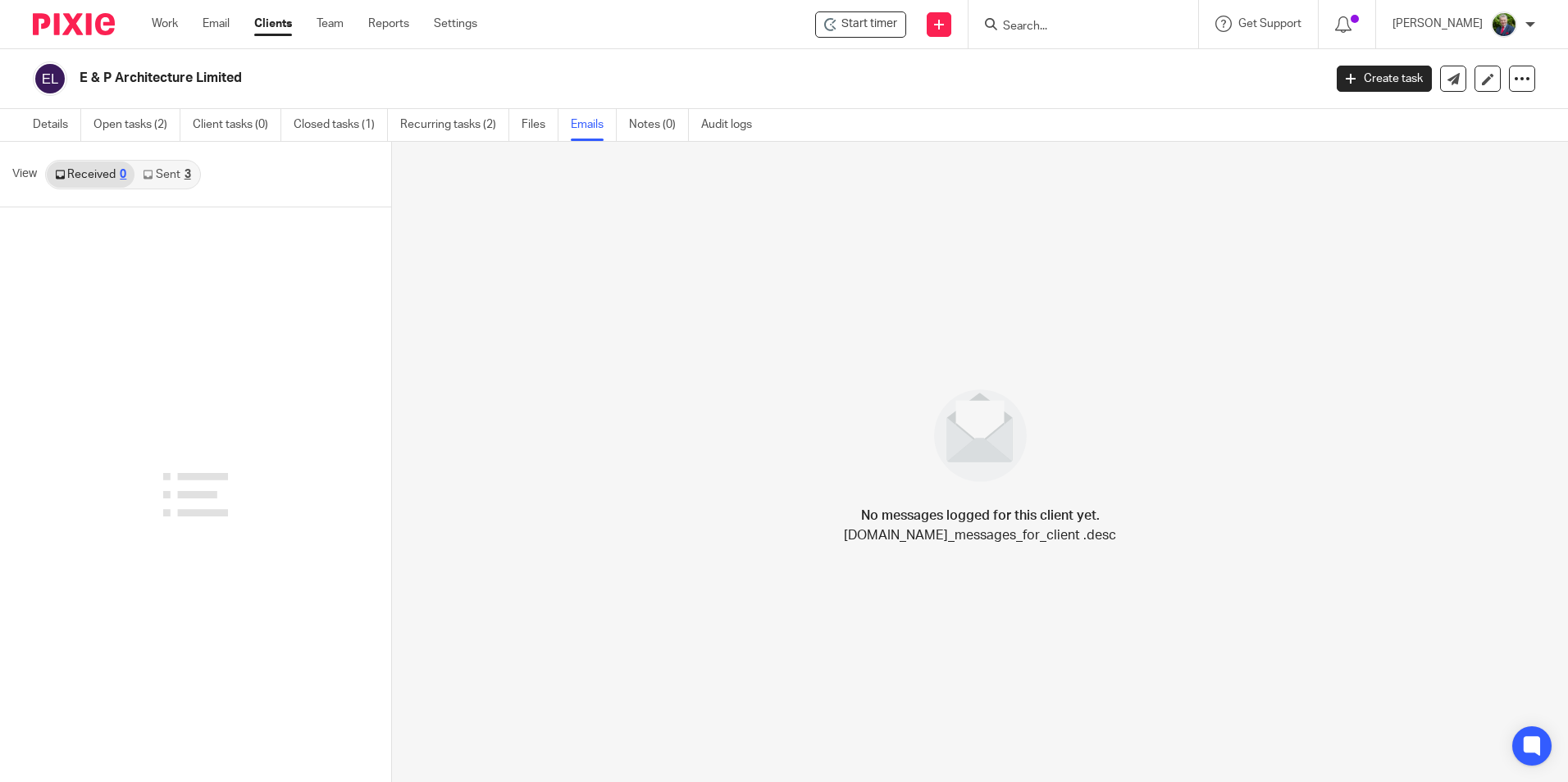
click at [173, 171] on link "Sent 3" at bounding box center [166, 175] width 64 height 26
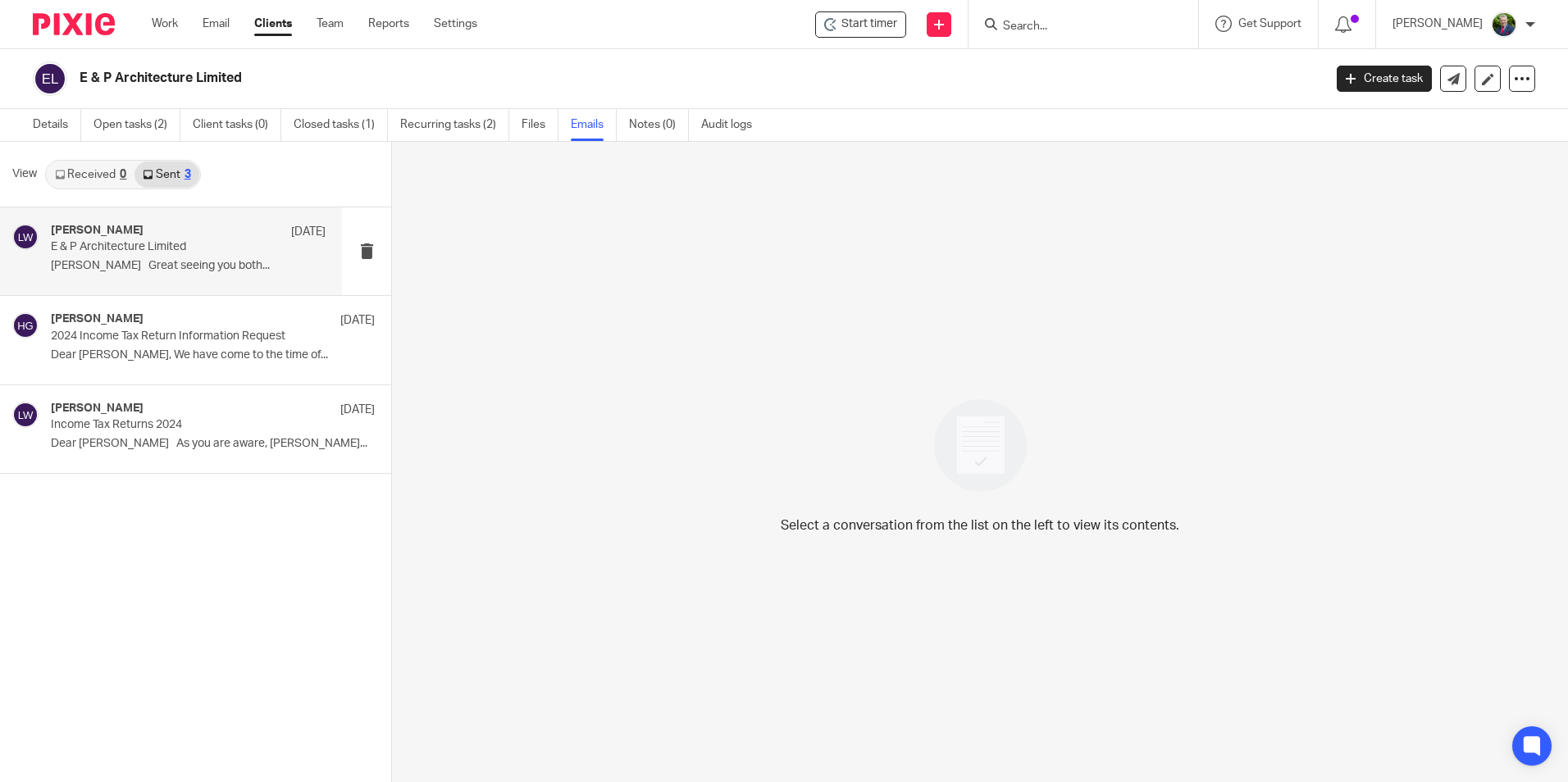
click at [218, 245] on p "E & P Architecture Limited" at bounding box center [161, 247] width 220 height 14
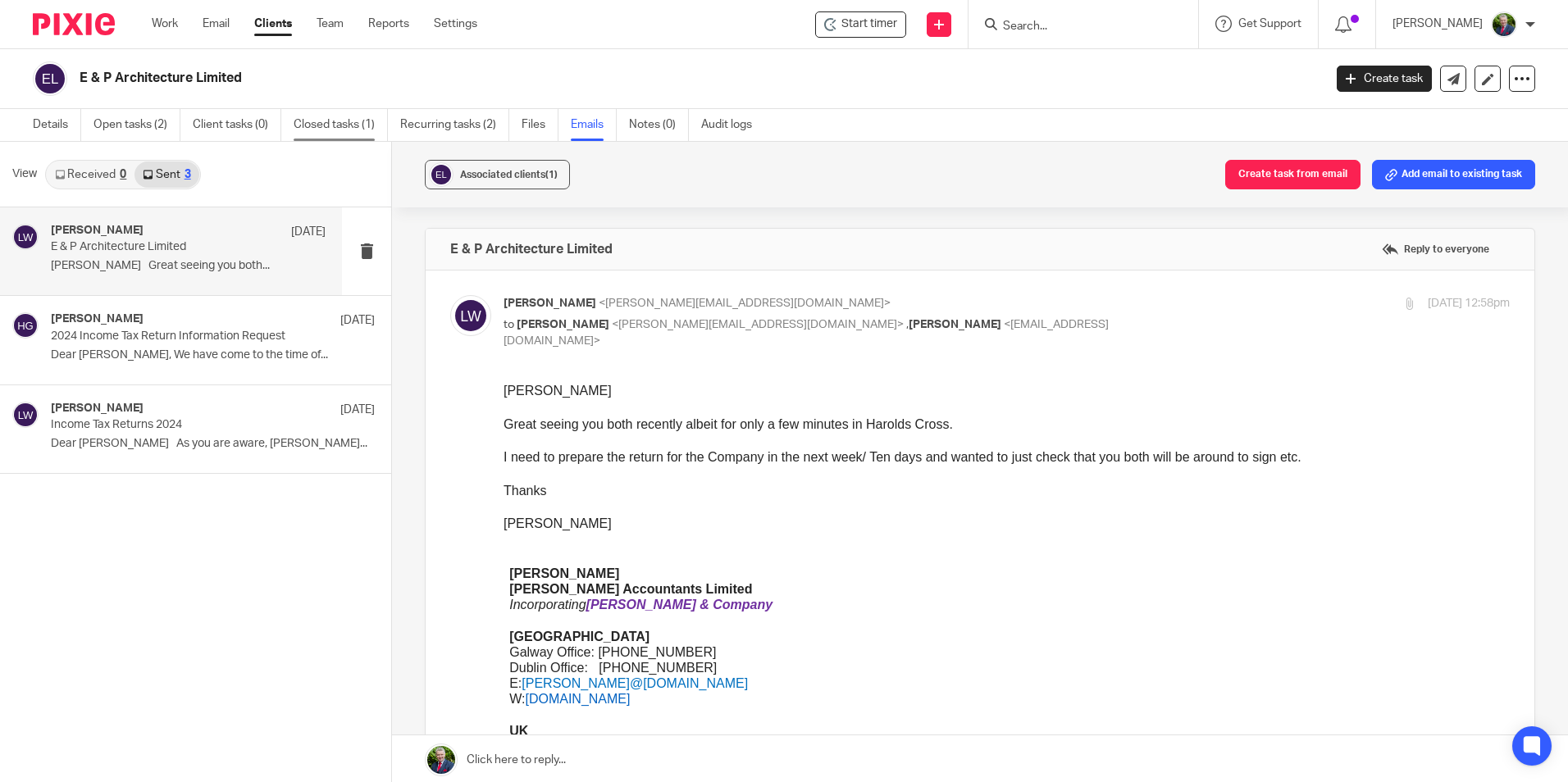
click at [355, 121] on link "Closed tasks (1)" at bounding box center [340, 125] width 94 height 32
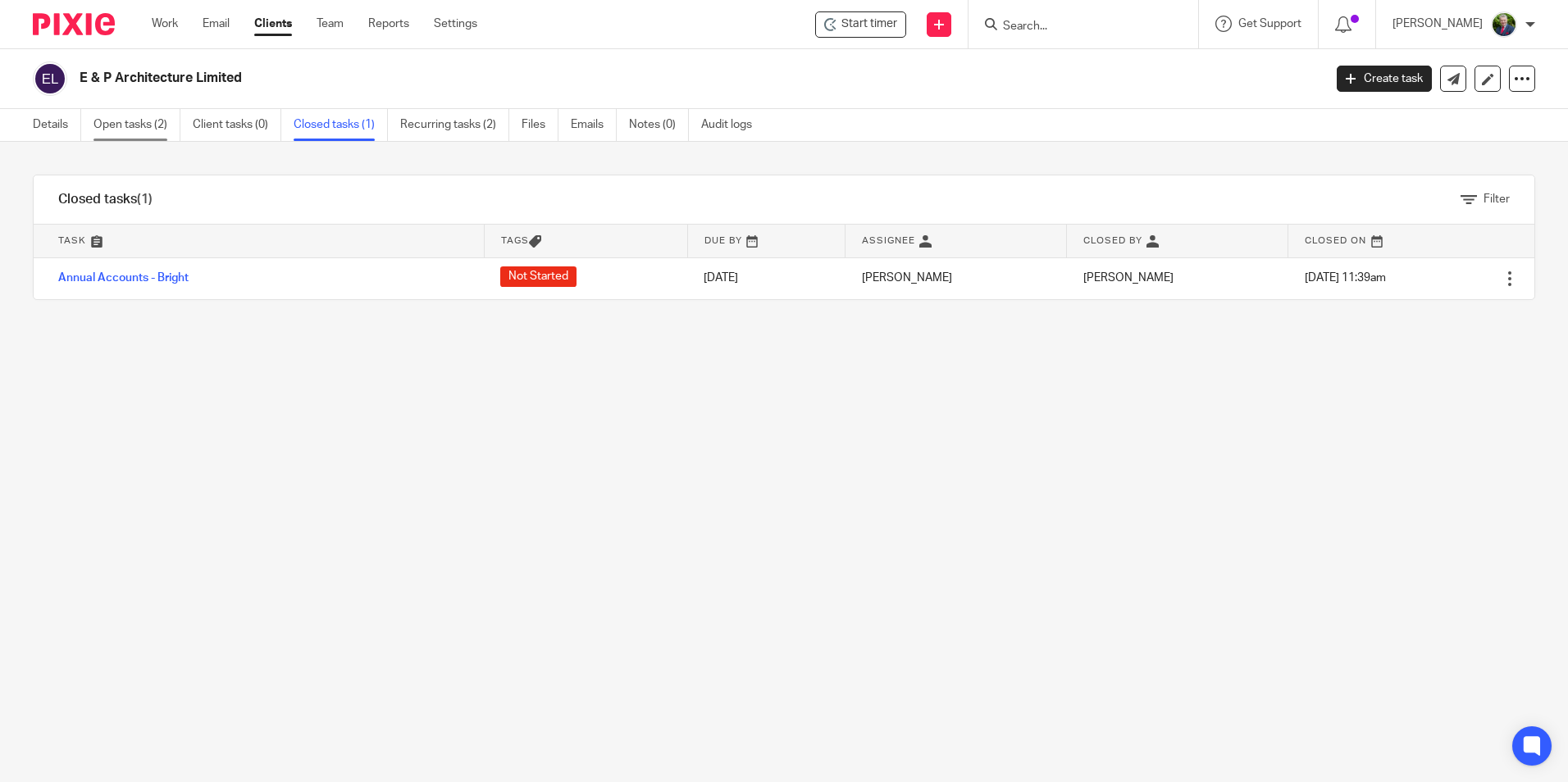
click at [126, 122] on link "Open tasks (2)" at bounding box center [137, 125] width 87 height 32
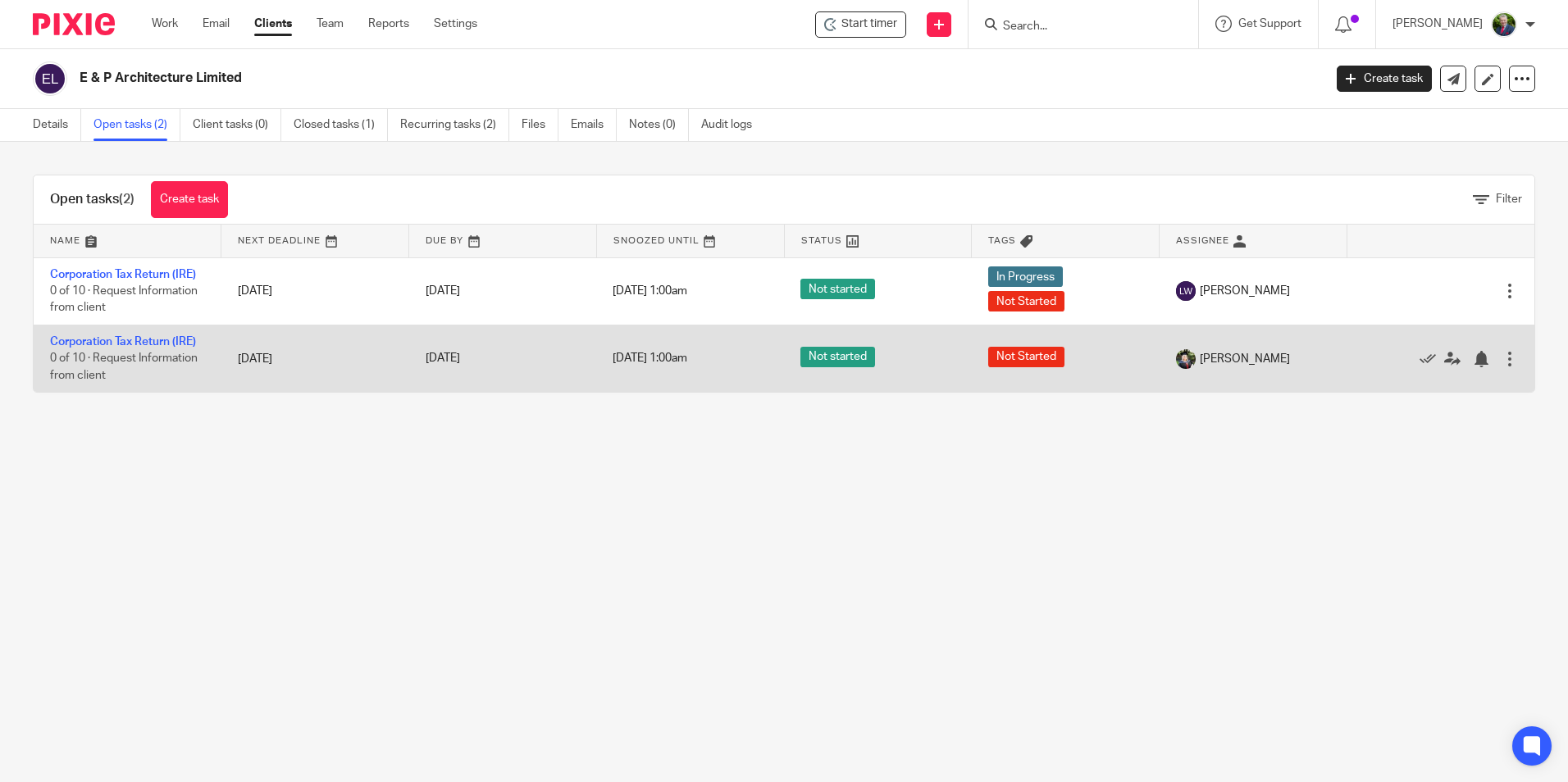
click at [1501, 355] on div at bounding box center [1509, 359] width 16 height 16
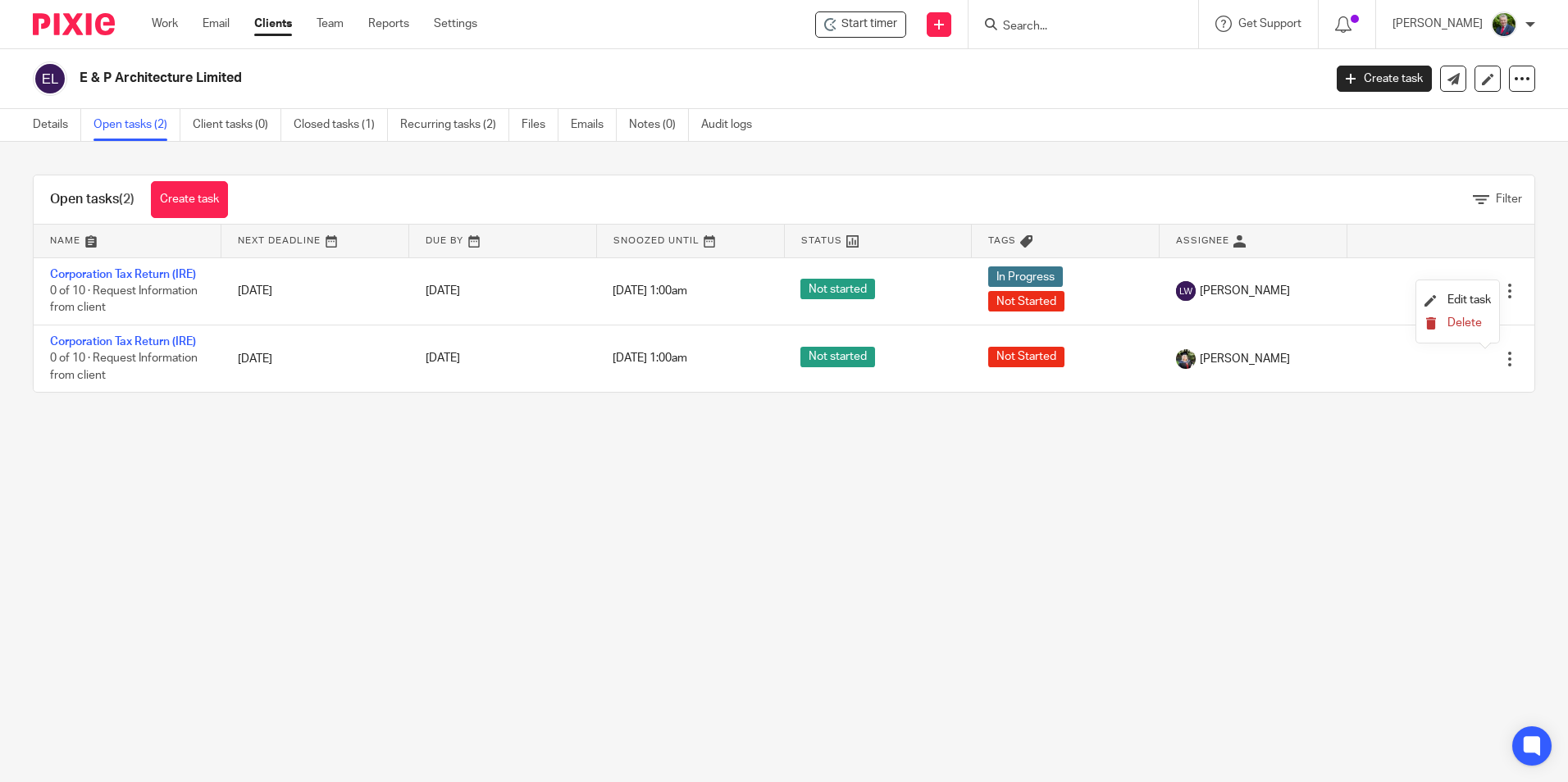
click at [1478, 319] on span "Delete" at bounding box center [1465, 323] width 35 height 11
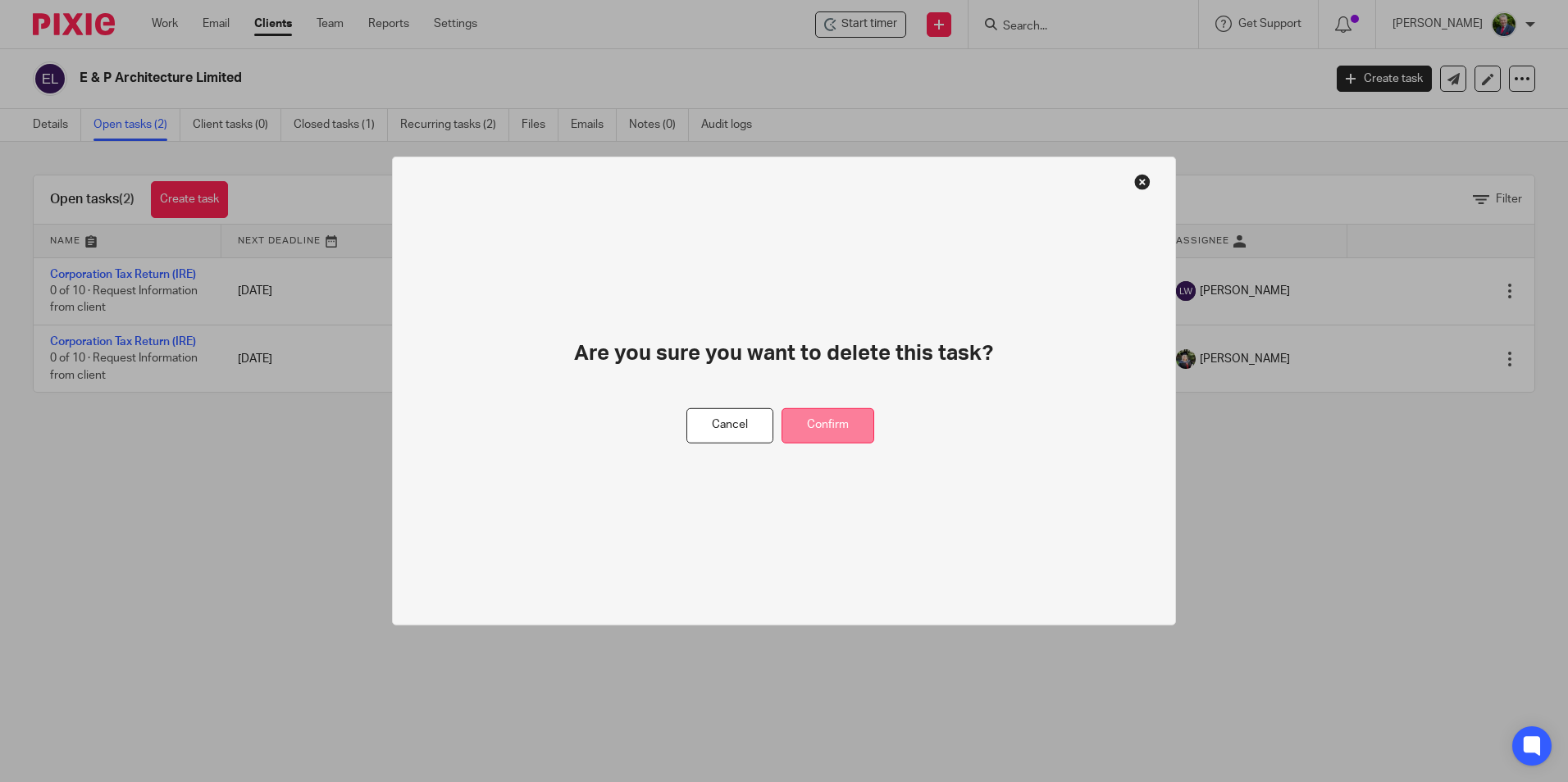
click at [813, 426] on button "Confirm" at bounding box center [827, 426] width 93 height 35
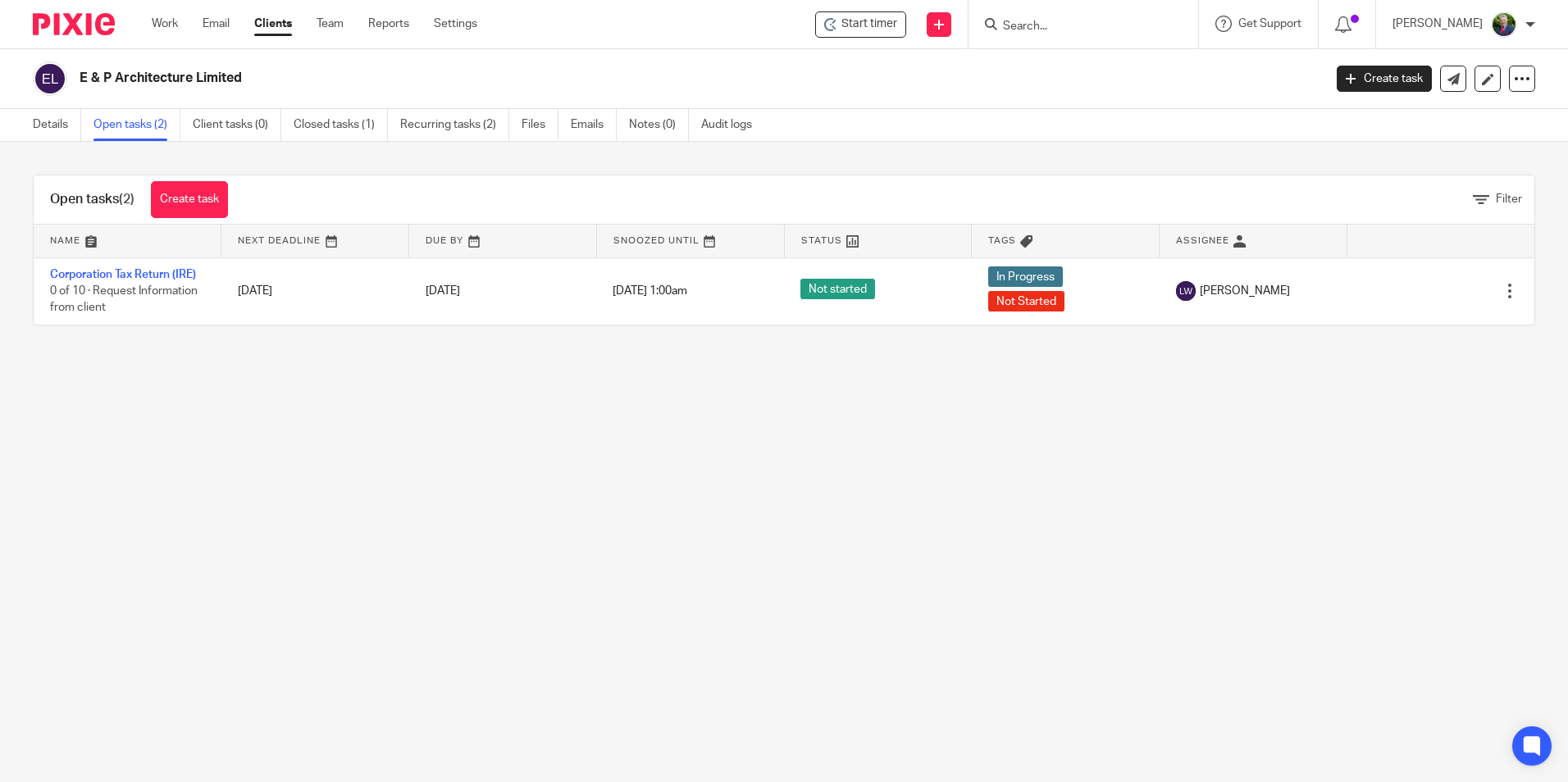
click at [1112, 27] on input "Search" at bounding box center [1075, 27] width 148 height 15
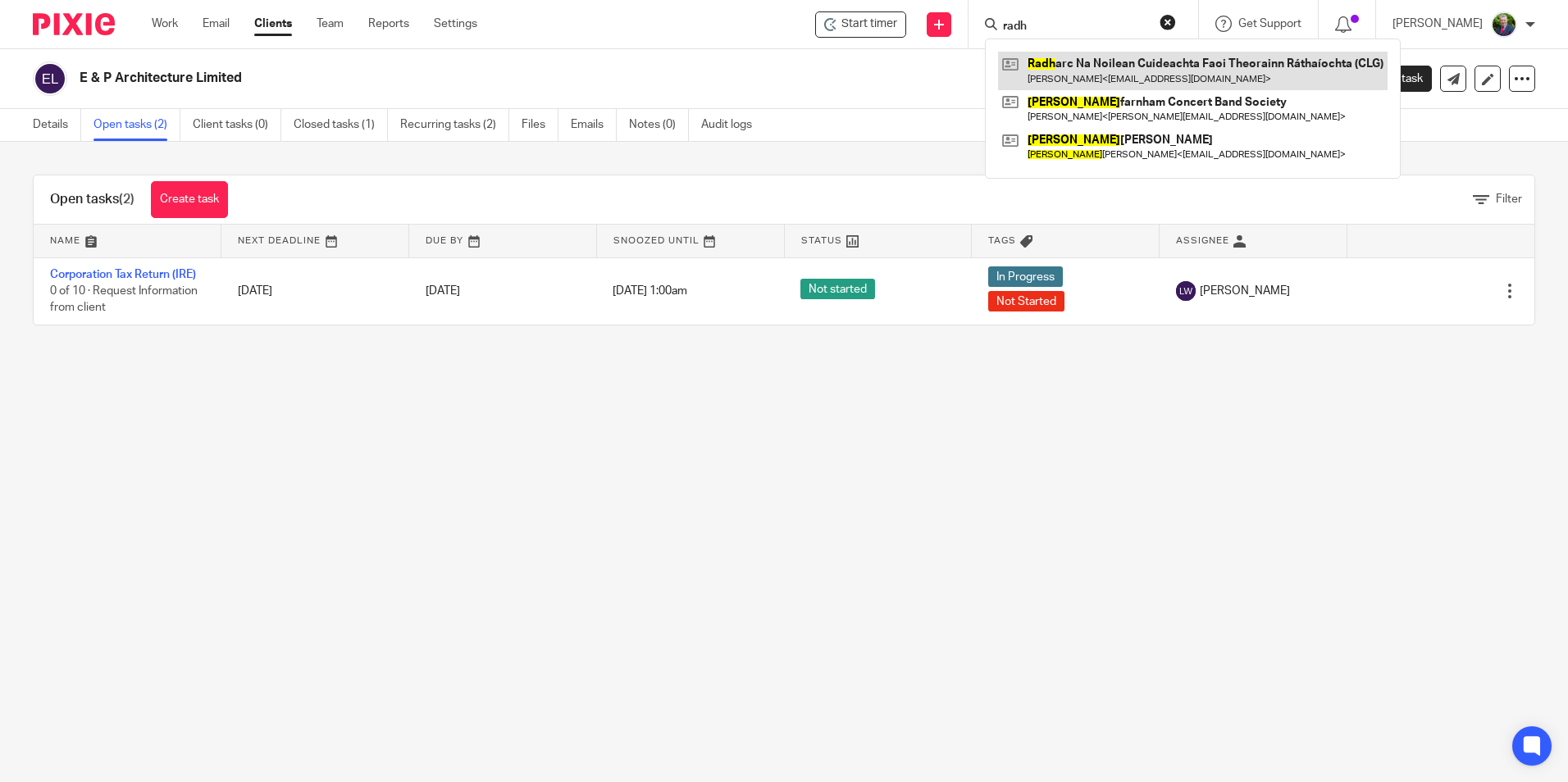
type input "radh"
click at [1138, 66] on link at bounding box center [1192, 71] width 389 height 38
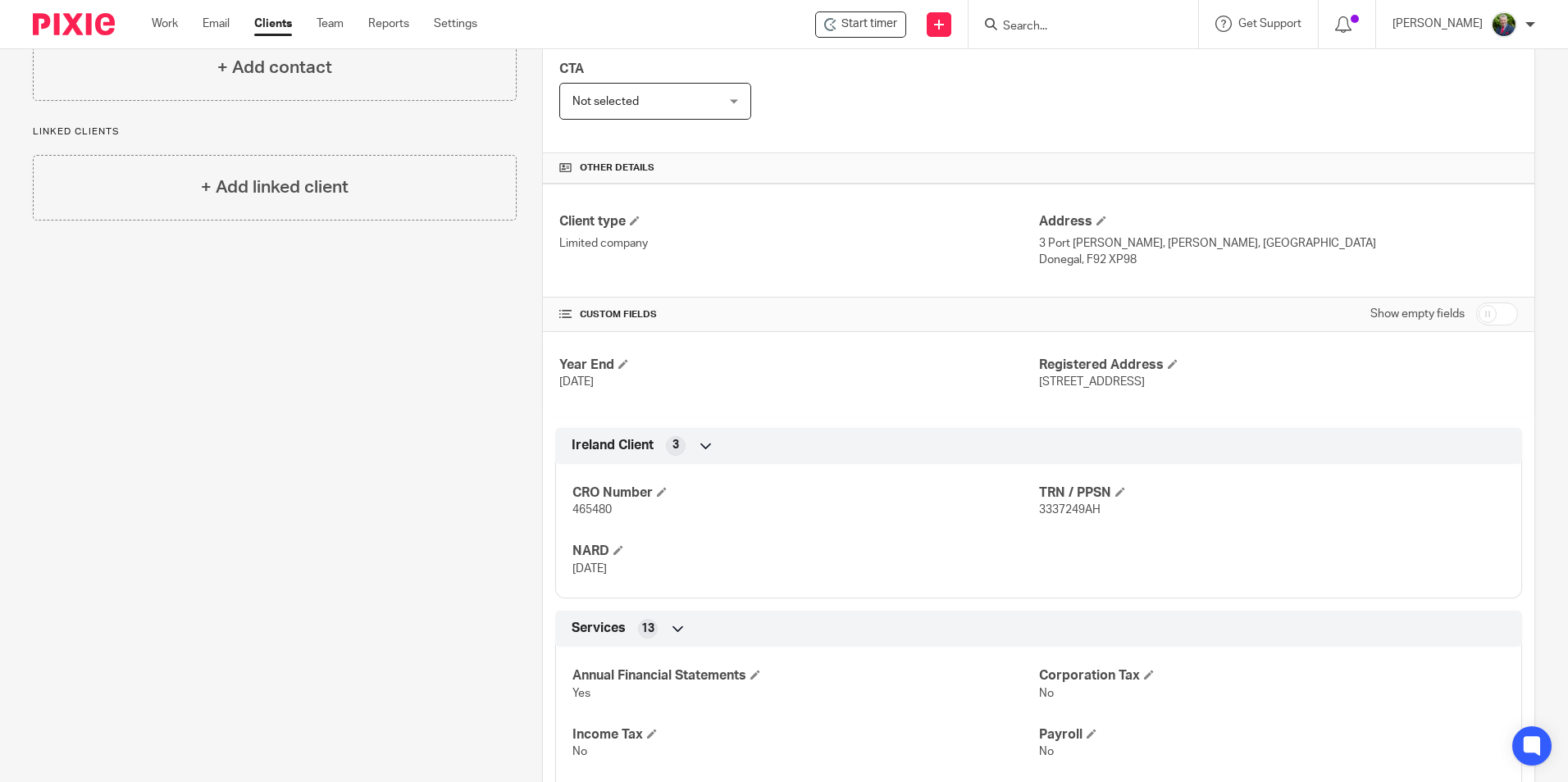
scroll to position [328, 0]
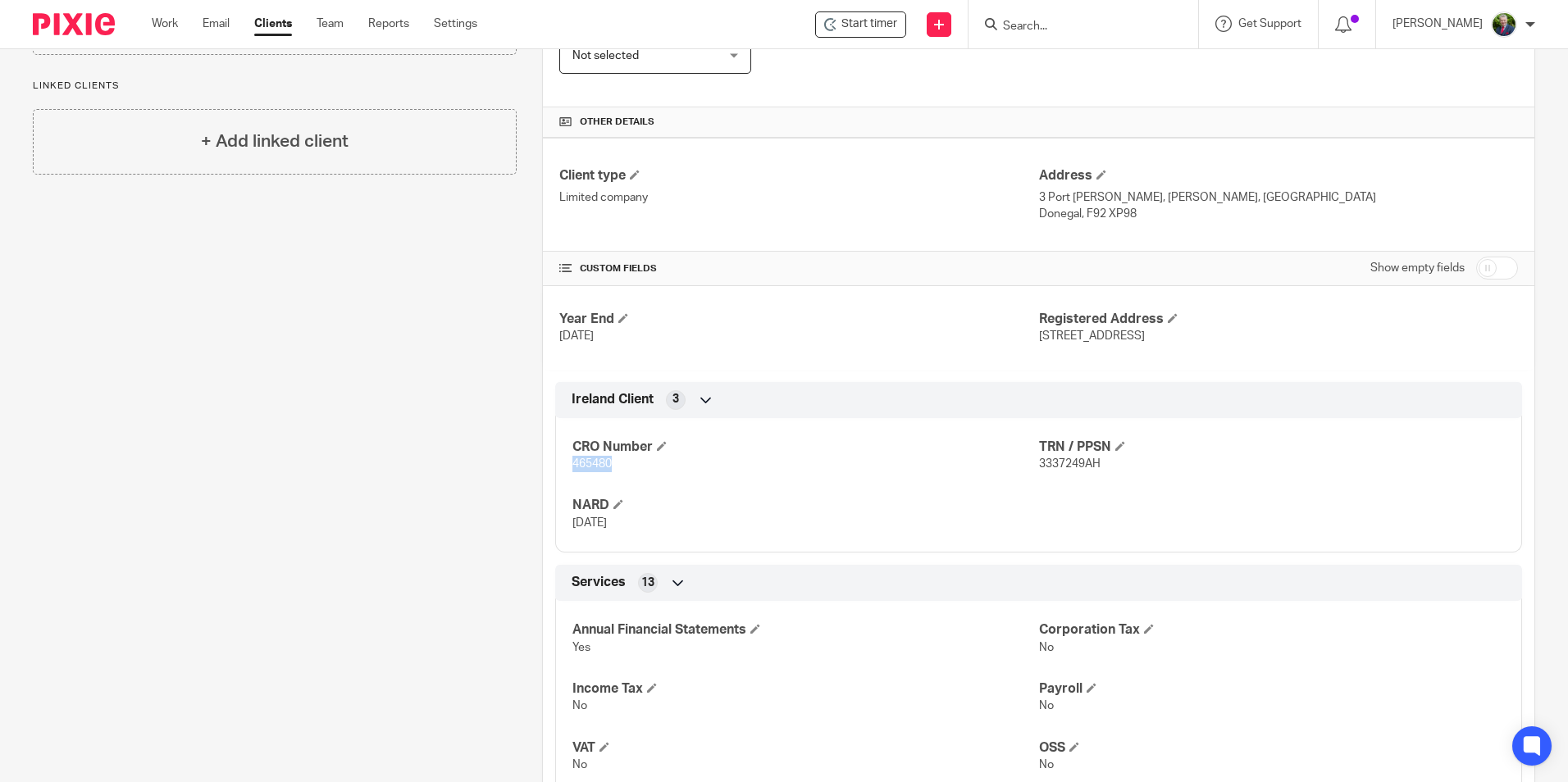
drag, startPoint x: 614, startPoint y: 468, endPoint x: 561, endPoint y: 466, distance: 53.0
click at [561, 466] on div "CRO Number 465480 TRN / PPSN 3337249AH NARD [DATE]" at bounding box center [1038, 479] width 967 height 148
copy span "465480"
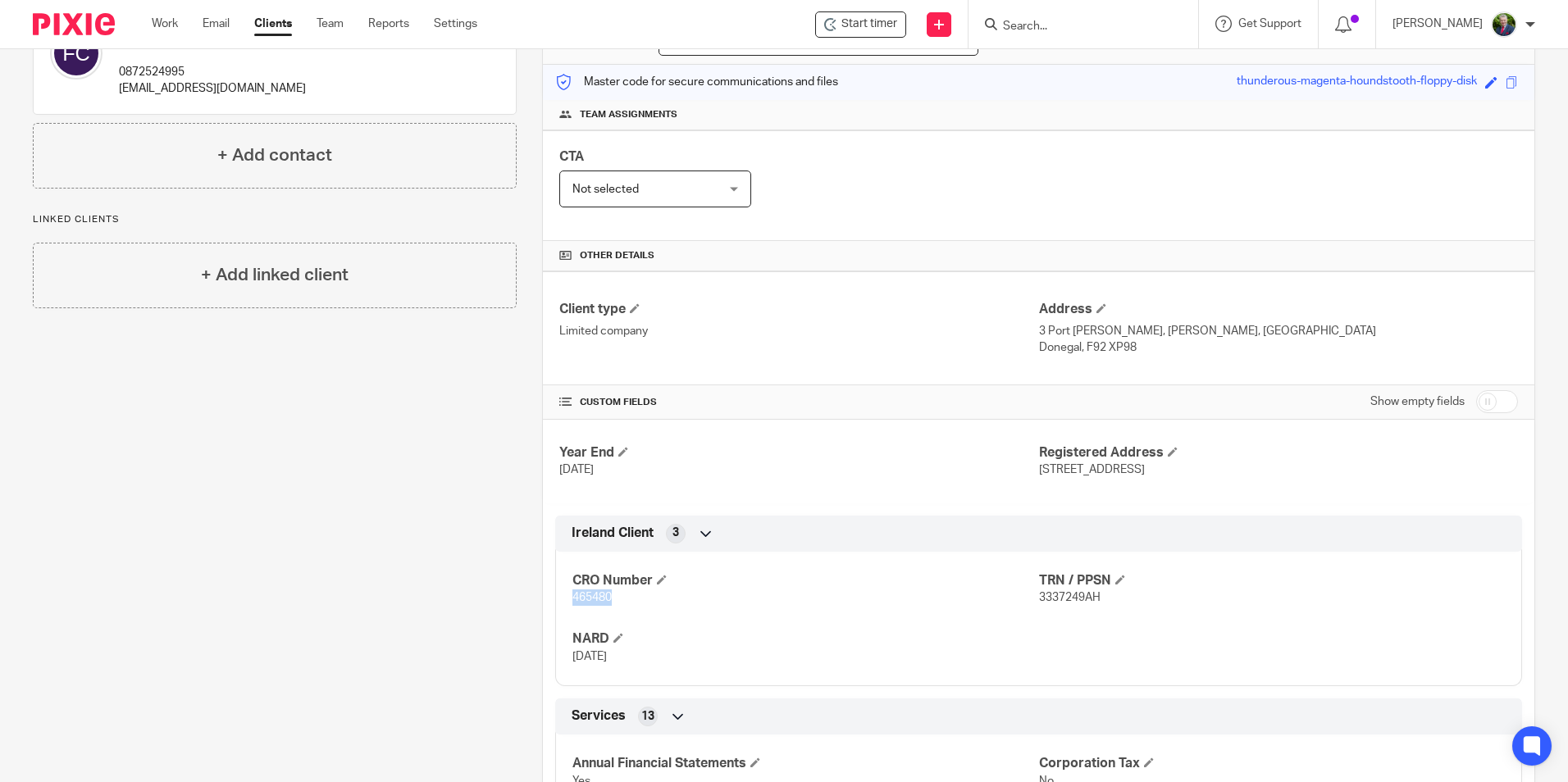
scroll to position [0, 0]
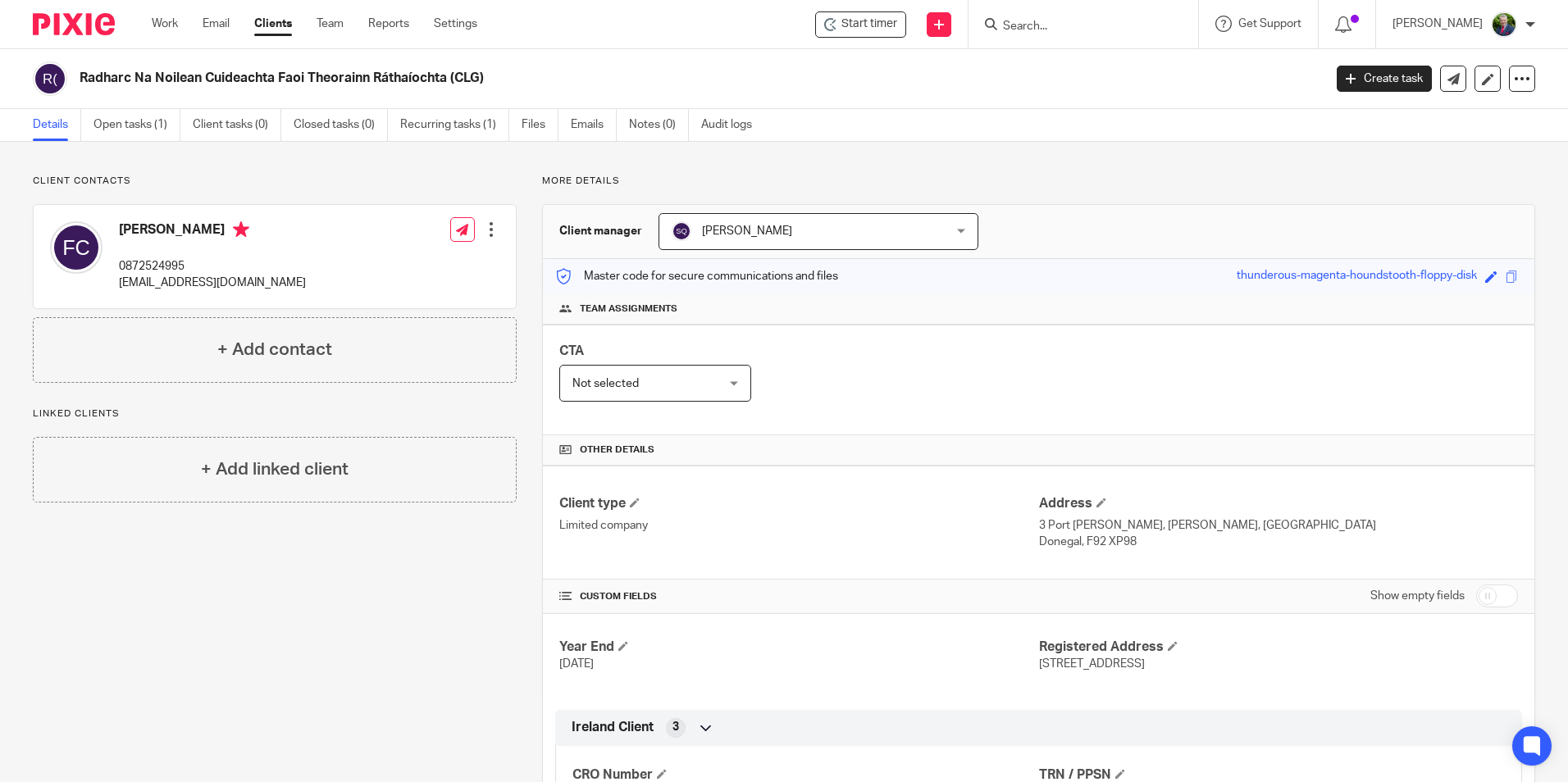
click at [1109, 22] on input "Search" at bounding box center [1075, 27] width 148 height 15
type input "jds"
click button "submit" at bounding box center [0, 0] width 0 height 0
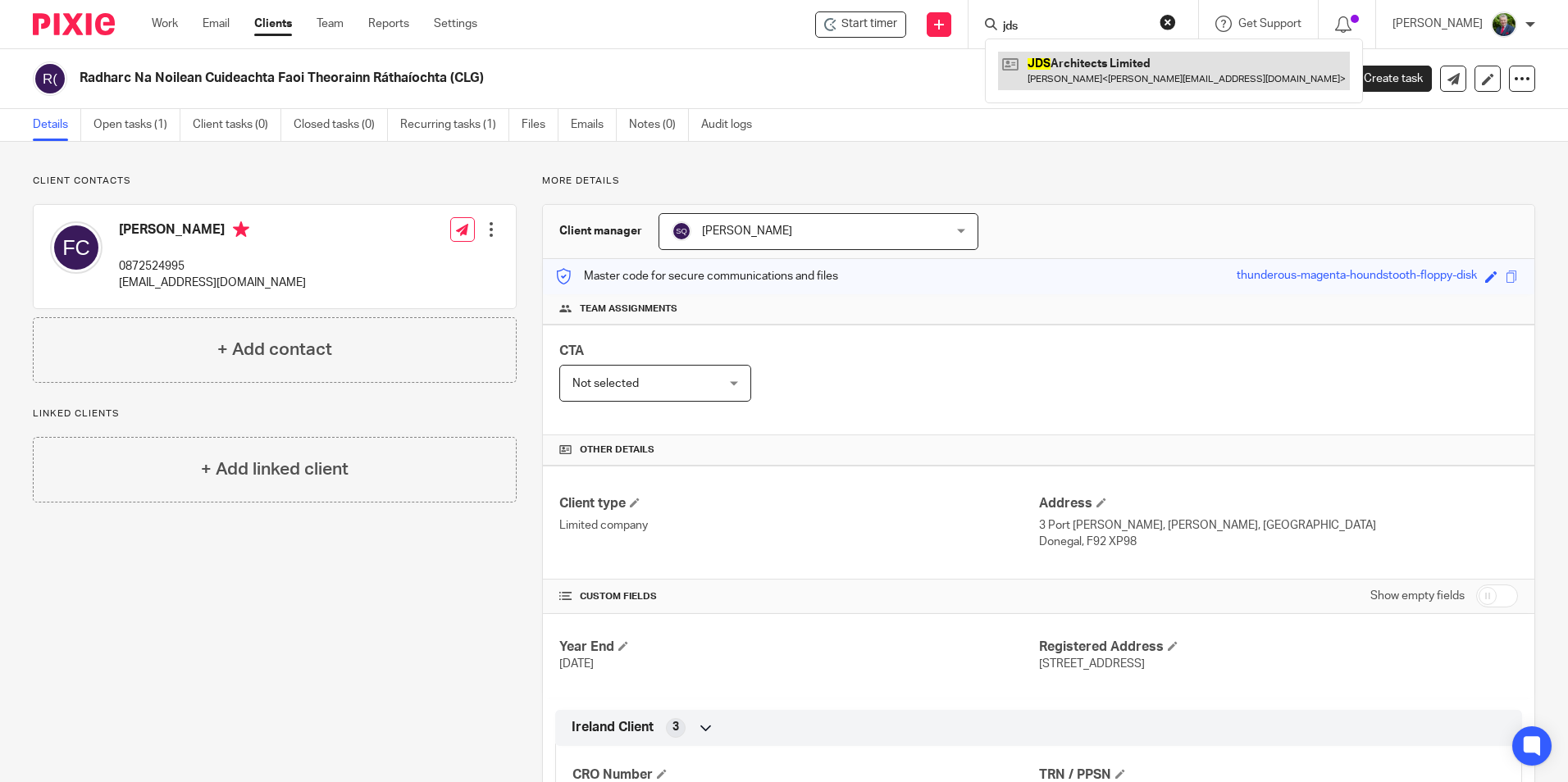
click at [1107, 77] on link at bounding box center [1173, 71] width 352 height 38
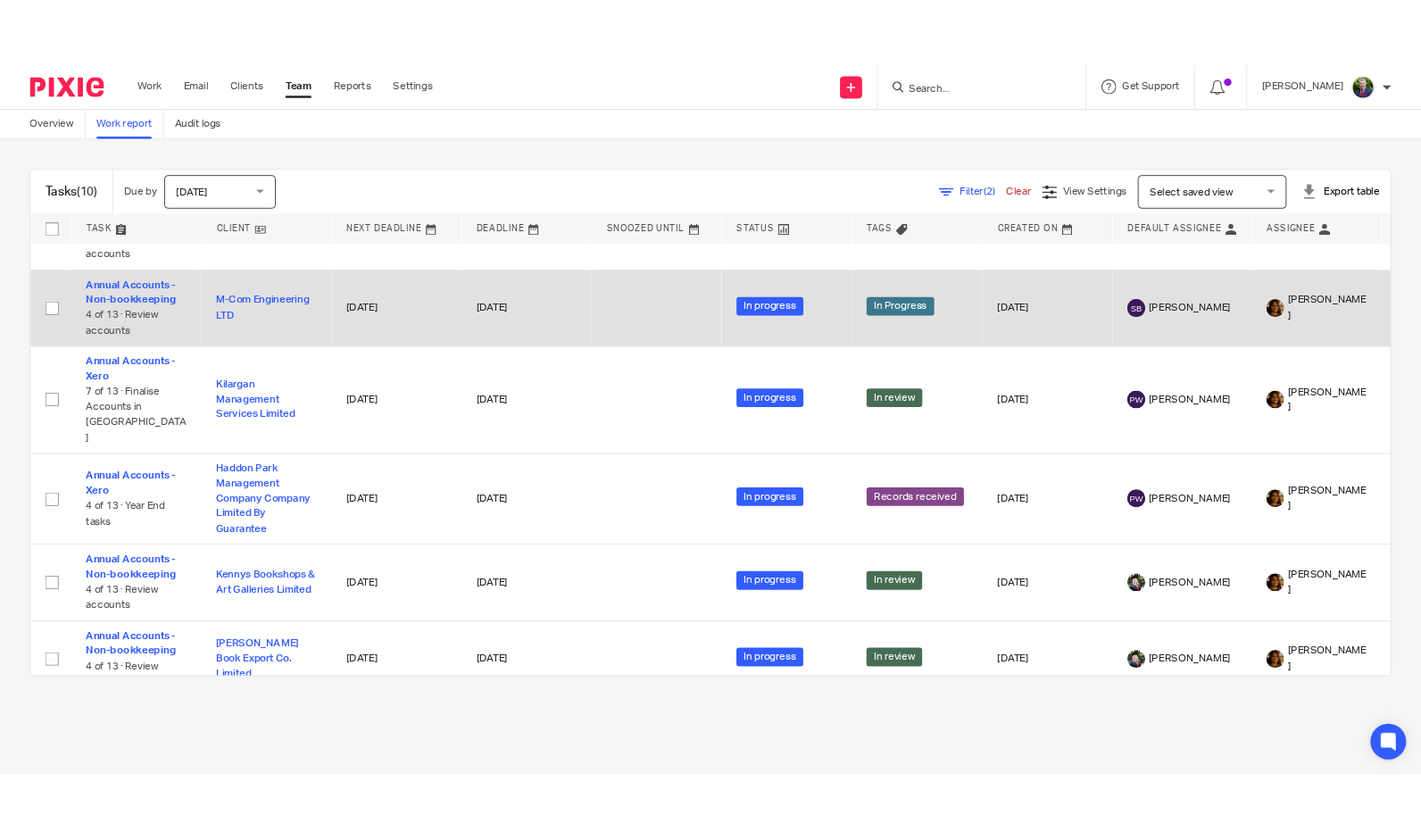
scroll to position [412, 0]
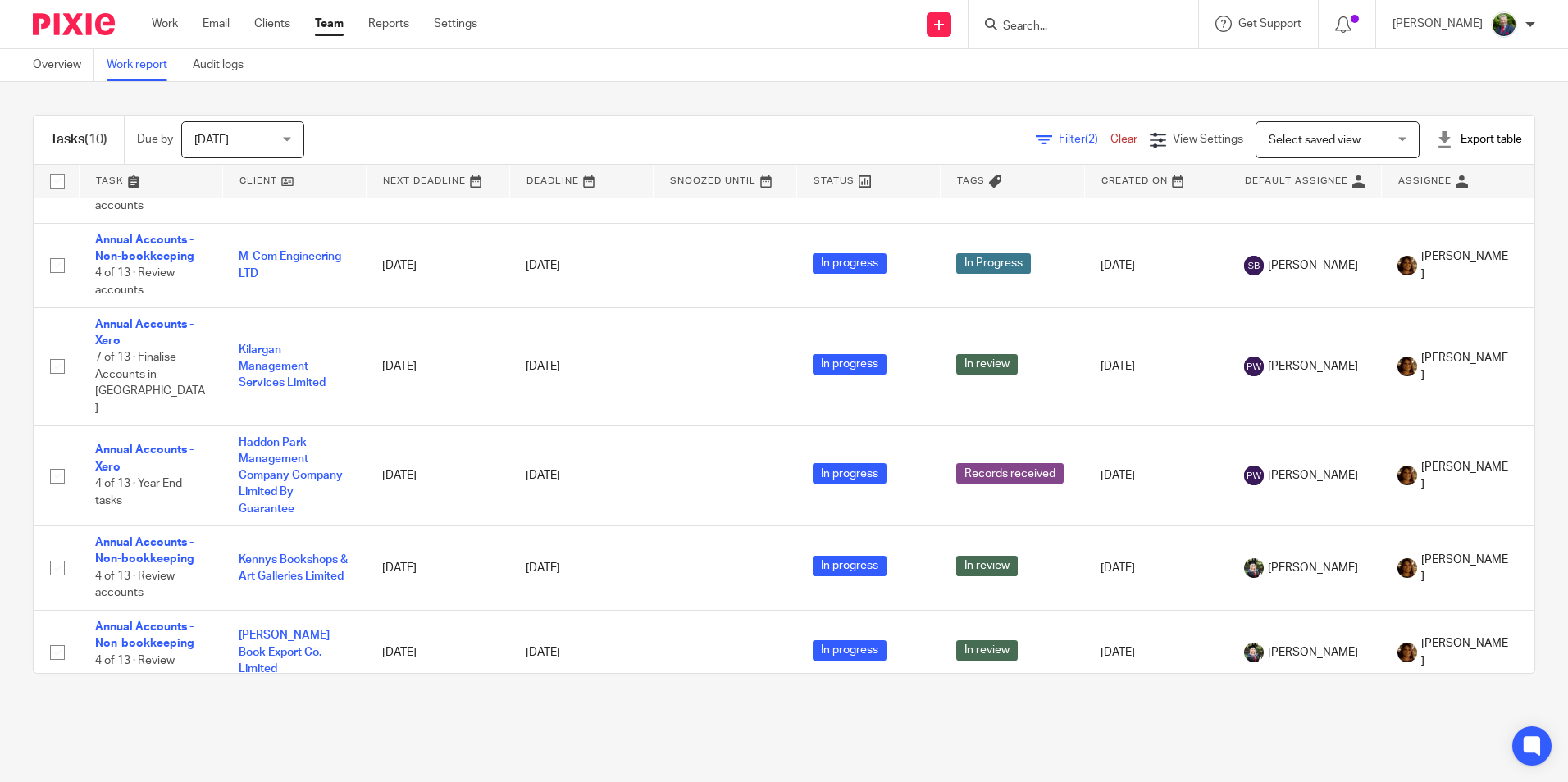
click at [1085, 135] on span "(2)" at bounding box center [1091, 138] width 13 height 11
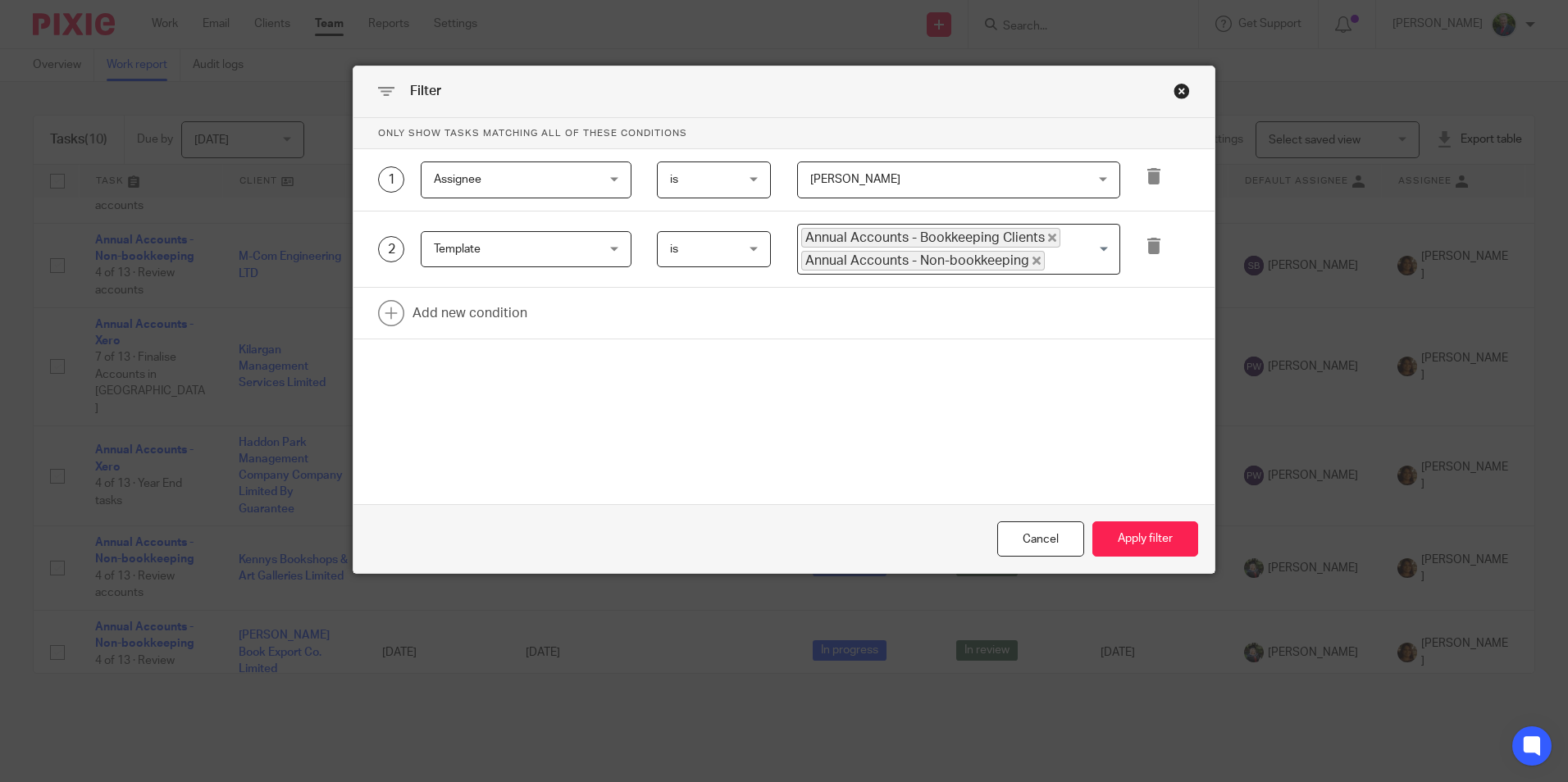
click at [1036, 181] on span "[PERSON_NAME]" at bounding box center [934, 180] width 247 height 35
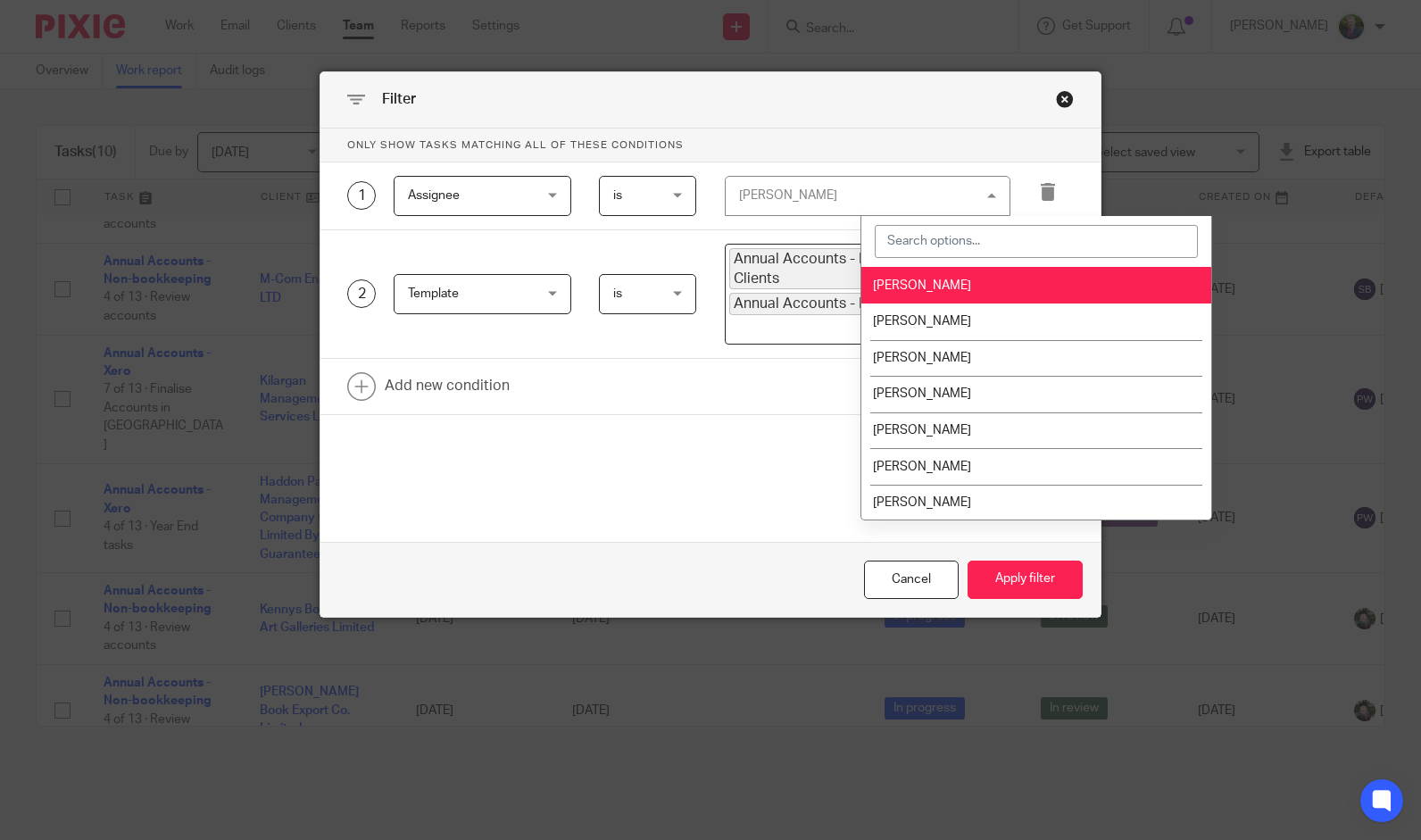
scroll to position [410, 0]
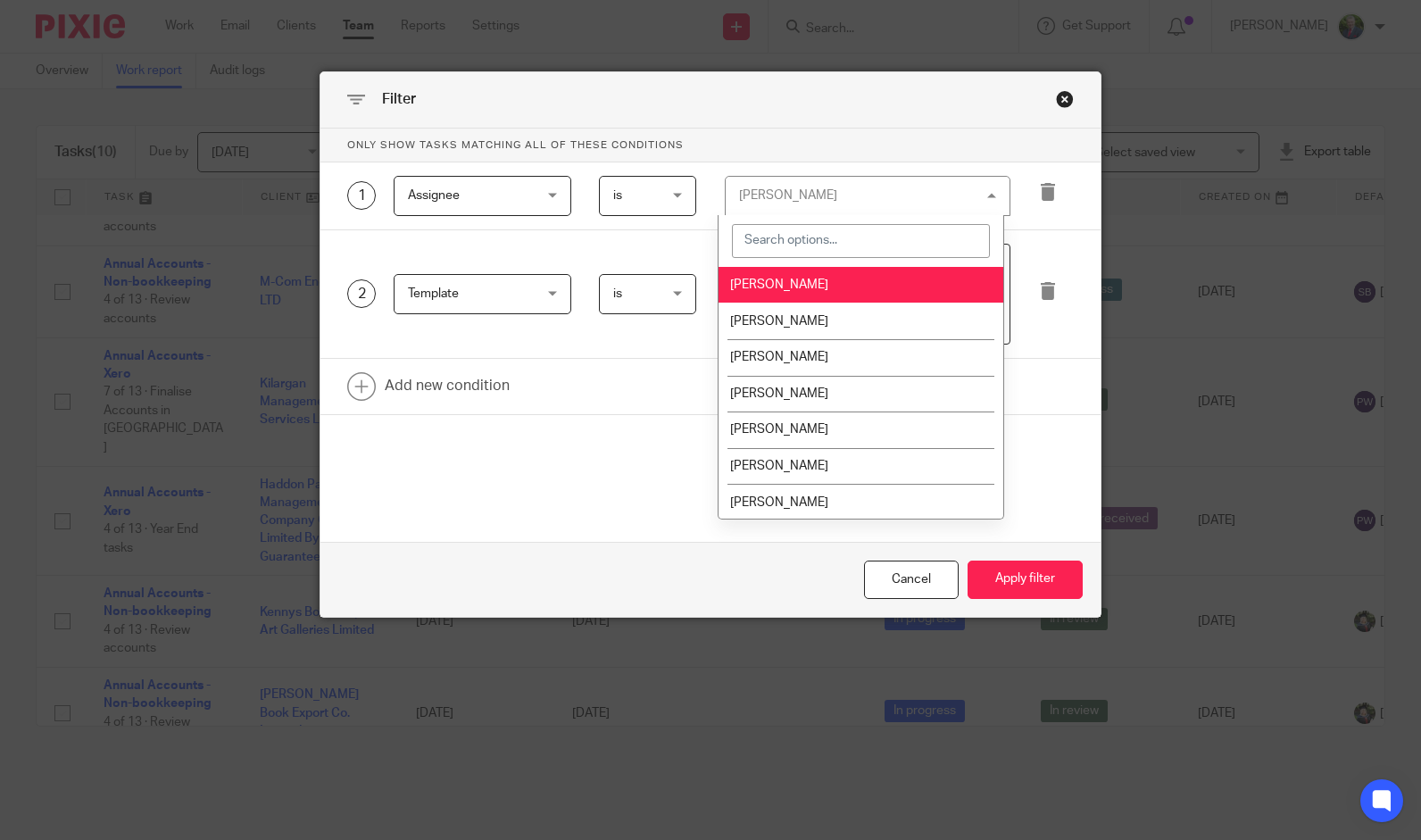
click at [218, 303] on div "Filter Only show tasks matching all of these conditions 1 Assignee Assignee Tas…" at bounding box center [710, 420] width 1421 height 840
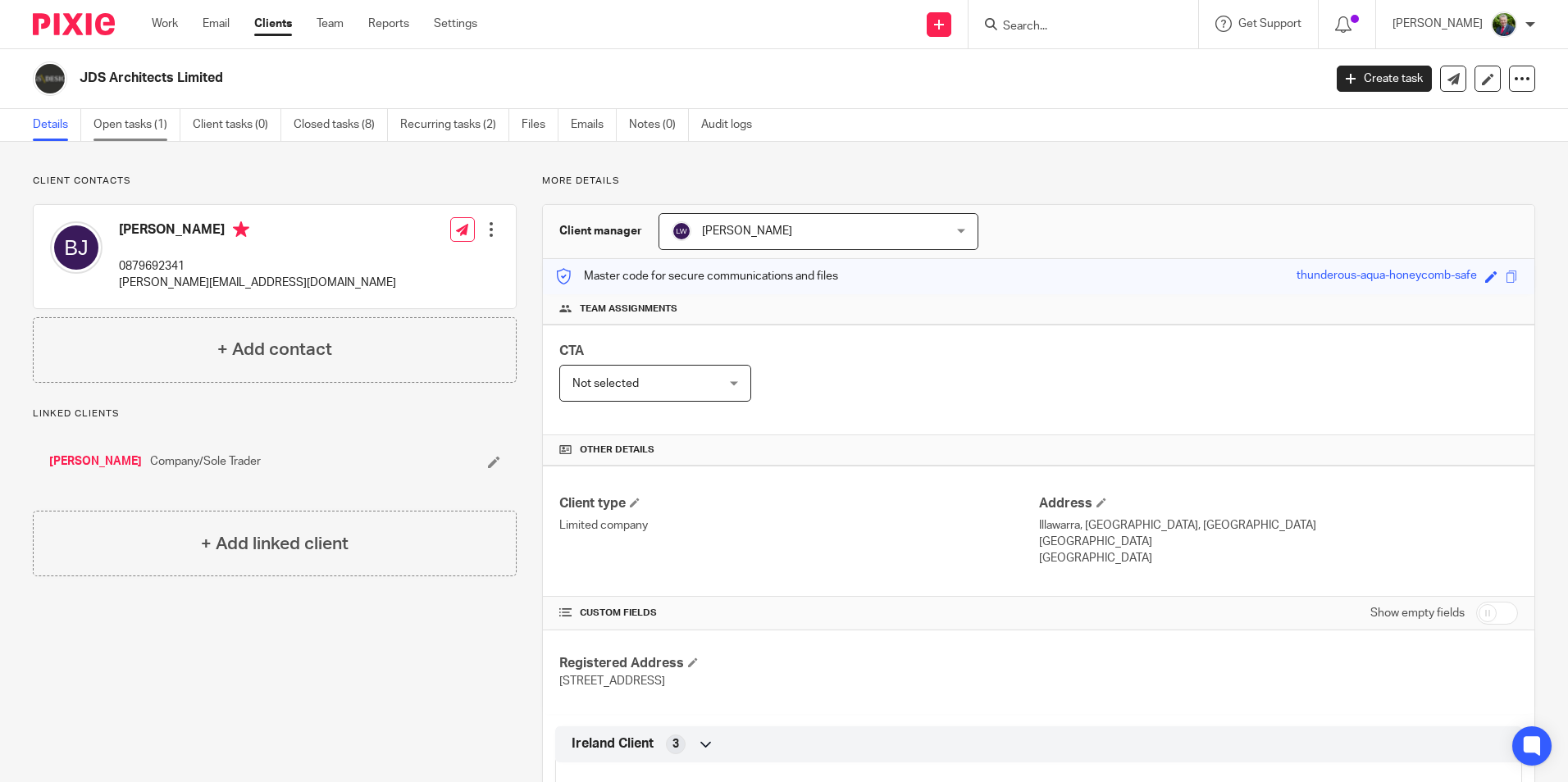
click at [125, 120] on link "Open tasks (1)" at bounding box center [137, 125] width 87 height 32
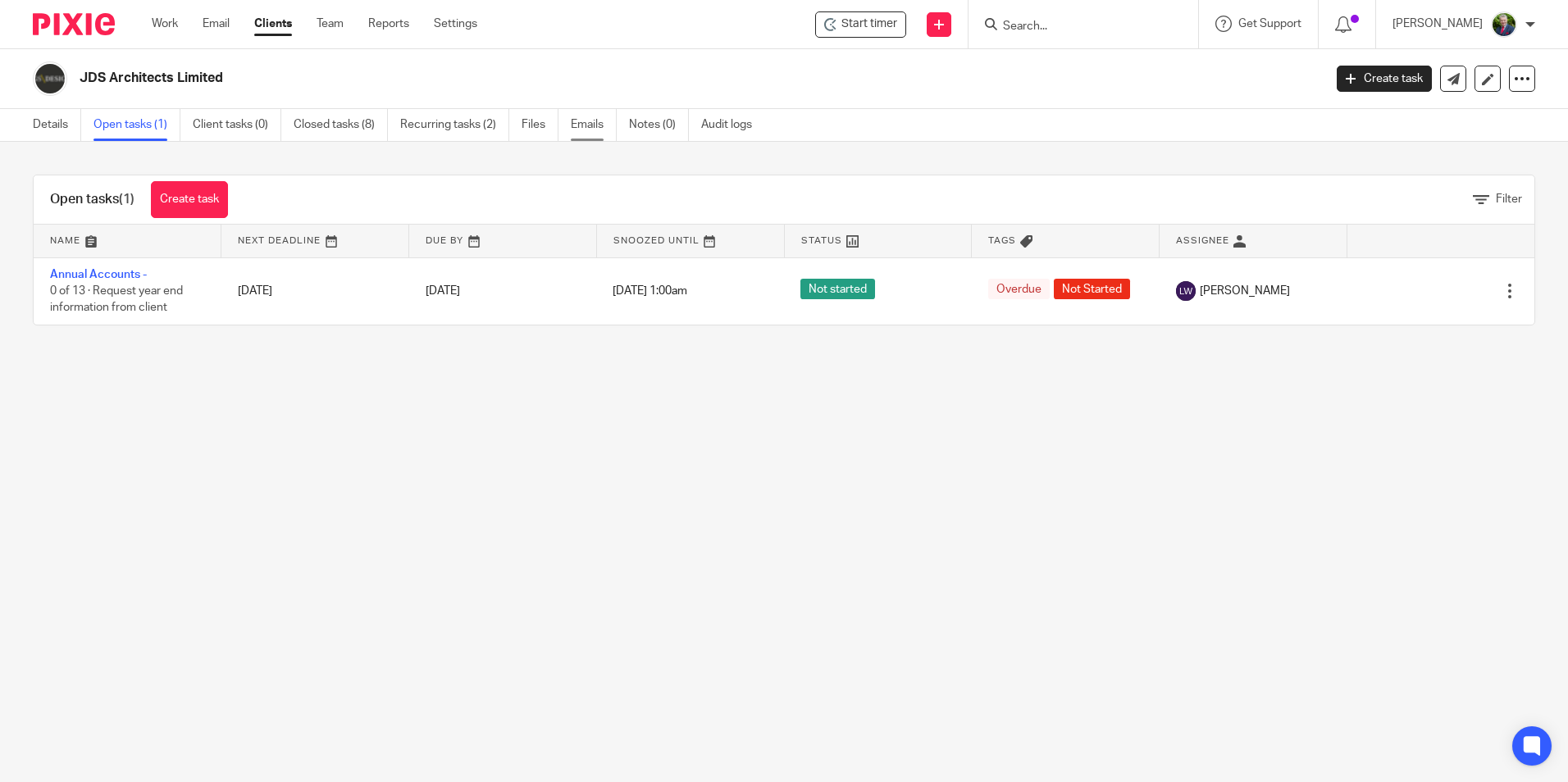
click at [590, 124] on link "Emails" at bounding box center [594, 125] width 46 height 32
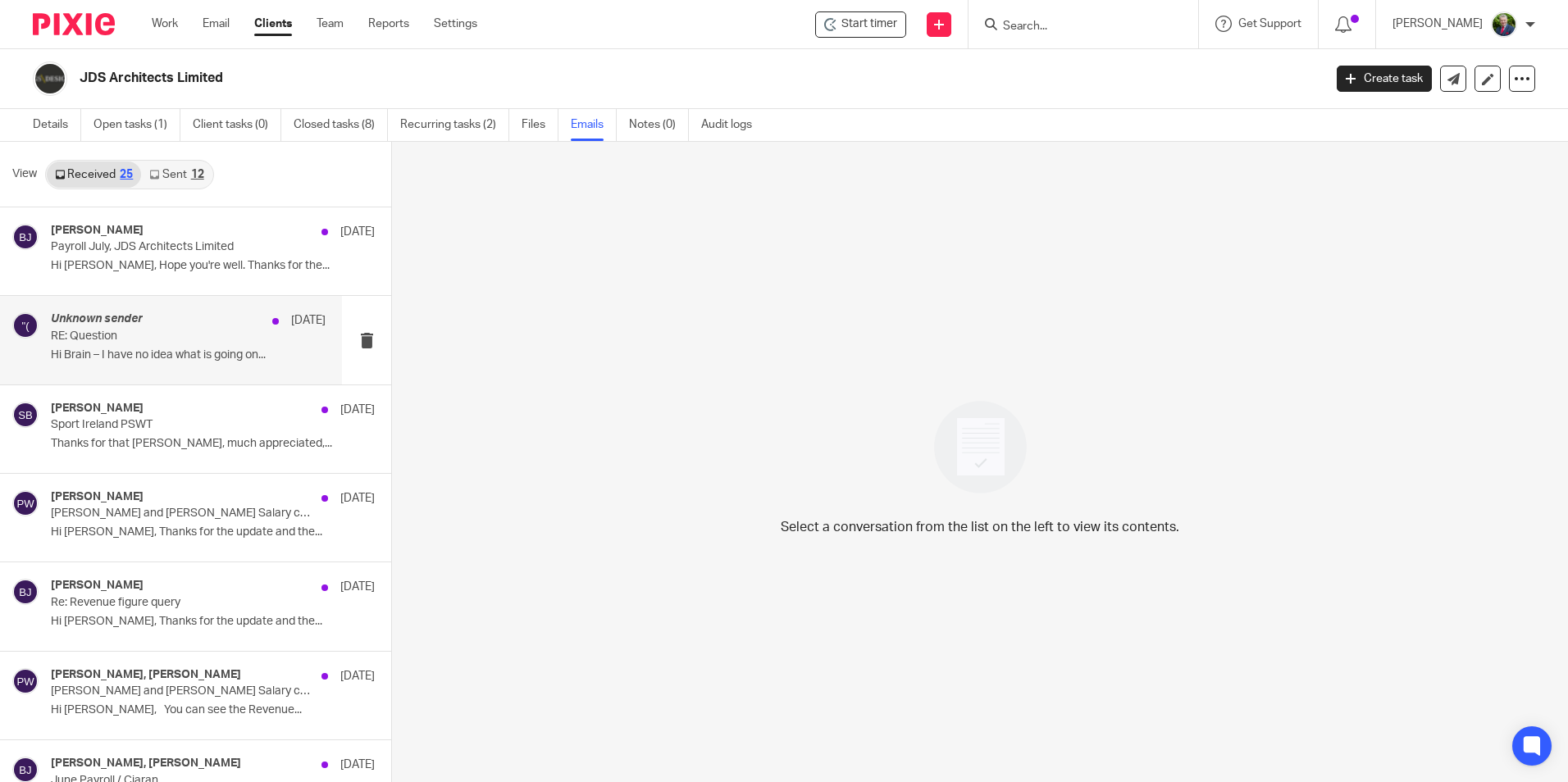
click at [205, 354] on p "Hi Brain – I have no idea what is going on..." at bounding box center [188, 356] width 274 height 14
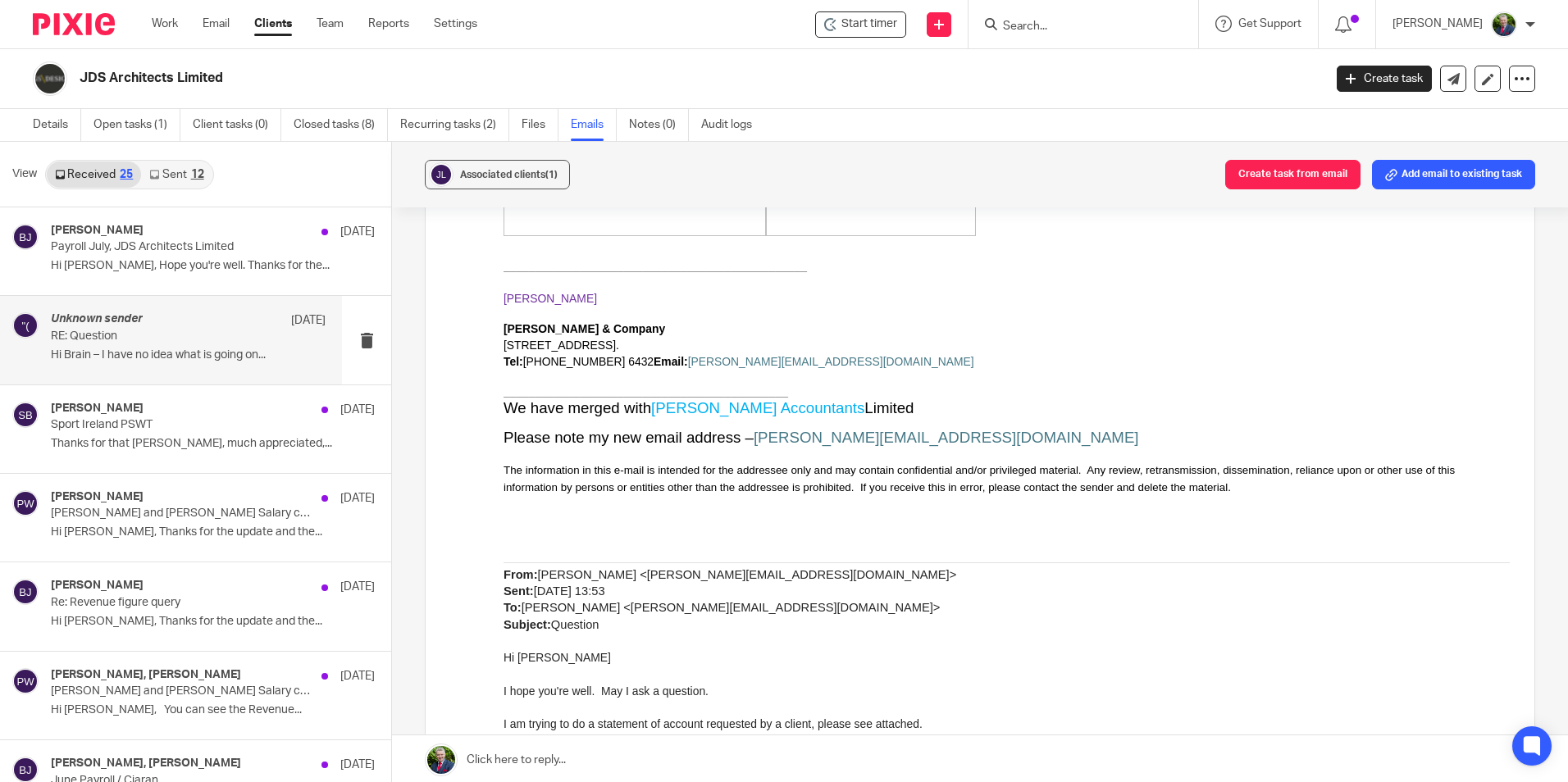
click at [1082, 27] on input "Search" at bounding box center [1075, 27] width 148 height 15
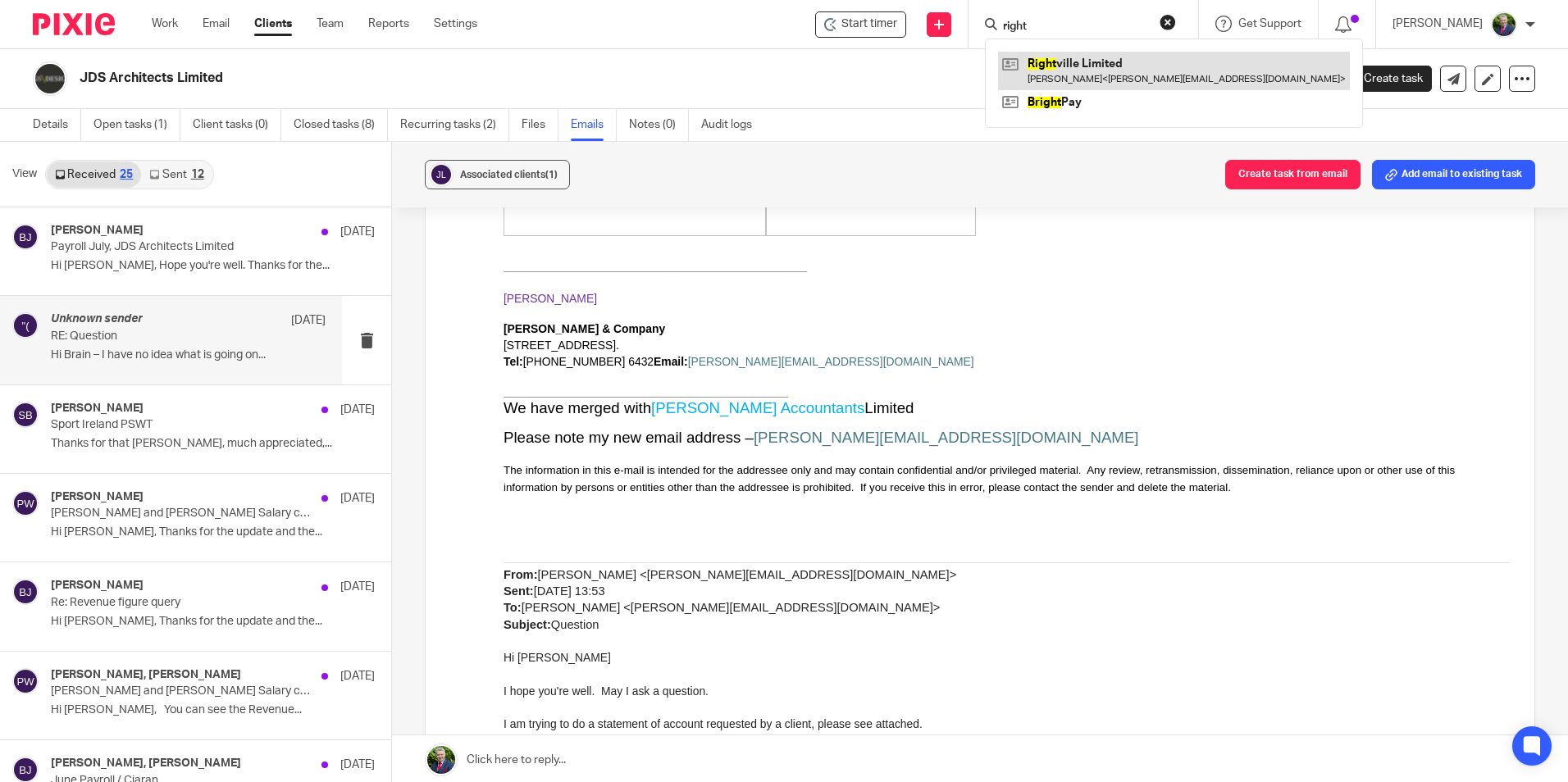
type input "right"
click at [1135, 63] on link at bounding box center [1173, 71] width 352 height 38
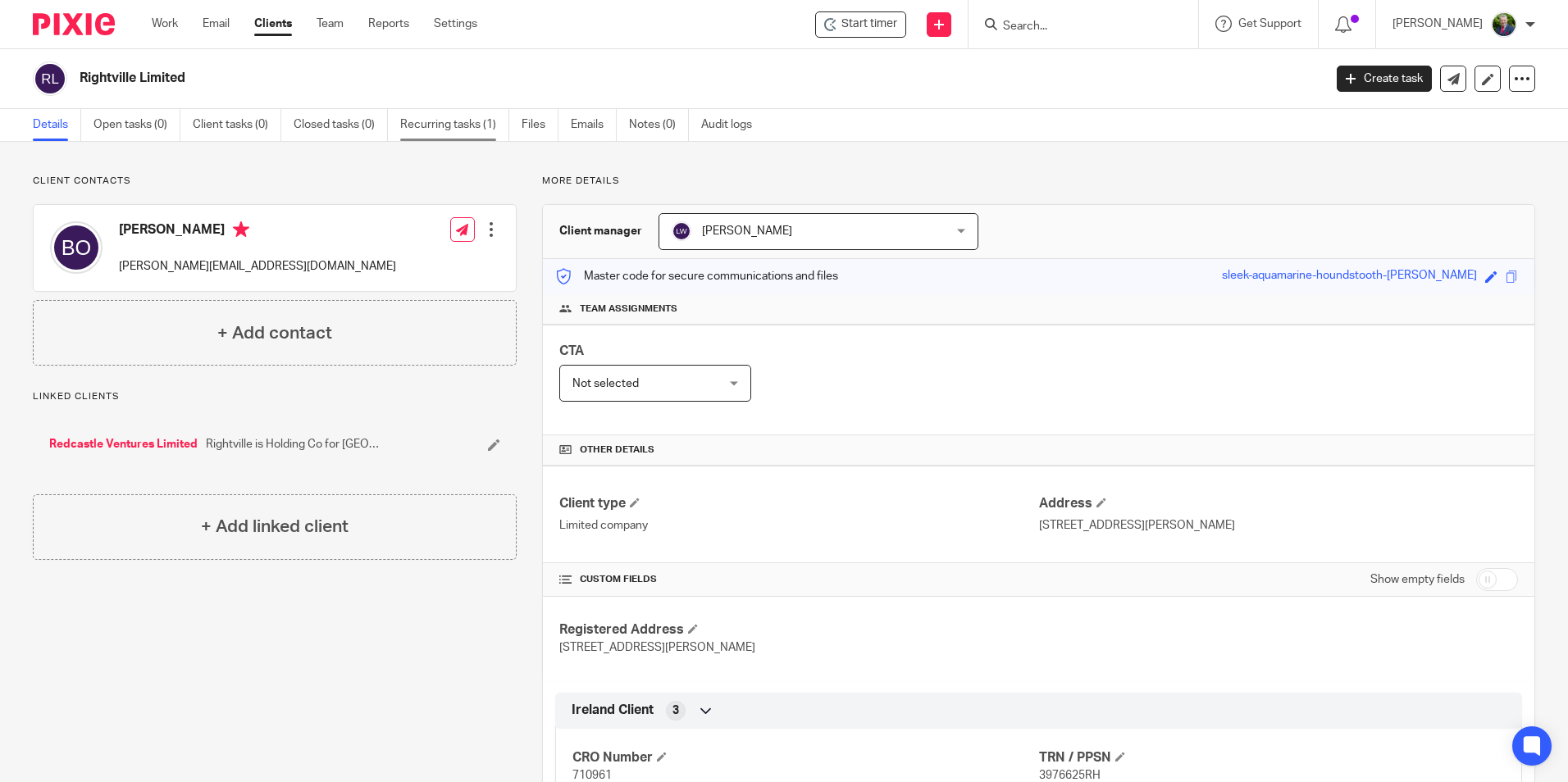
click at [485, 121] on link "Recurring tasks (1)" at bounding box center [454, 125] width 109 height 32
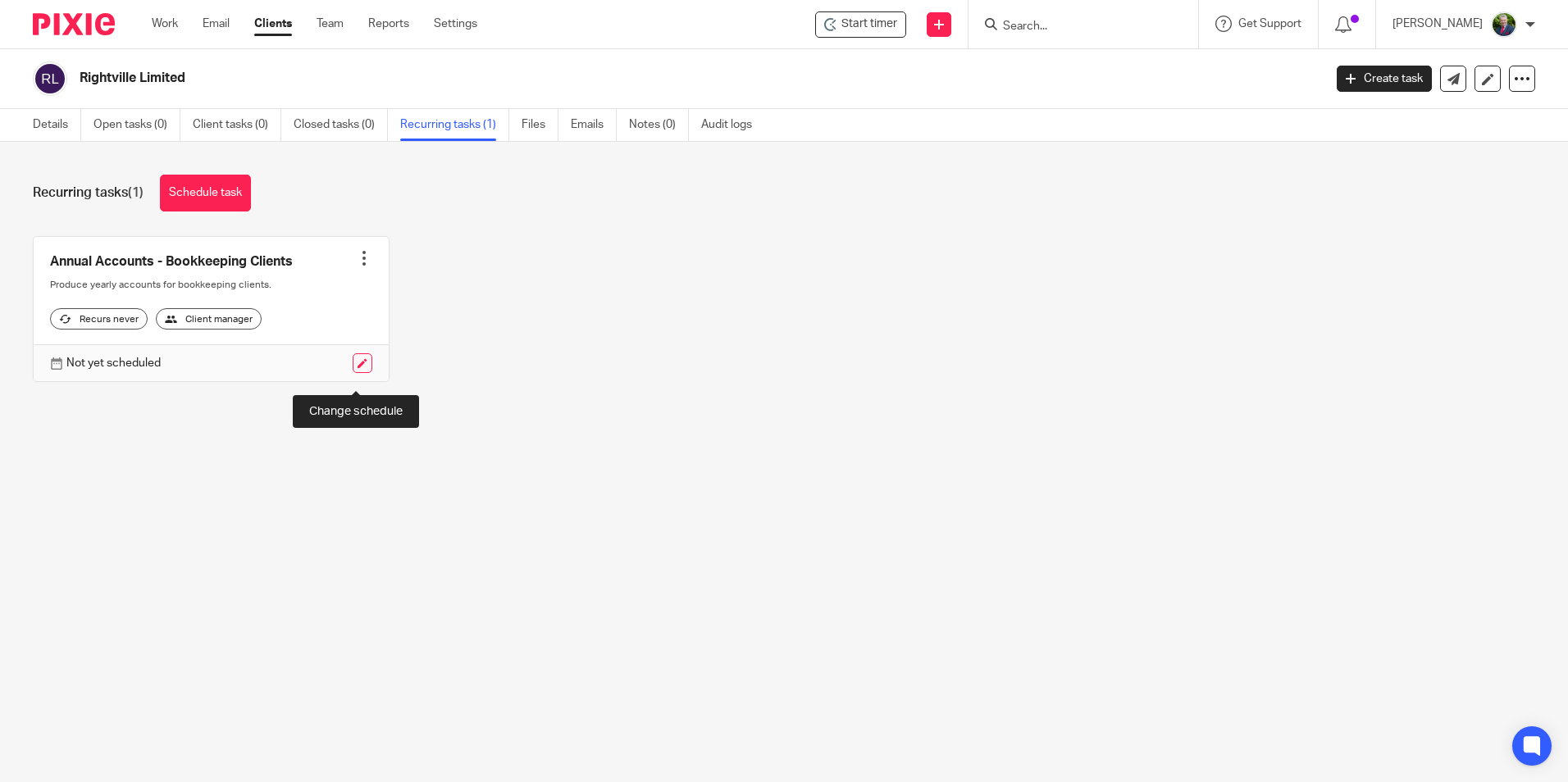
click at [353, 373] on link at bounding box center [363, 362] width 20 height 20
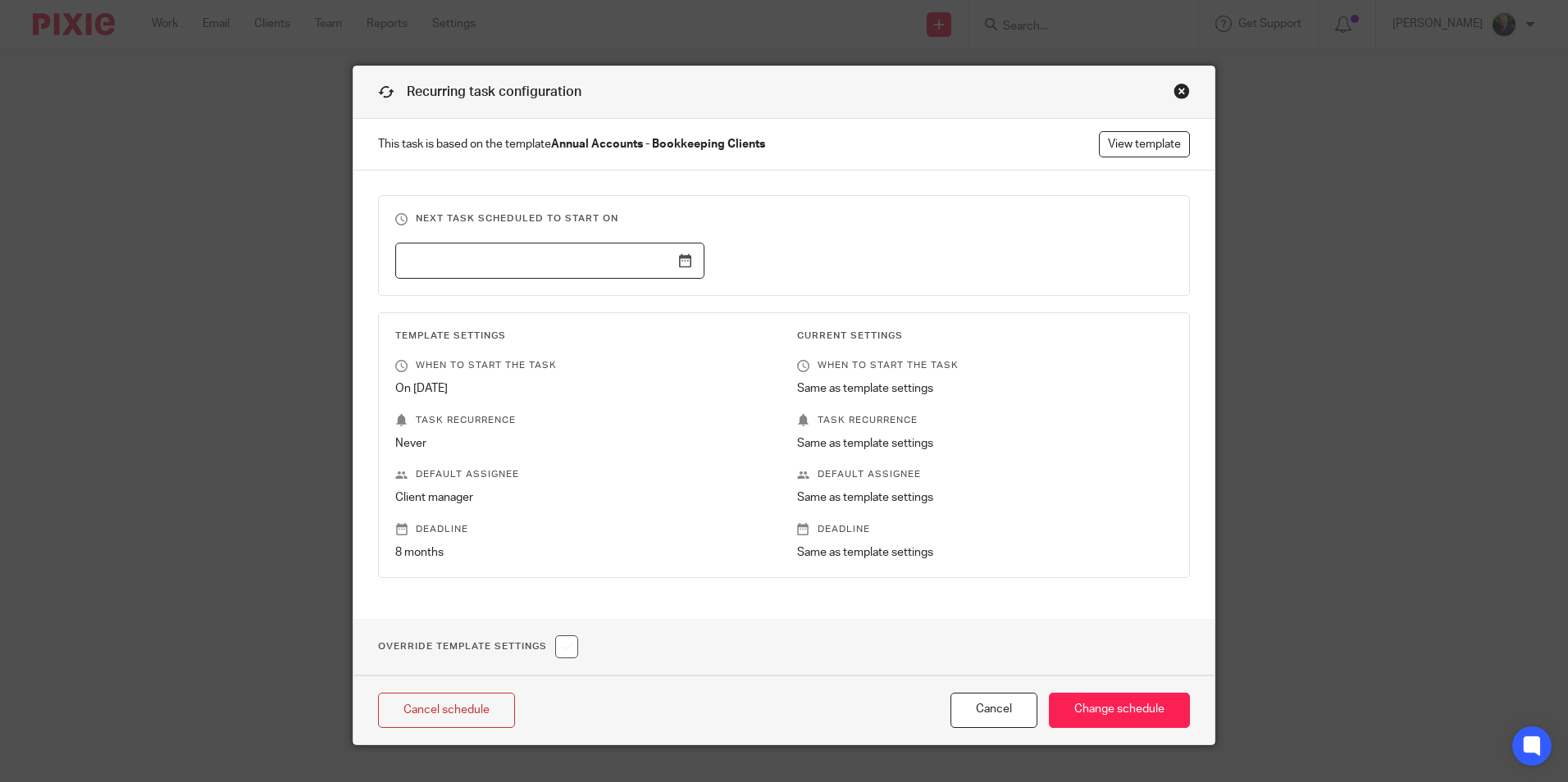
click at [670, 257] on input "text" at bounding box center [549, 261] width 309 height 37
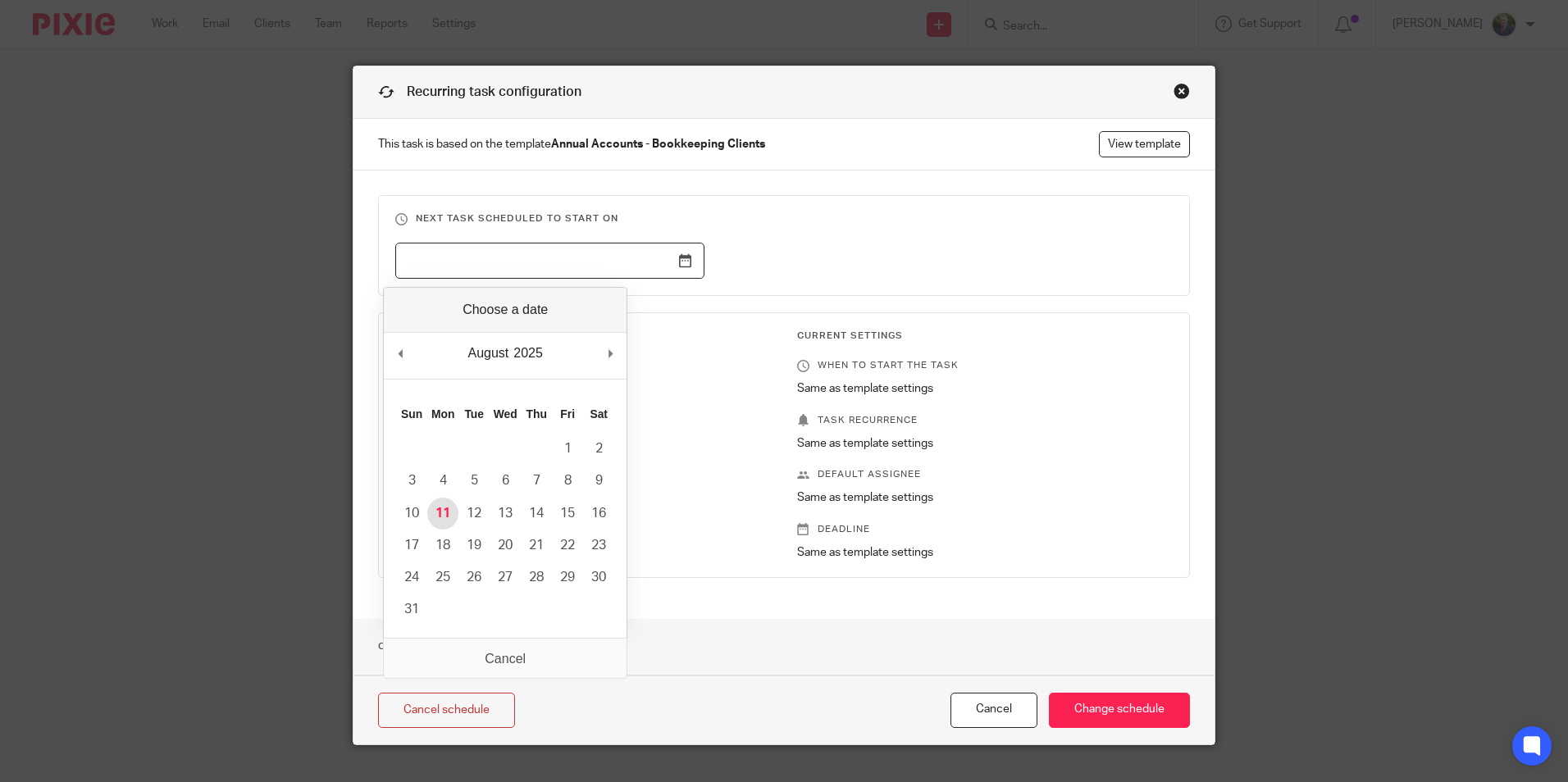
type input "[DATE]"
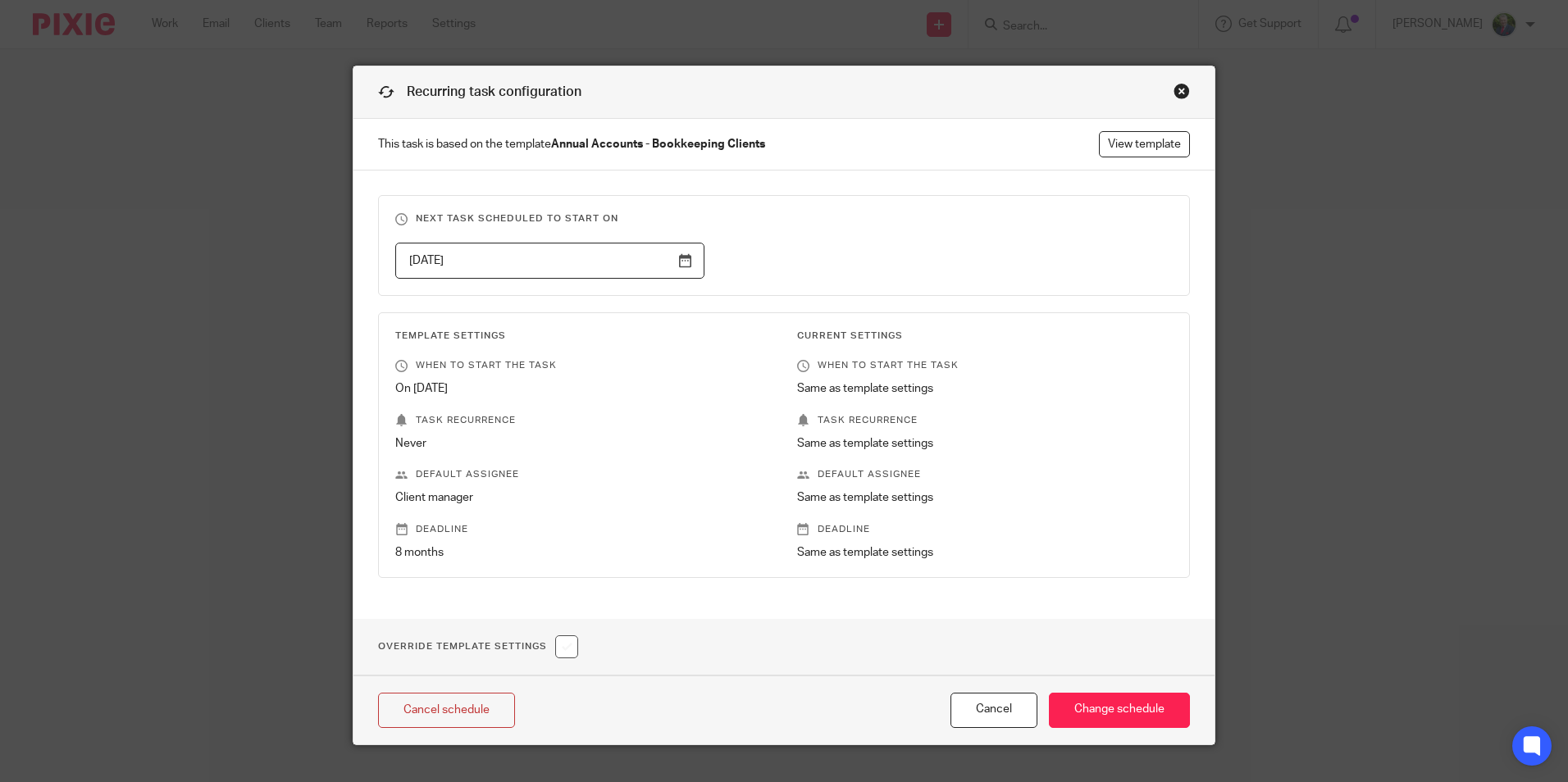
scroll to position [29, 0]
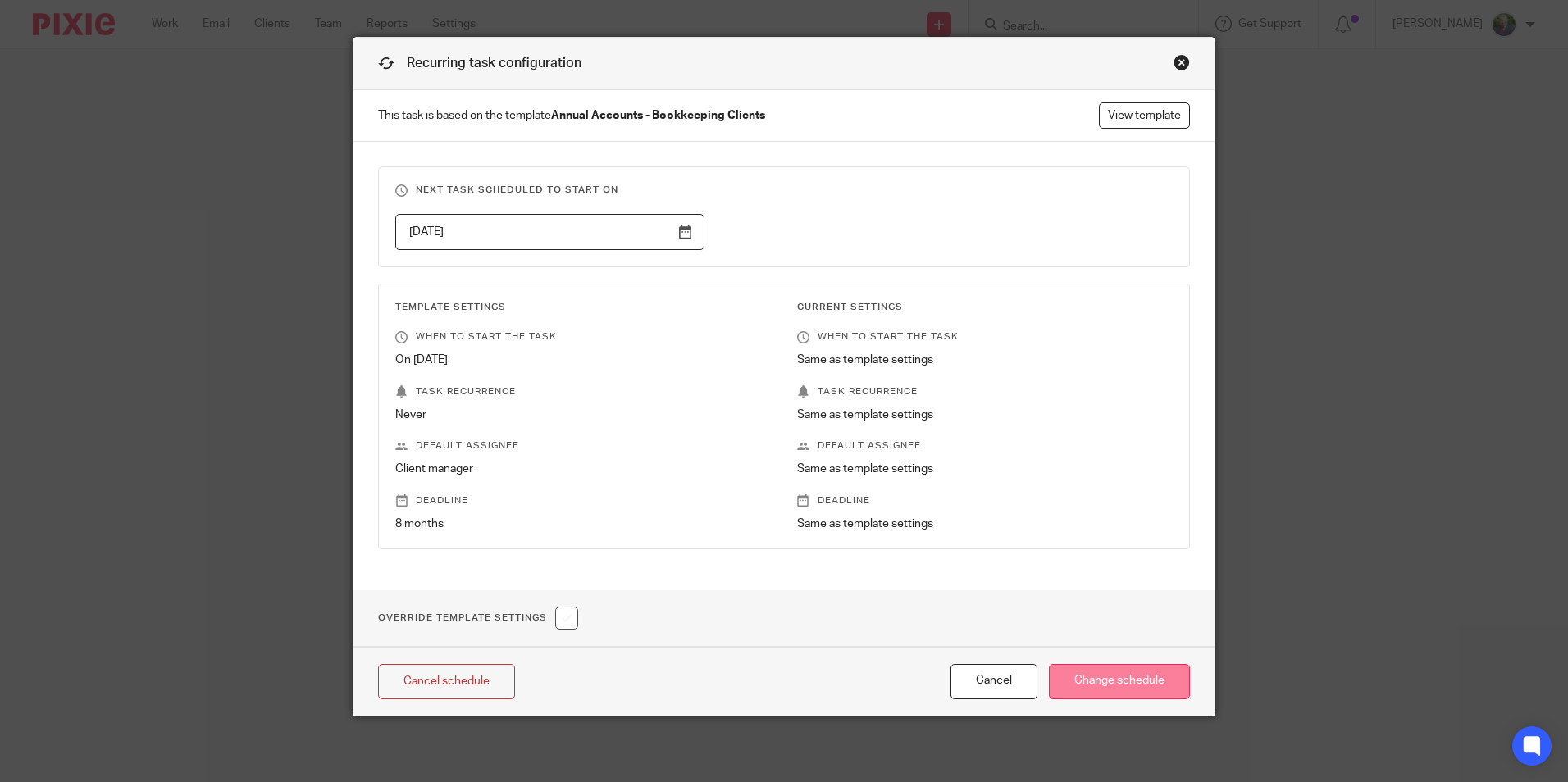
click at [1105, 676] on input "Change schedule" at bounding box center [1119, 682] width 141 height 35
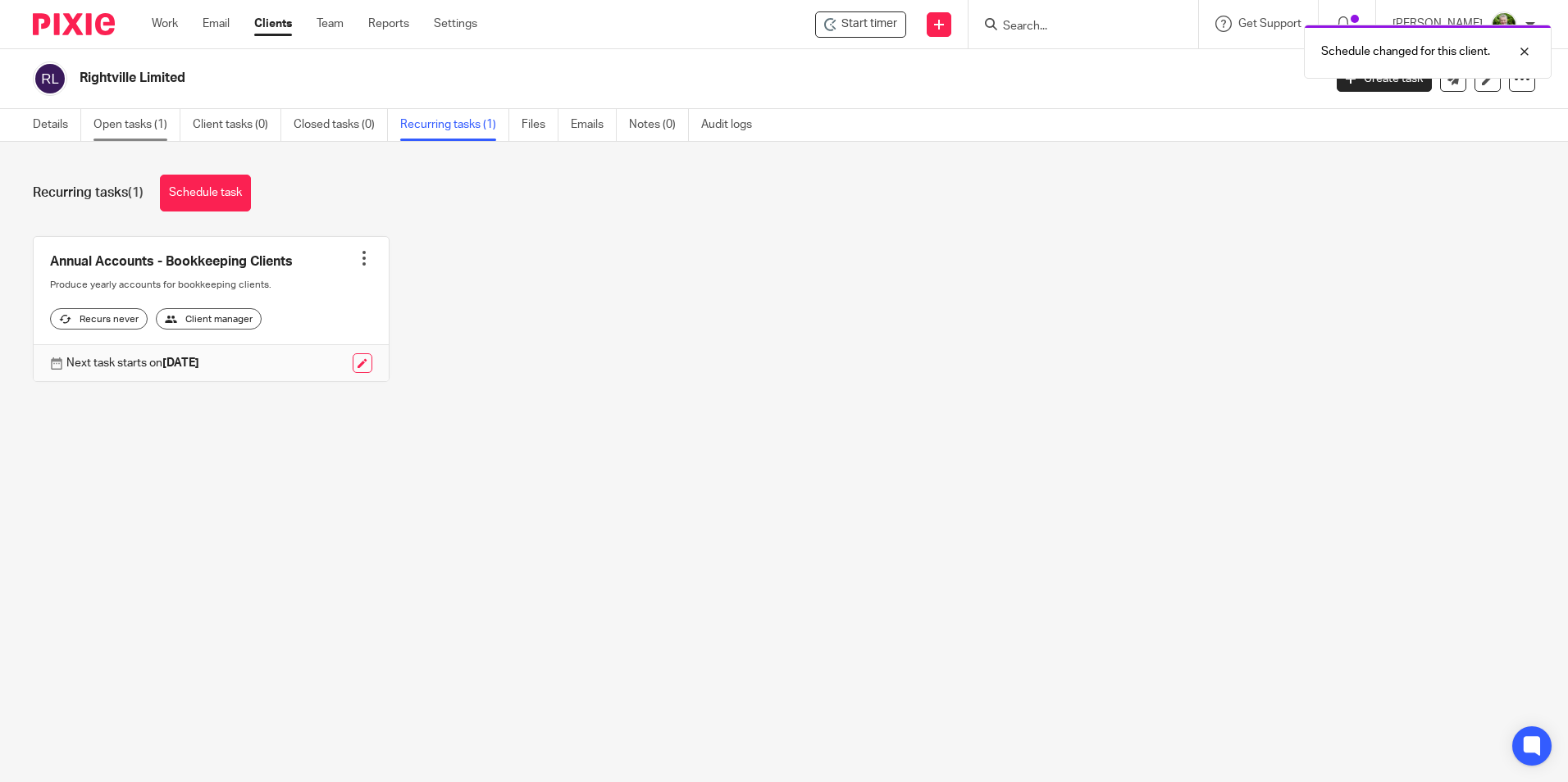
click at [145, 133] on link "Open tasks (1)" at bounding box center [137, 125] width 87 height 32
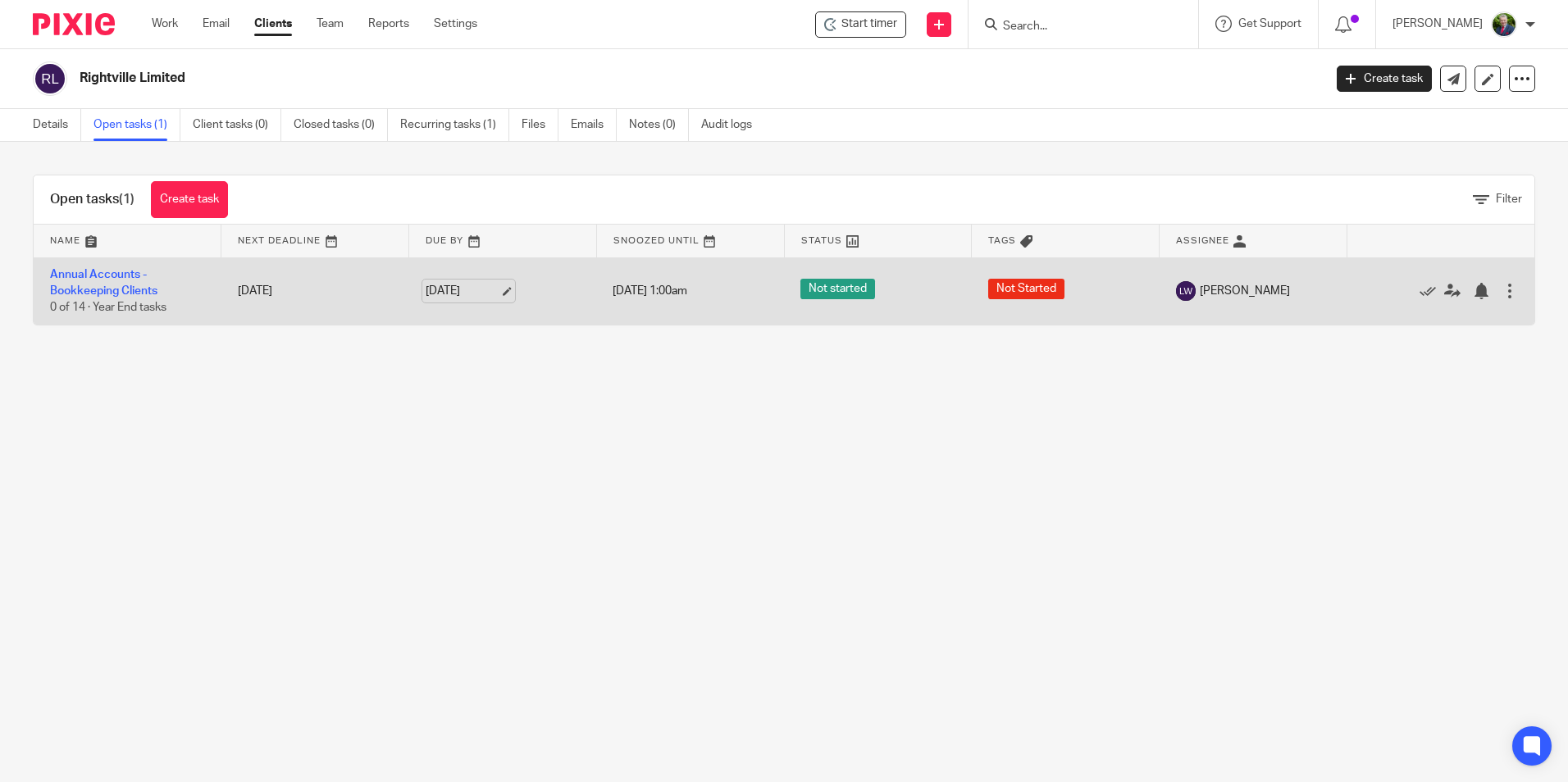
click at [498, 295] on link "[DATE]" at bounding box center [462, 292] width 74 height 17
click at [128, 275] on link "Annual Accounts - Bookkeeping Clients" at bounding box center [104, 283] width 107 height 28
click at [1501, 291] on div at bounding box center [1509, 291] width 16 height 16
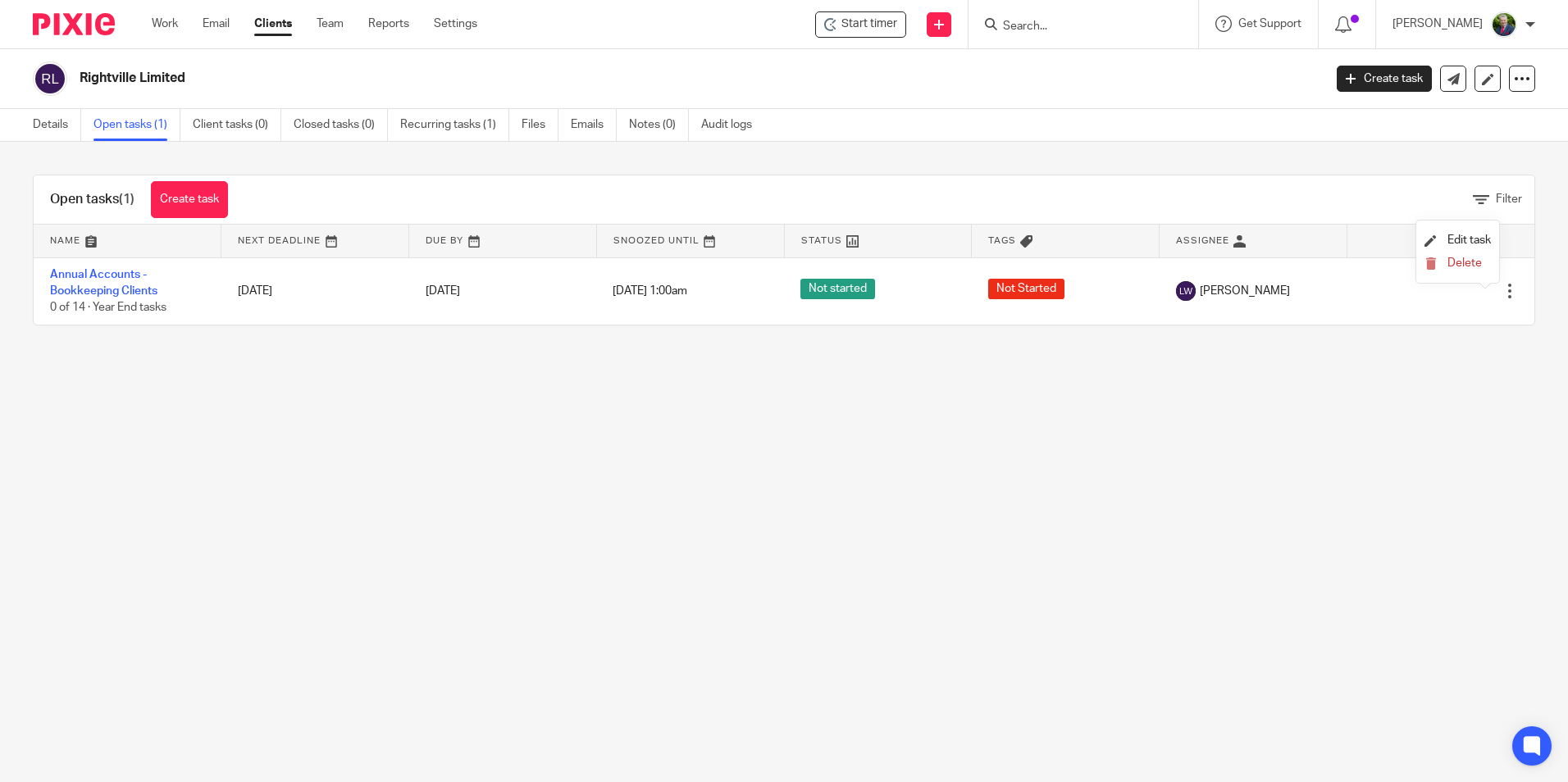
click at [1263, 388] on main "Rightville Limited Create task Update from Companies House Export data Merge Ar…" at bounding box center [784, 391] width 1568 height 782
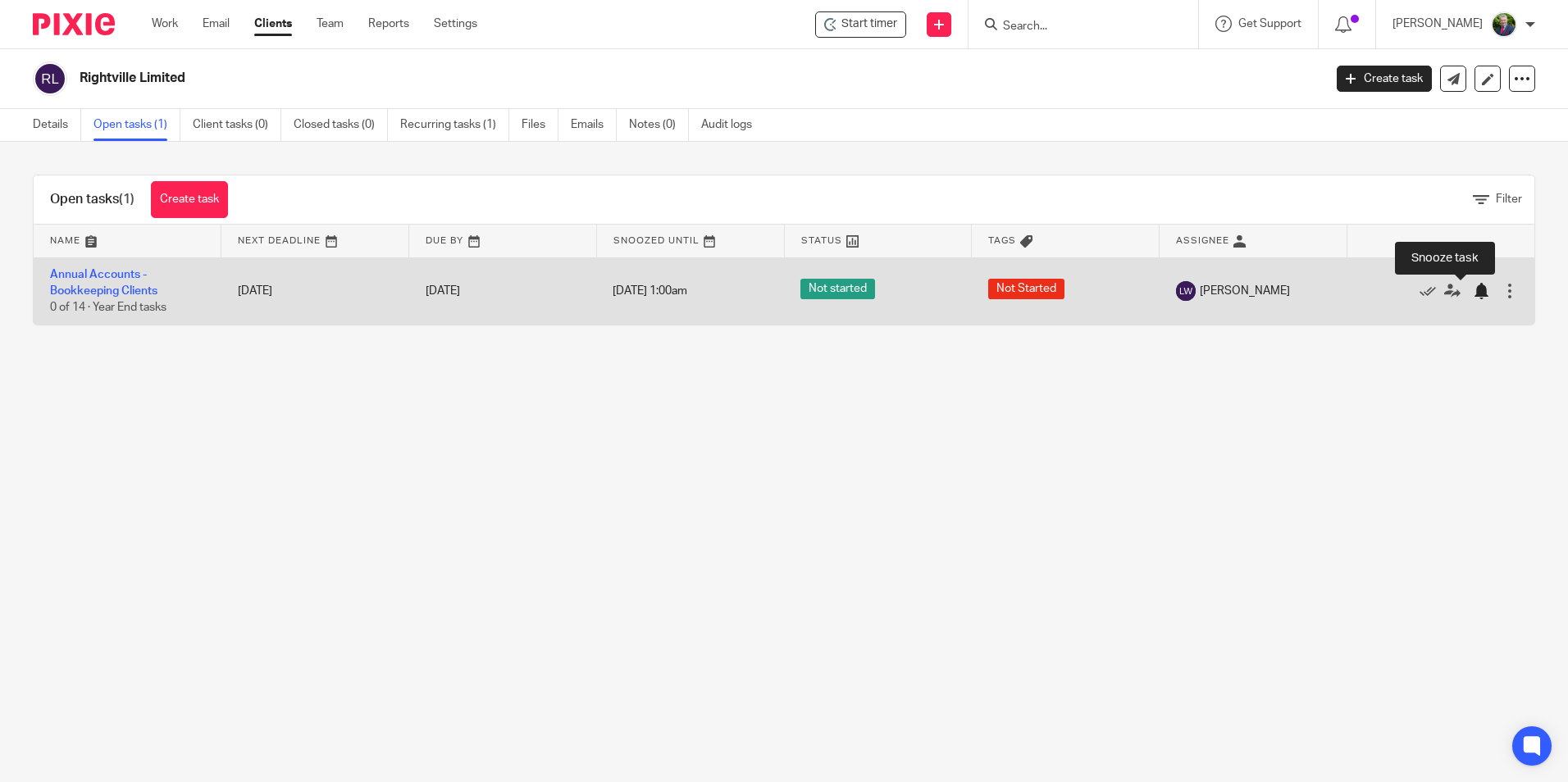
click at [1473, 292] on div at bounding box center [1481, 291] width 16 height 16
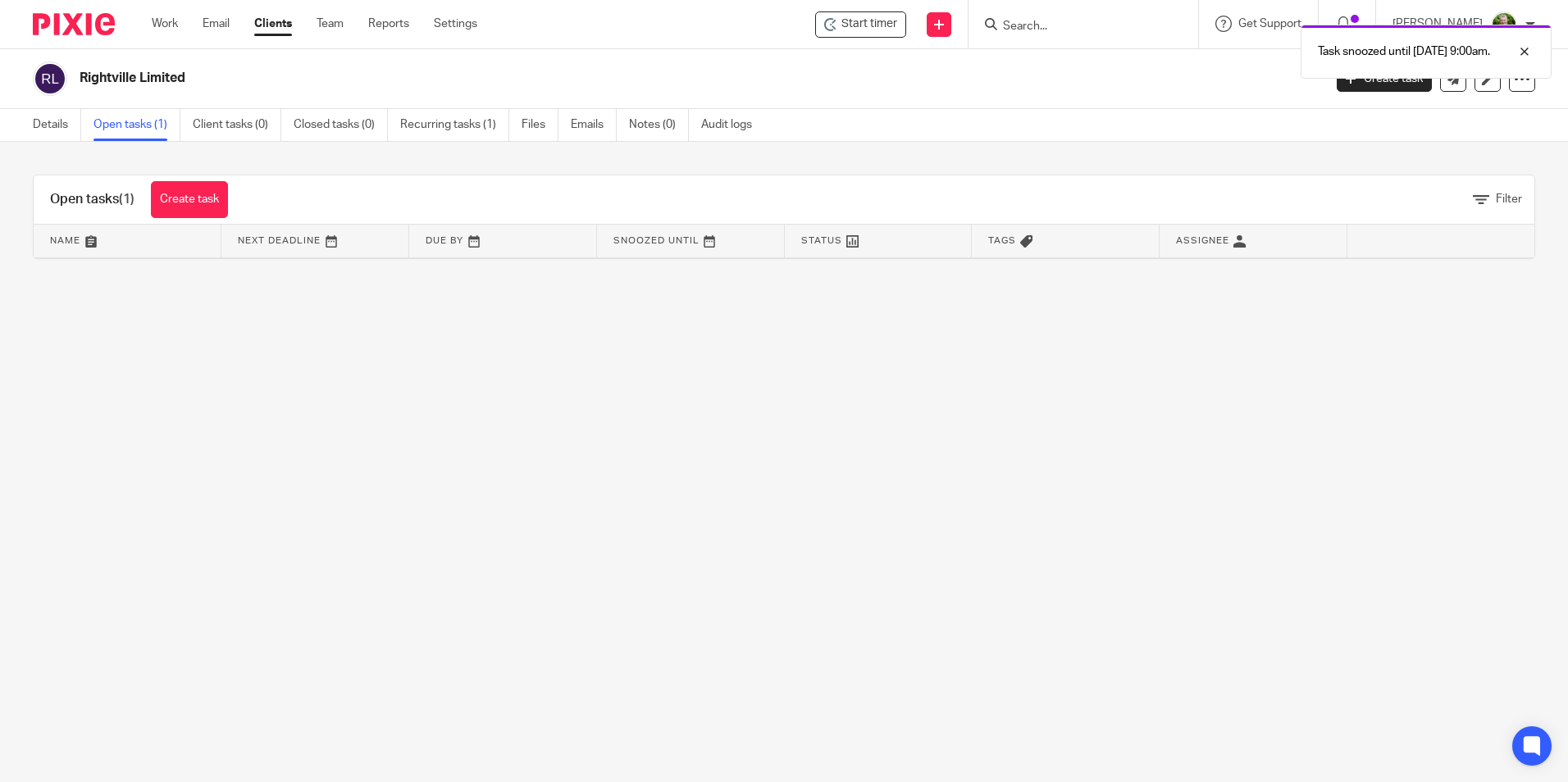
click at [106, 198] on h1 "Open tasks (1)" at bounding box center [93, 200] width 85 height 17
click at [54, 124] on link "Details" at bounding box center [57, 125] width 48 height 32
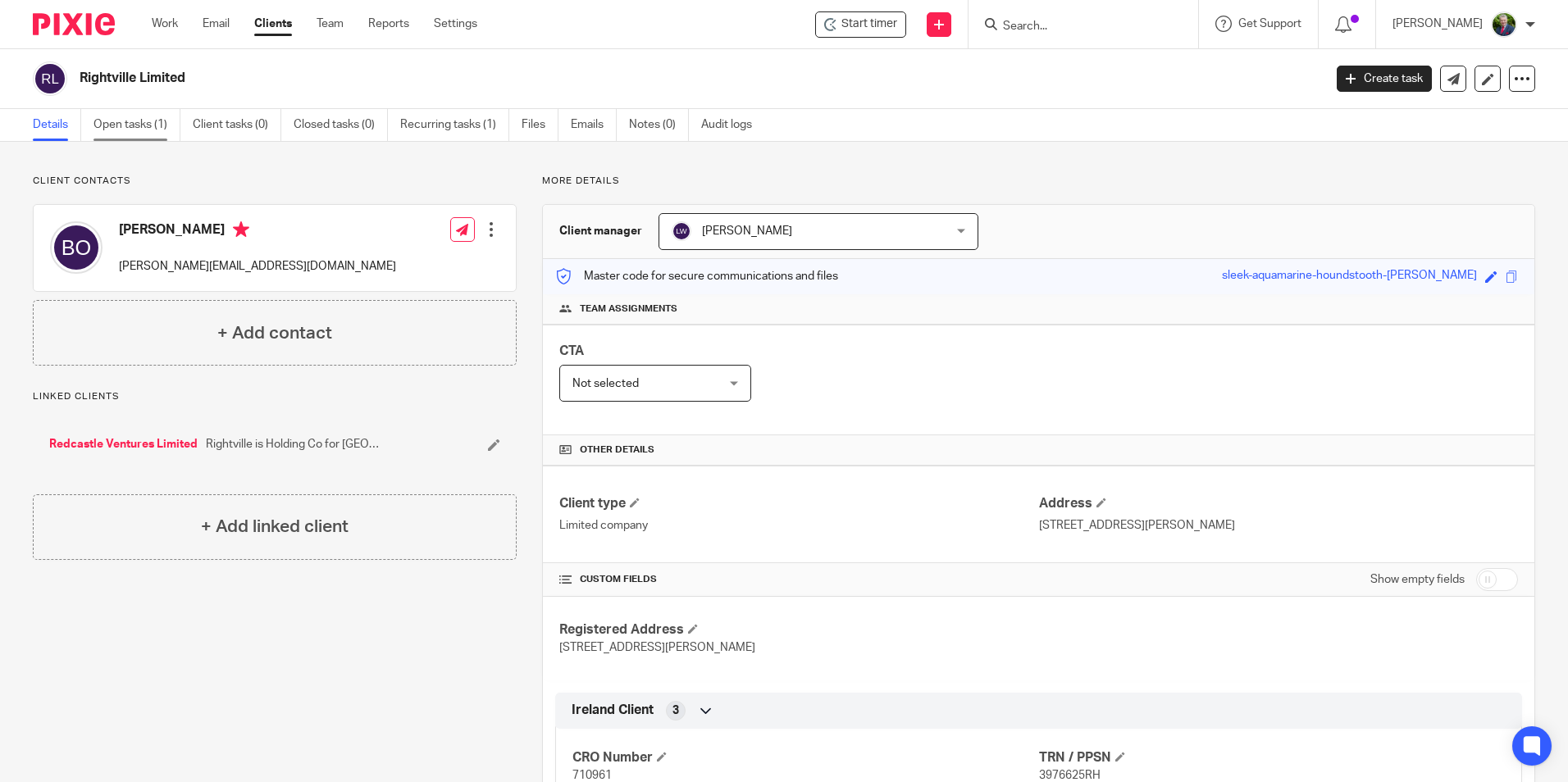
click at [137, 123] on link "Open tasks (1)" at bounding box center [137, 125] width 87 height 32
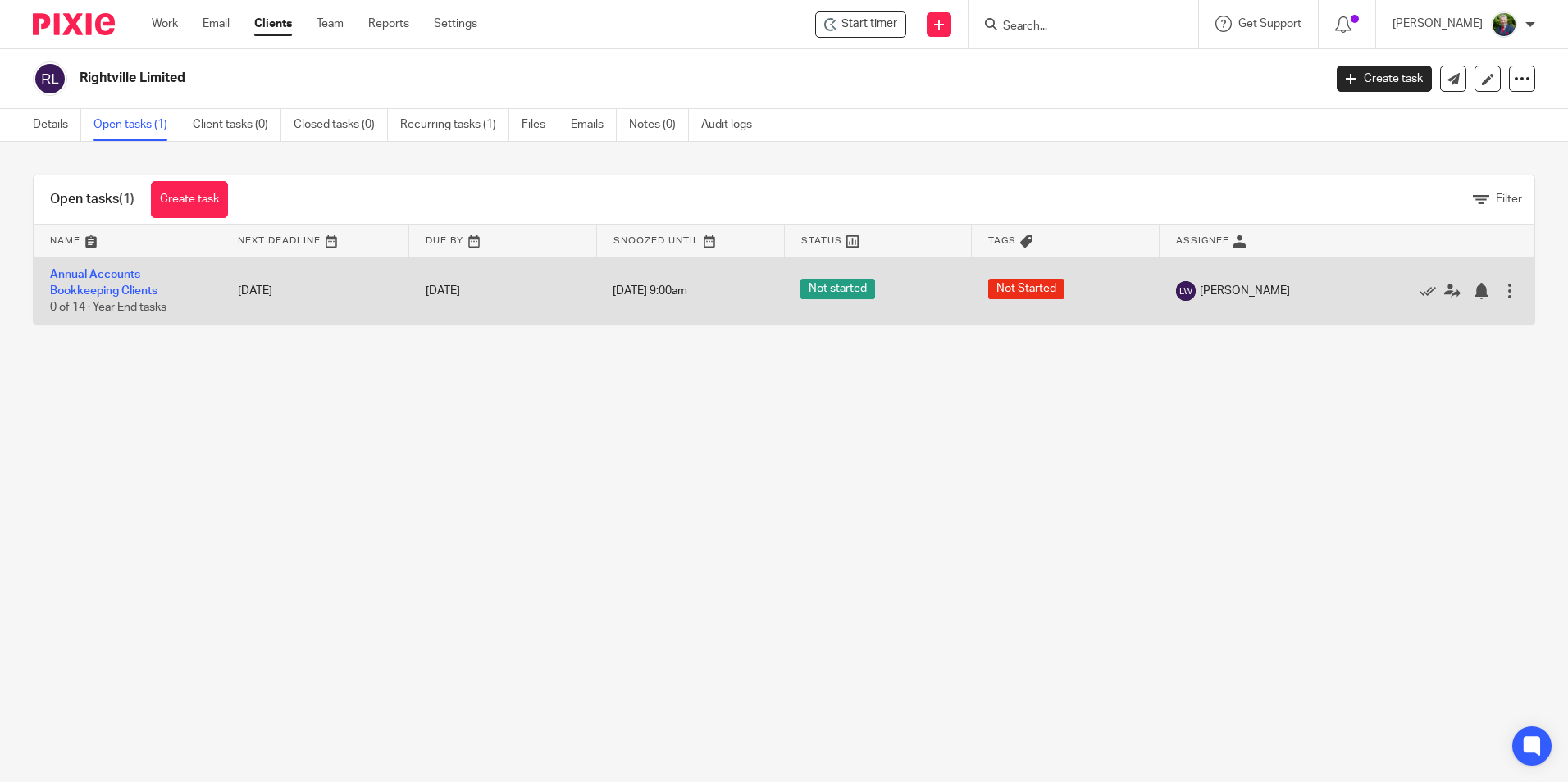
click at [1501, 289] on div at bounding box center [1509, 291] width 16 height 16
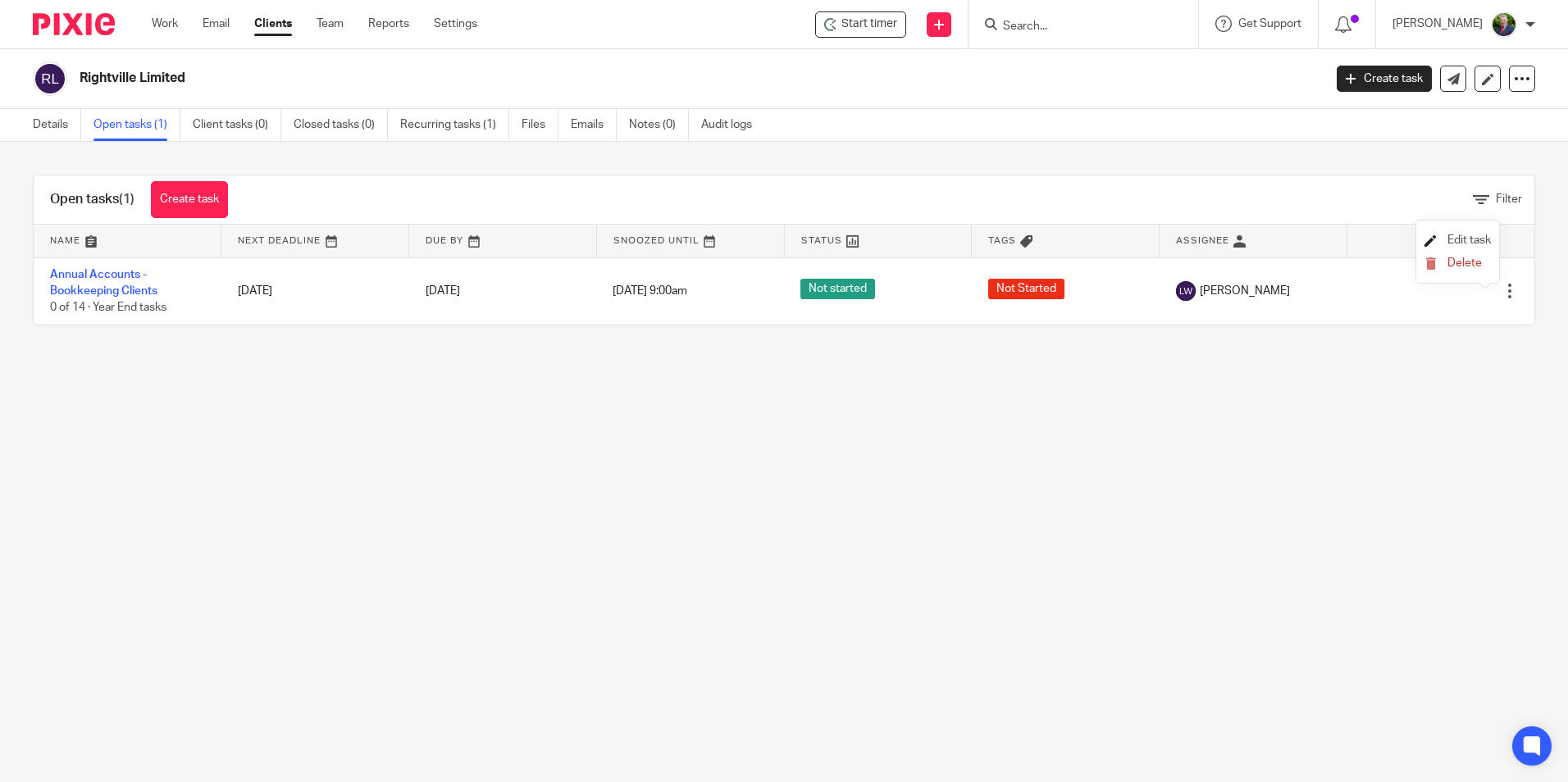
click at [1465, 243] on span "Edit task" at bounding box center [1469, 240] width 43 height 11
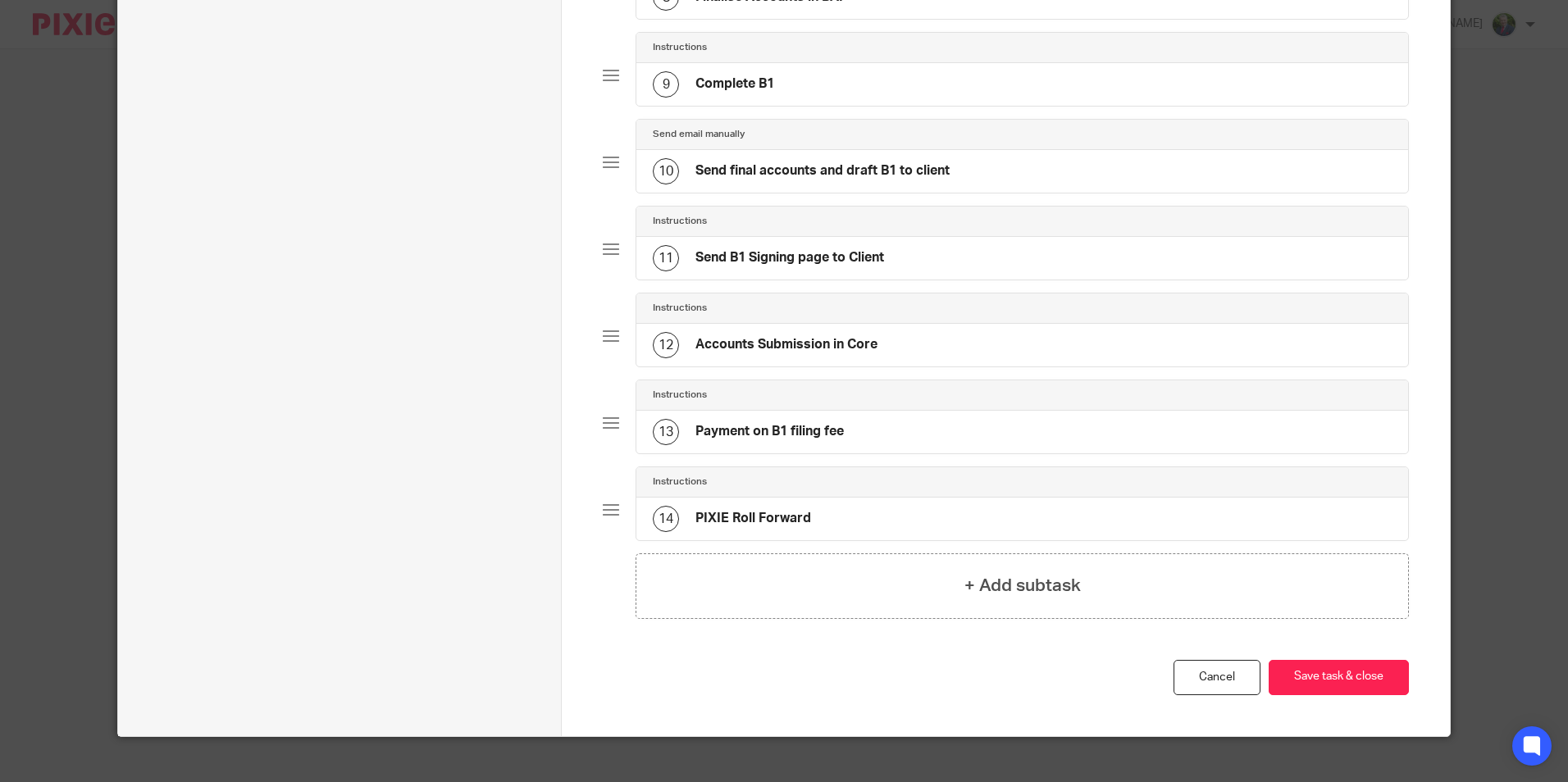
scroll to position [875, 0]
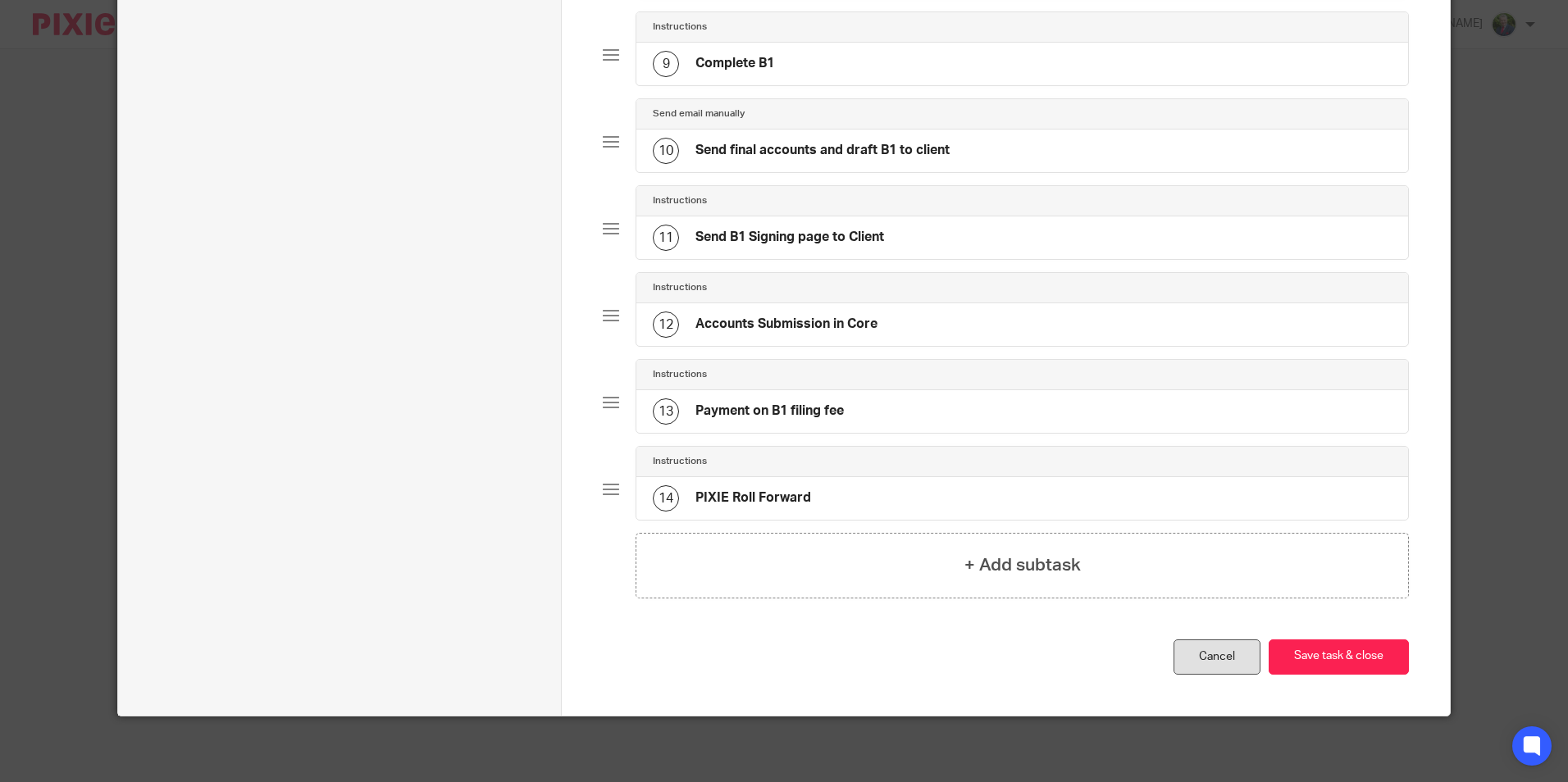
click at [1218, 659] on link "Cancel" at bounding box center [1217, 657] width 87 height 35
